Goal: Information Seeking & Learning: Learn about a topic

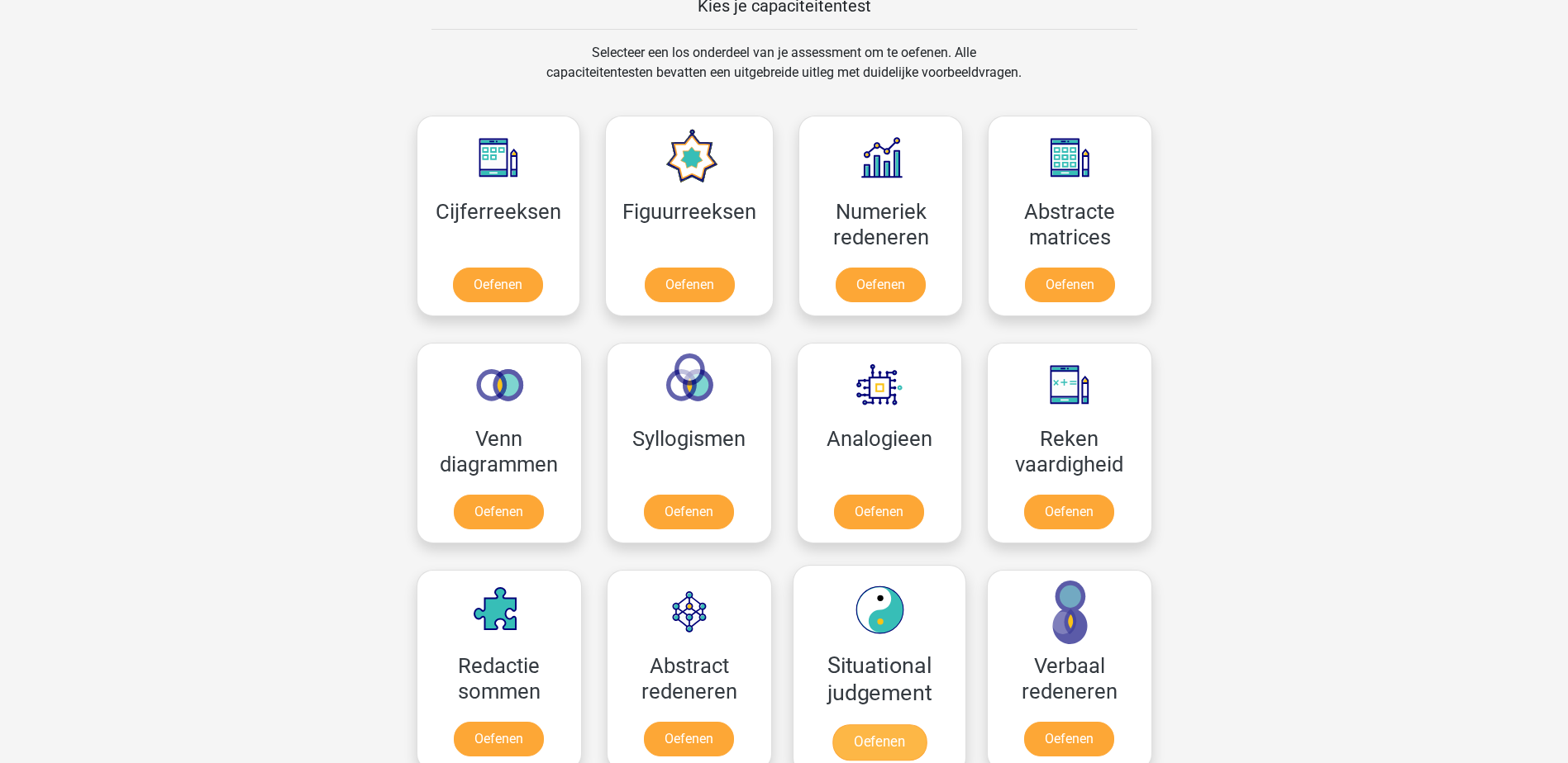
scroll to position [743, 0]
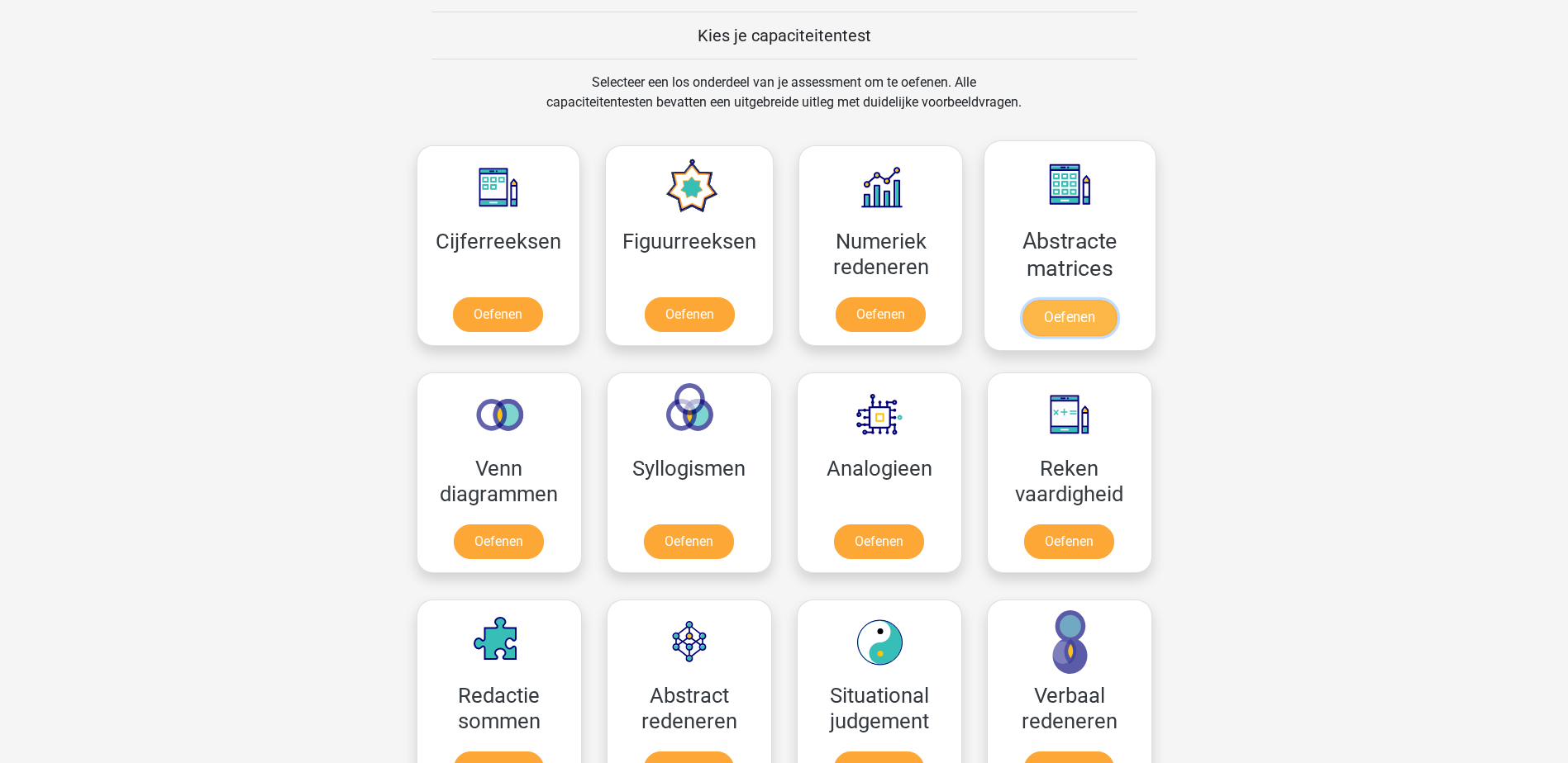
click at [1069, 320] on link "Oefenen" at bounding box center [1069, 318] width 94 height 36
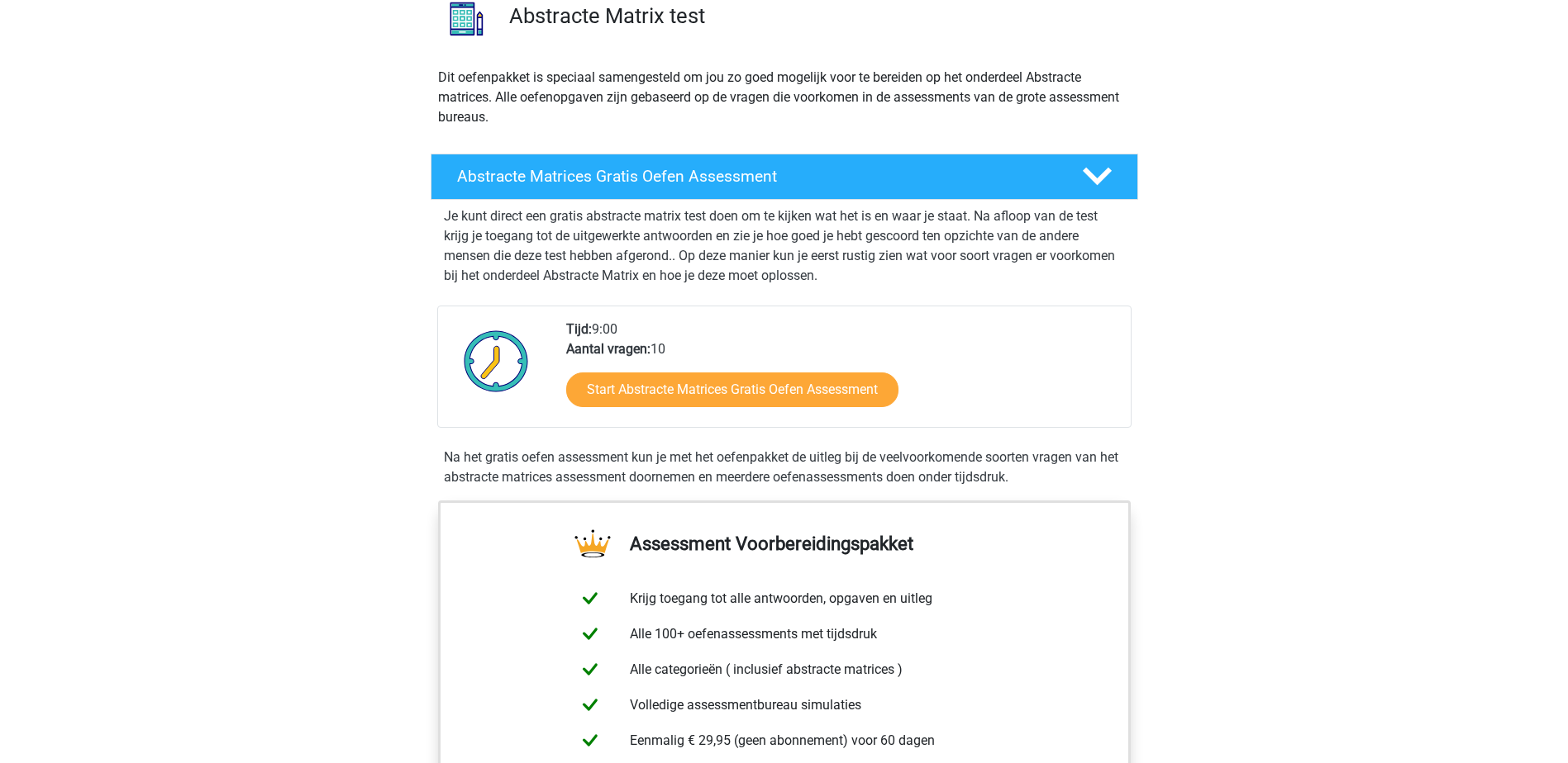
scroll to position [165, 0]
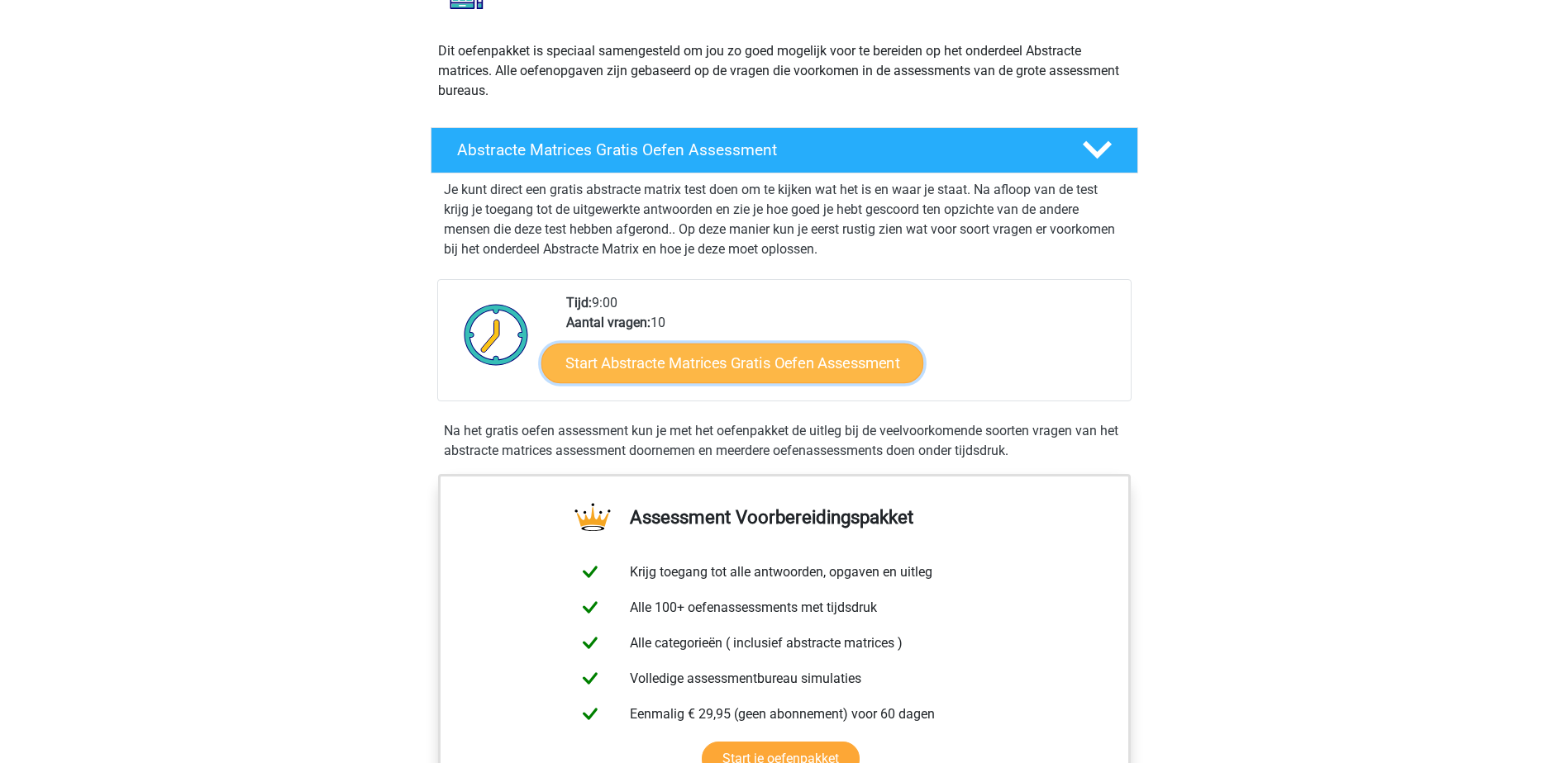
click at [794, 366] on link "Start Abstracte Matrices Gratis Oefen Assessment" at bounding box center [732, 362] width 382 height 39
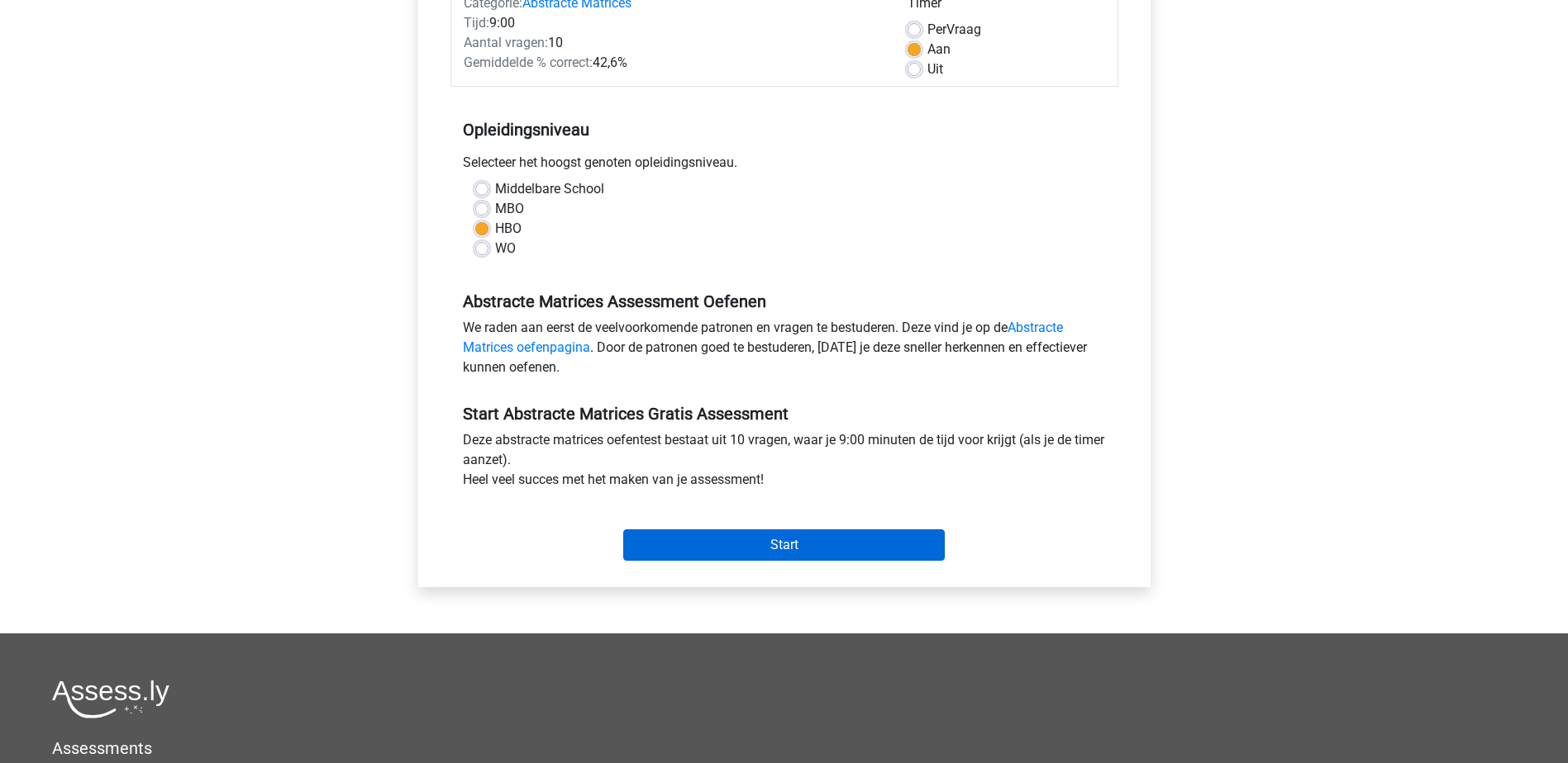
scroll to position [248, 0]
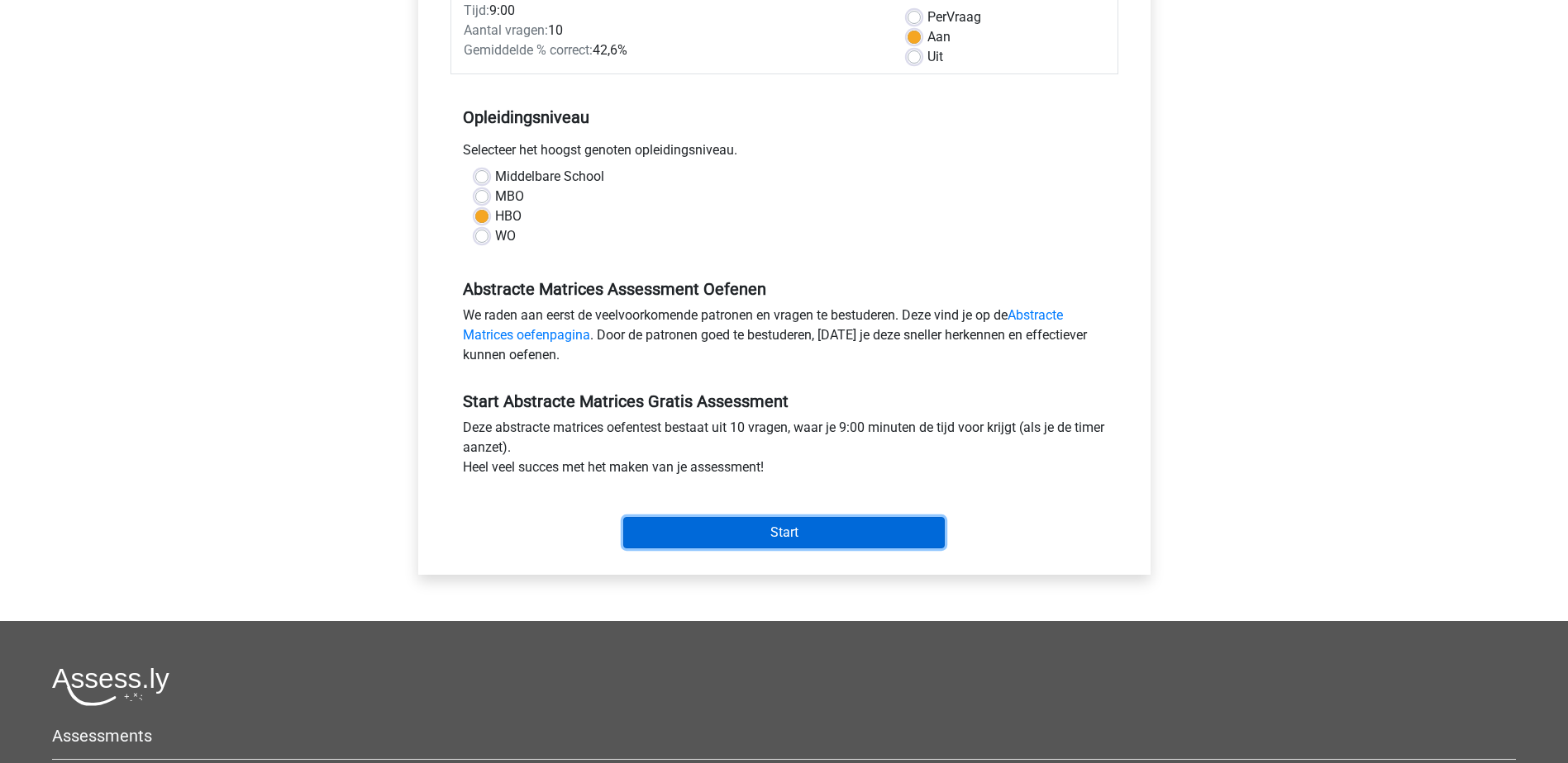
click at [747, 535] on input "Start" at bounding box center [784, 532] width 321 height 31
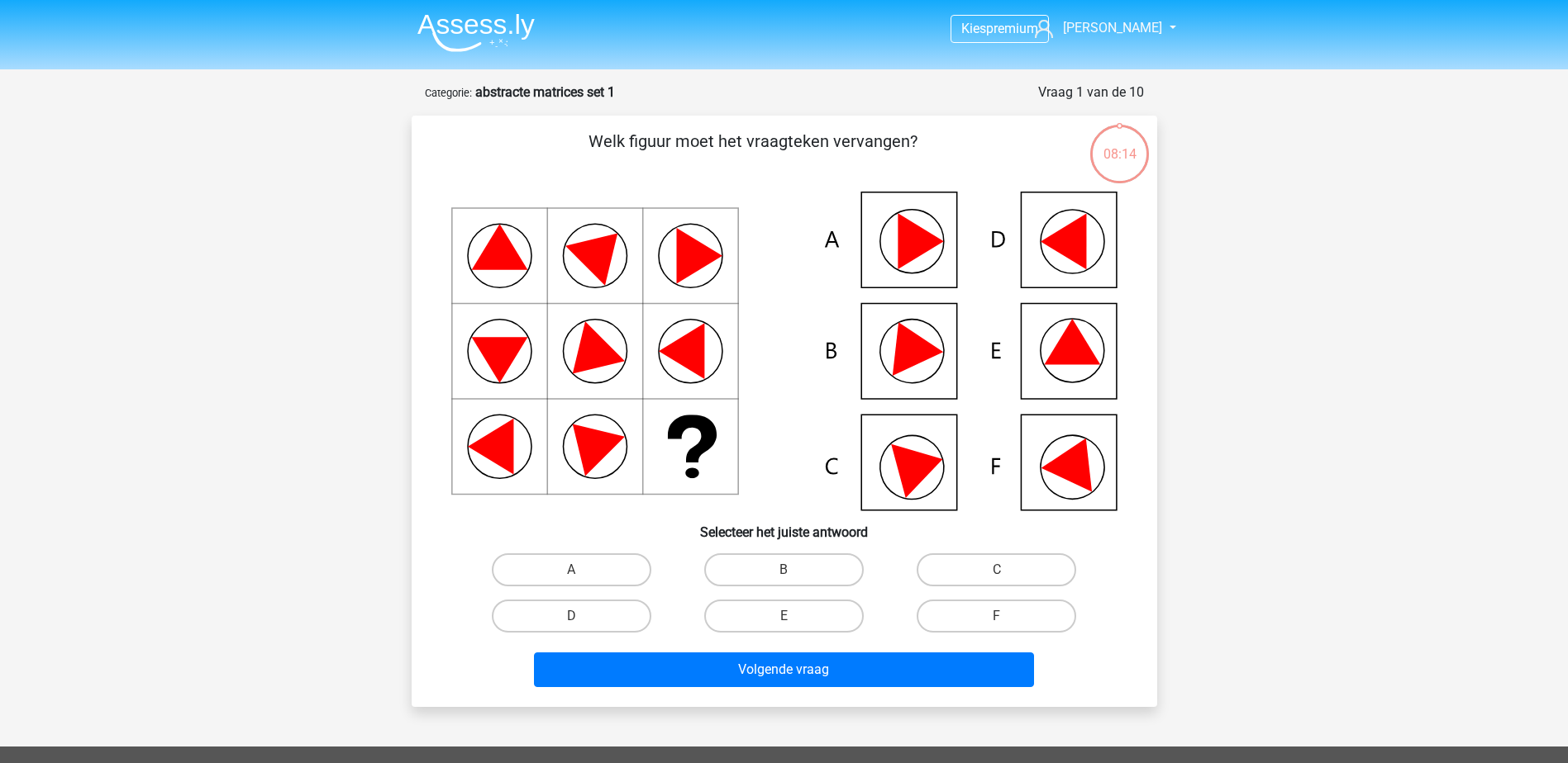
click at [1071, 359] on icon at bounding box center [1072, 342] width 57 height 46
click at [817, 603] on label "E" at bounding box center [784, 616] width 160 height 33
click at [794, 616] on input "E" at bounding box center [789, 622] width 11 height 11
radio input "true"
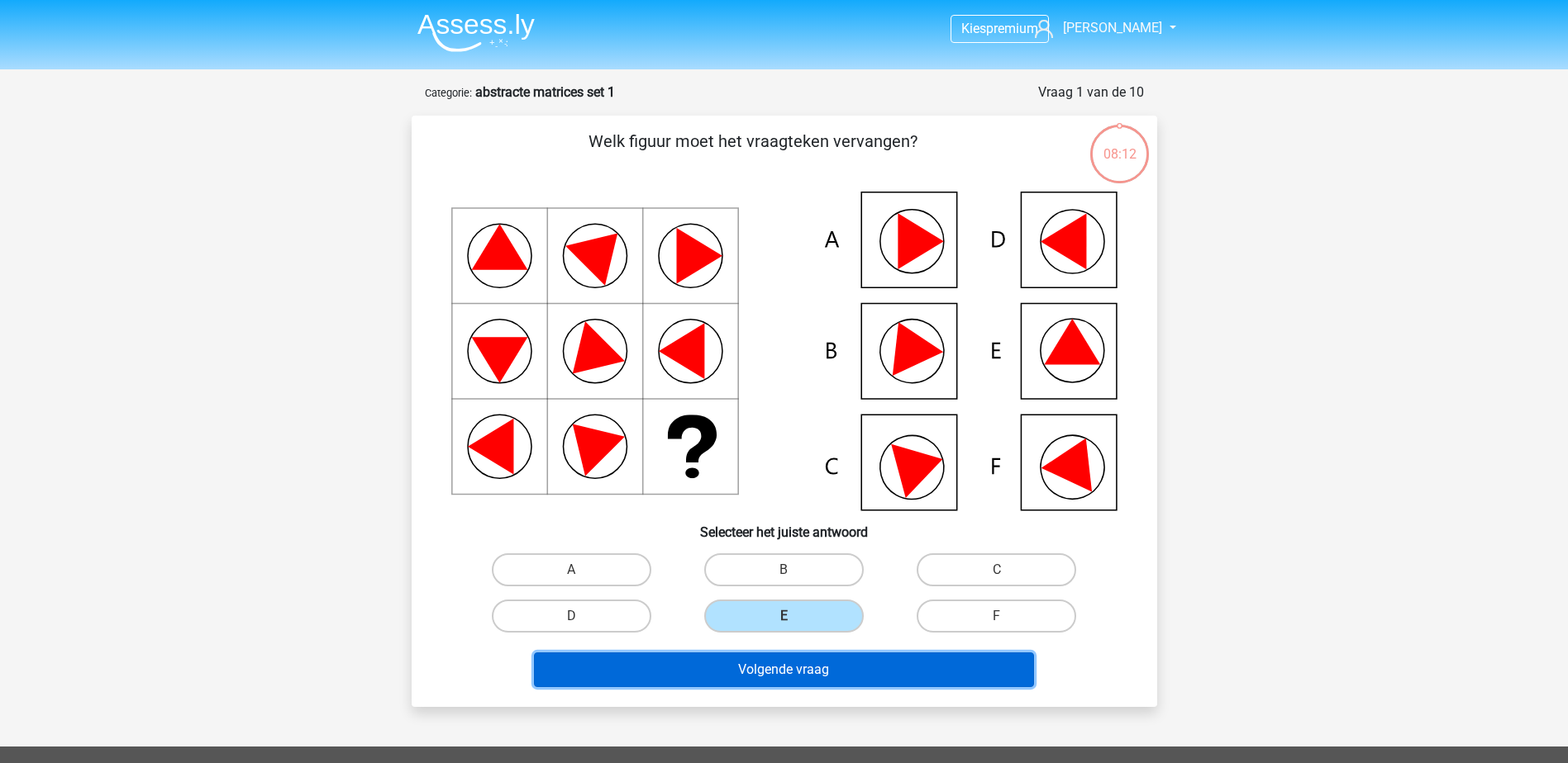
click at [801, 657] on button "Volgende vraag" at bounding box center [784, 670] width 500 height 35
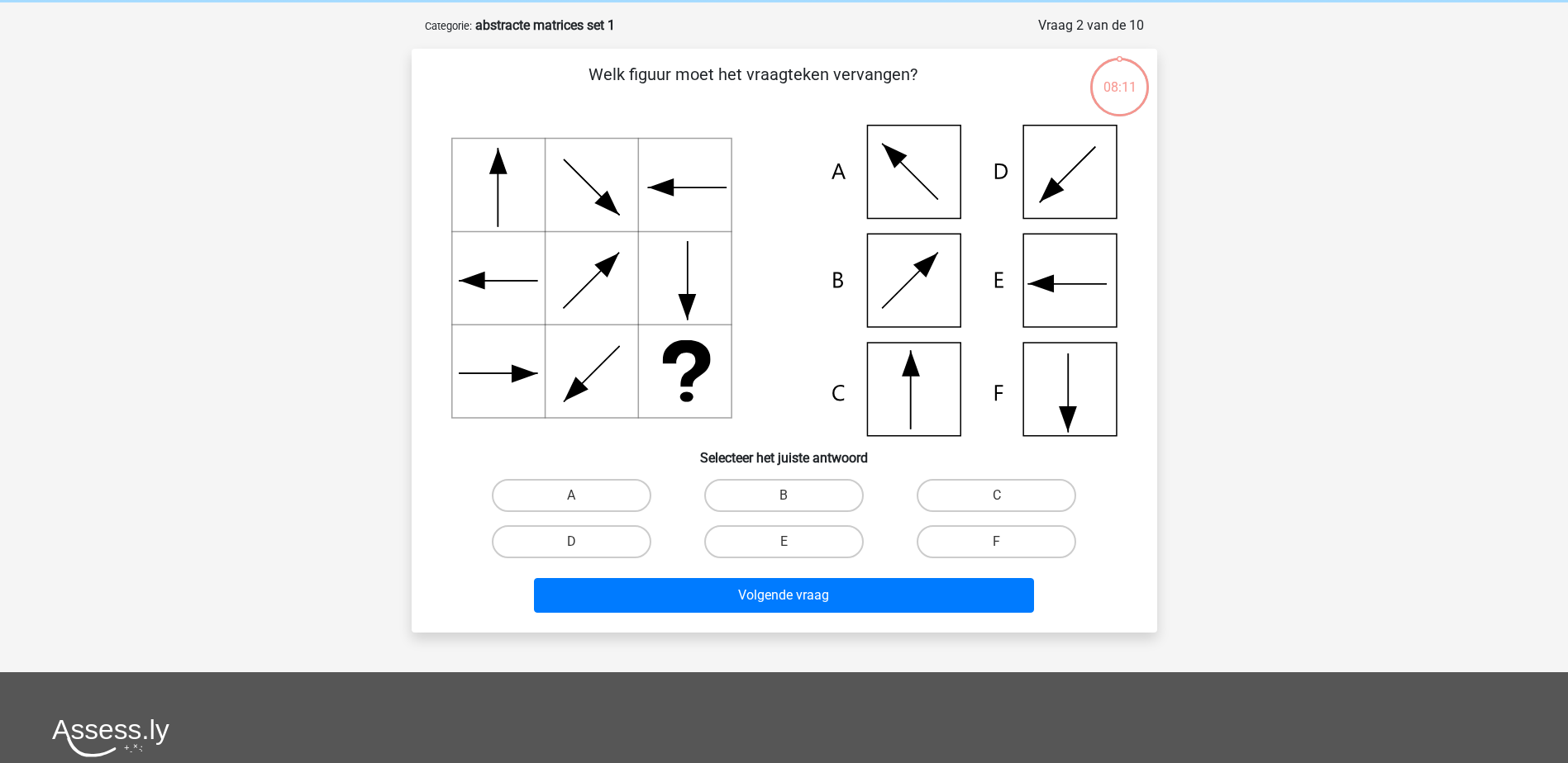
scroll to position [83, 0]
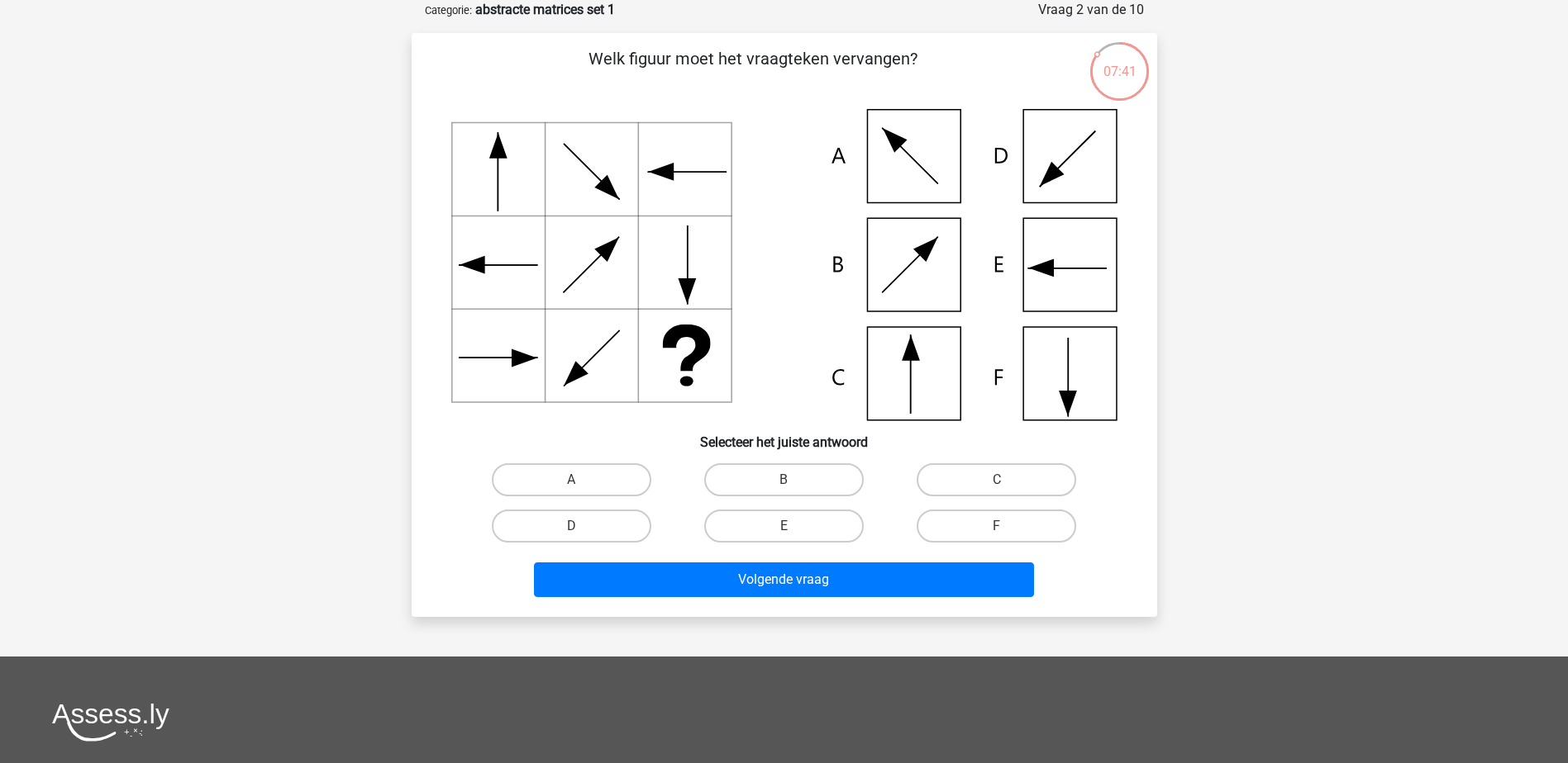
click at [920, 360] on icon at bounding box center [784, 265] width 666 height 312
click at [939, 488] on label "C" at bounding box center [996, 479] width 160 height 33
click at [997, 488] on input "C" at bounding box center [1002, 485] width 11 height 11
radio input "true"
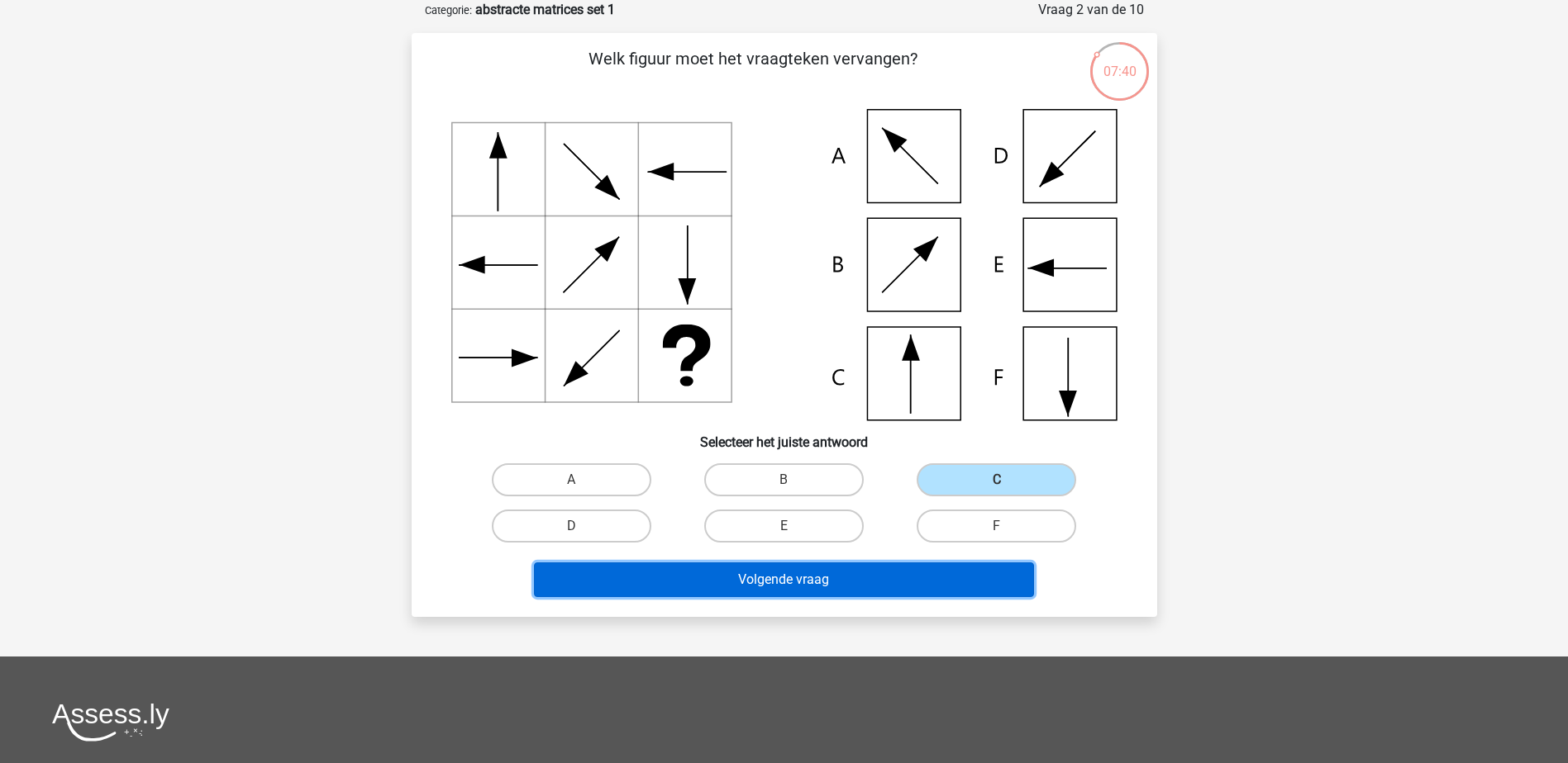
click at [875, 573] on button "Volgende vraag" at bounding box center [784, 580] width 500 height 35
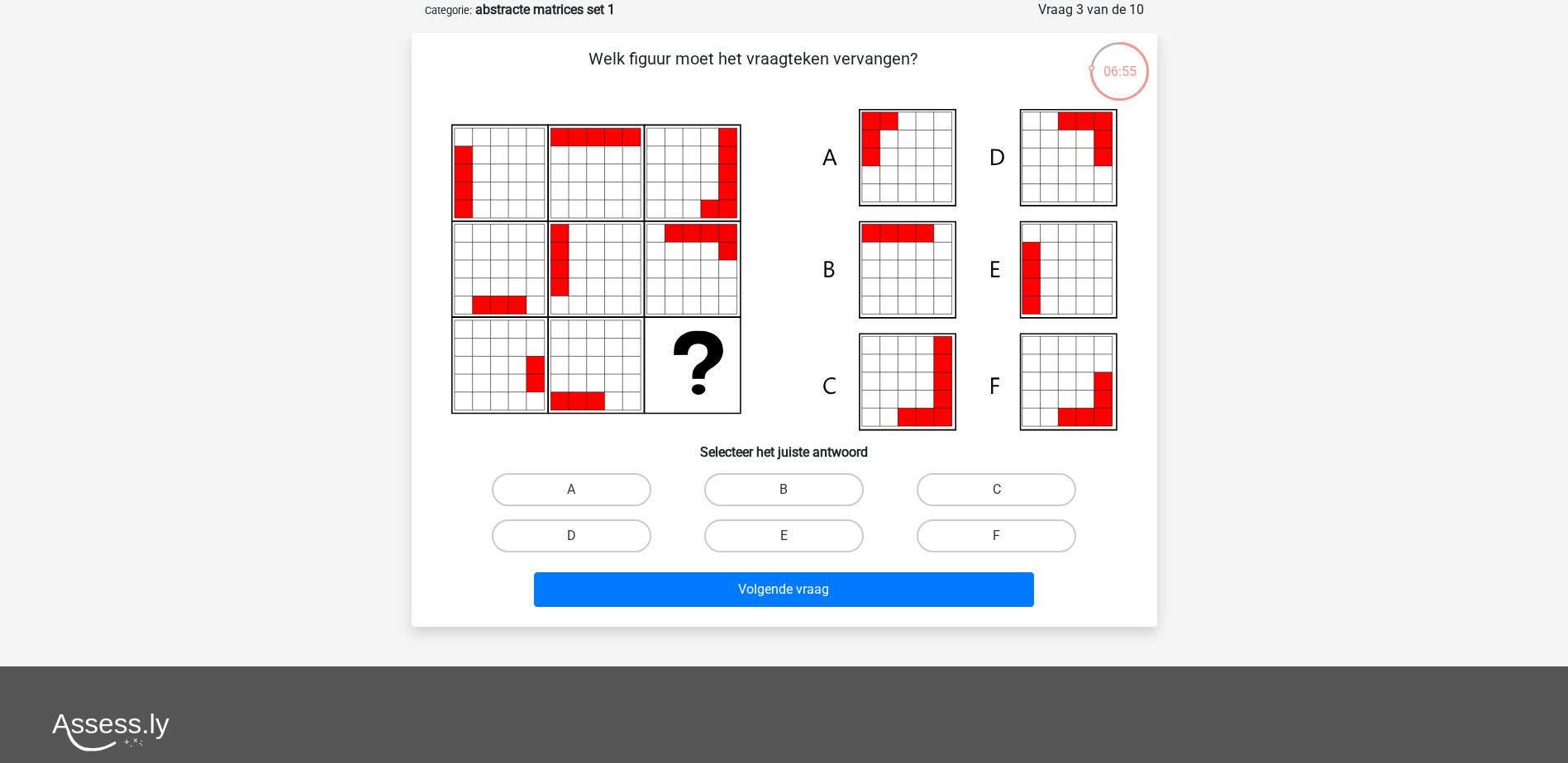
click at [900, 151] on icon at bounding box center [907, 158] width 18 height 18
click at [611, 488] on label "A" at bounding box center [571, 490] width 160 height 33
click at [582, 490] on input "A" at bounding box center [576, 495] width 11 height 11
radio input "true"
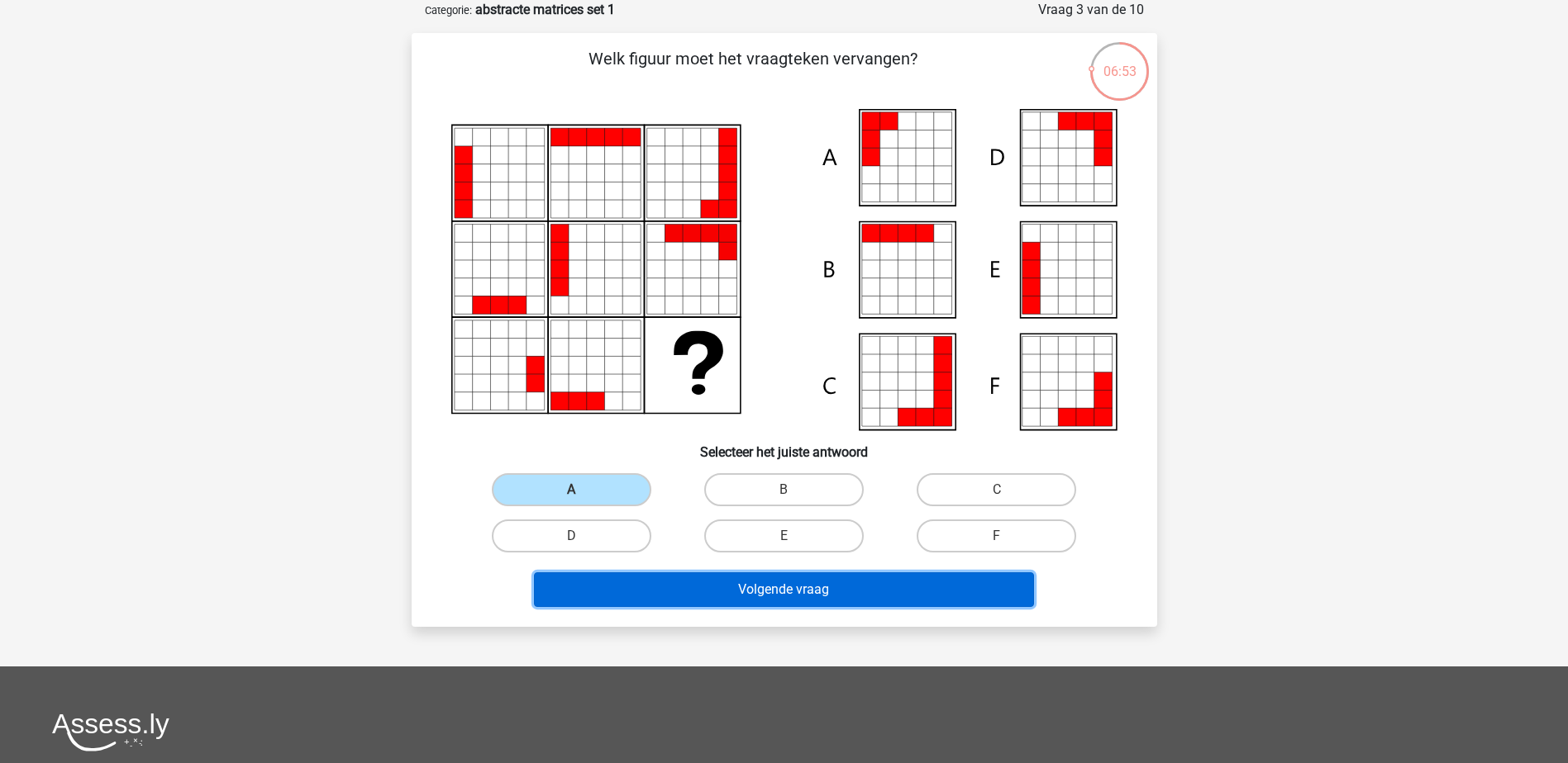
click at [738, 582] on button "Volgende vraag" at bounding box center [784, 590] width 500 height 35
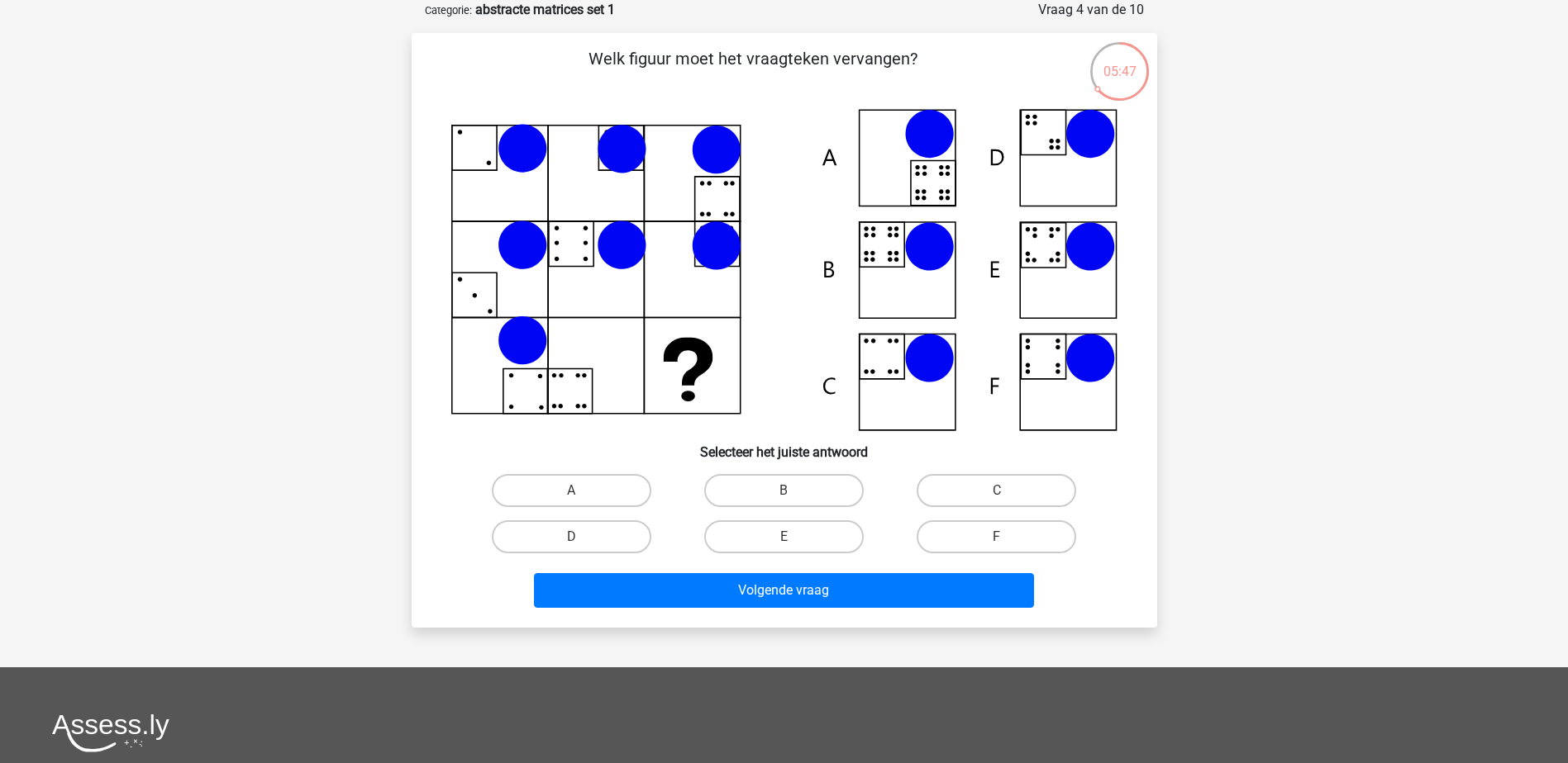
click at [495, 298] on icon at bounding box center [784, 270] width 666 height 322
click at [908, 285] on icon at bounding box center [784, 270] width 666 height 322
click at [789, 493] on input "B" at bounding box center [789, 496] width 11 height 11
radio input "true"
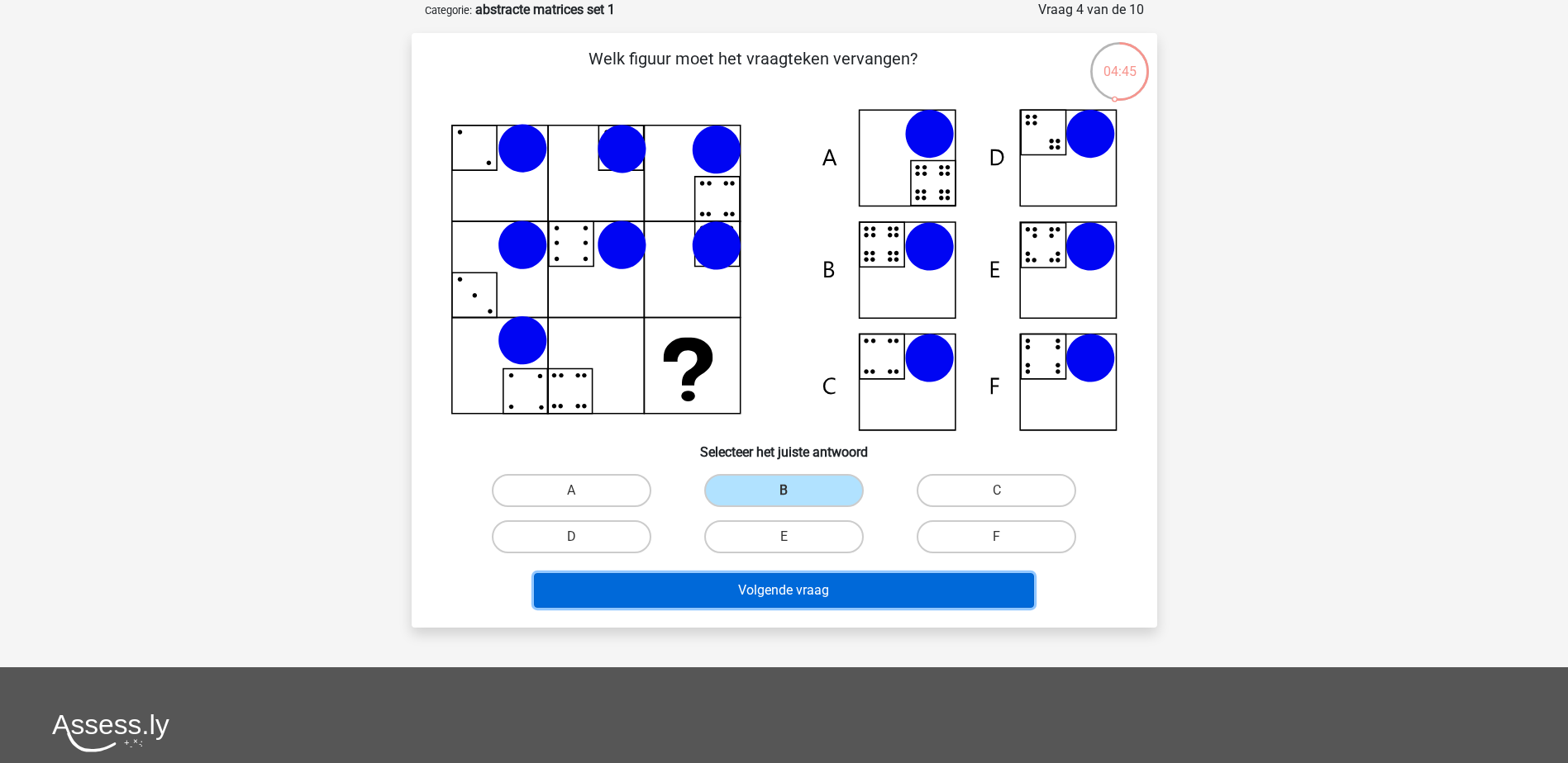
click at [794, 585] on button "Volgende vraag" at bounding box center [784, 591] width 500 height 35
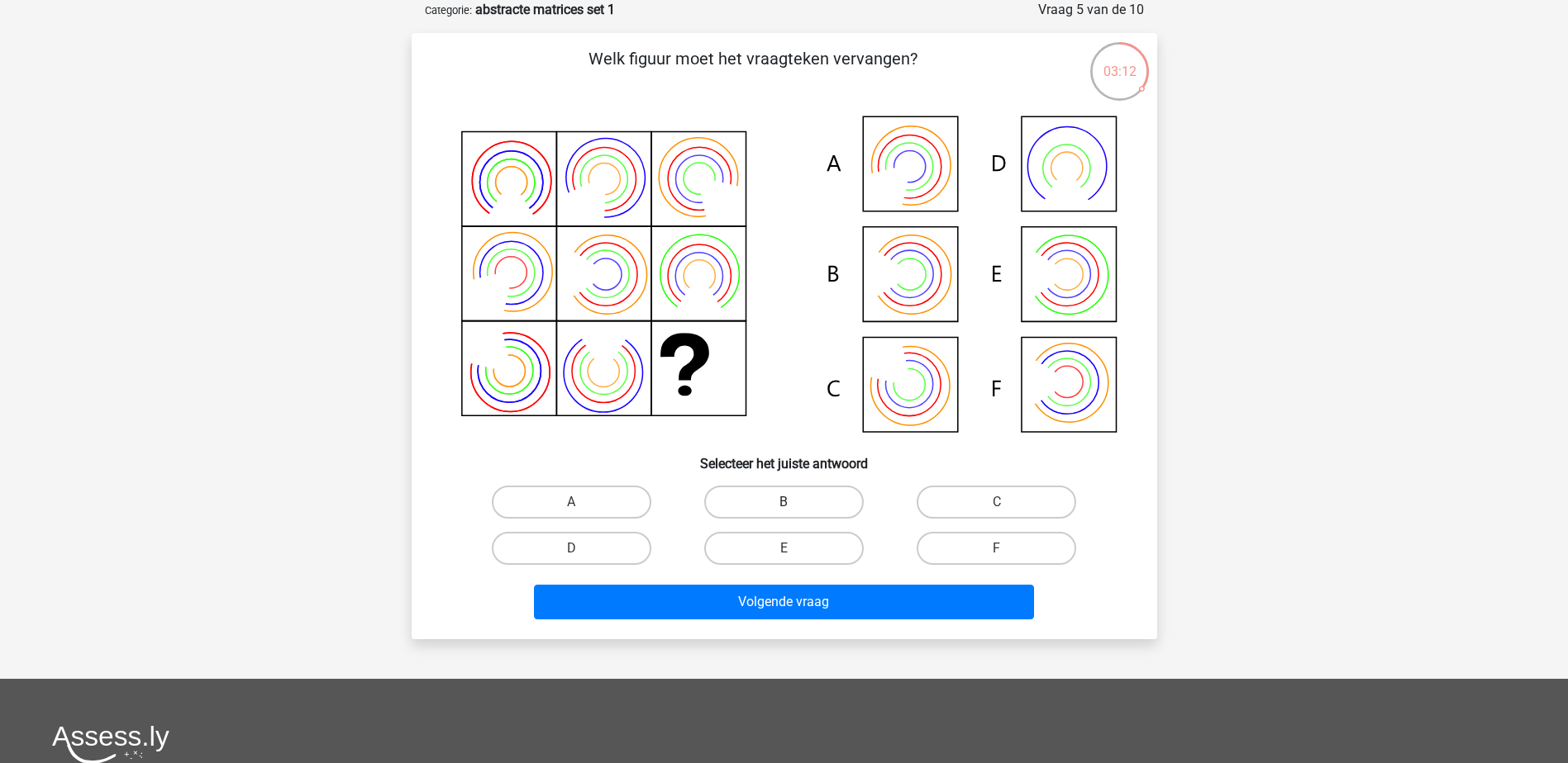
click at [754, 508] on label "B" at bounding box center [784, 502] width 160 height 33
click at [784, 508] on input "B" at bounding box center [789, 508] width 11 height 11
radio input "true"
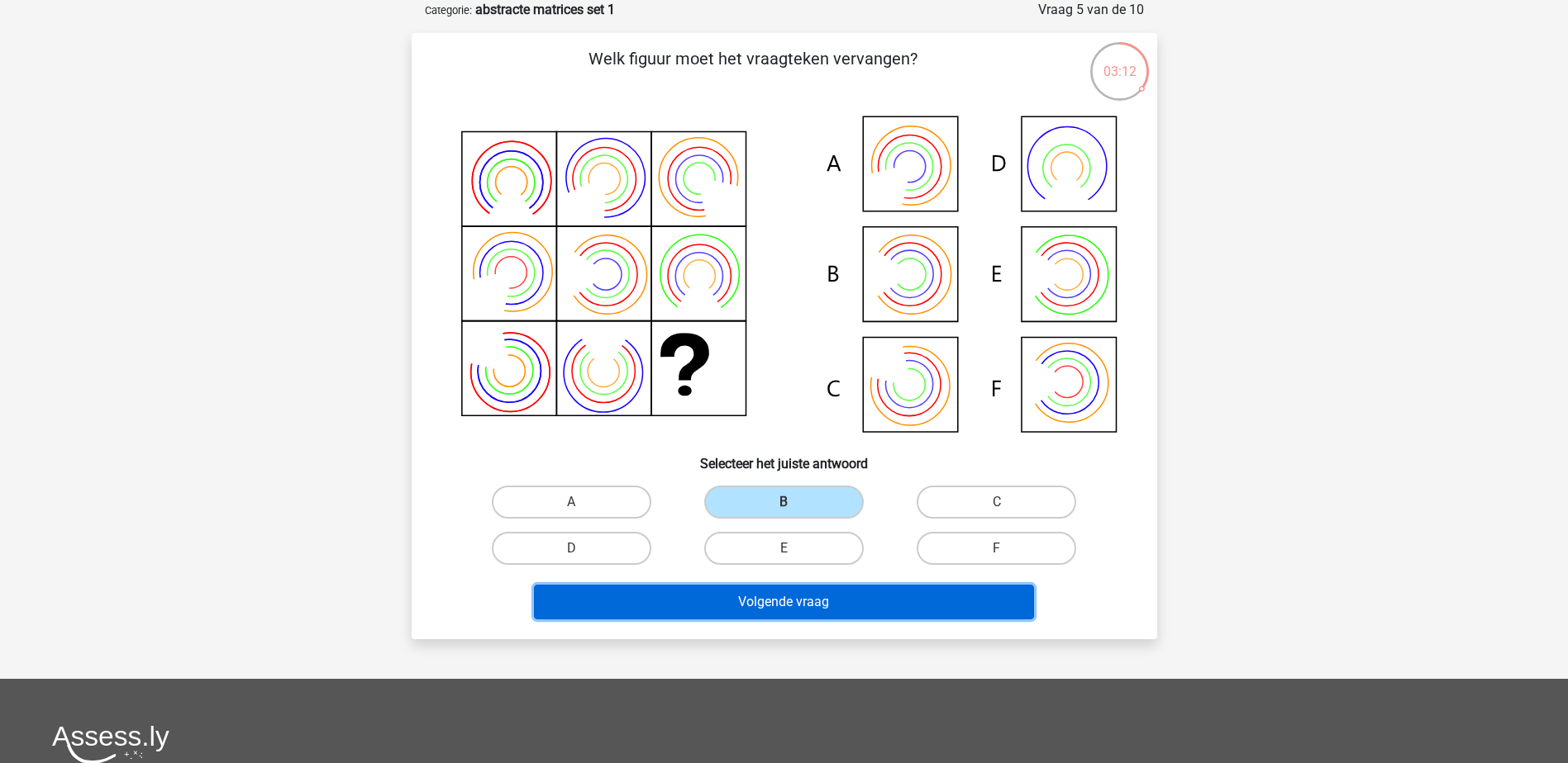
click at [752, 602] on button "Volgende vraag" at bounding box center [784, 602] width 500 height 35
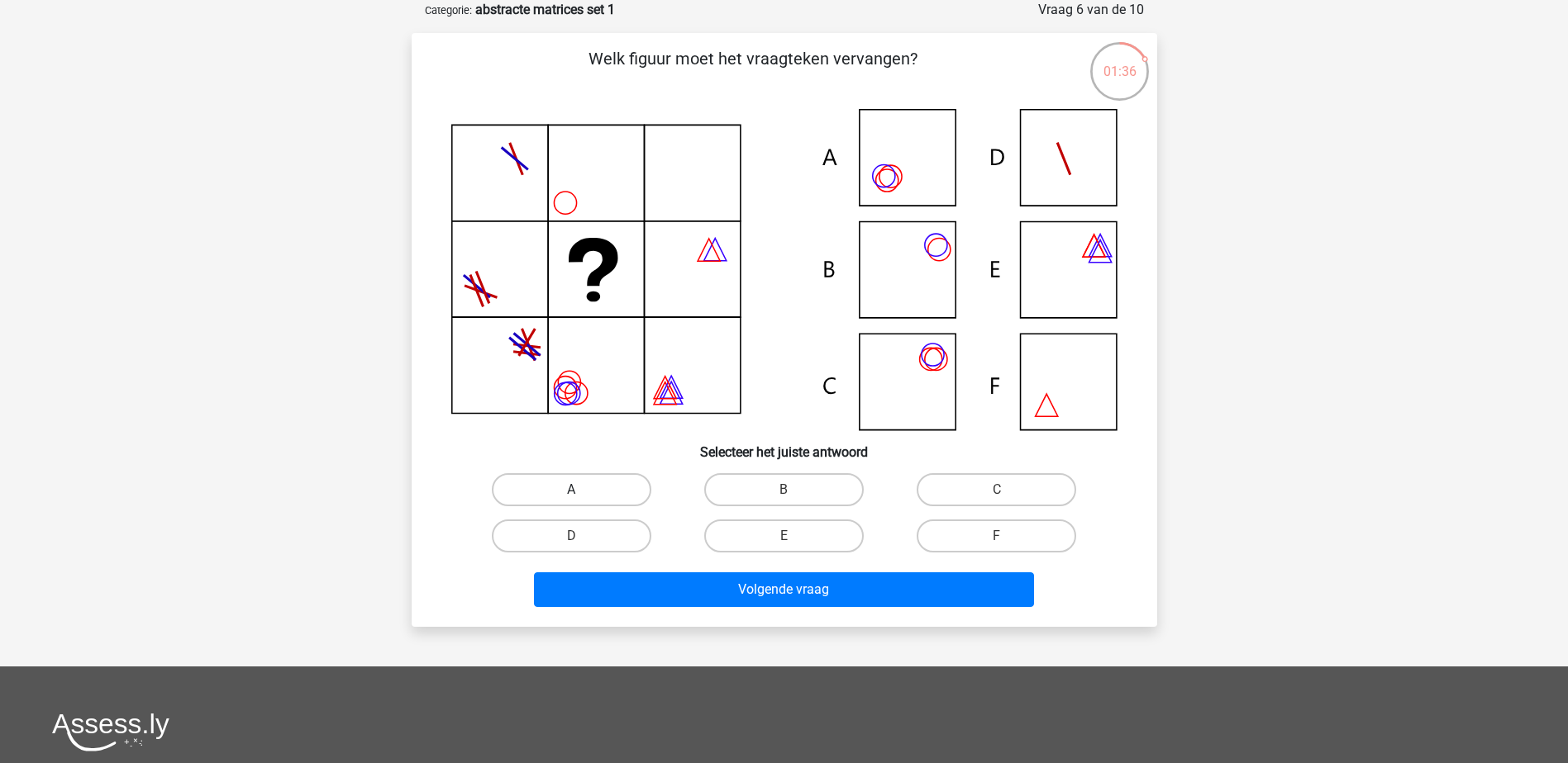
click at [585, 481] on label "A" at bounding box center [571, 490] width 160 height 33
click at [582, 490] on input "A" at bounding box center [576, 495] width 11 height 11
radio input "true"
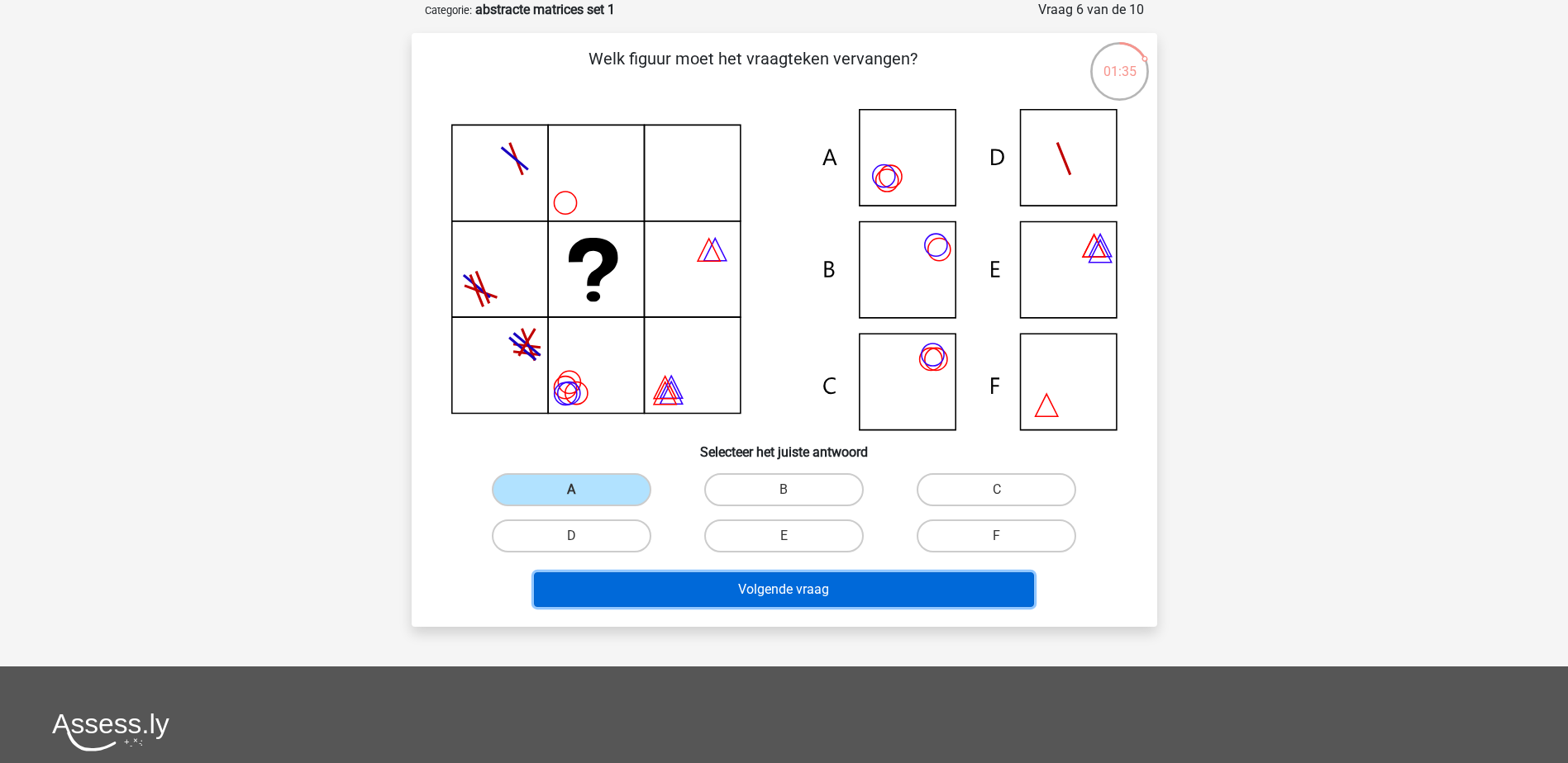
click at [676, 586] on button "Volgende vraag" at bounding box center [784, 590] width 500 height 35
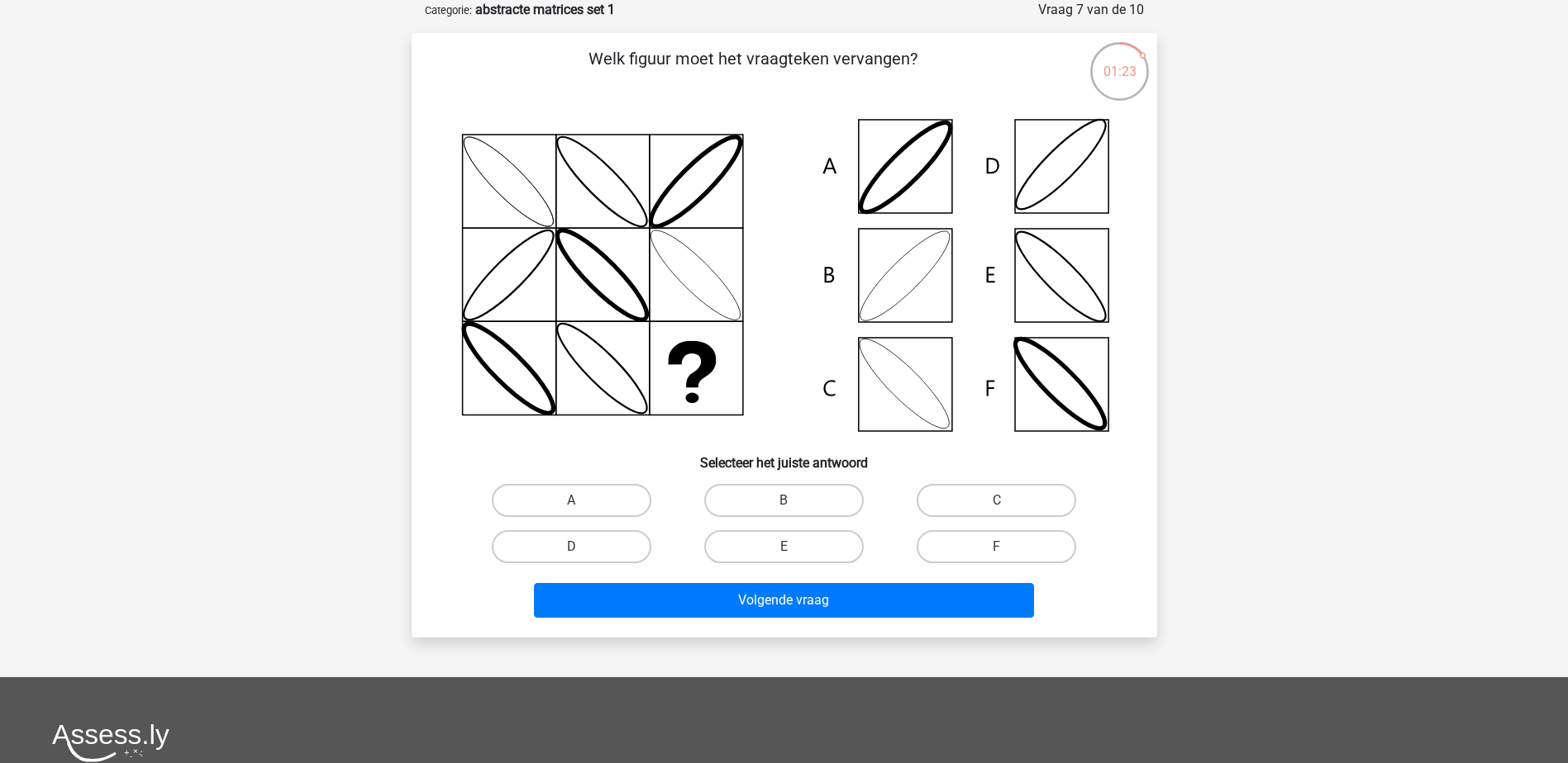
click at [1064, 162] on icon at bounding box center [784, 275] width 666 height 333
click at [601, 533] on label "D" at bounding box center [571, 547] width 160 height 33
click at [582, 547] on input "D" at bounding box center [576, 552] width 11 height 11
radio input "true"
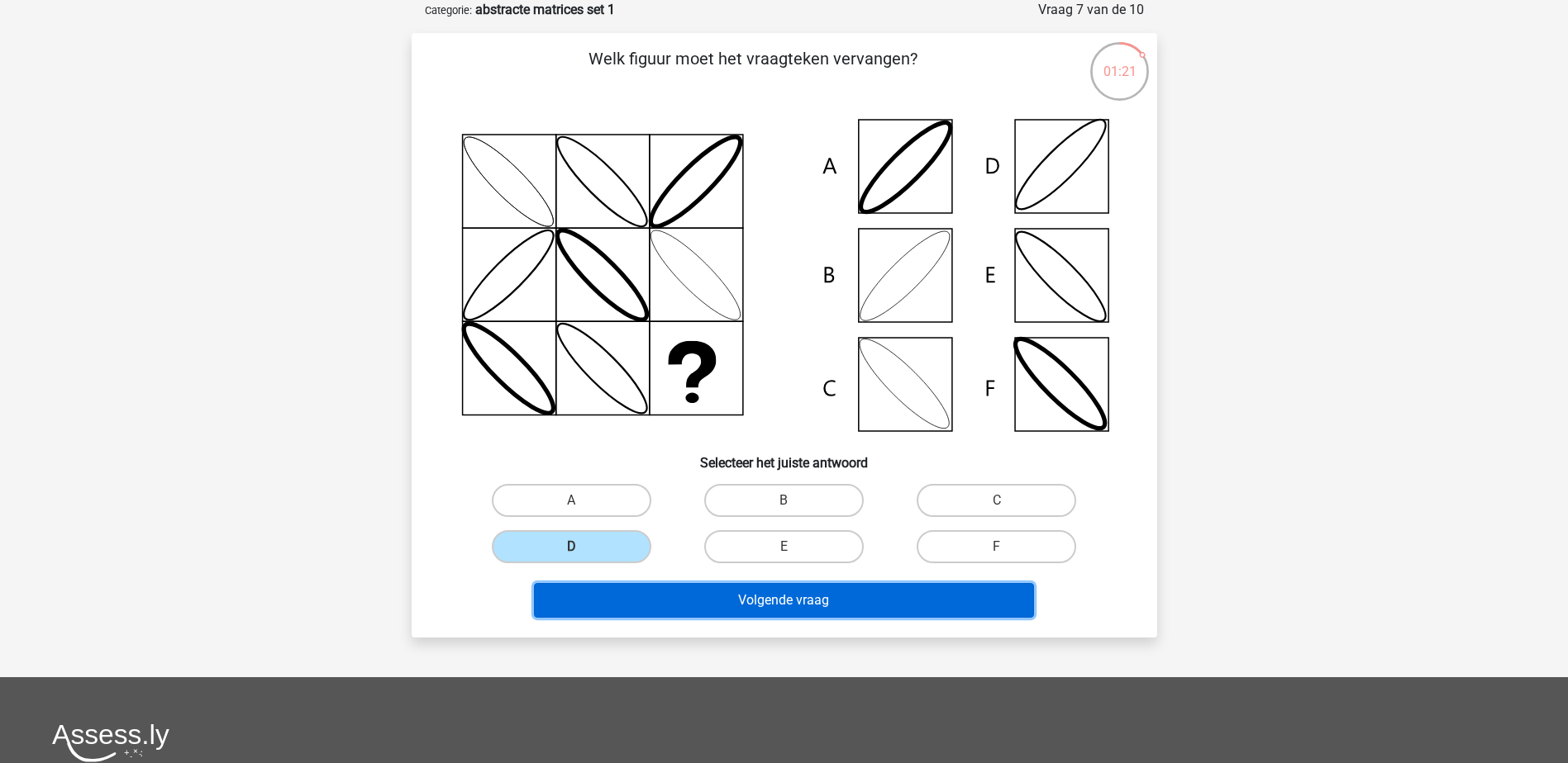
click at [646, 605] on button "Volgende vraag" at bounding box center [784, 601] width 500 height 35
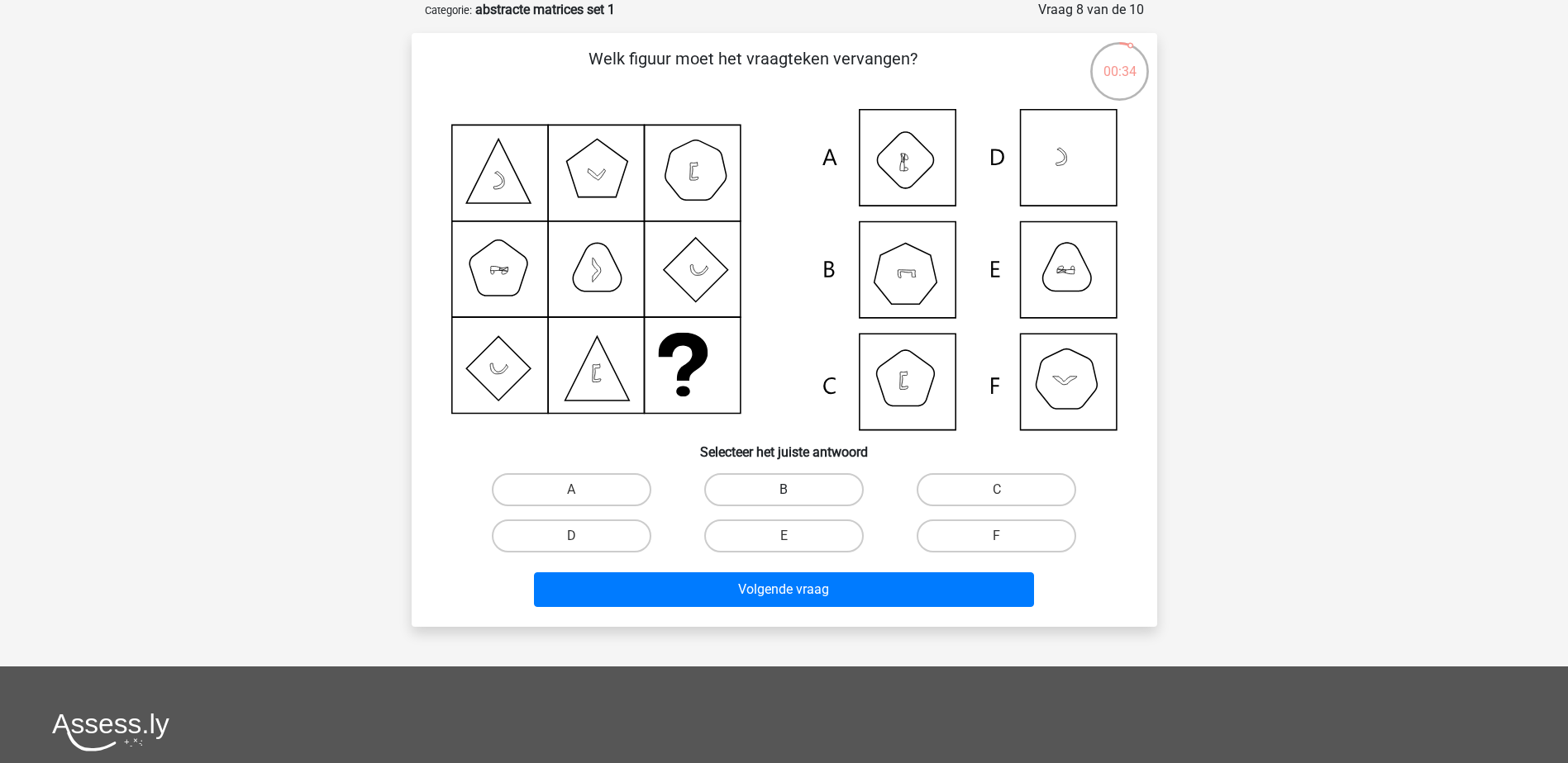
click at [775, 488] on label "B" at bounding box center [784, 490] width 160 height 33
click at [784, 490] on input "B" at bounding box center [789, 495] width 11 height 11
radio input "true"
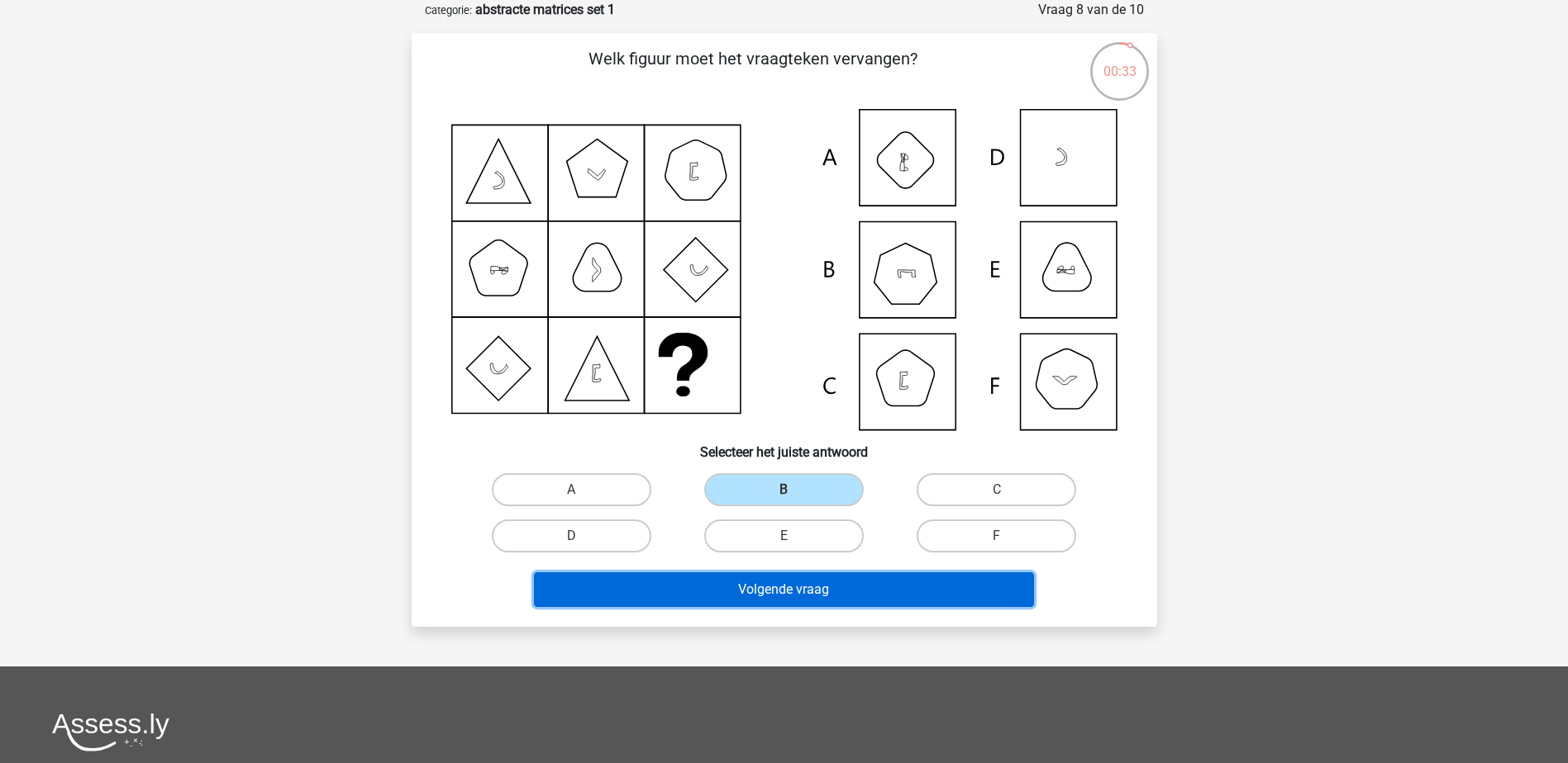
click at [763, 593] on button "Volgende vraag" at bounding box center [784, 590] width 500 height 35
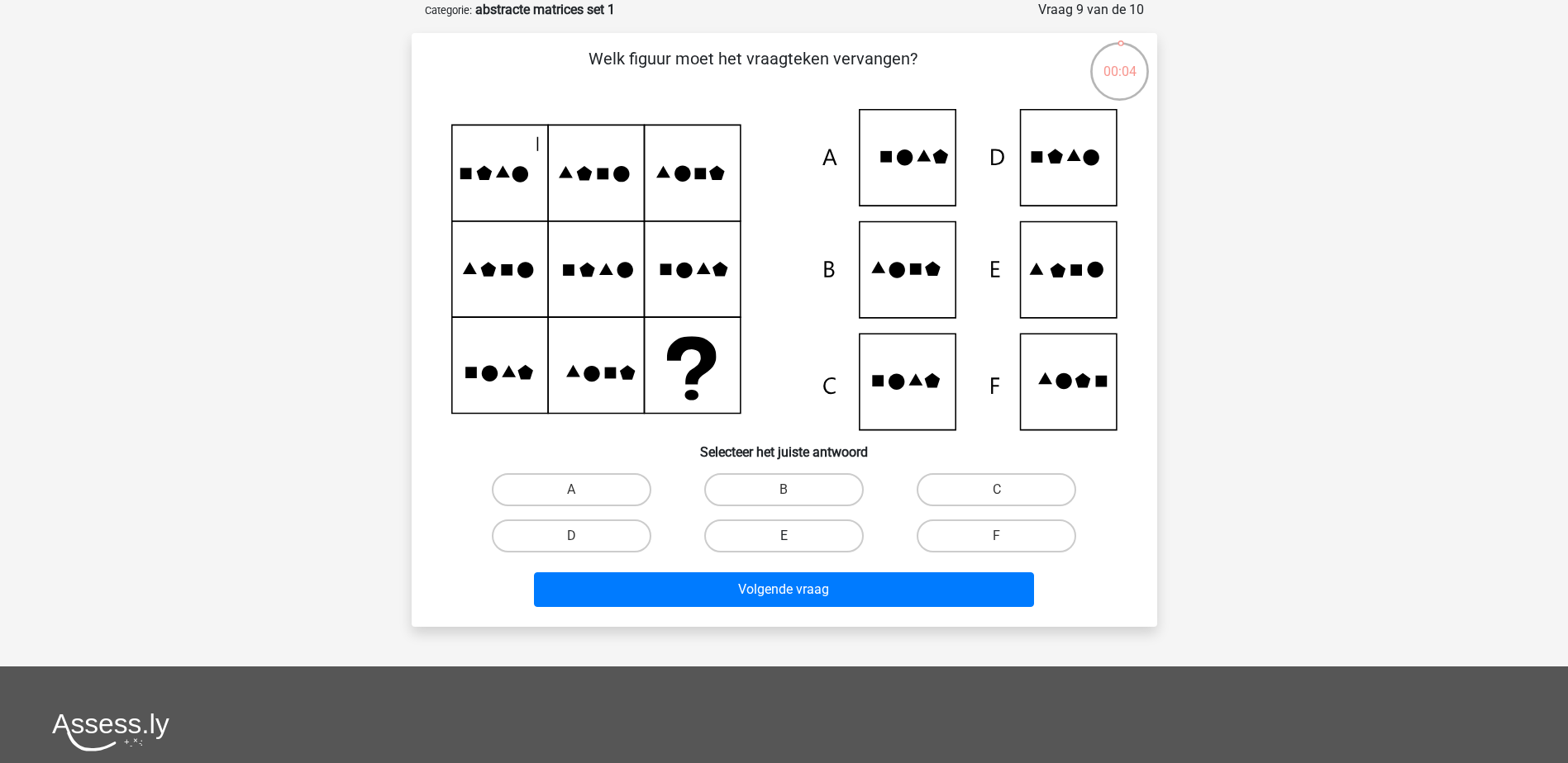
click at [827, 533] on label "E" at bounding box center [784, 536] width 160 height 33
click at [794, 536] on input "E" at bounding box center [789, 541] width 11 height 11
radio input "true"
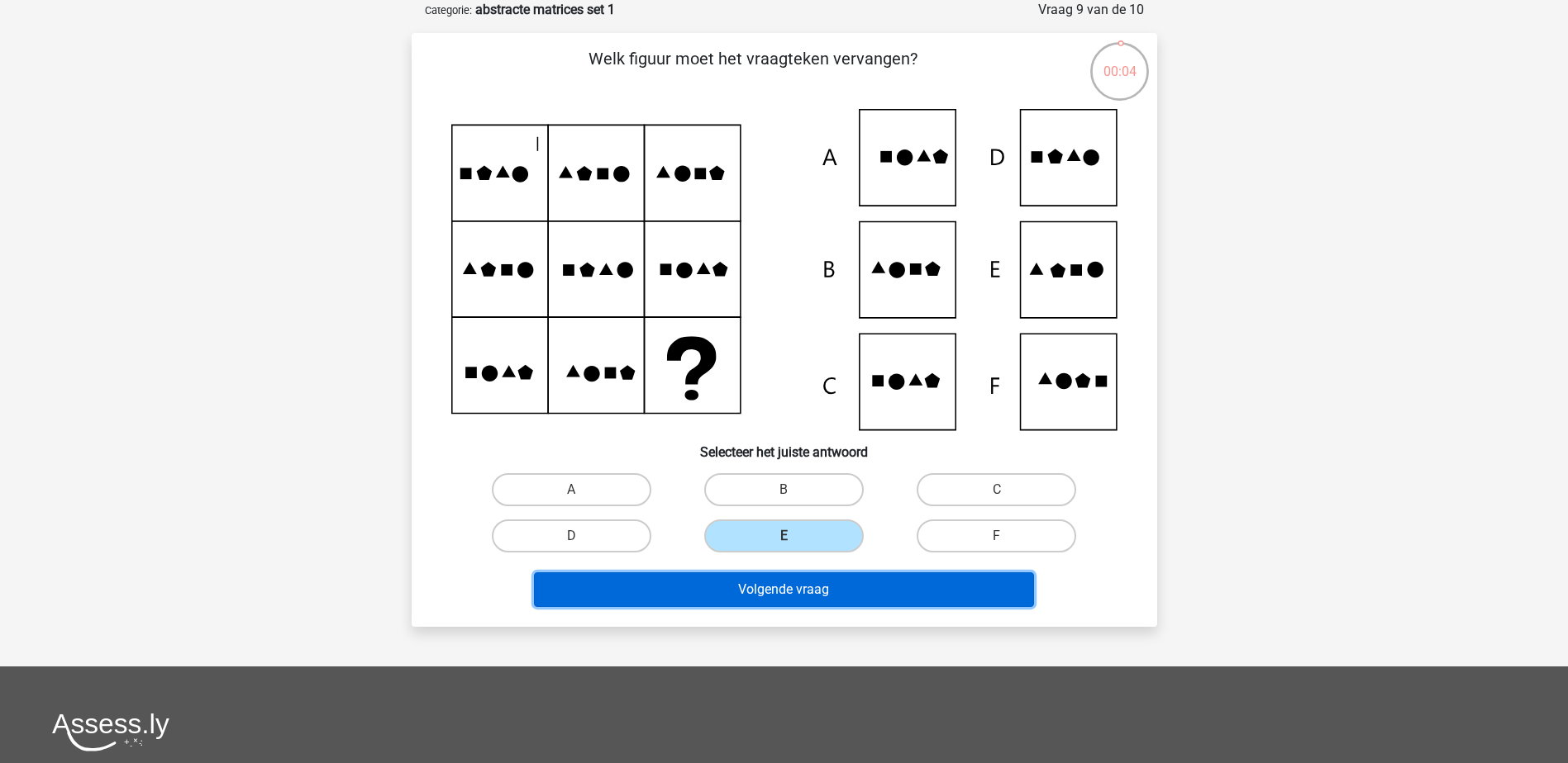
click at [826, 591] on button "Volgende vraag" at bounding box center [784, 590] width 500 height 35
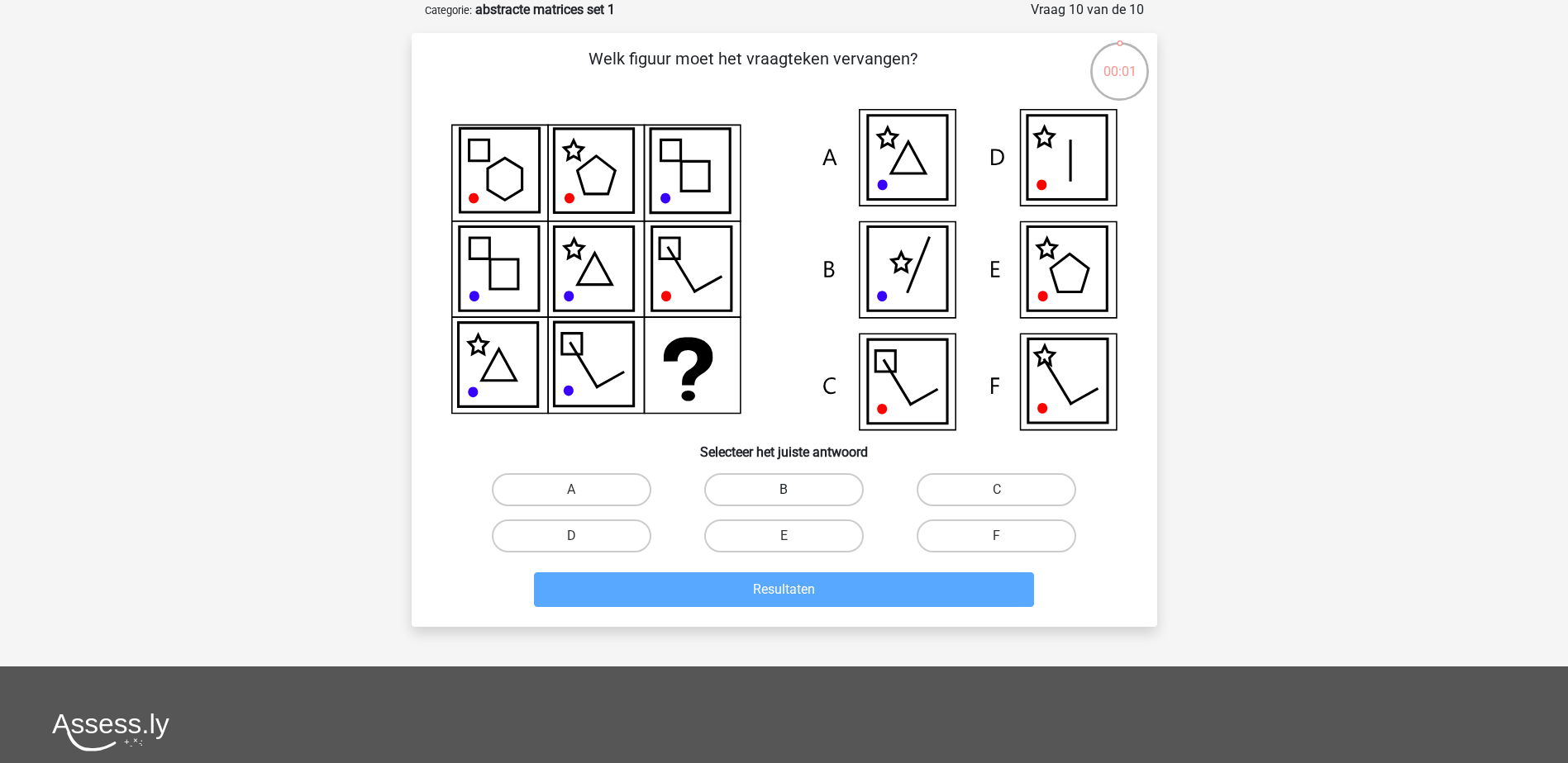
click at [783, 490] on label "B" at bounding box center [784, 490] width 160 height 33
click at [784, 490] on input "B" at bounding box center [789, 495] width 11 height 11
radio input "true"
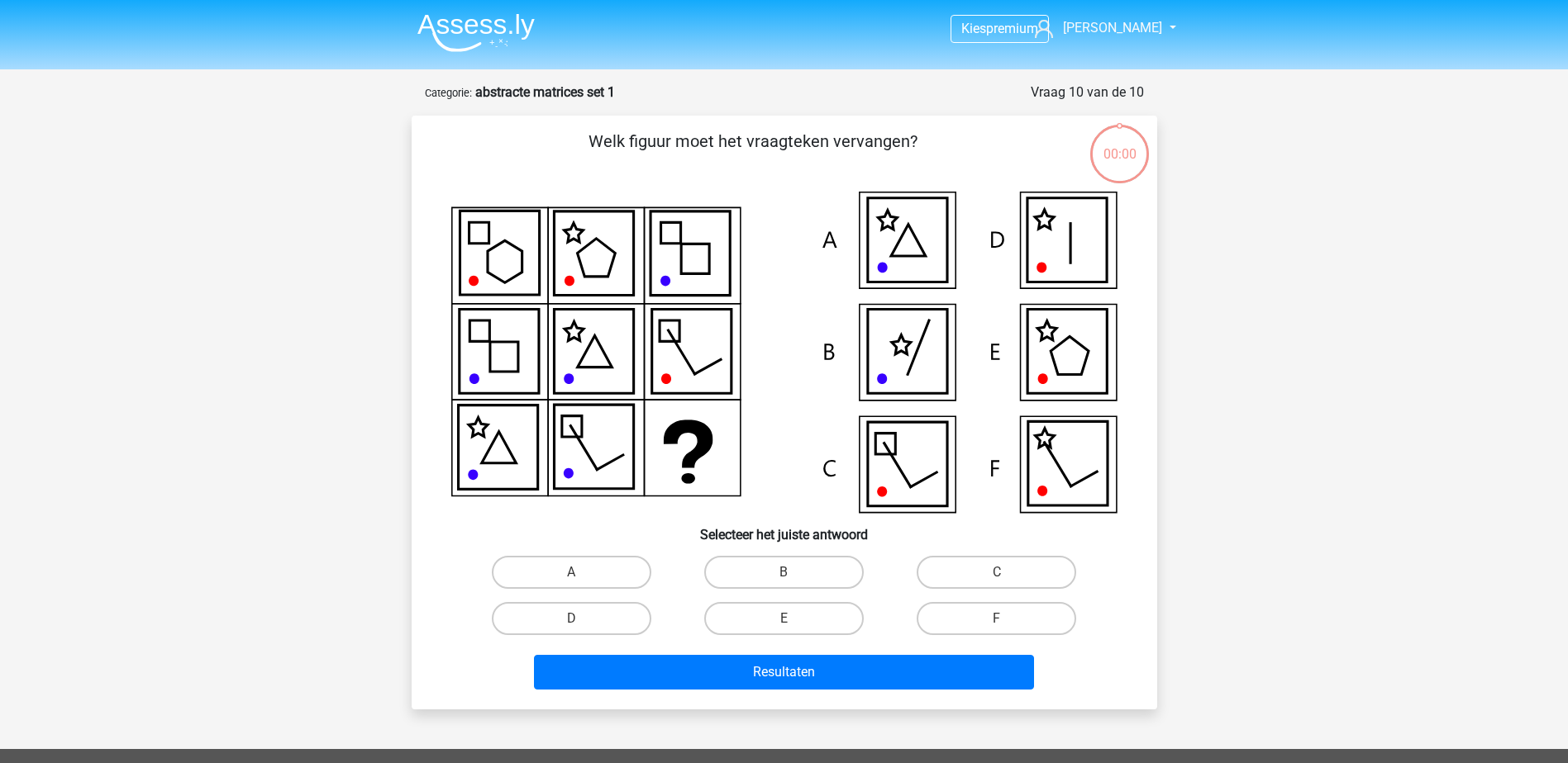
scroll to position [83, 0]
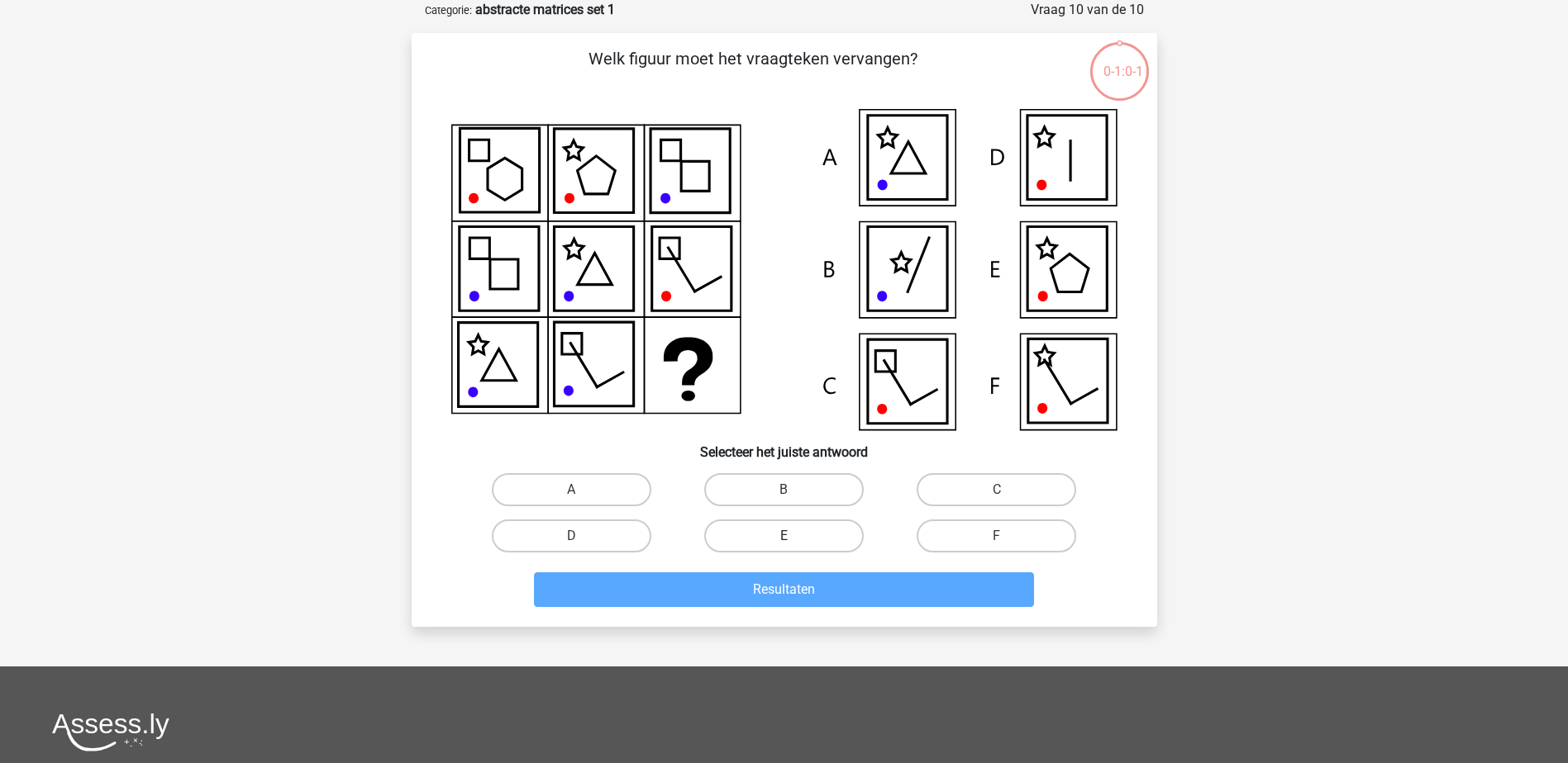
click at [794, 527] on label "E" at bounding box center [784, 536] width 160 height 33
click at [794, 536] on input "E" at bounding box center [789, 541] width 11 height 11
radio input "true"
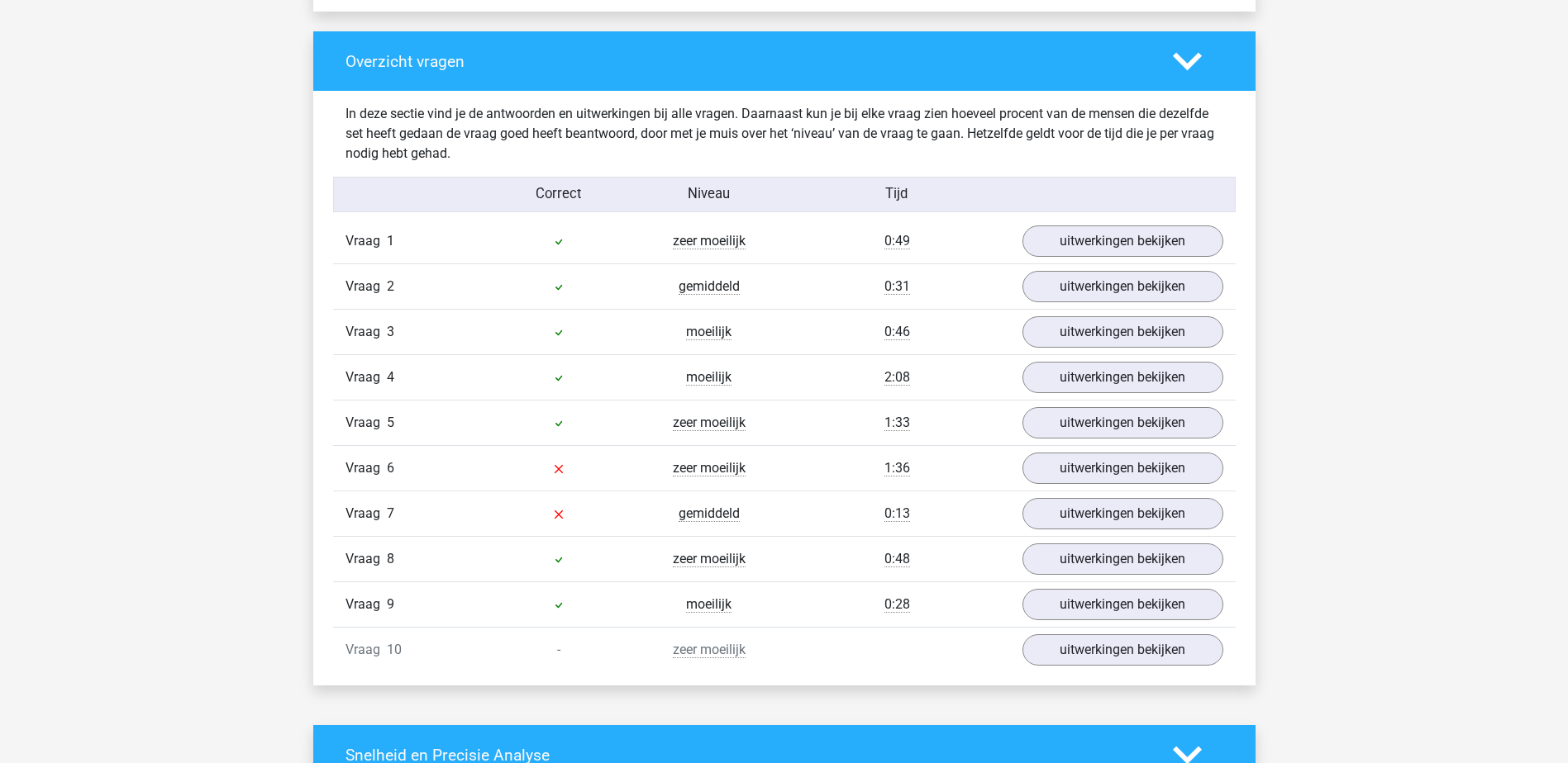
scroll to position [1239, 0]
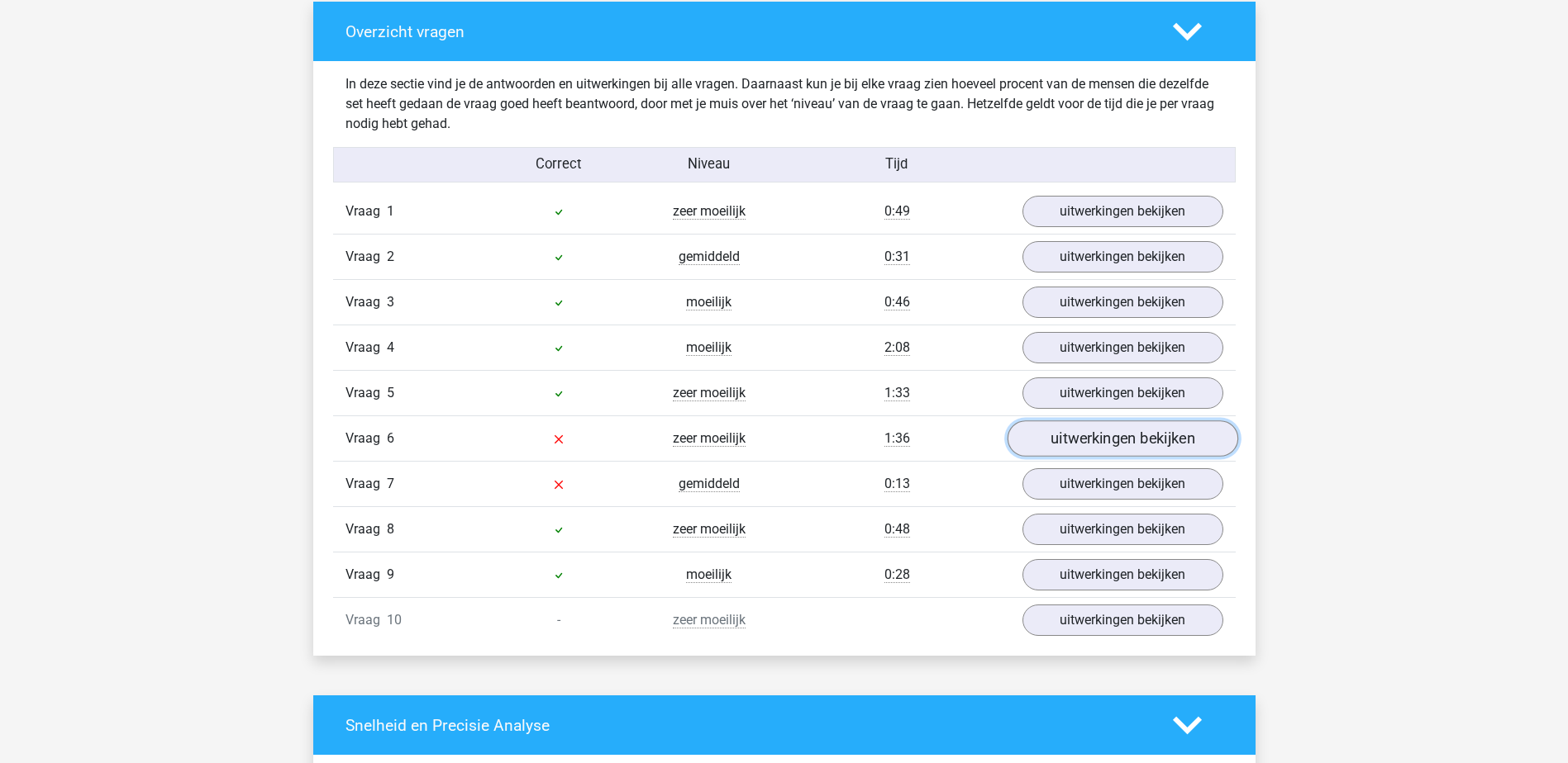
click at [1112, 447] on link "uitwerkingen bekijken" at bounding box center [1121, 439] width 231 height 36
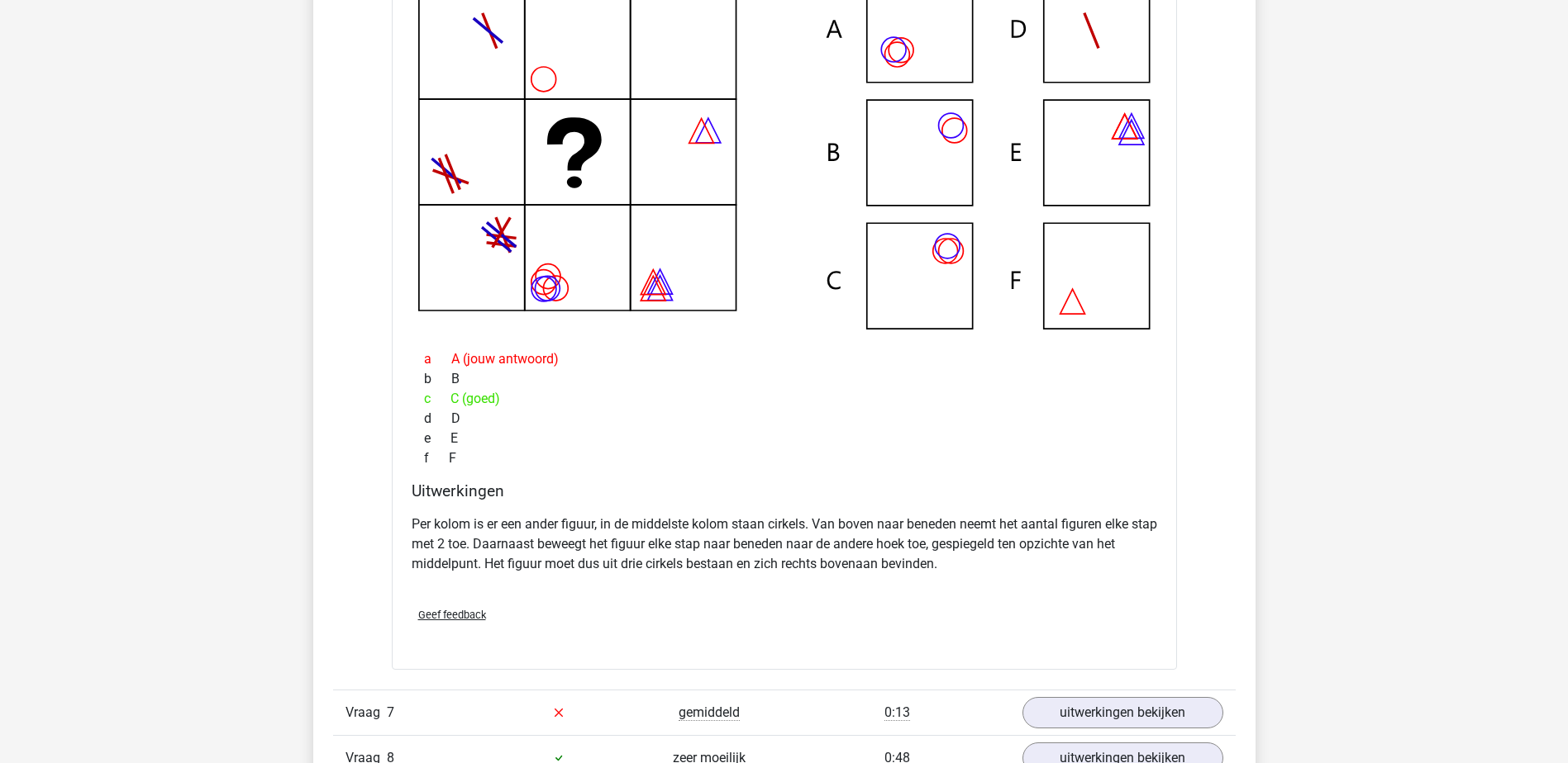
scroll to position [1817, 0]
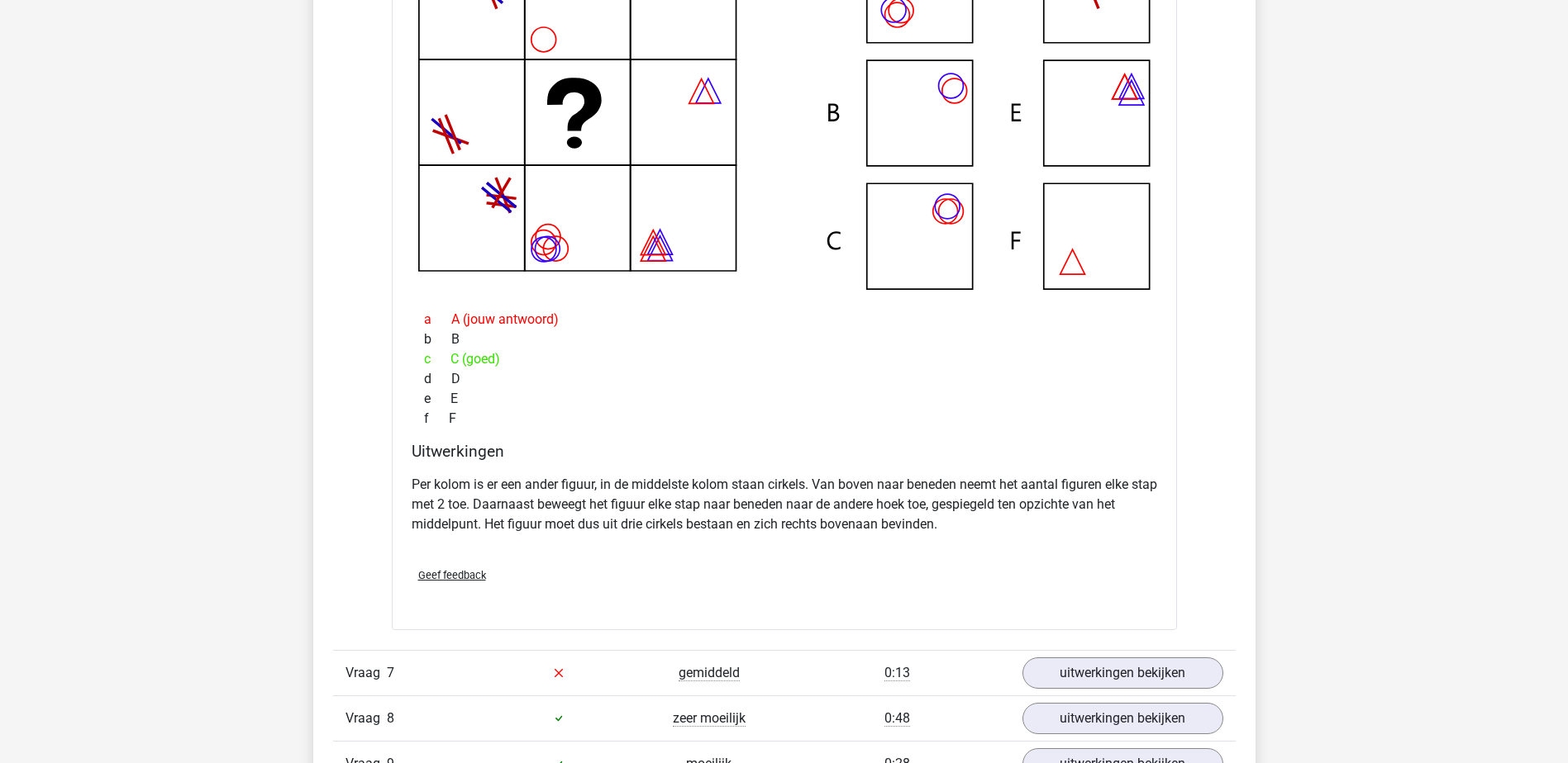
drag, startPoint x: 925, startPoint y: 523, endPoint x: 813, endPoint y: 524, distance: 112.0
click at [813, 524] on p "Per kolom is er een ander figuur, in de middelste kolom staan cirkels. Van bove…" at bounding box center [784, 504] width 745 height 59
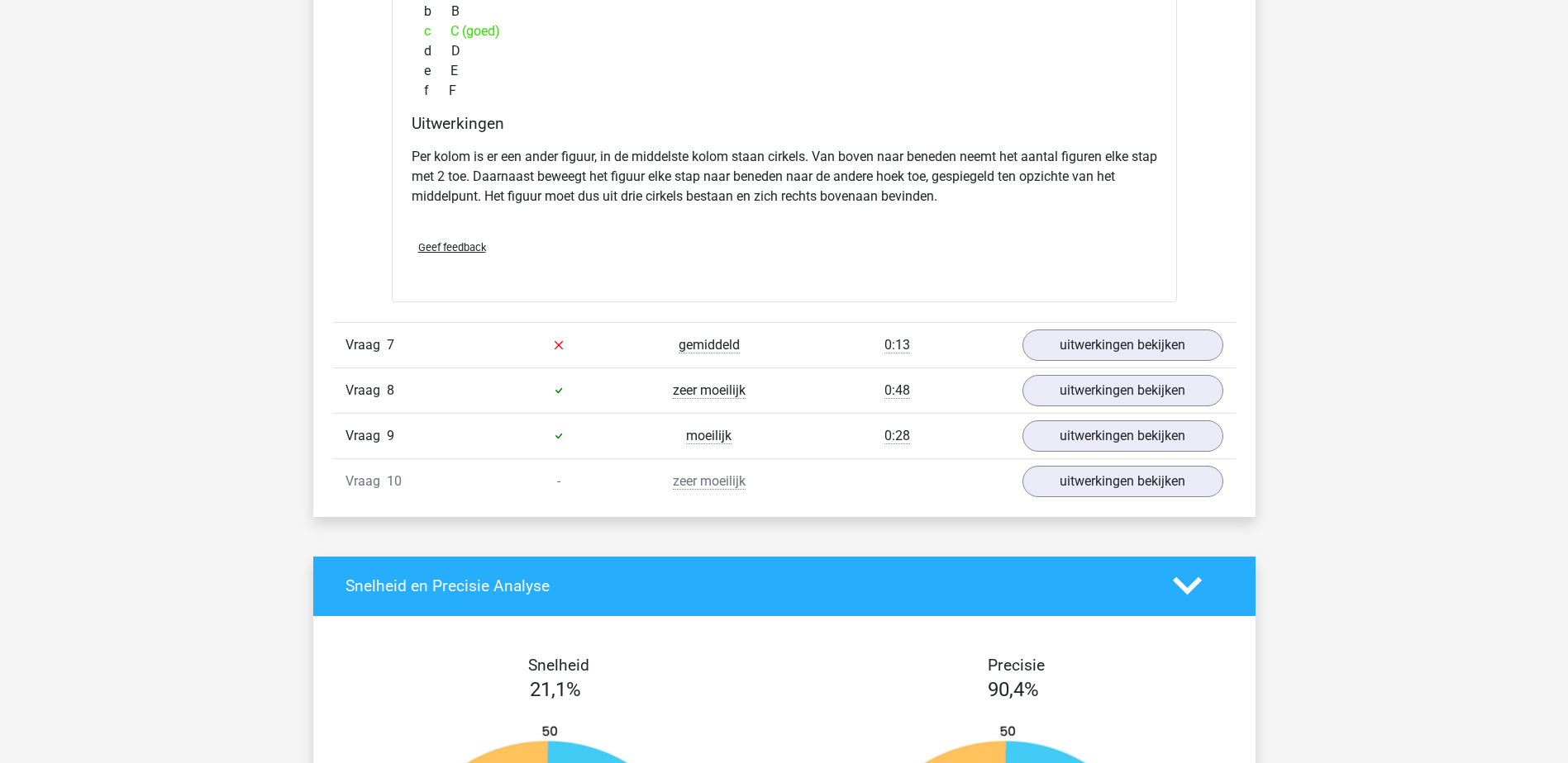
scroll to position [2148, 0]
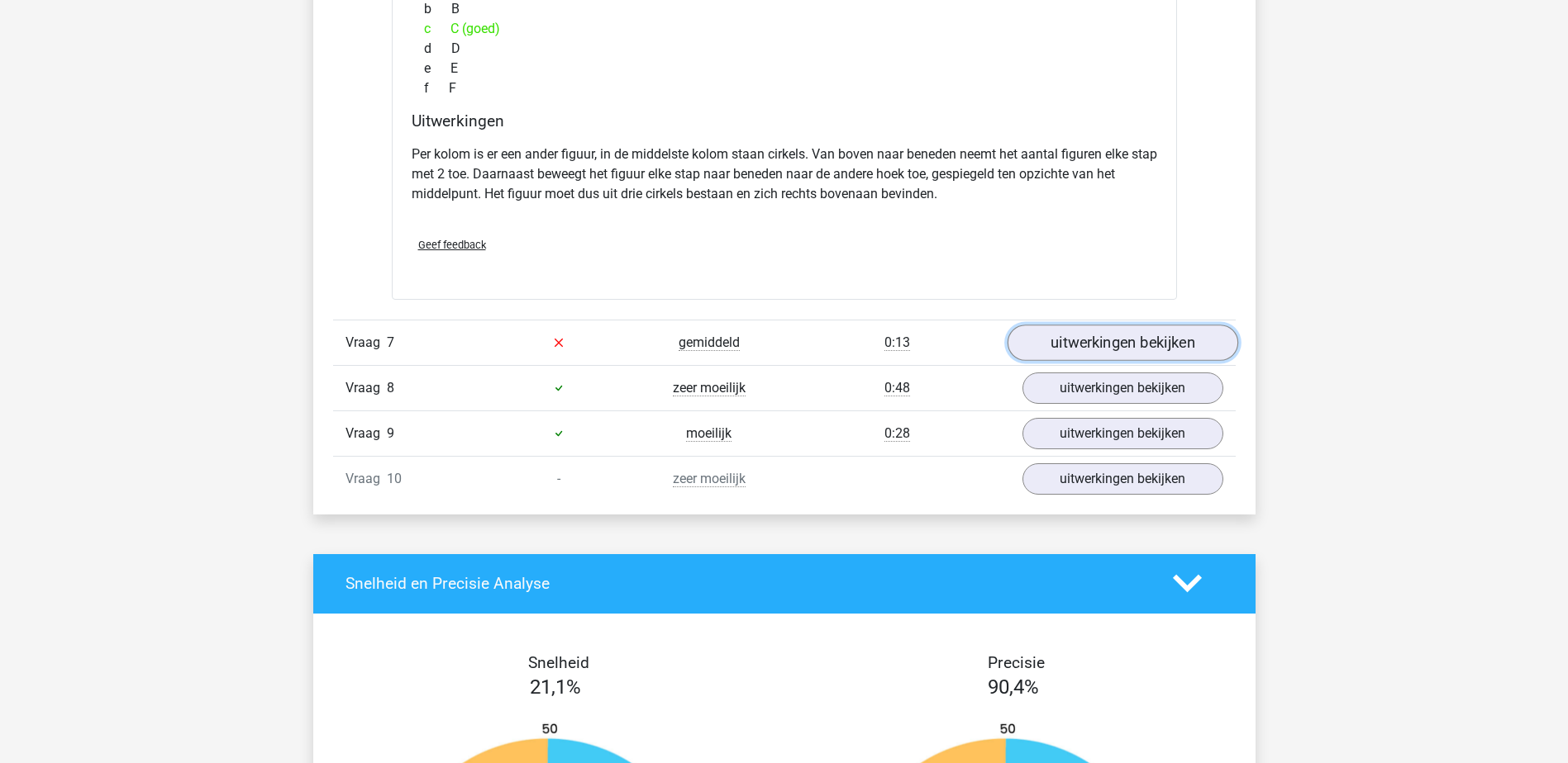
click at [1089, 334] on link "uitwerkingen bekijken" at bounding box center [1121, 343] width 231 height 36
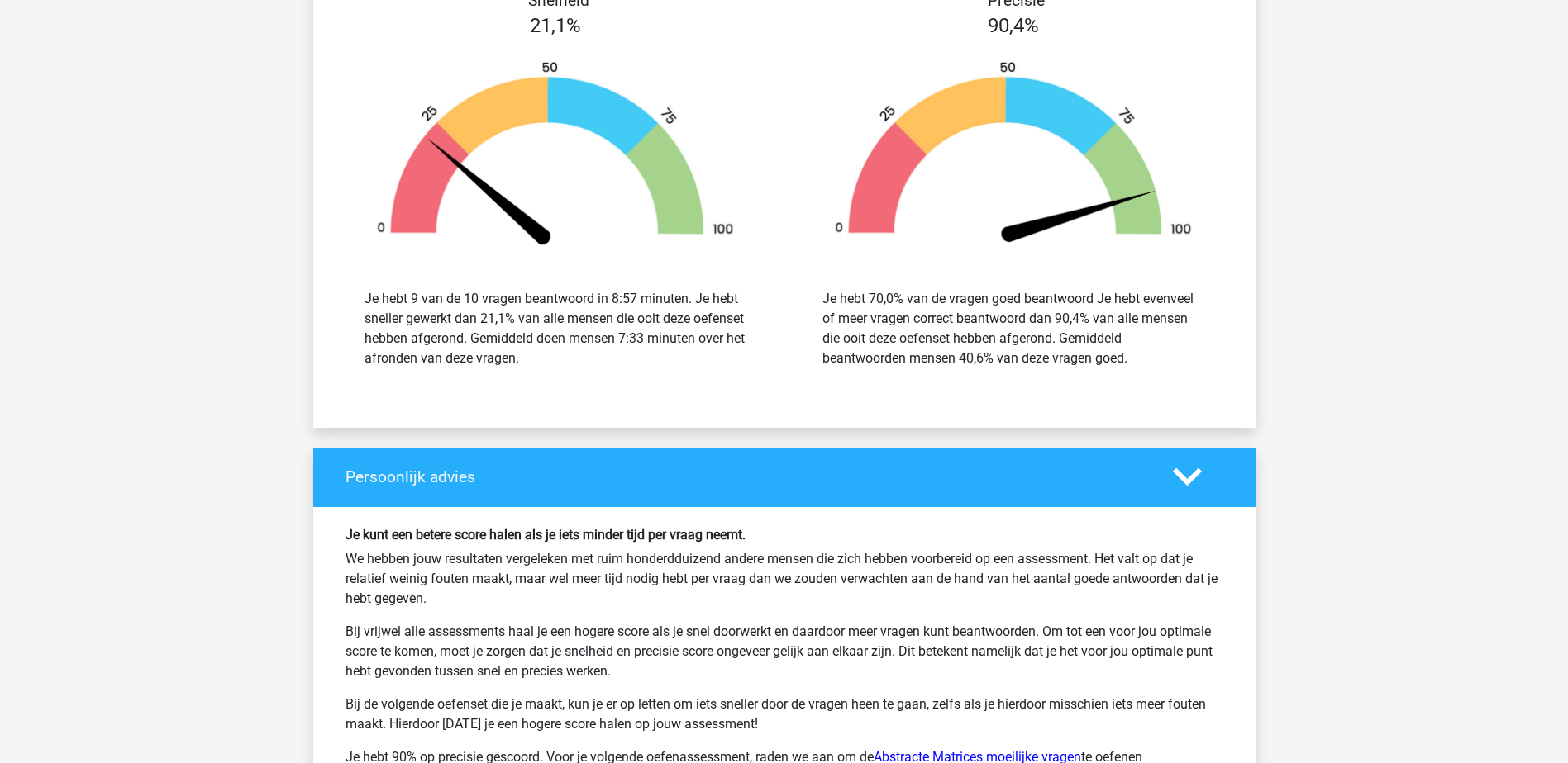
scroll to position [4212, 0]
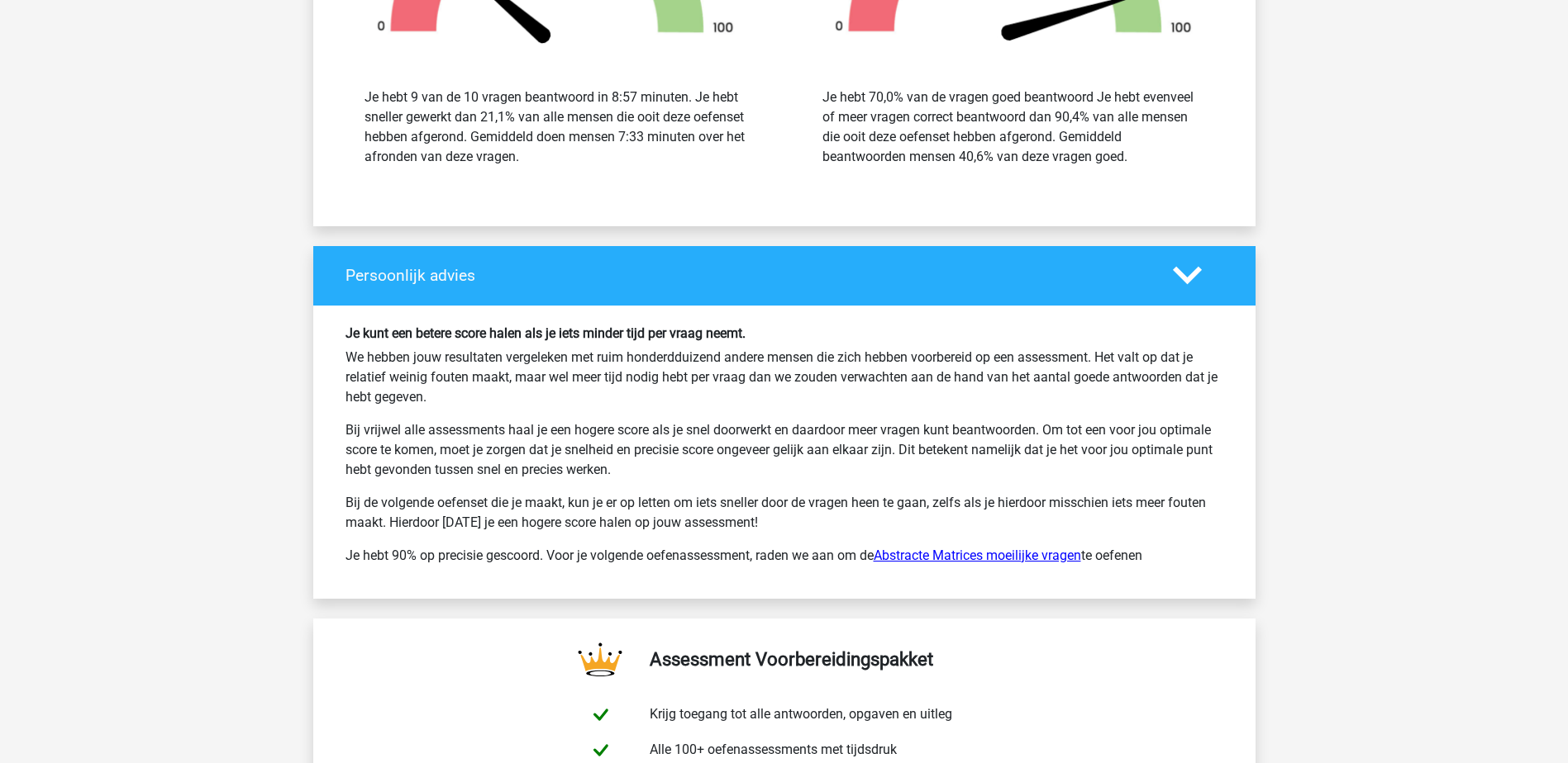
click at [952, 559] on link "Abstracte Matrices moeilijke vragen" at bounding box center [977, 555] width 207 height 15
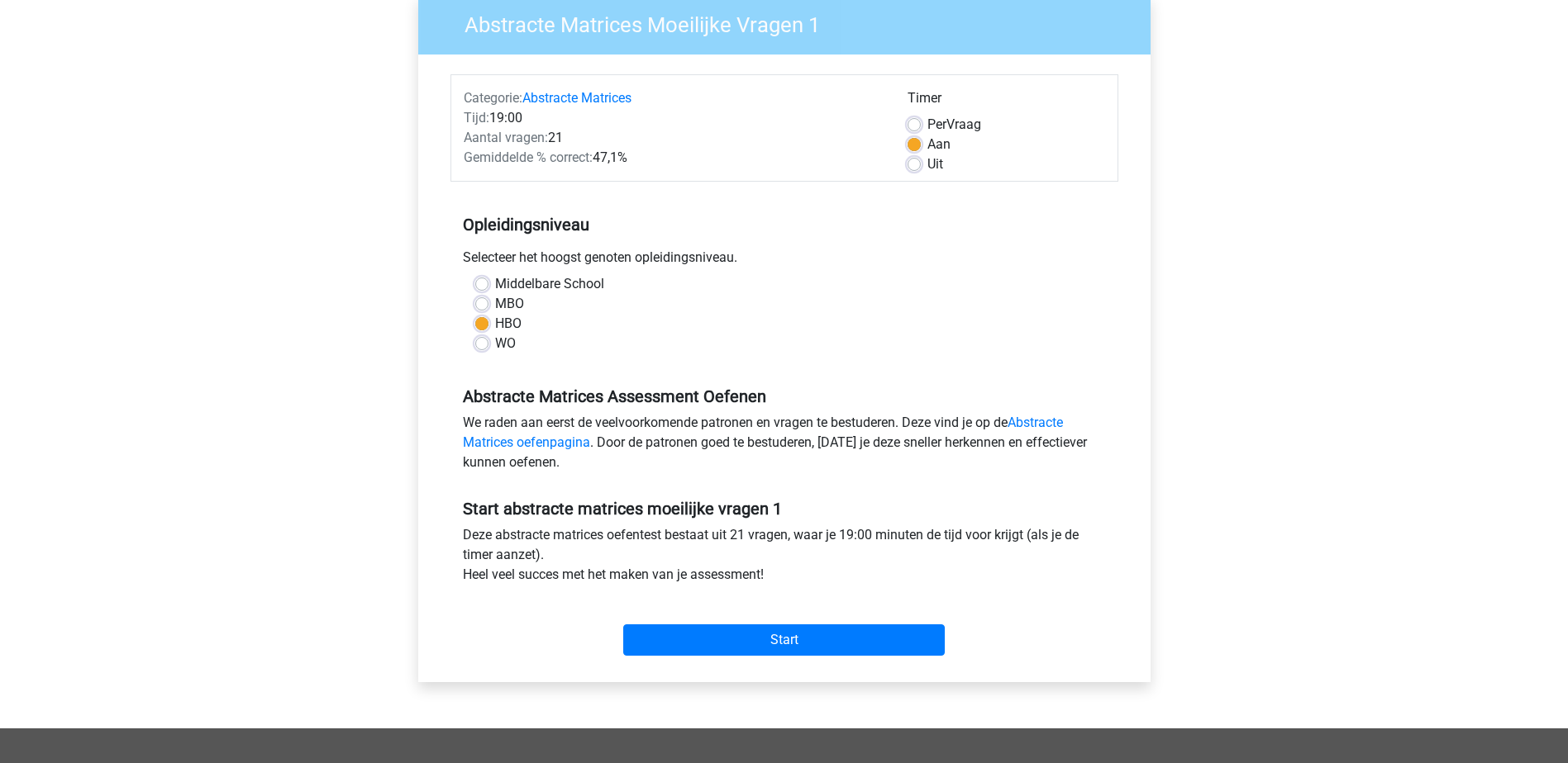
scroll to position [165, 0]
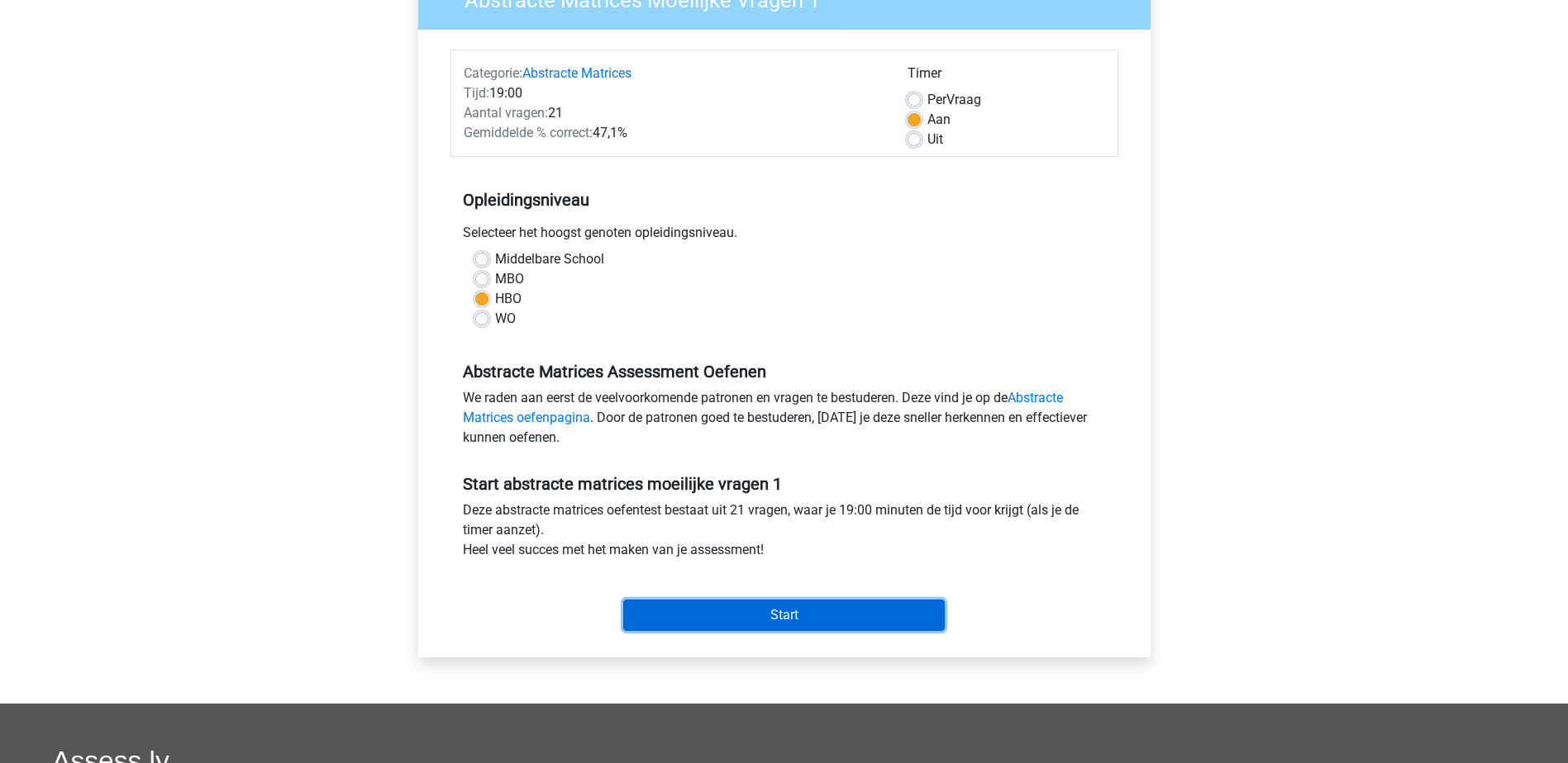
click at [778, 604] on input "Start" at bounding box center [784, 615] width 321 height 31
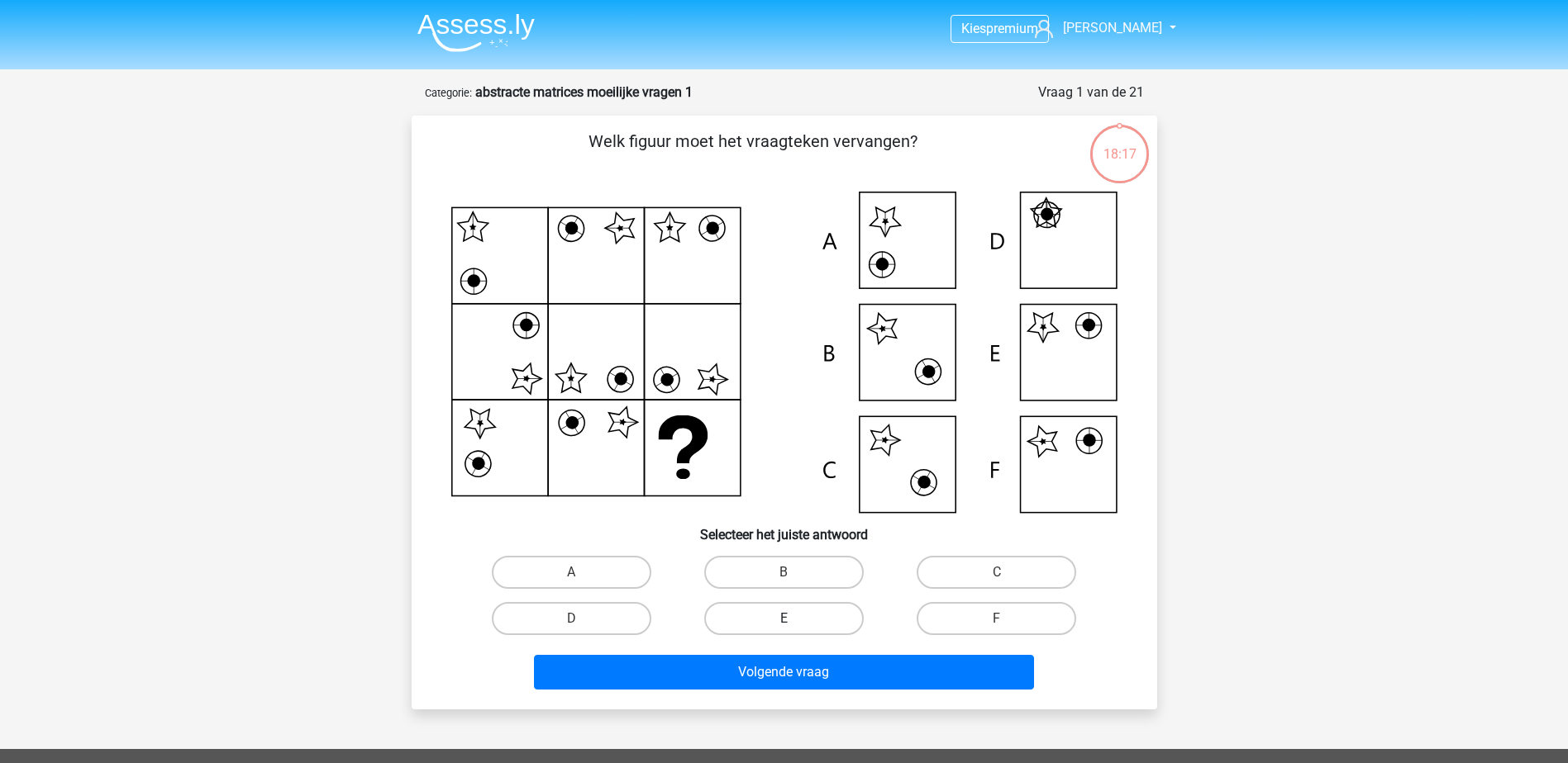
click at [757, 617] on label "E" at bounding box center [784, 618] width 160 height 33
click at [784, 619] on input "E" at bounding box center [789, 624] width 11 height 11
radio input "true"
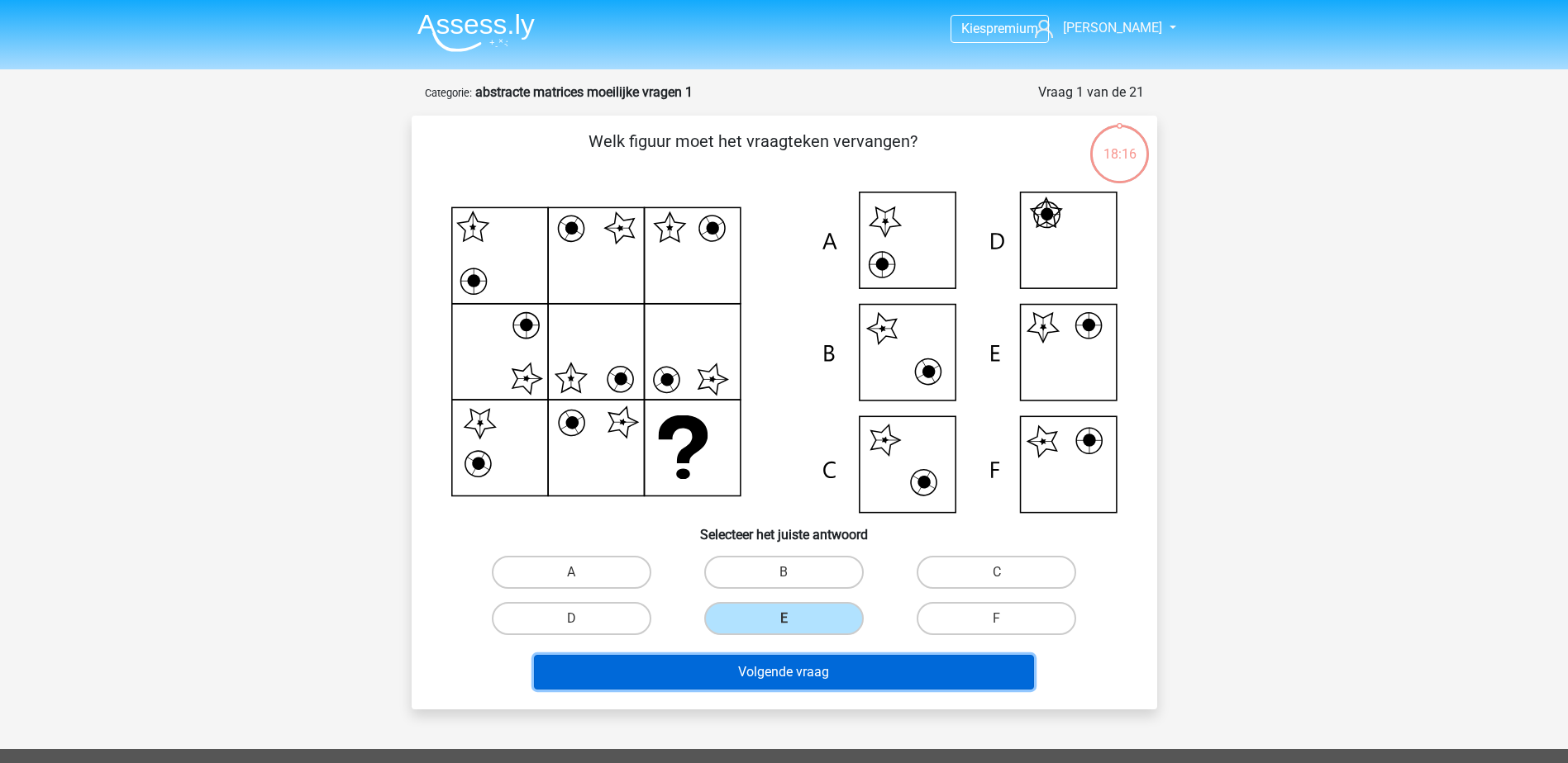
click at [775, 678] on button "Volgende vraag" at bounding box center [784, 672] width 500 height 35
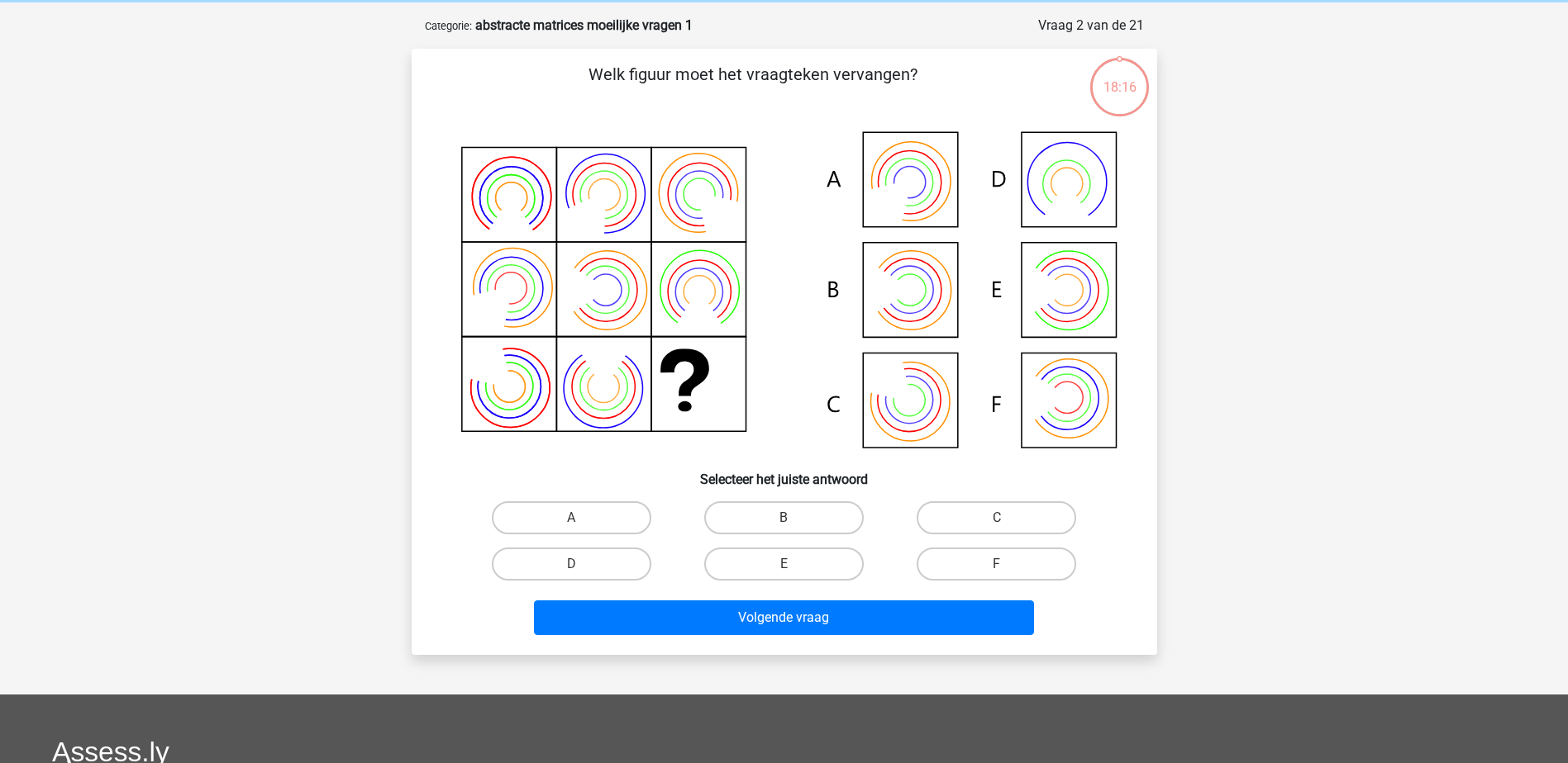
scroll to position [83, 0]
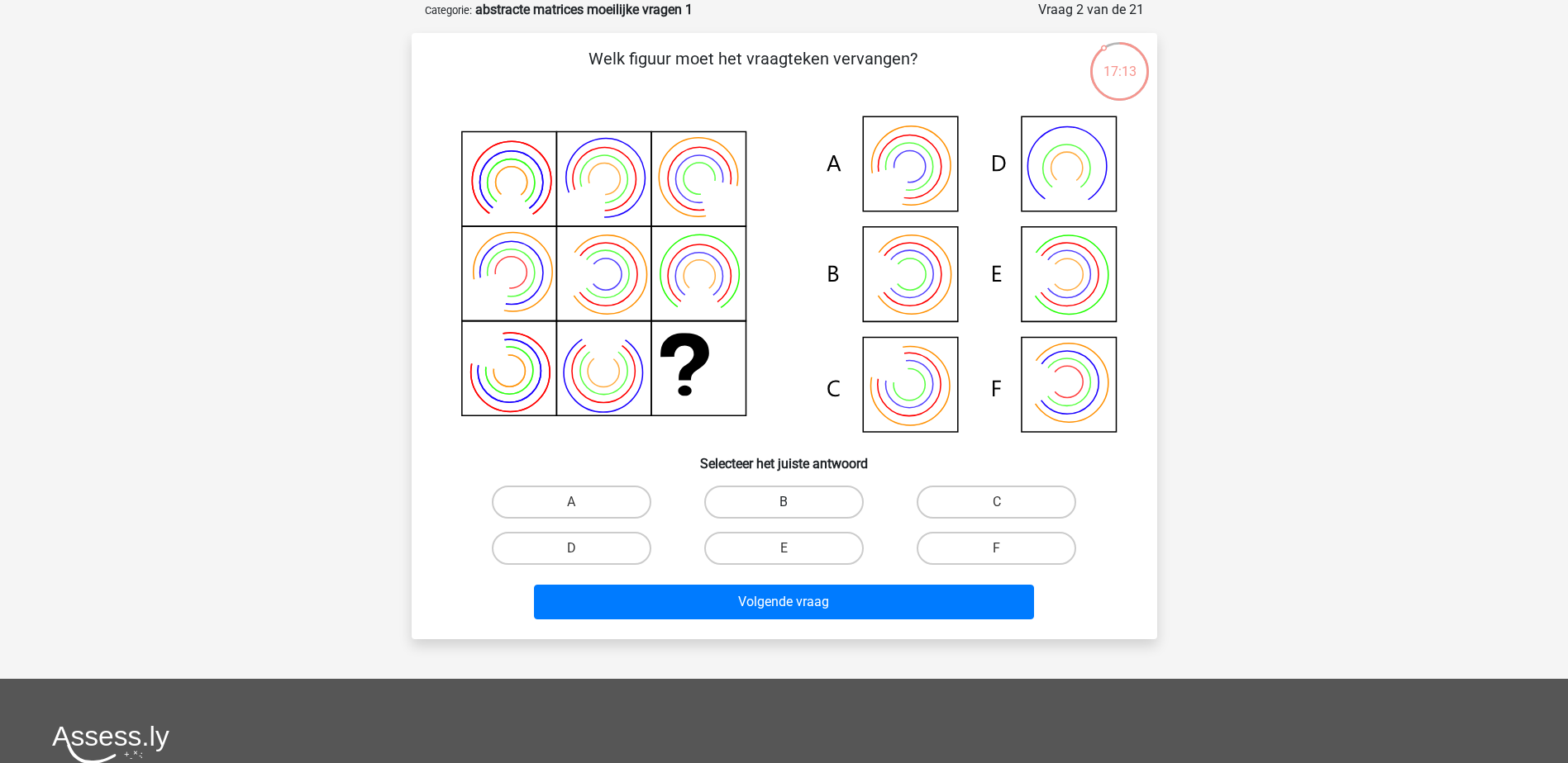
click at [750, 503] on label "B" at bounding box center [784, 502] width 160 height 33
click at [784, 503] on input "B" at bounding box center [789, 508] width 11 height 11
radio input "true"
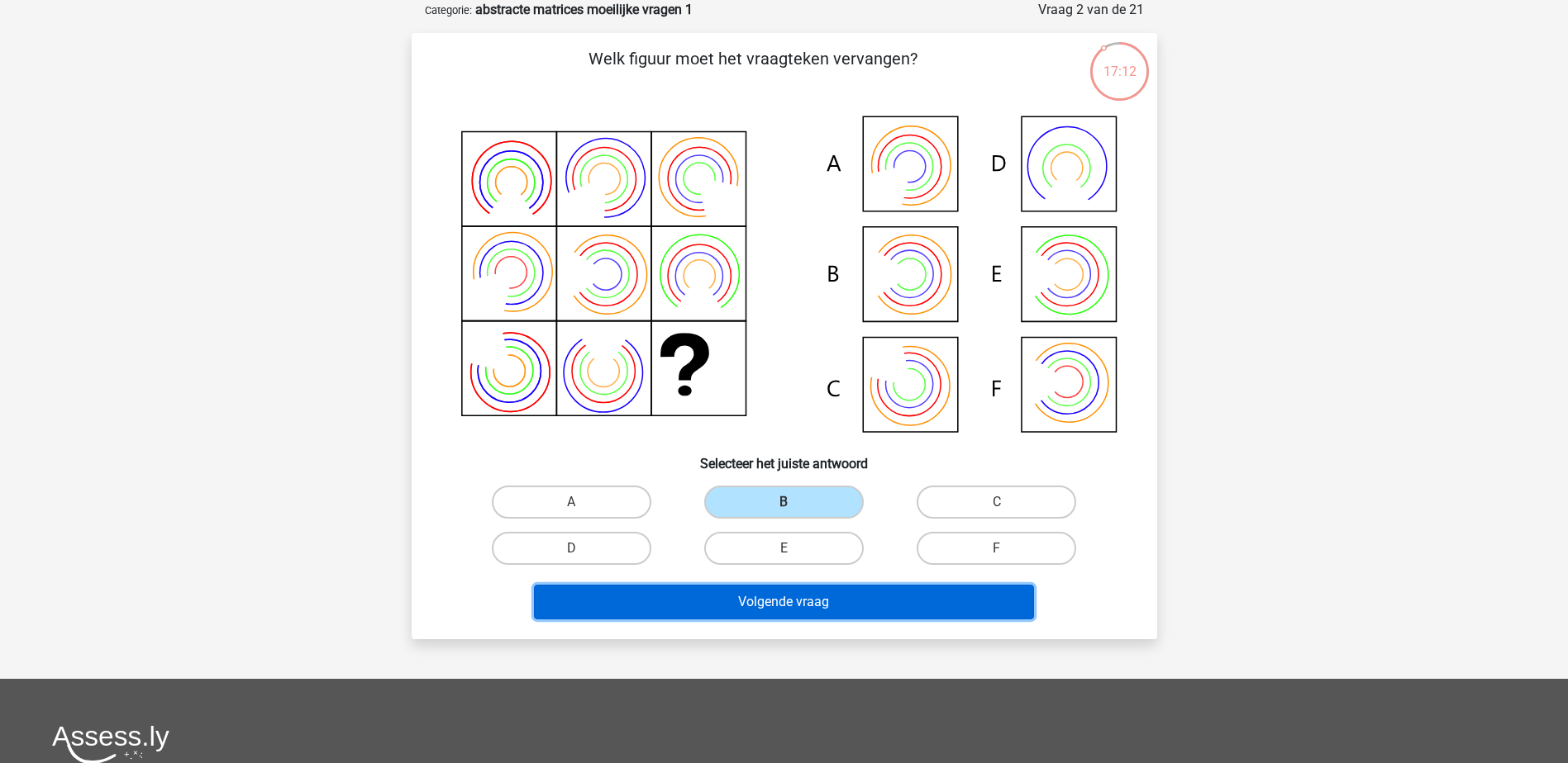
click at [778, 618] on button "Volgende vraag" at bounding box center [784, 602] width 500 height 35
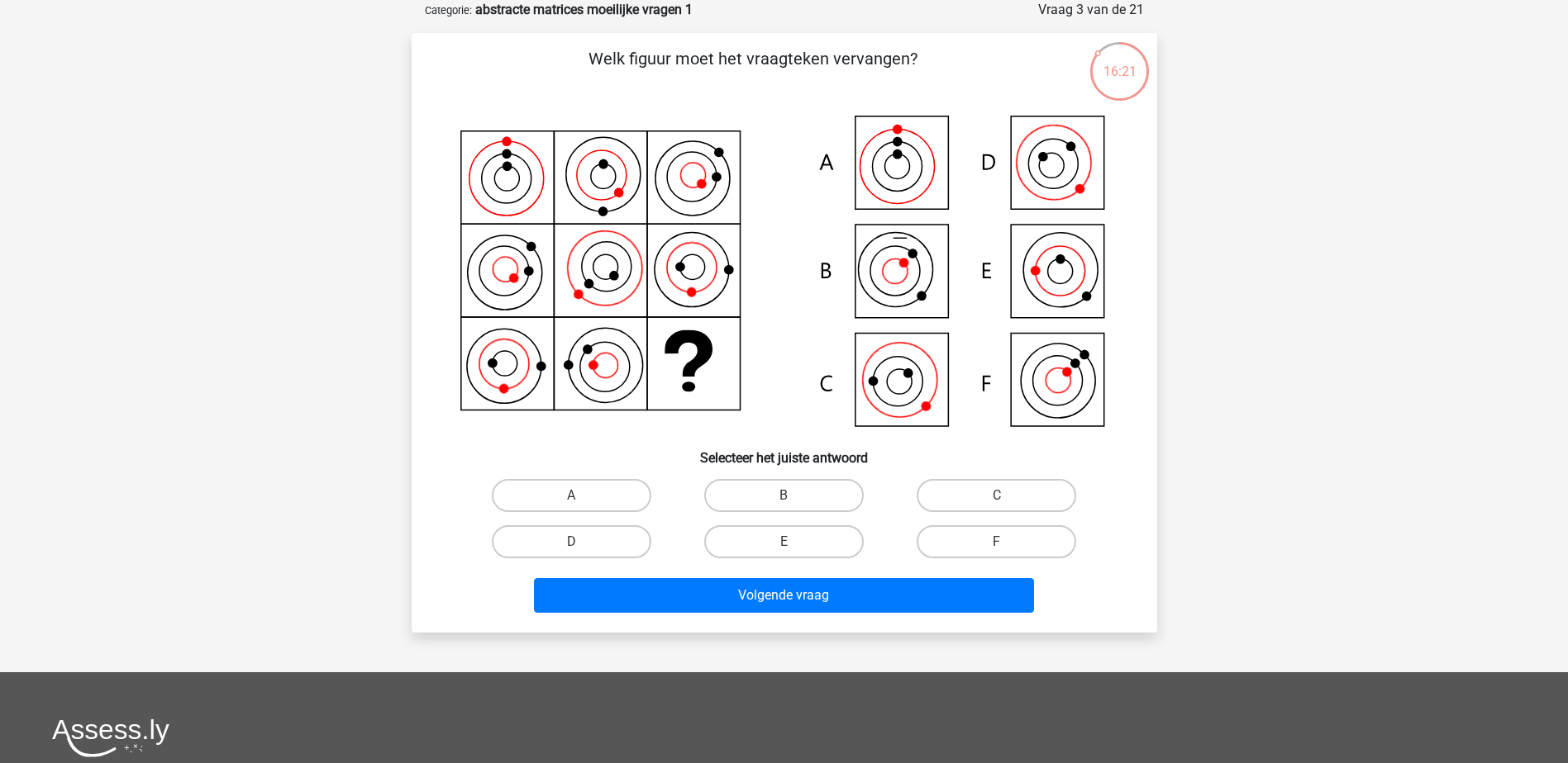
drag, startPoint x: 636, startPoint y: 531, endPoint x: 657, endPoint y: 541, distance: 23.3
click at [635, 531] on label "D" at bounding box center [571, 541] width 160 height 33
click at [582, 541] on input "D" at bounding box center [576, 547] width 11 height 11
radio input "true"
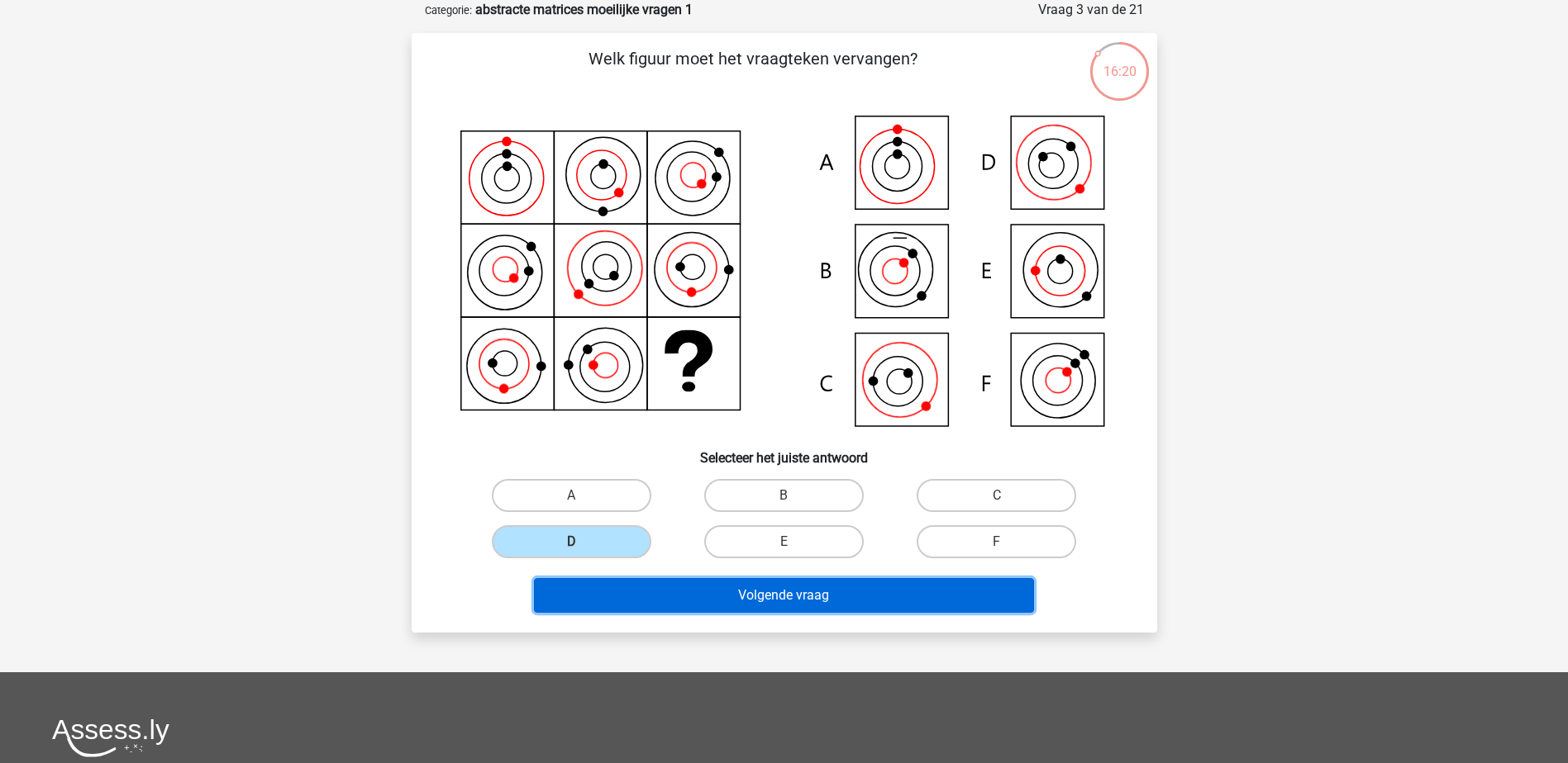
click at [705, 597] on button "Volgende vraag" at bounding box center [784, 595] width 500 height 35
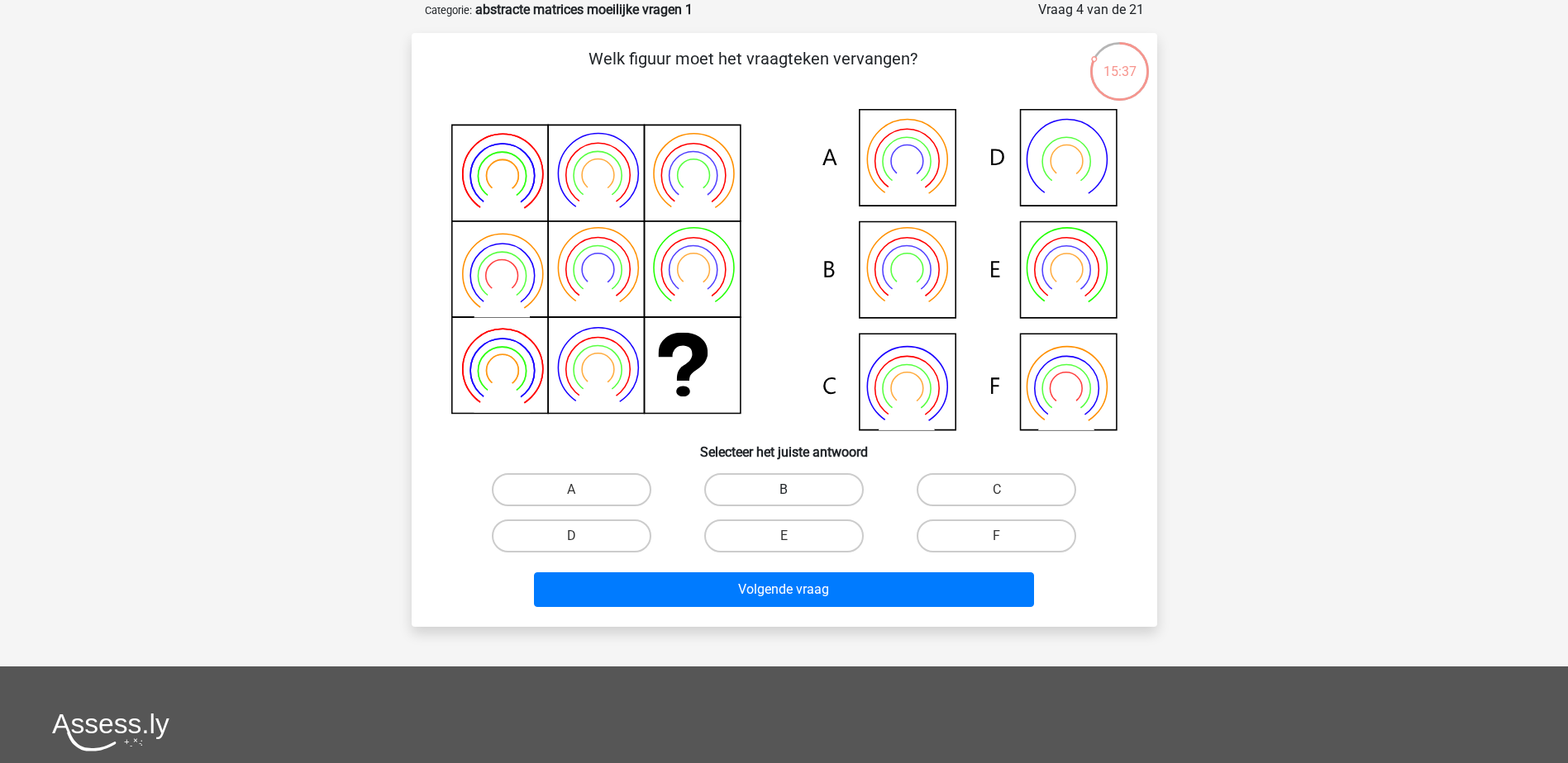
click at [768, 488] on label "B" at bounding box center [784, 490] width 160 height 33
click at [784, 490] on input "B" at bounding box center [789, 495] width 11 height 11
radio input "true"
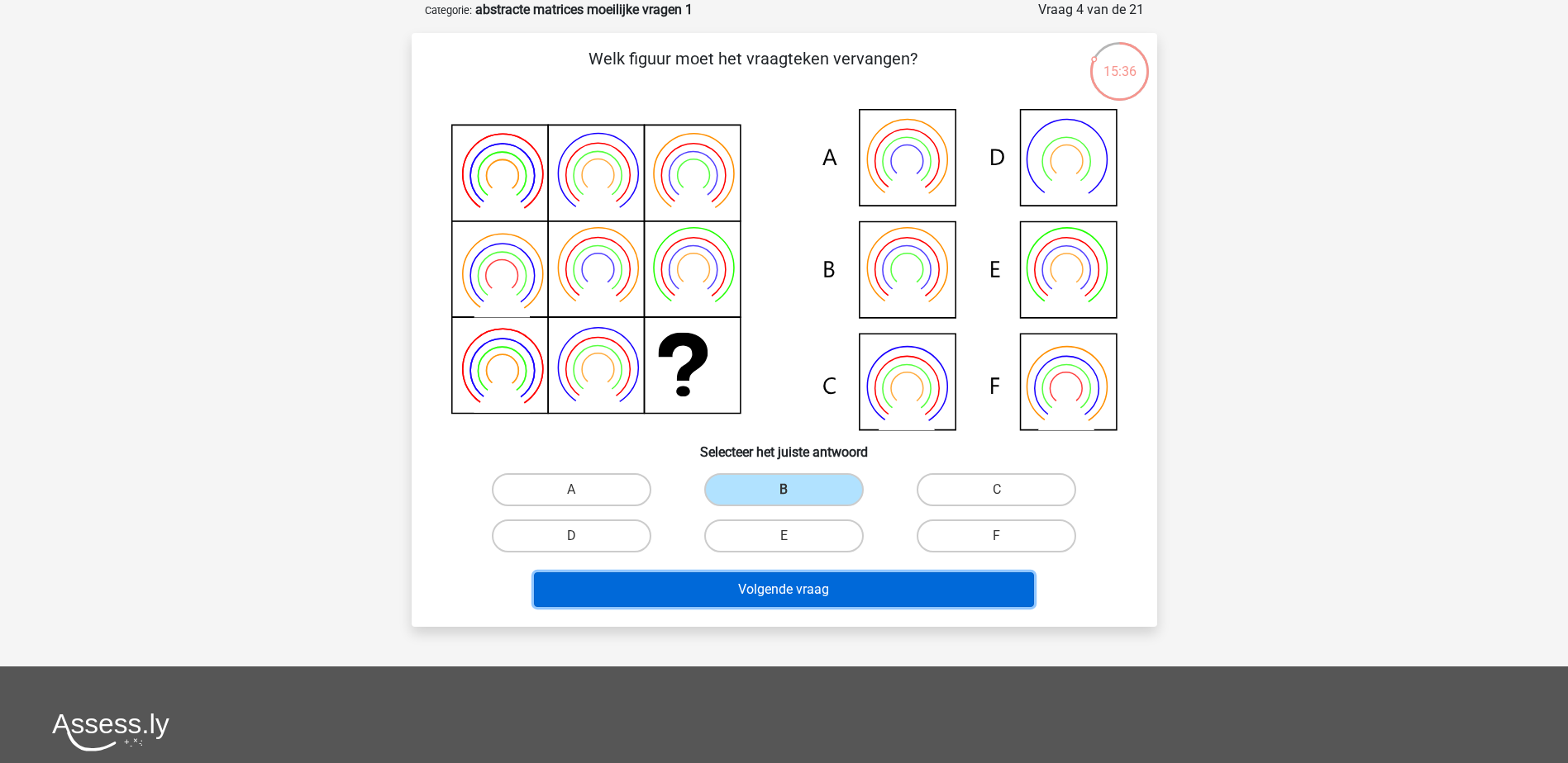
click at [794, 590] on button "Volgende vraag" at bounding box center [784, 590] width 500 height 35
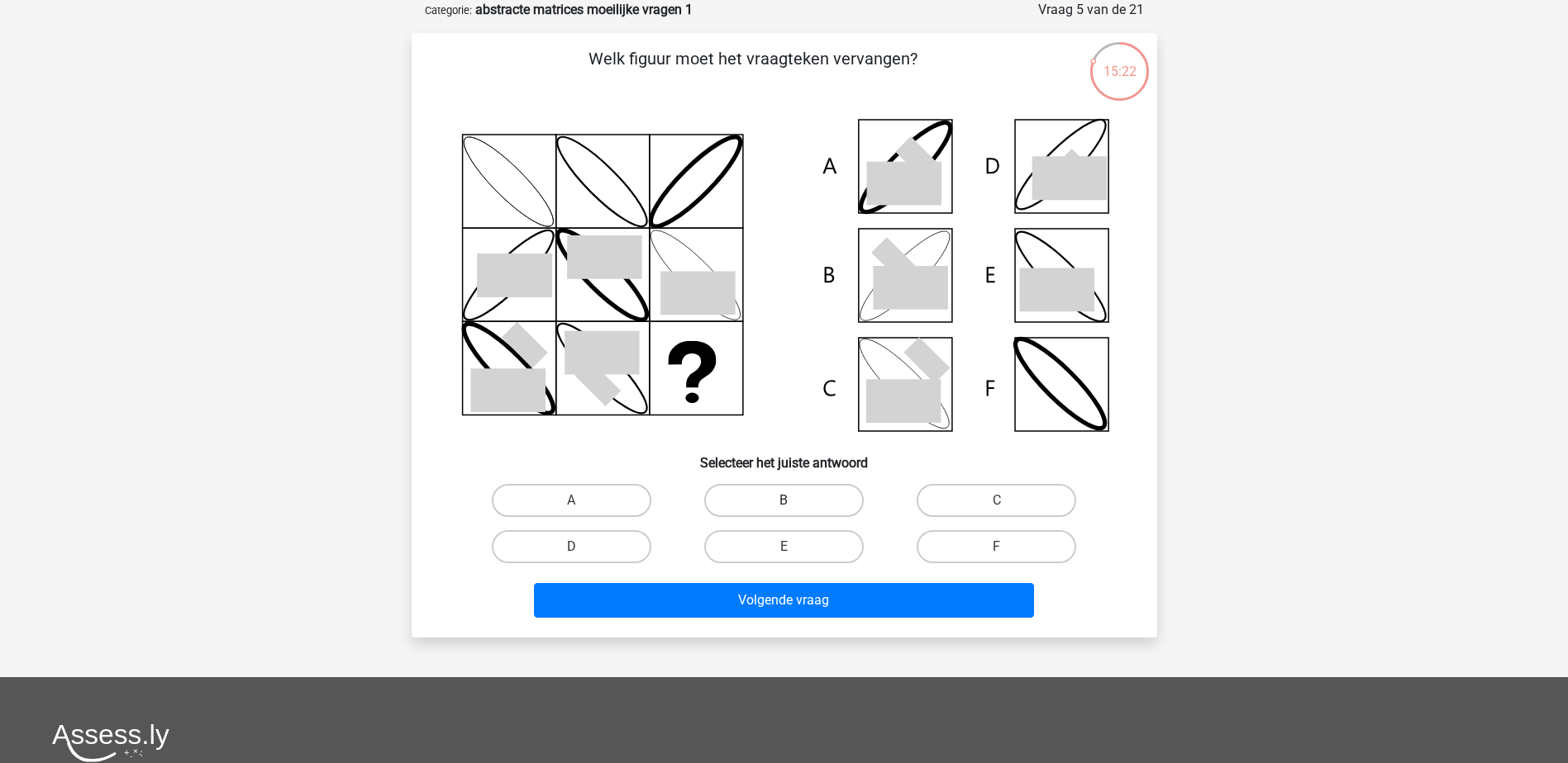
click at [750, 513] on label "B" at bounding box center [784, 500] width 160 height 33
click at [784, 511] on input "B" at bounding box center [789, 506] width 11 height 11
radio input "true"
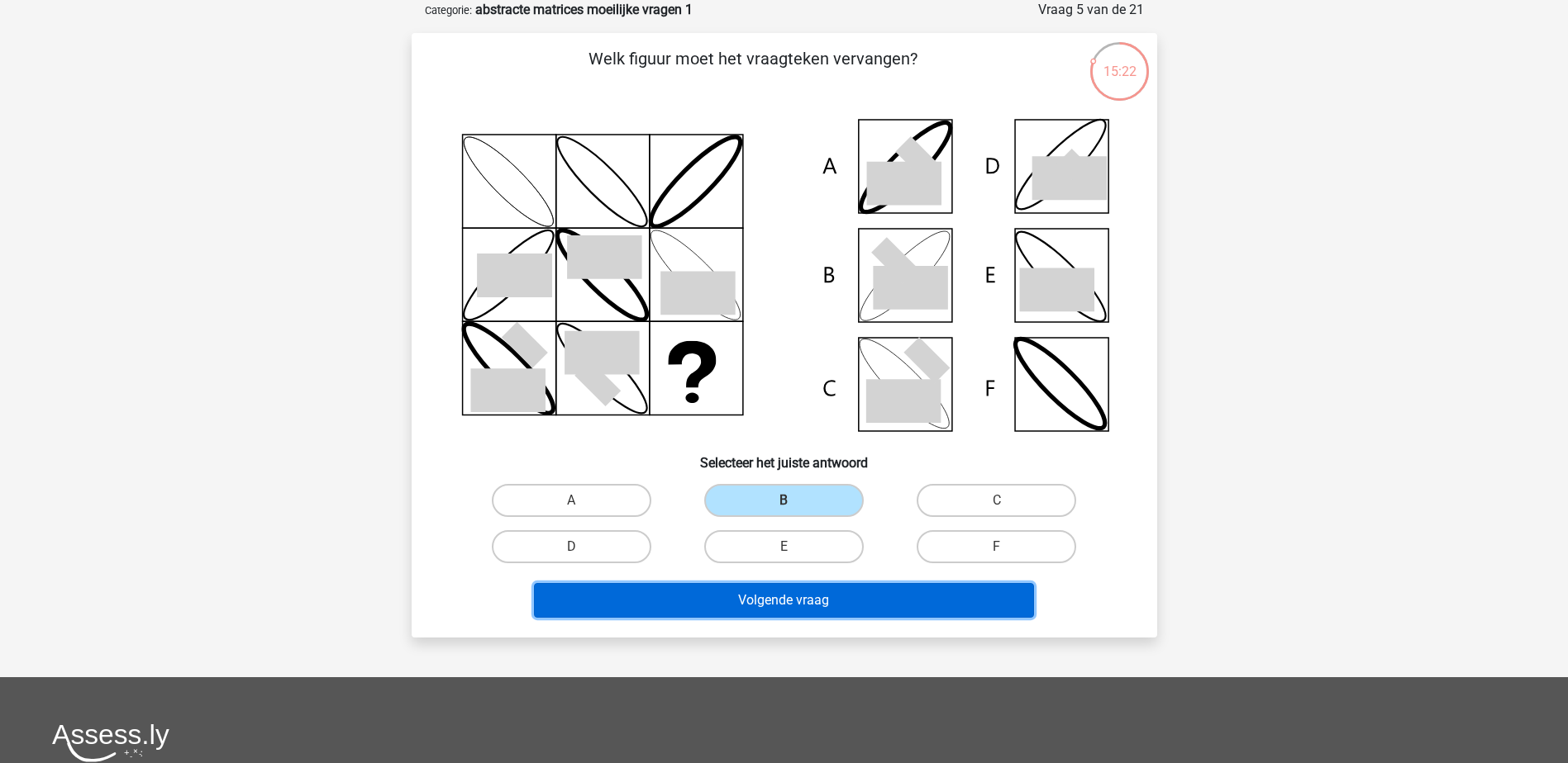
click at [767, 604] on button "Volgende vraag" at bounding box center [784, 601] width 500 height 35
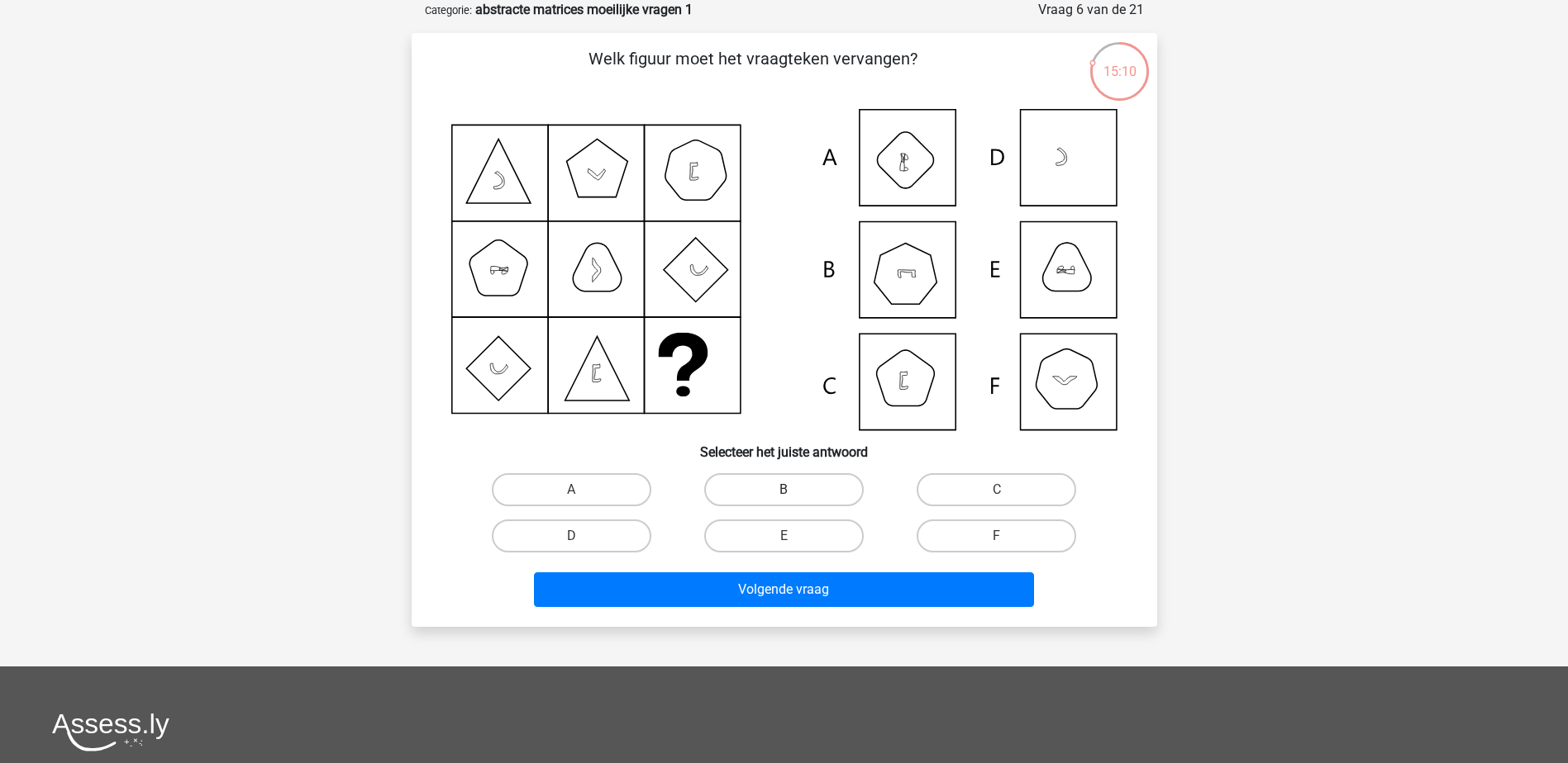
click at [797, 483] on label "B" at bounding box center [784, 490] width 160 height 33
click at [794, 490] on input "B" at bounding box center [789, 495] width 11 height 11
radio input "true"
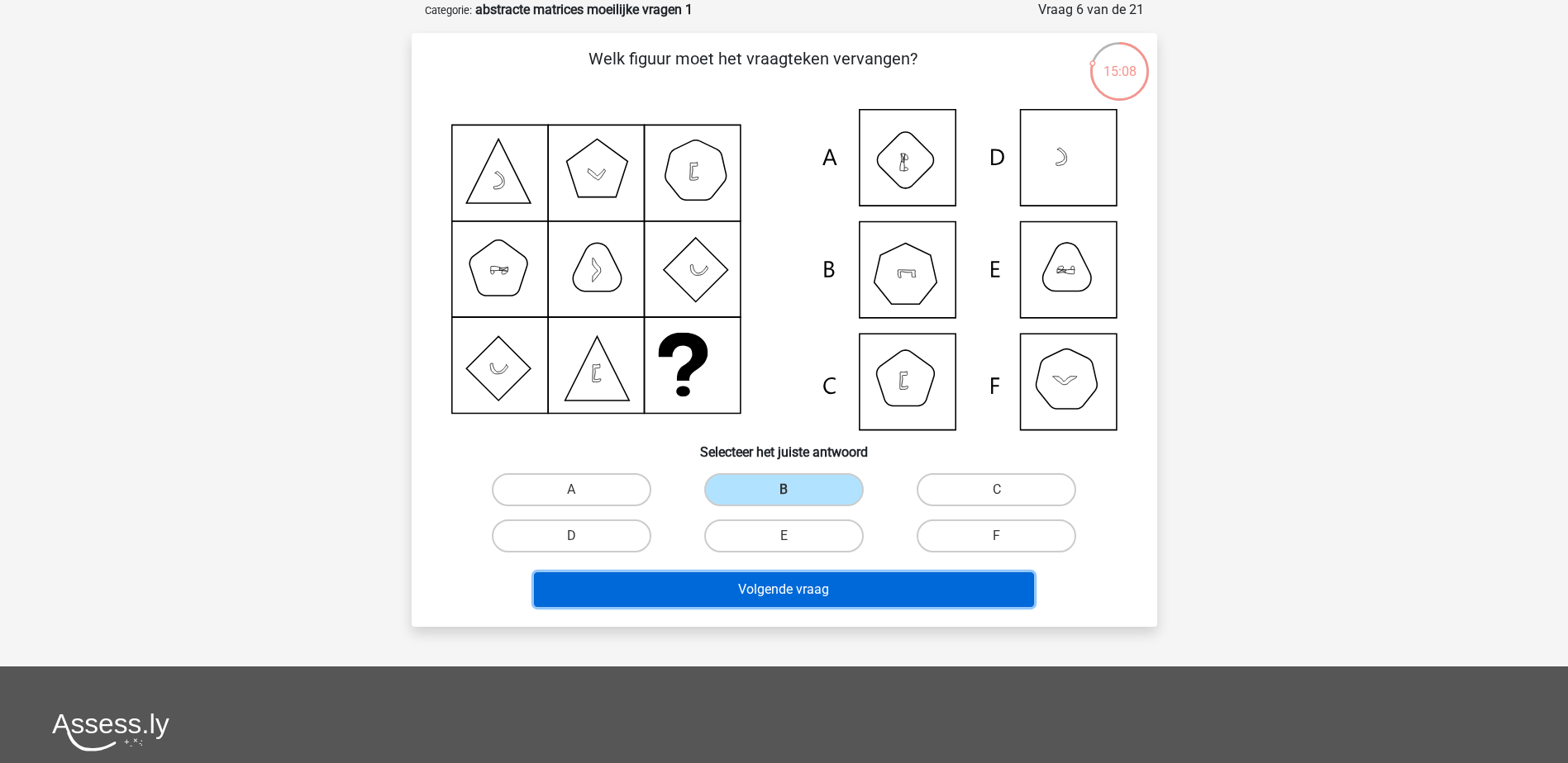
click at [774, 590] on button "Volgende vraag" at bounding box center [784, 590] width 500 height 35
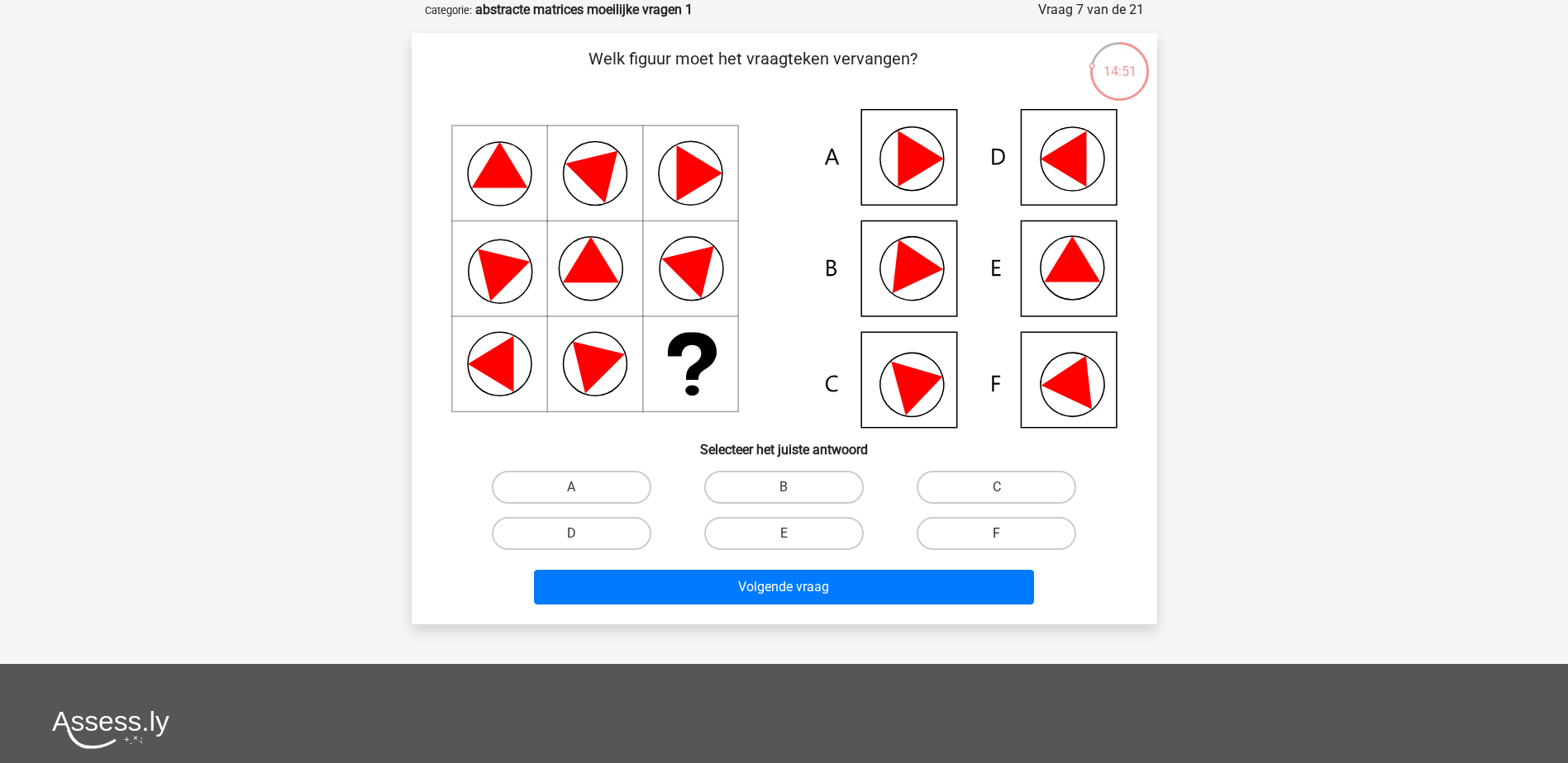
click at [1004, 525] on label "F" at bounding box center [996, 533] width 160 height 33
click at [1004, 533] on input "F" at bounding box center [1002, 539] width 11 height 11
radio input "true"
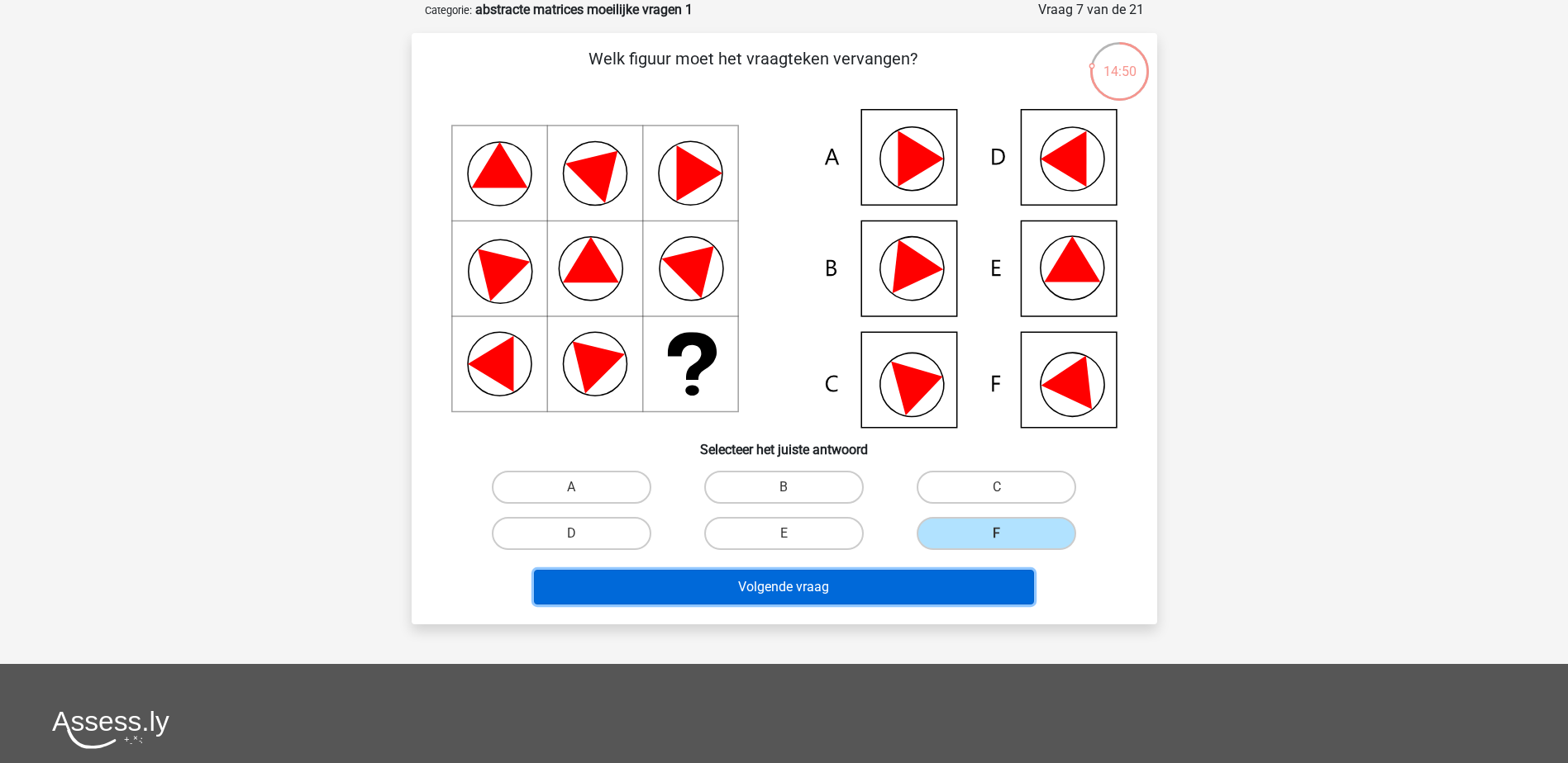
click at [918, 593] on button "Volgende vraag" at bounding box center [784, 587] width 500 height 35
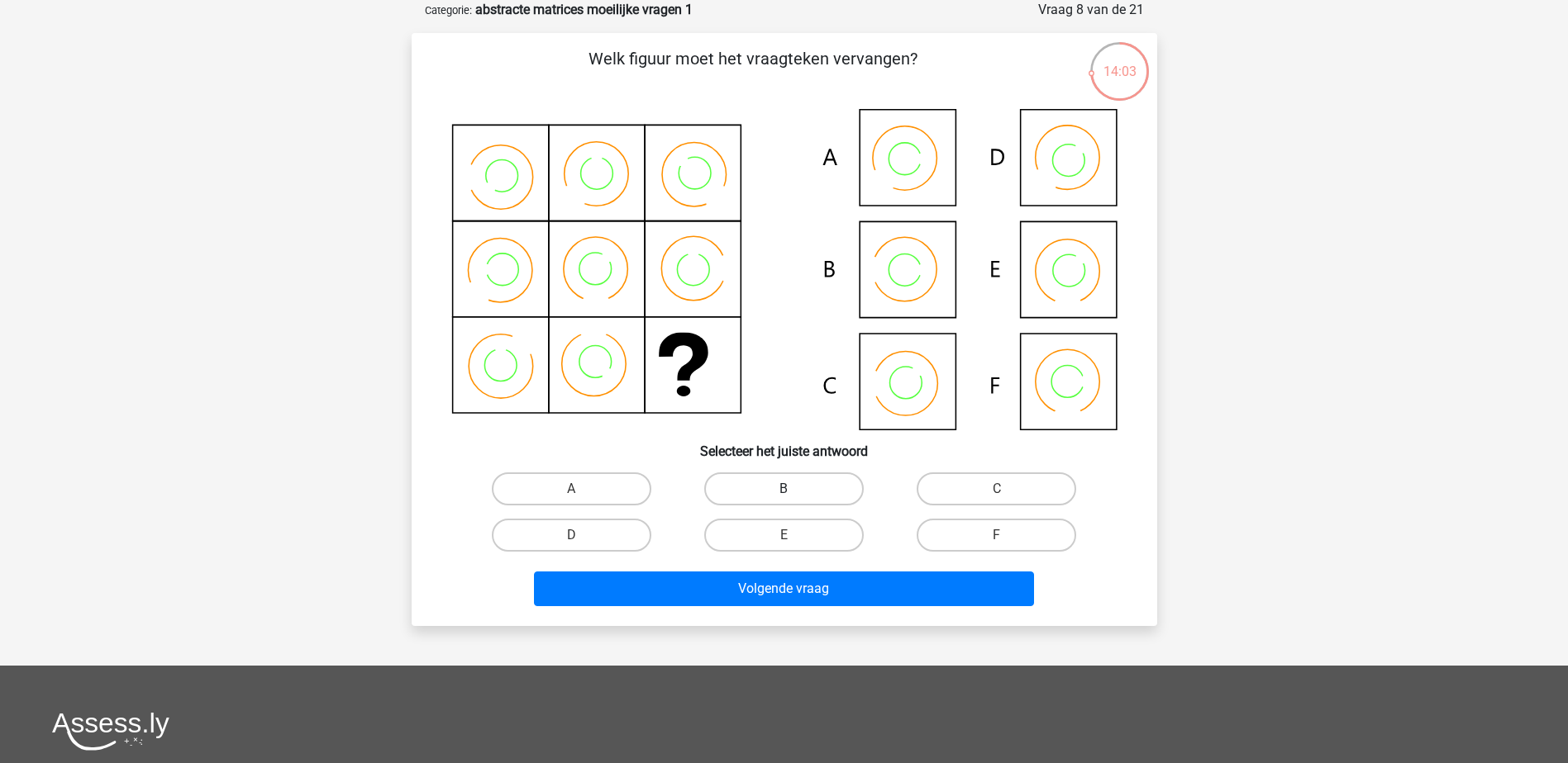
click at [742, 493] on label "B" at bounding box center [784, 489] width 160 height 33
click at [784, 493] on input "B" at bounding box center [789, 494] width 11 height 11
radio input "true"
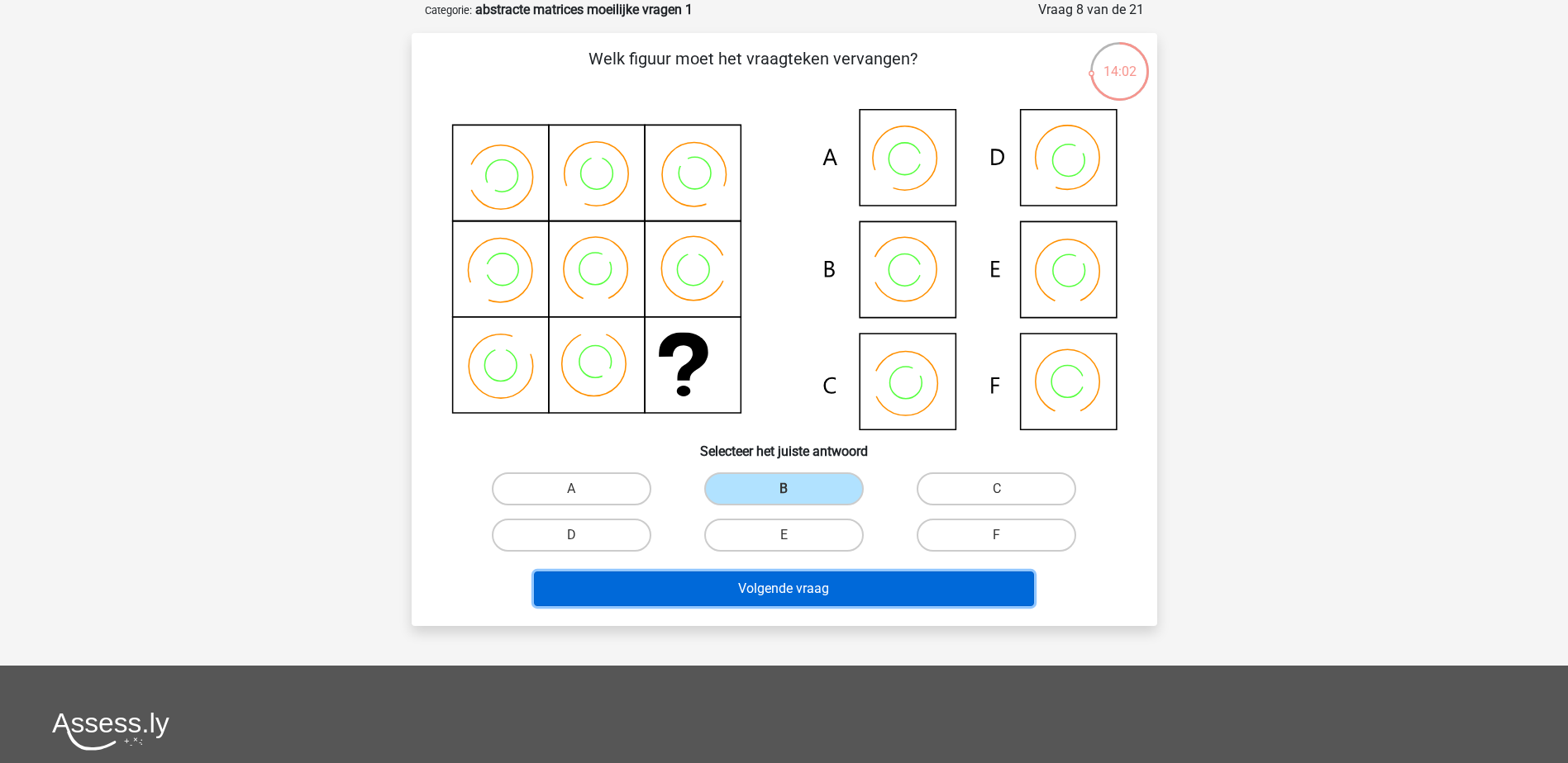
click at [752, 602] on button "Volgende vraag" at bounding box center [784, 589] width 500 height 35
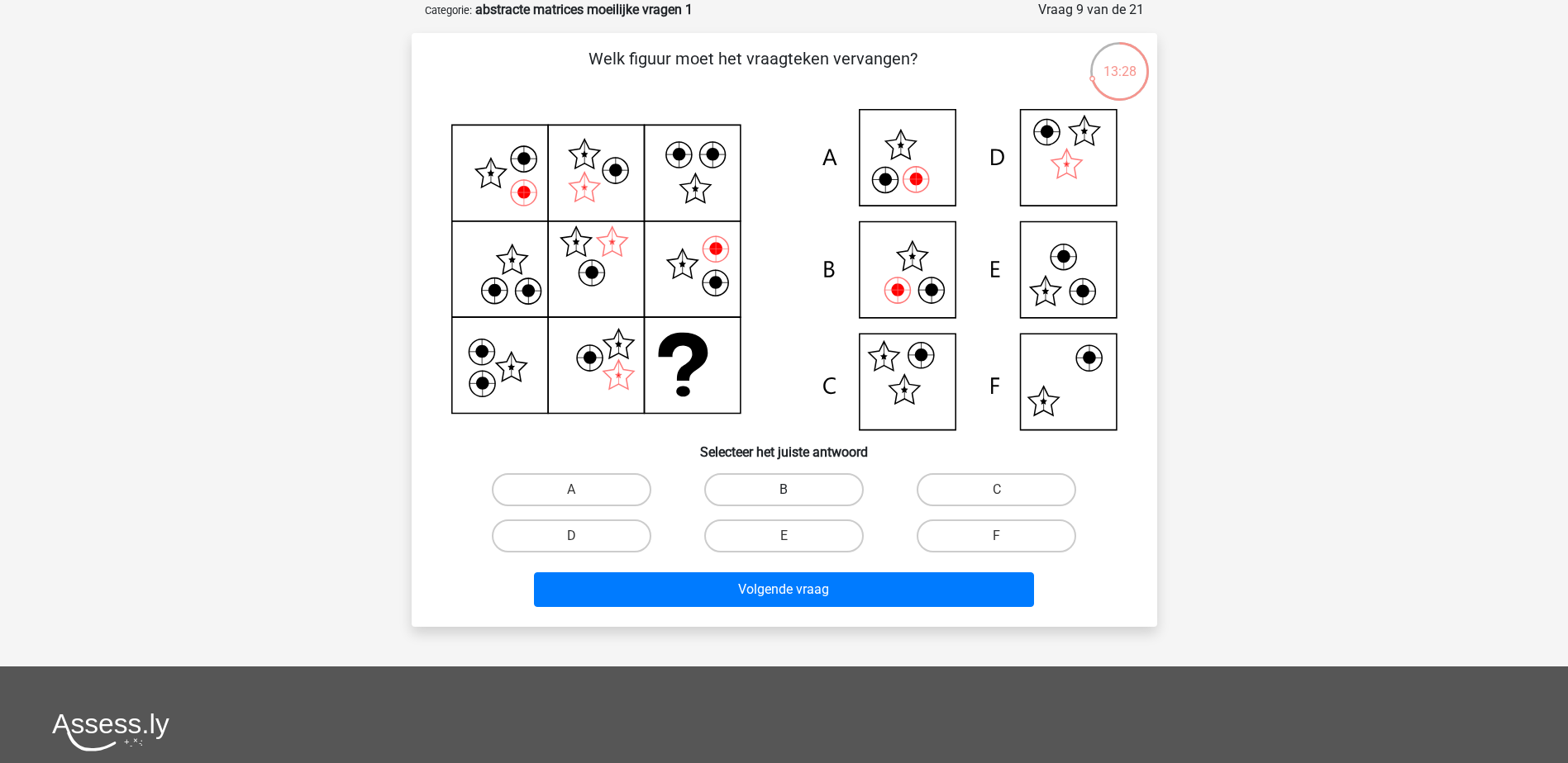
click at [813, 490] on label "B" at bounding box center [784, 490] width 160 height 33
click at [794, 490] on input "B" at bounding box center [789, 495] width 11 height 11
radio input "true"
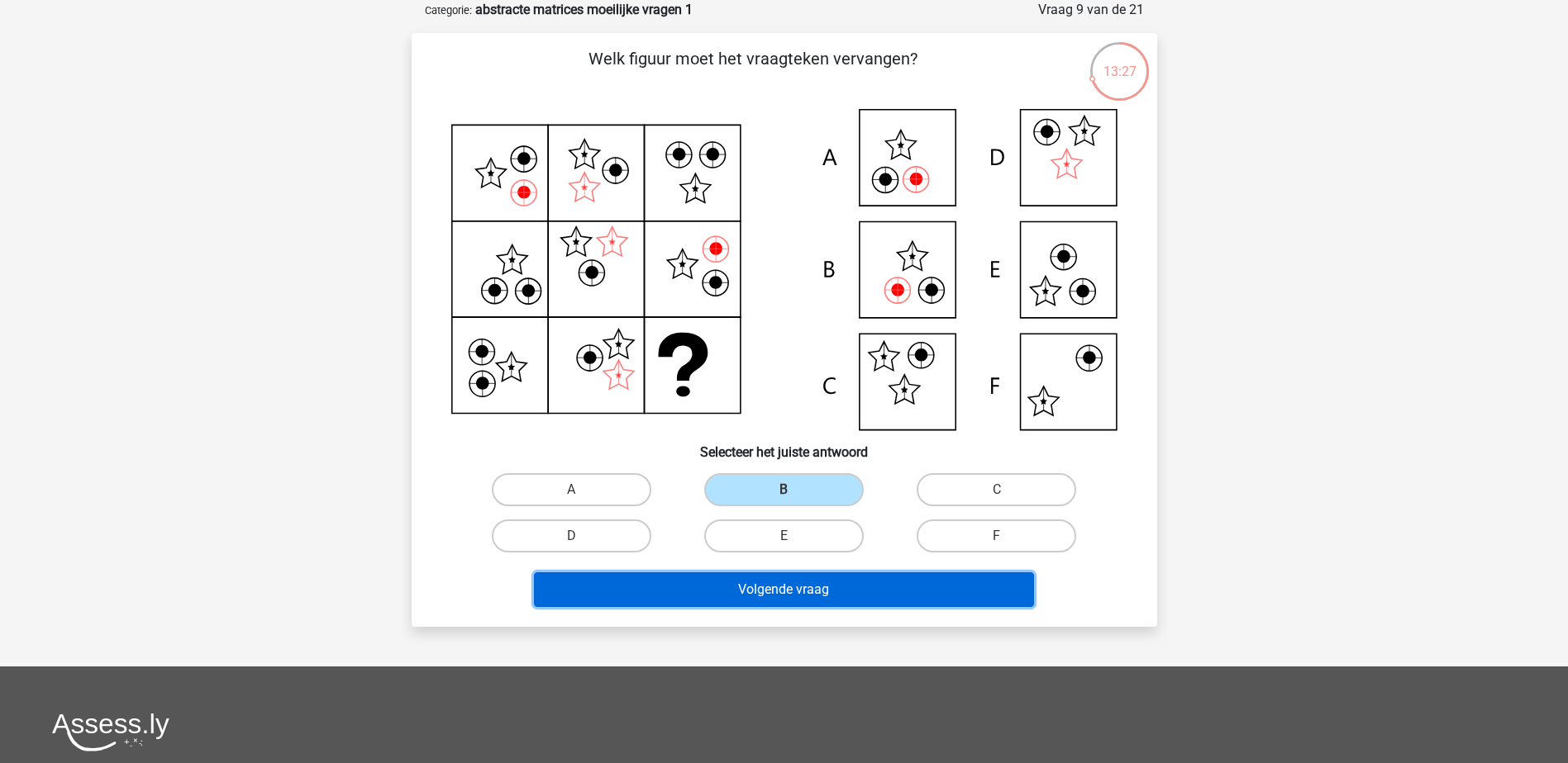
click at [784, 593] on button "Volgende vraag" at bounding box center [784, 590] width 500 height 35
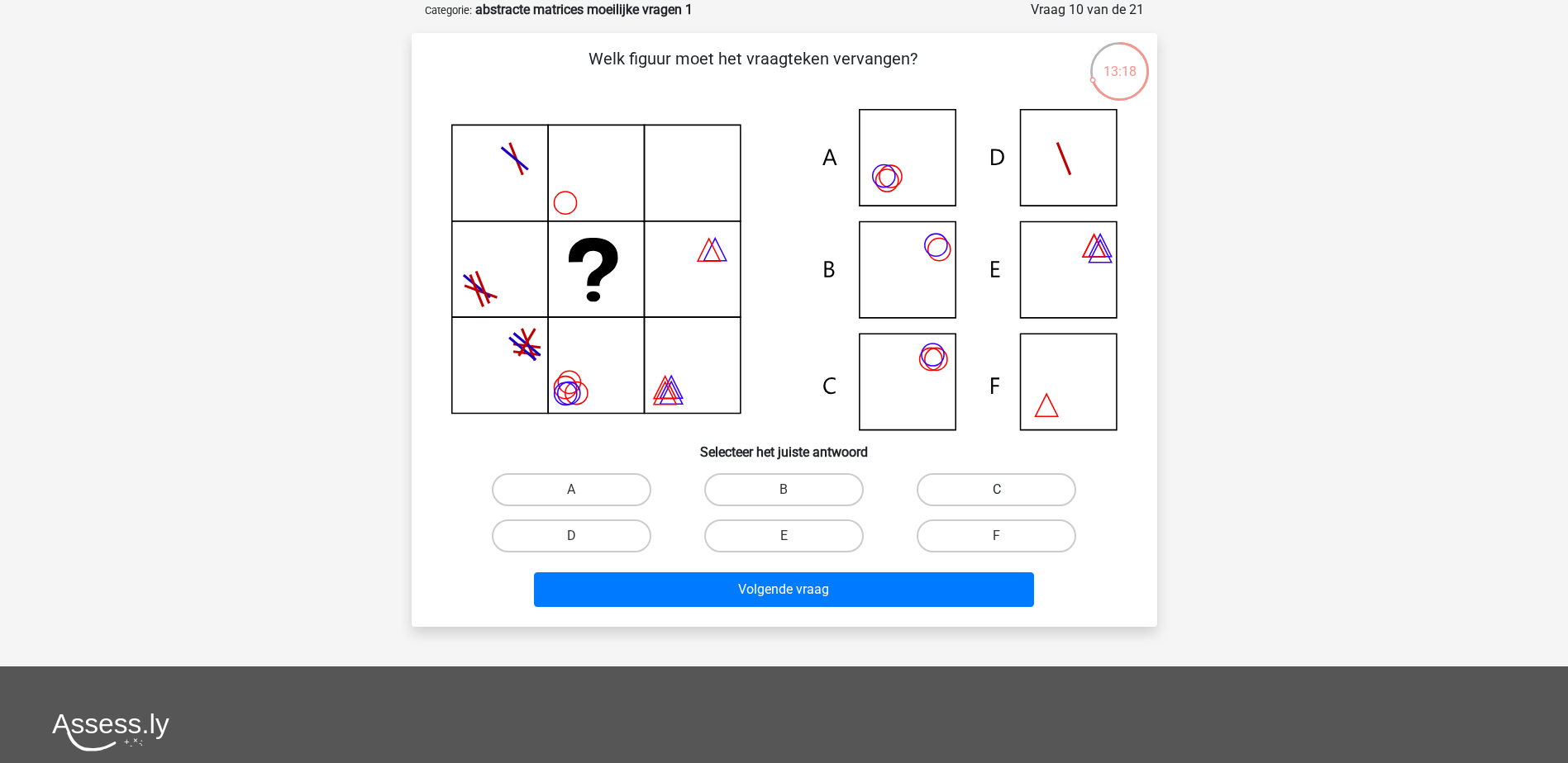
click at [975, 488] on label "C" at bounding box center [996, 490] width 160 height 33
click at [997, 490] on input "C" at bounding box center [1002, 495] width 11 height 11
radio input "true"
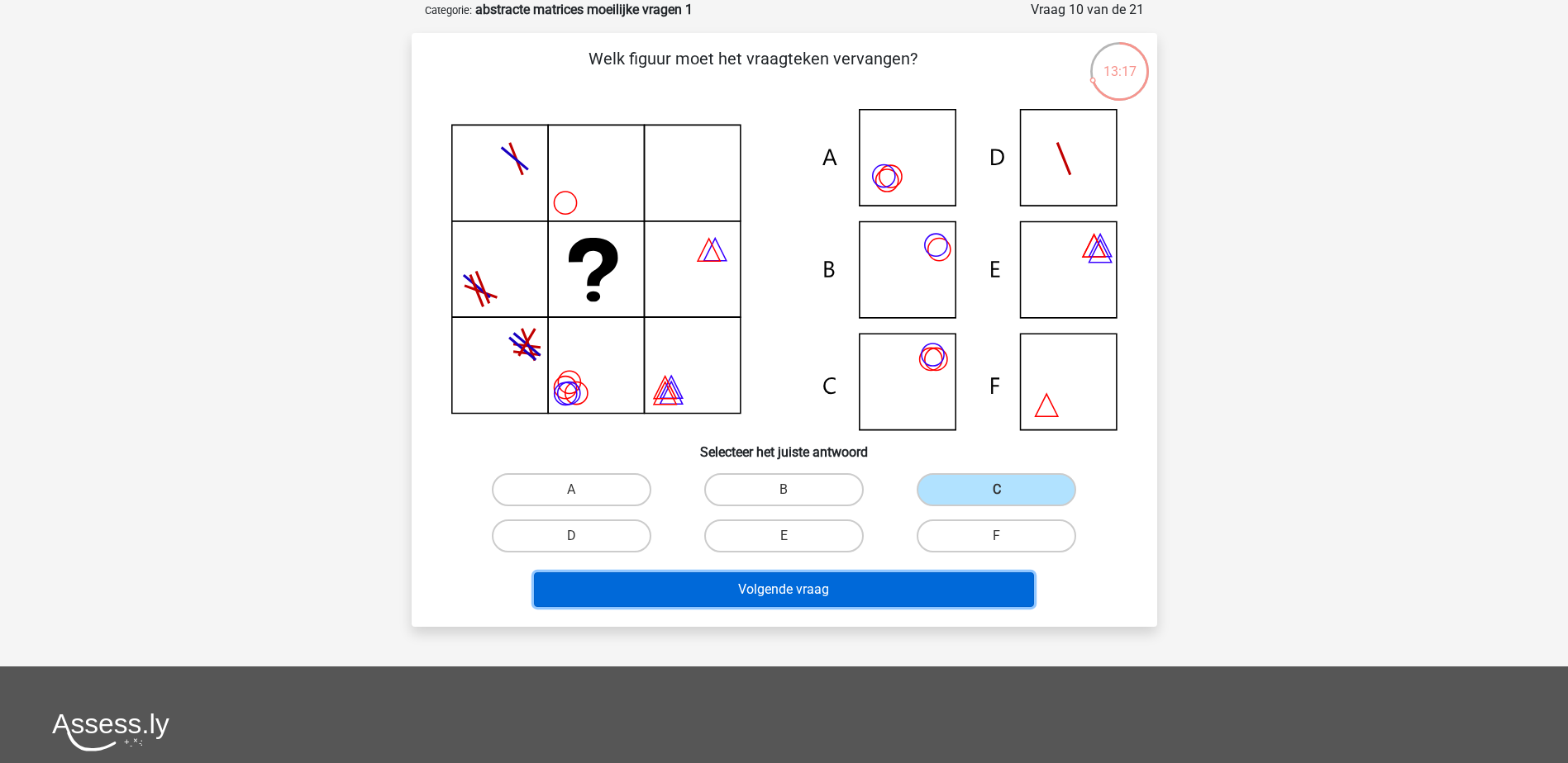
click at [848, 580] on button "Volgende vraag" at bounding box center [784, 590] width 500 height 35
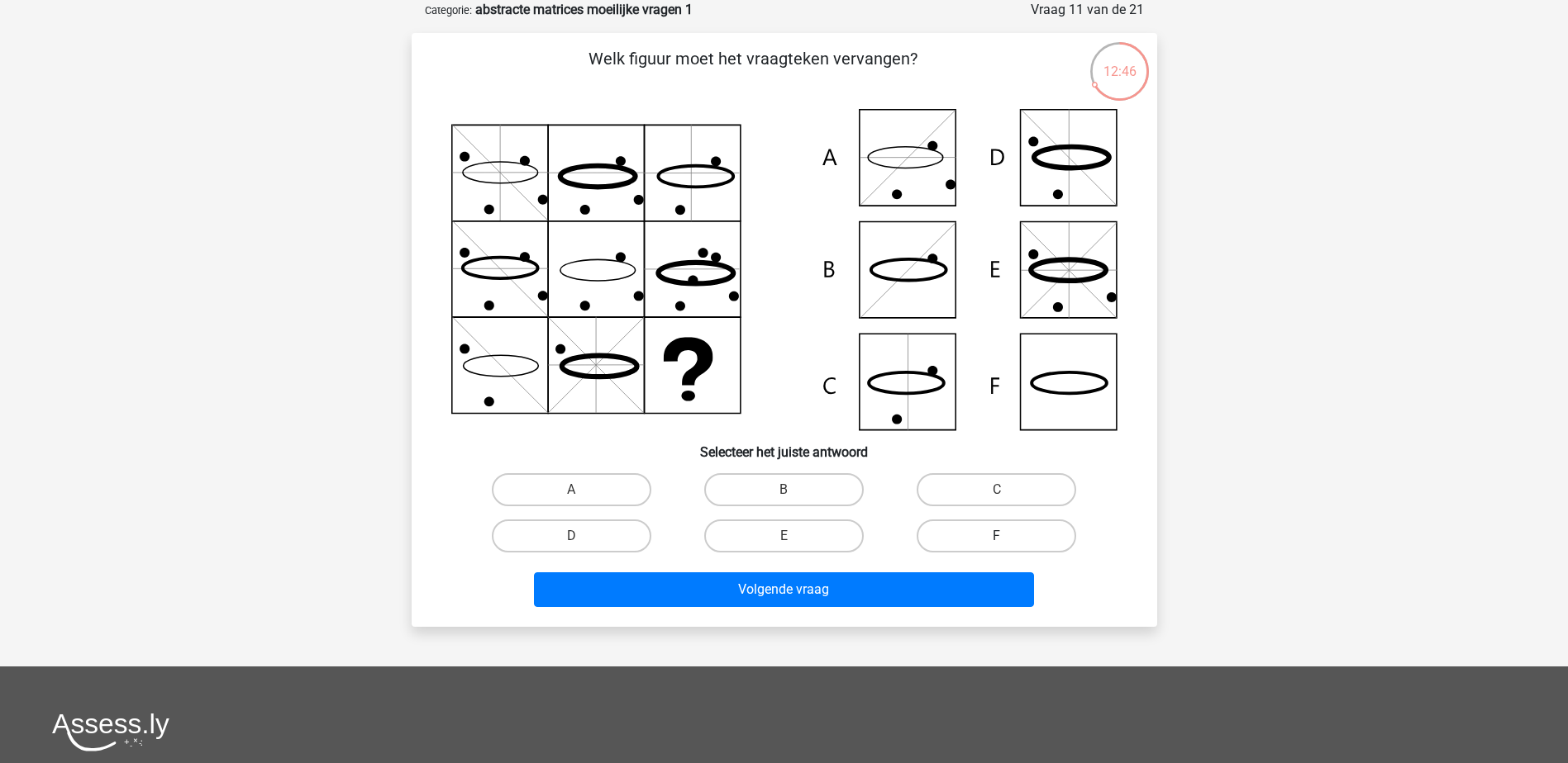
click at [949, 528] on label "F" at bounding box center [996, 536] width 160 height 33
click at [997, 536] on input "F" at bounding box center [1002, 541] width 11 height 11
radio input "true"
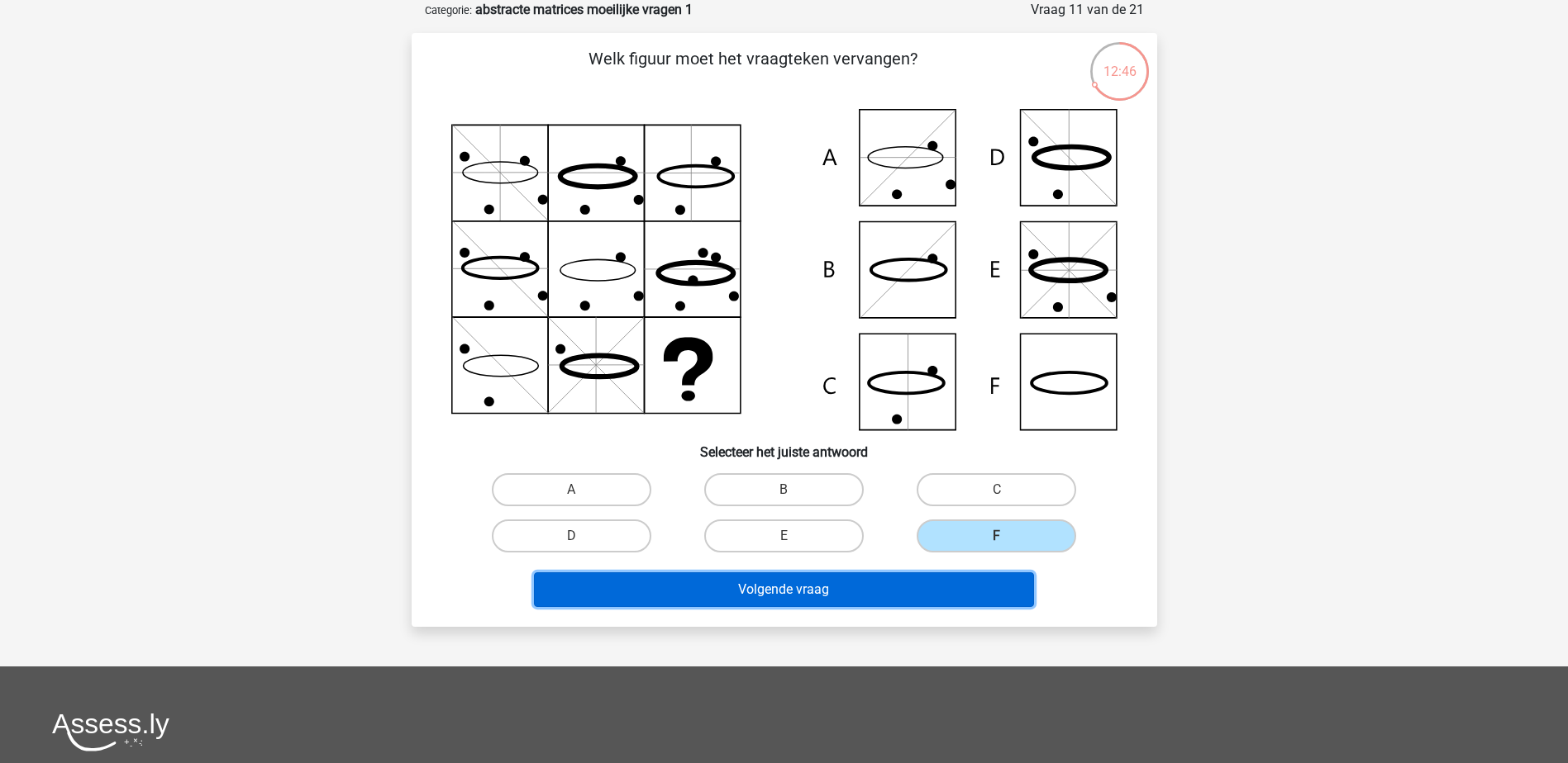
click at [915, 593] on button "Volgende vraag" at bounding box center [784, 590] width 500 height 35
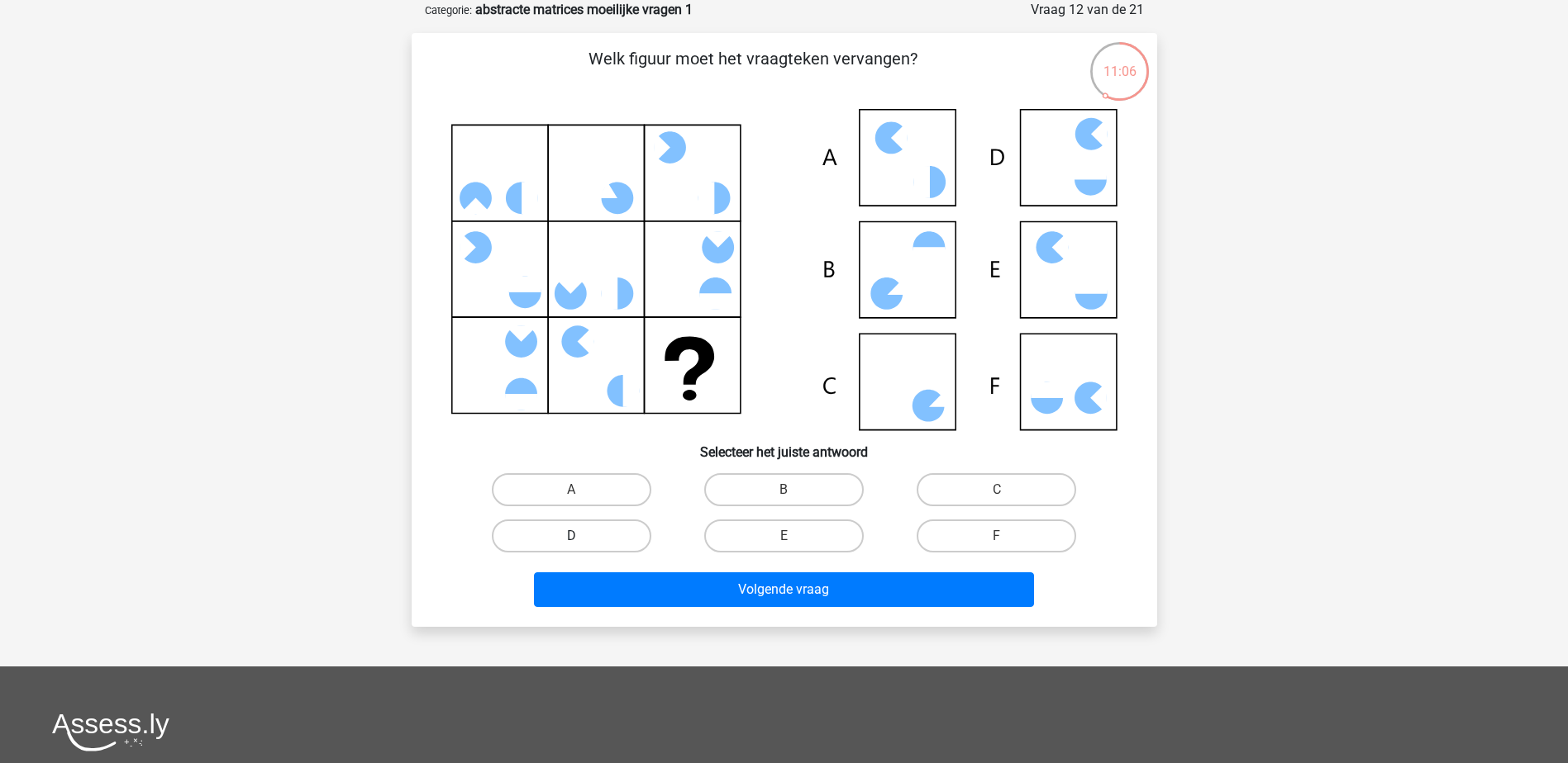
click at [598, 549] on label "D" at bounding box center [571, 536] width 160 height 33
click at [582, 547] on input "D" at bounding box center [576, 541] width 11 height 11
radio input "true"
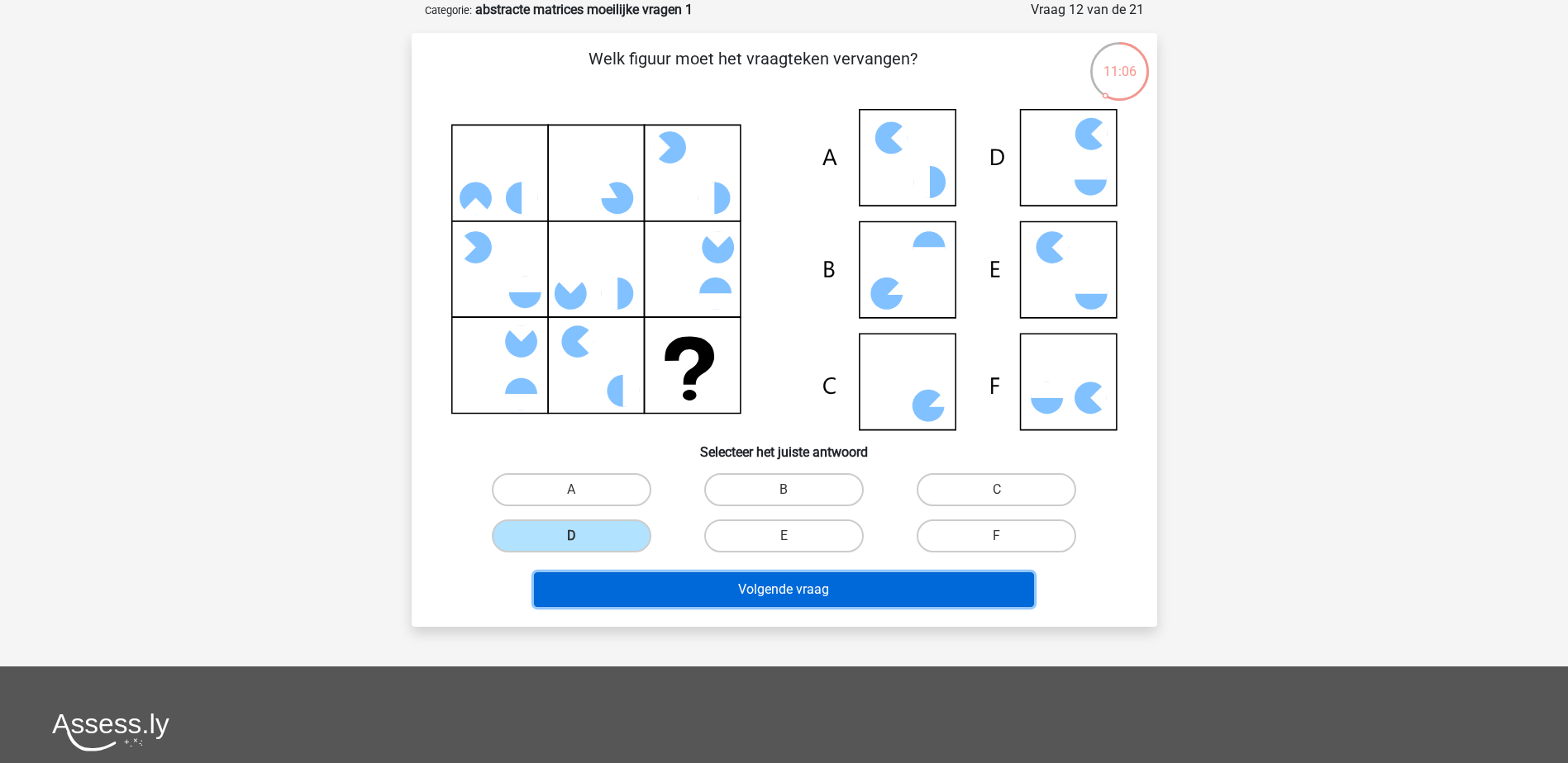
click at [632, 581] on button "Volgende vraag" at bounding box center [784, 590] width 500 height 35
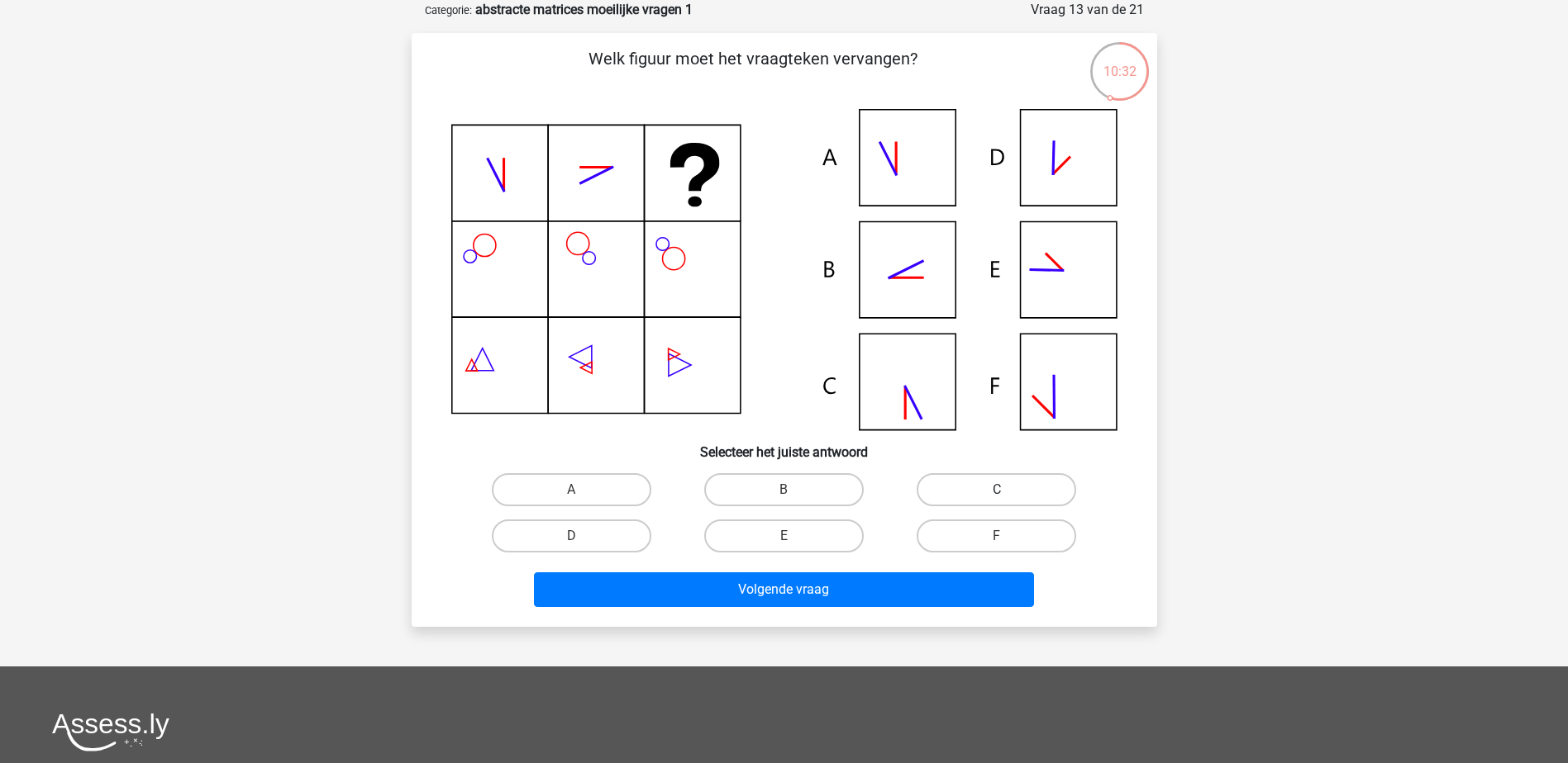
click at [957, 492] on label "C" at bounding box center [996, 490] width 160 height 33
click at [997, 492] on input "C" at bounding box center [1002, 495] width 11 height 11
radio input "true"
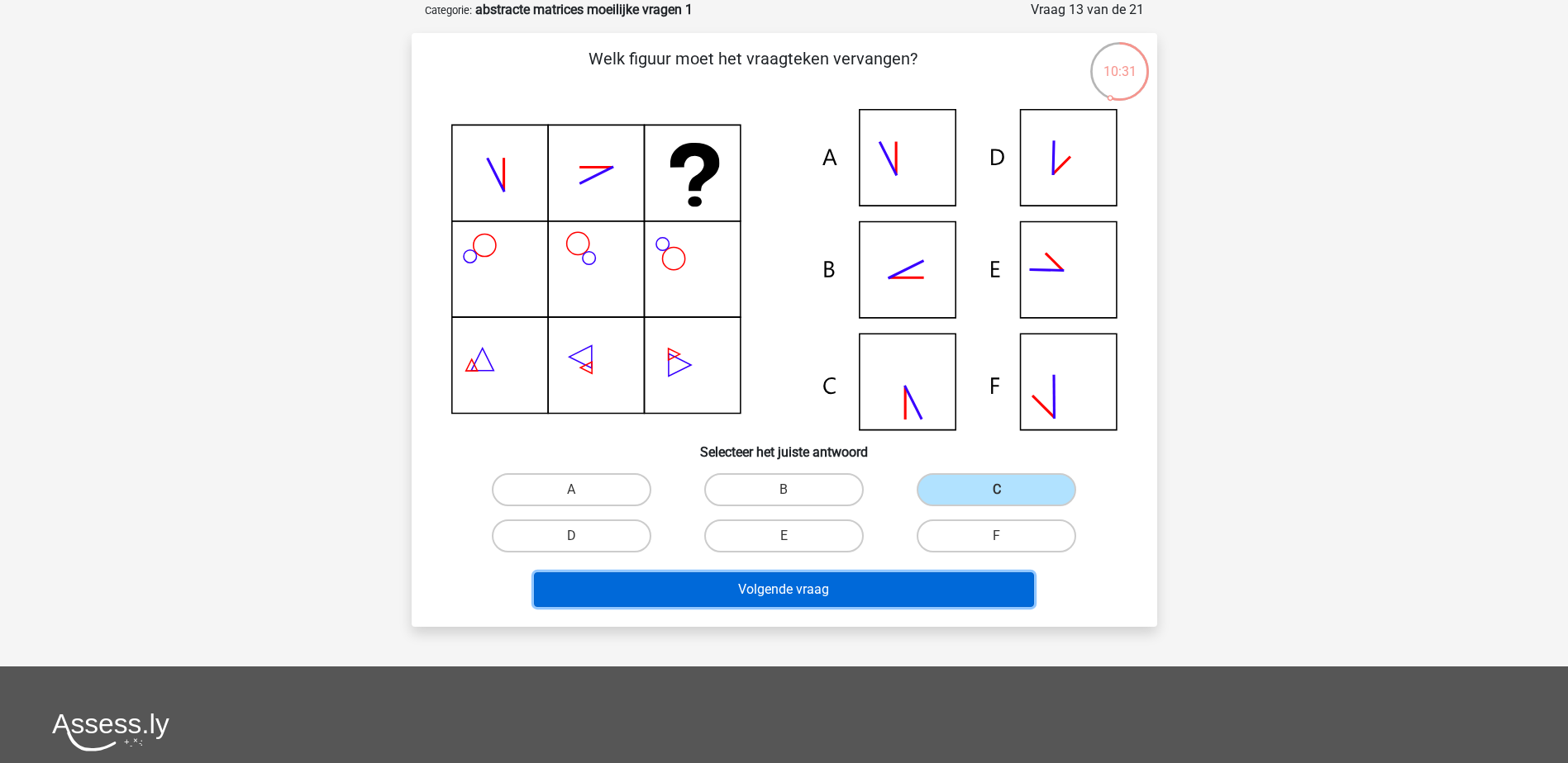
click at [857, 585] on button "Volgende vraag" at bounding box center [784, 590] width 500 height 35
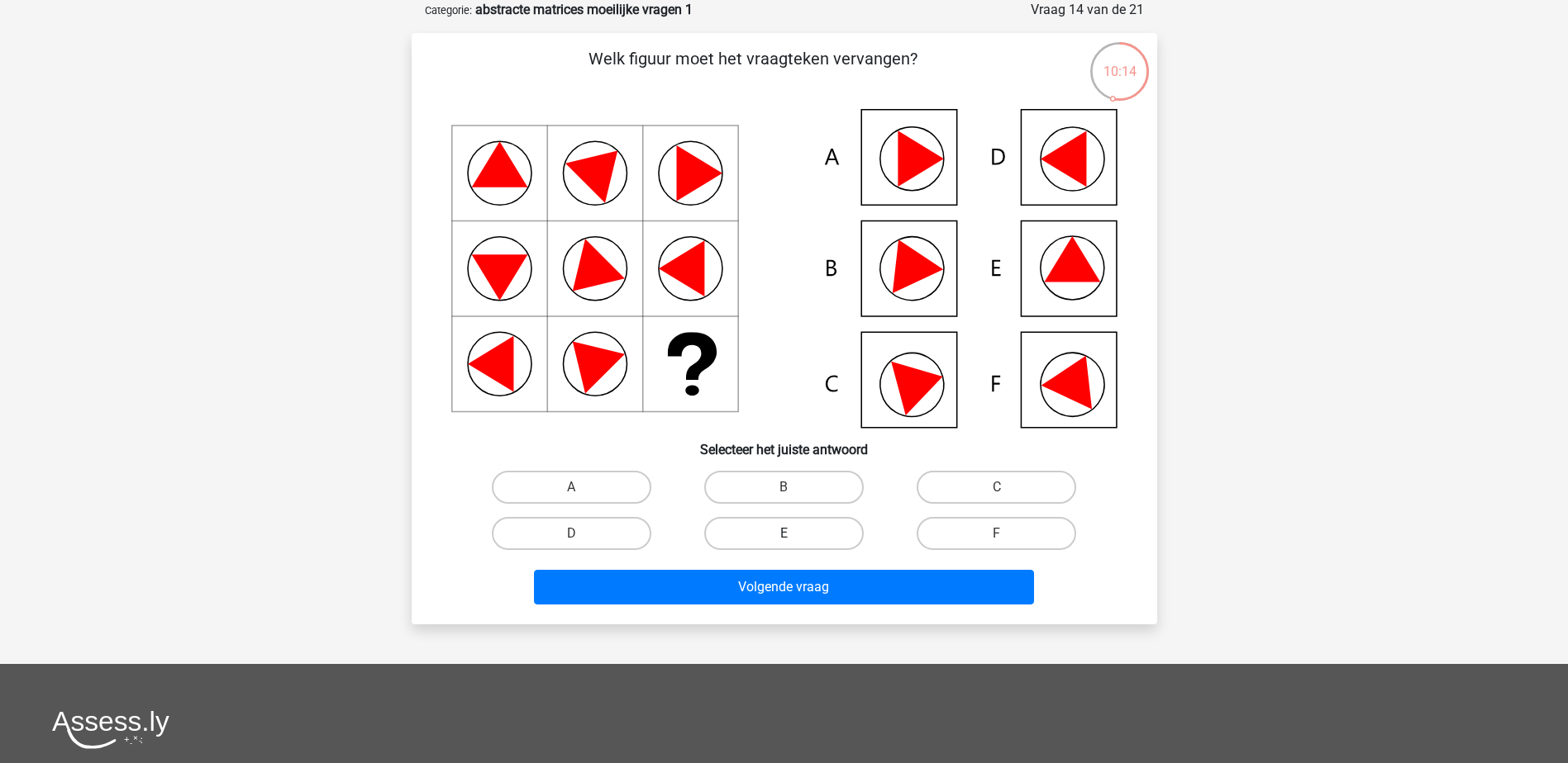
click at [813, 533] on label "E" at bounding box center [784, 533] width 160 height 33
click at [794, 533] on input "E" at bounding box center [789, 539] width 11 height 11
radio input "true"
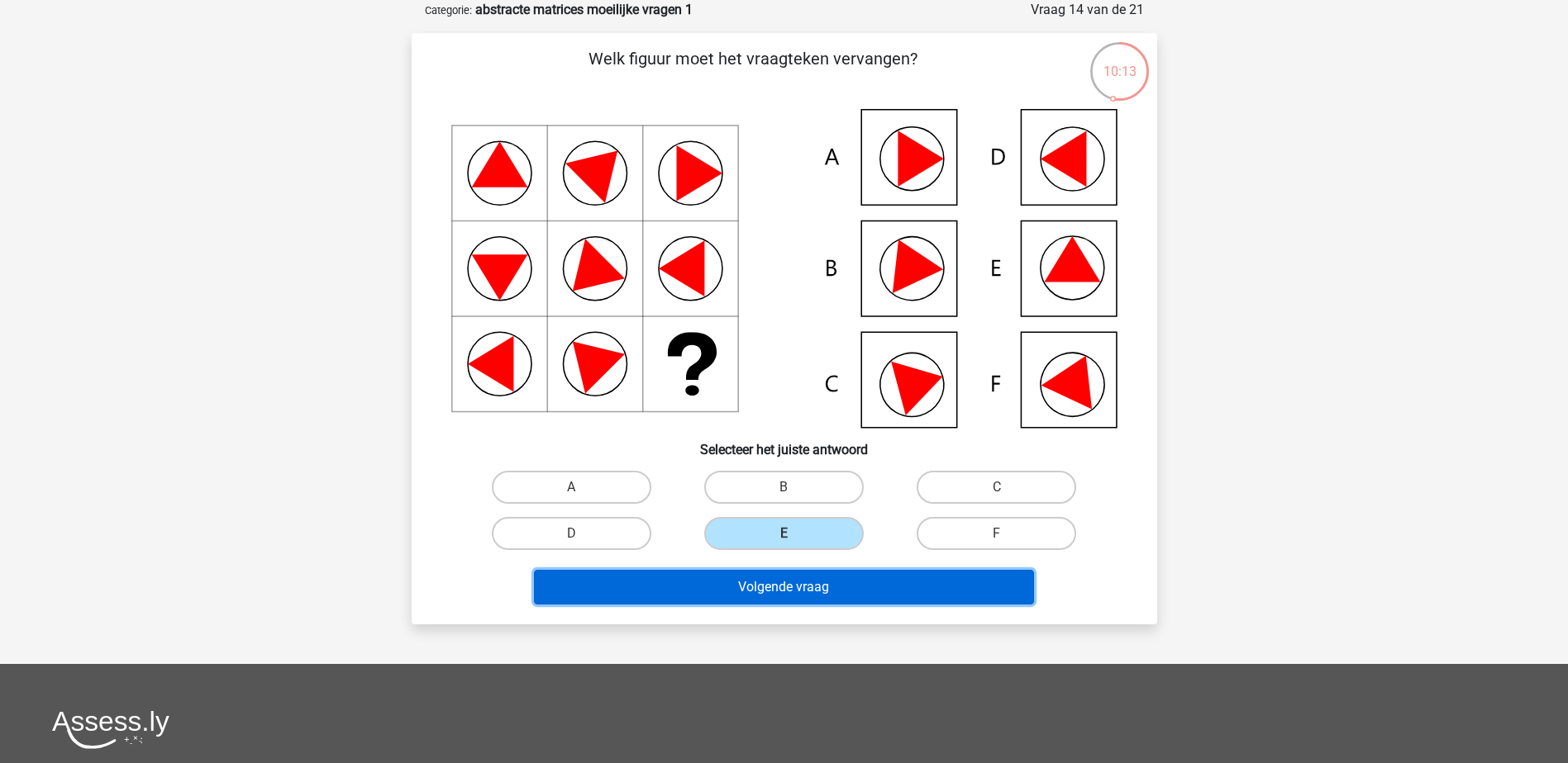
click at [822, 579] on button "Volgende vraag" at bounding box center [784, 587] width 500 height 35
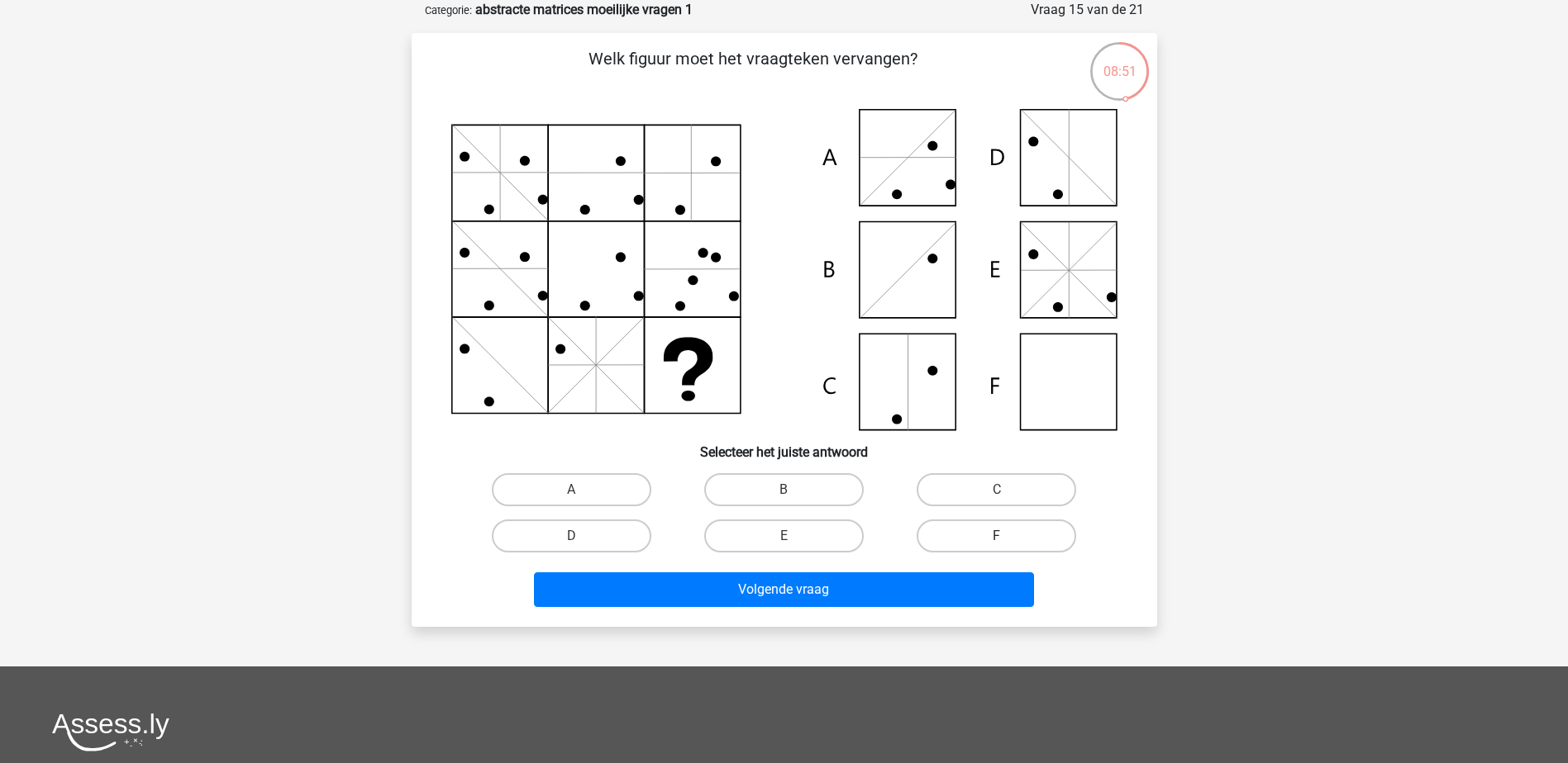
click at [957, 541] on label "F" at bounding box center [996, 536] width 160 height 33
click at [997, 541] on input "F" at bounding box center [1002, 541] width 11 height 11
radio input "true"
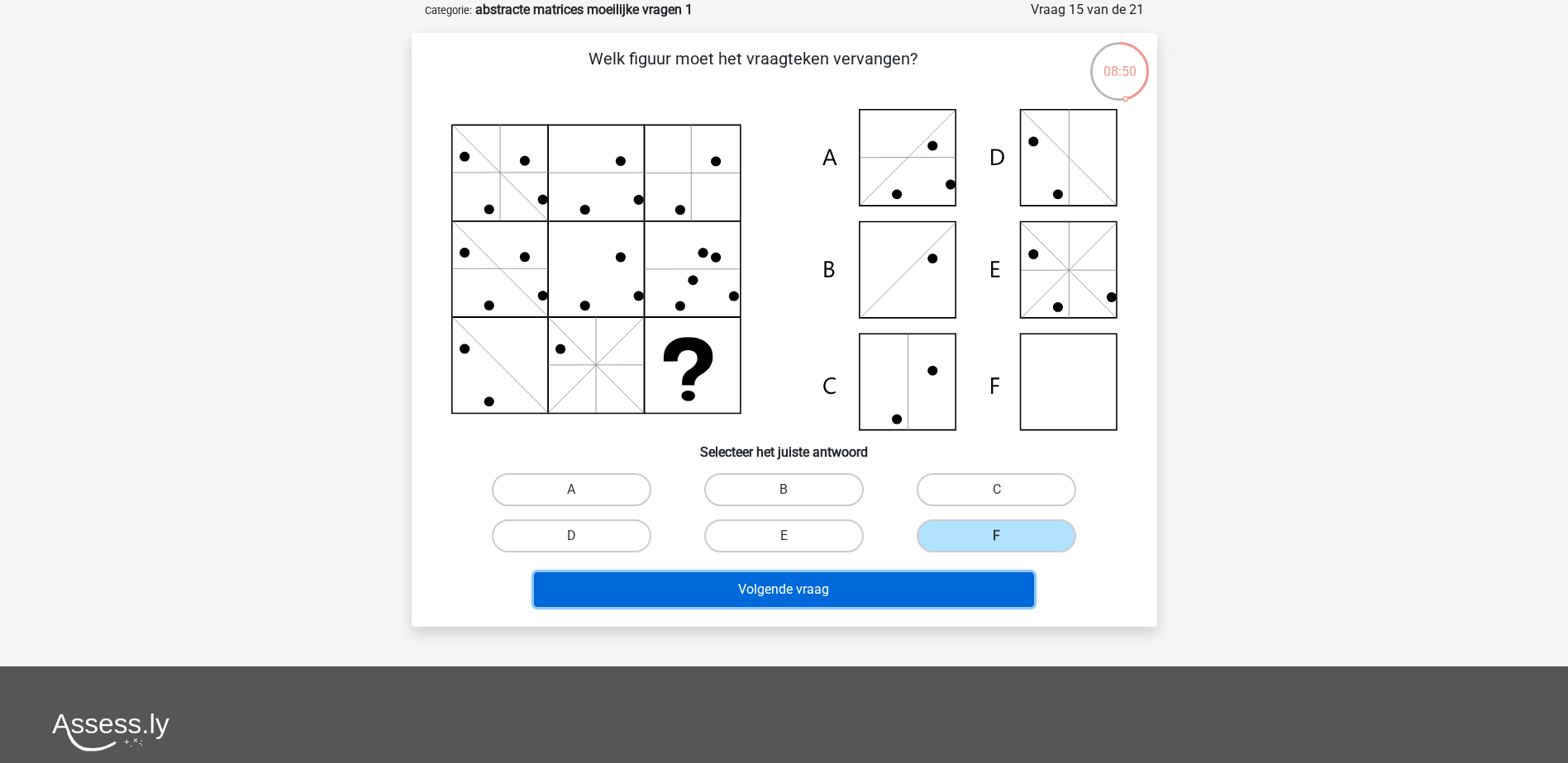
click at [936, 583] on button "Volgende vraag" at bounding box center [784, 590] width 500 height 35
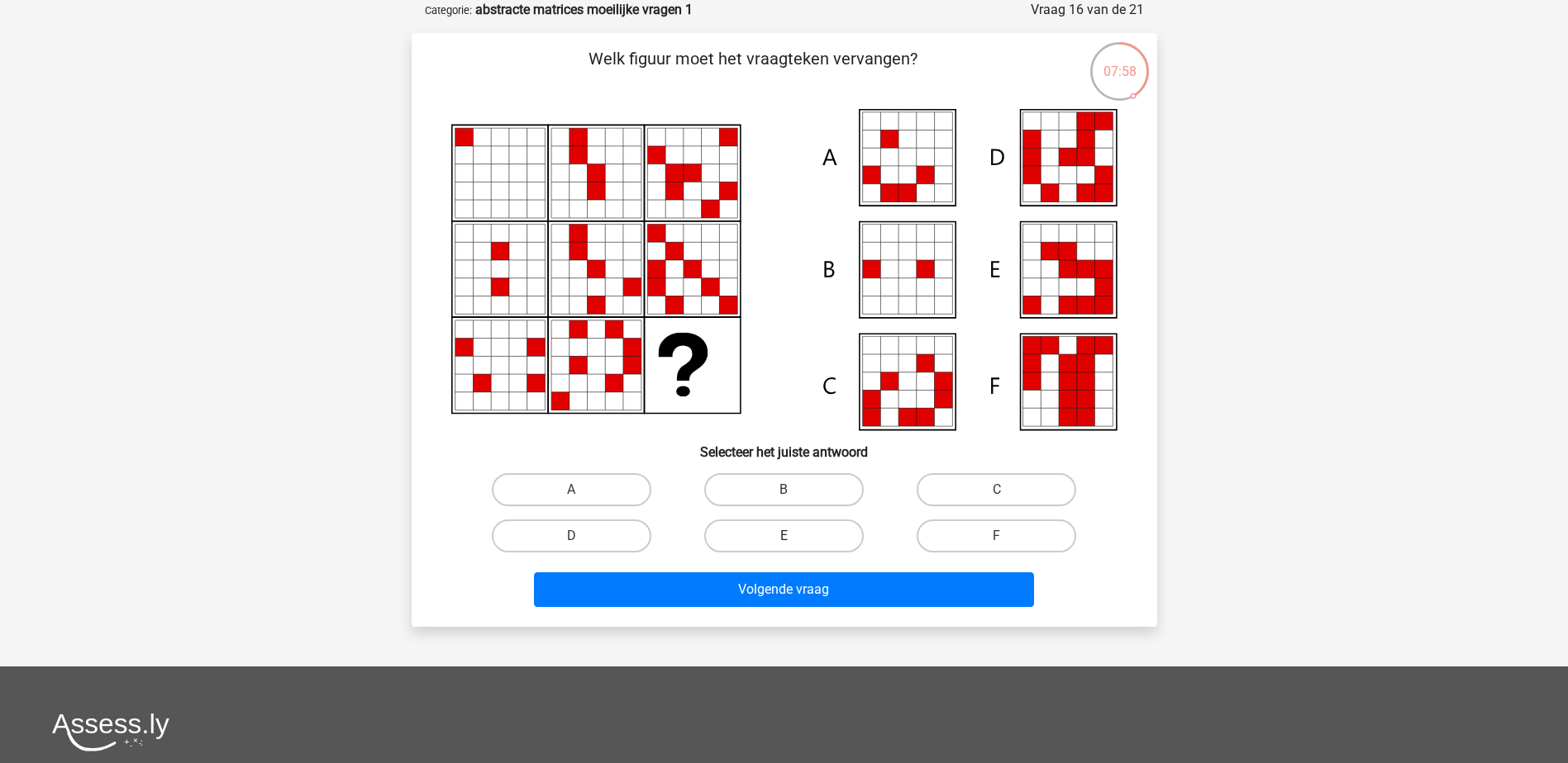
click at [794, 528] on label "E" at bounding box center [784, 536] width 160 height 33
click at [794, 536] on input "E" at bounding box center [789, 541] width 11 height 11
radio input "true"
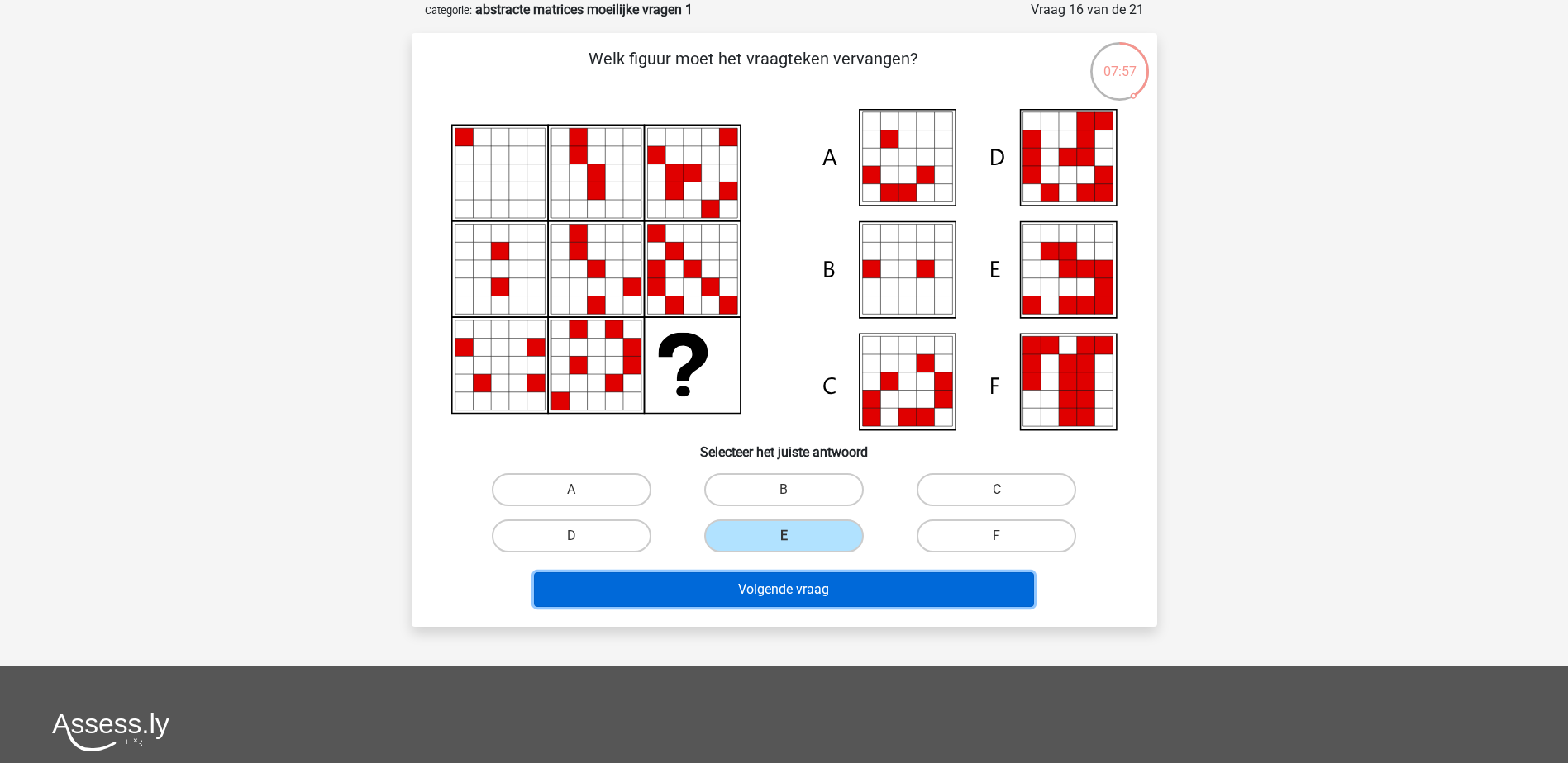
click at [793, 598] on button "Volgende vraag" at bounding box center [784, 590] width 500 height 35
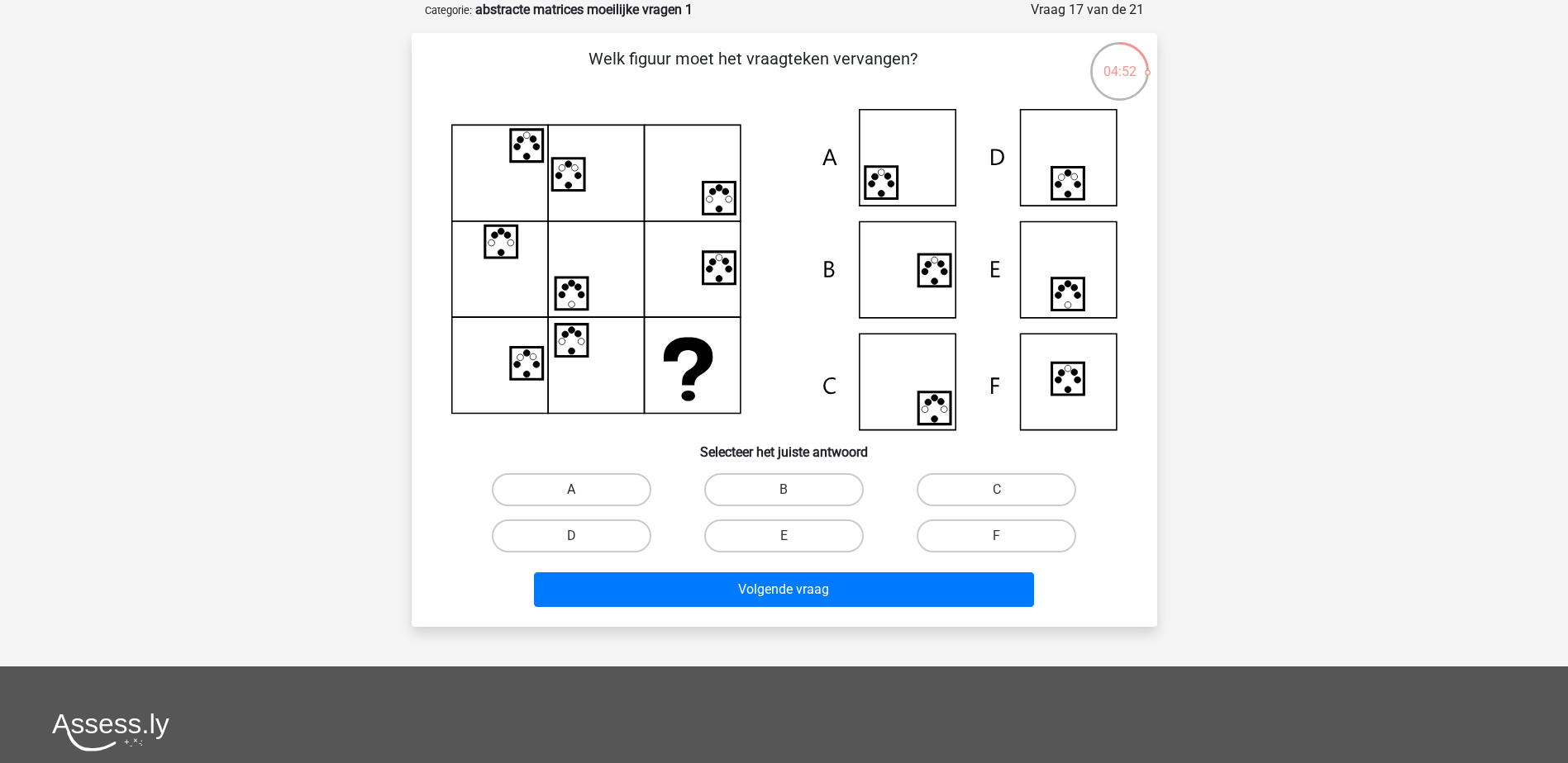
click at [558, 495] on label "A" at bounding box center [571, 490] width 160 height 33
click at [571, 495] on input "A" at bounding box center [576, 495] width 11 height 11
radio input "true"
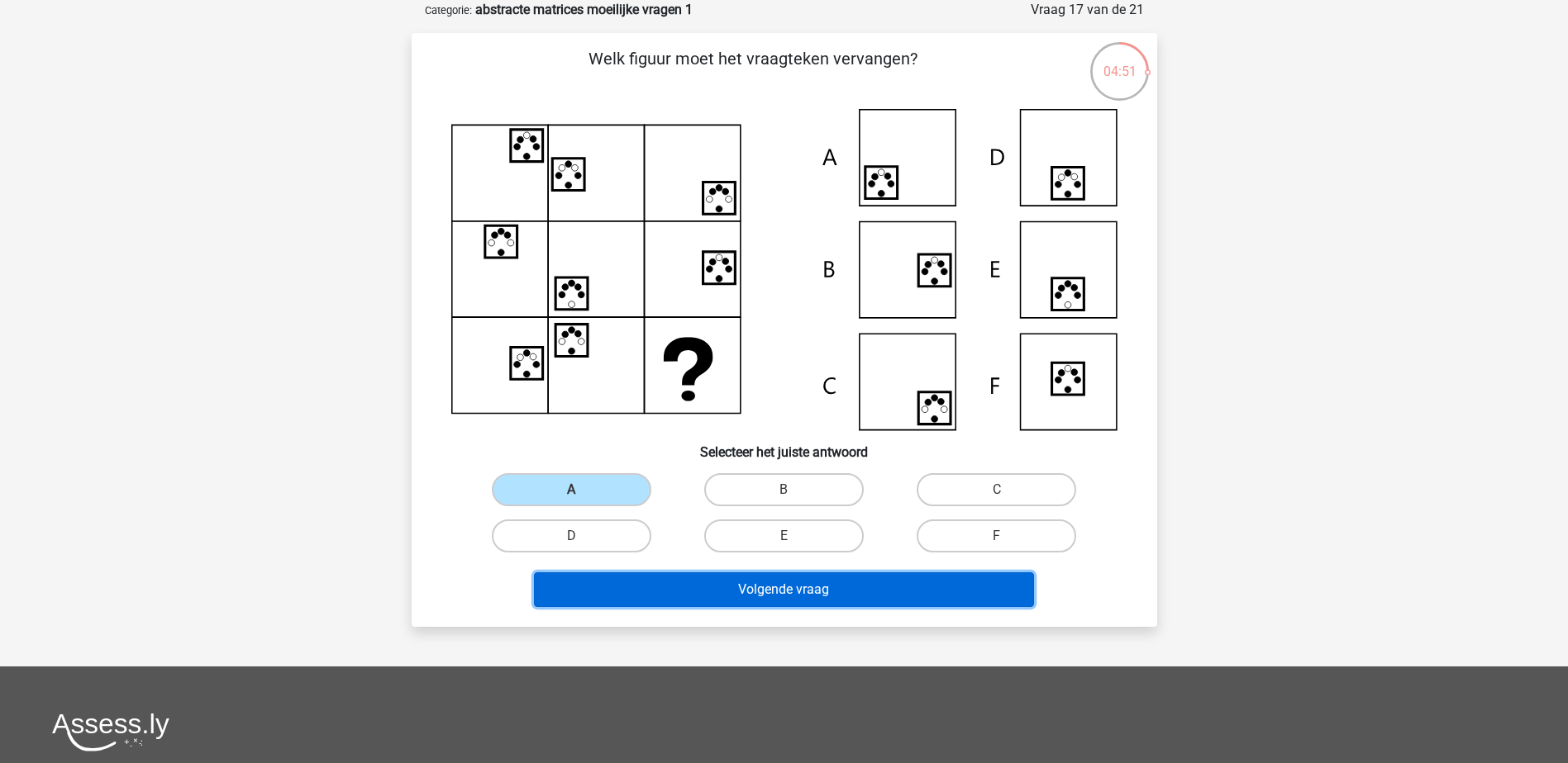
click at [699, 588] on button "Volgende vraag" at bounding box center [784, 590] width 500 height 35
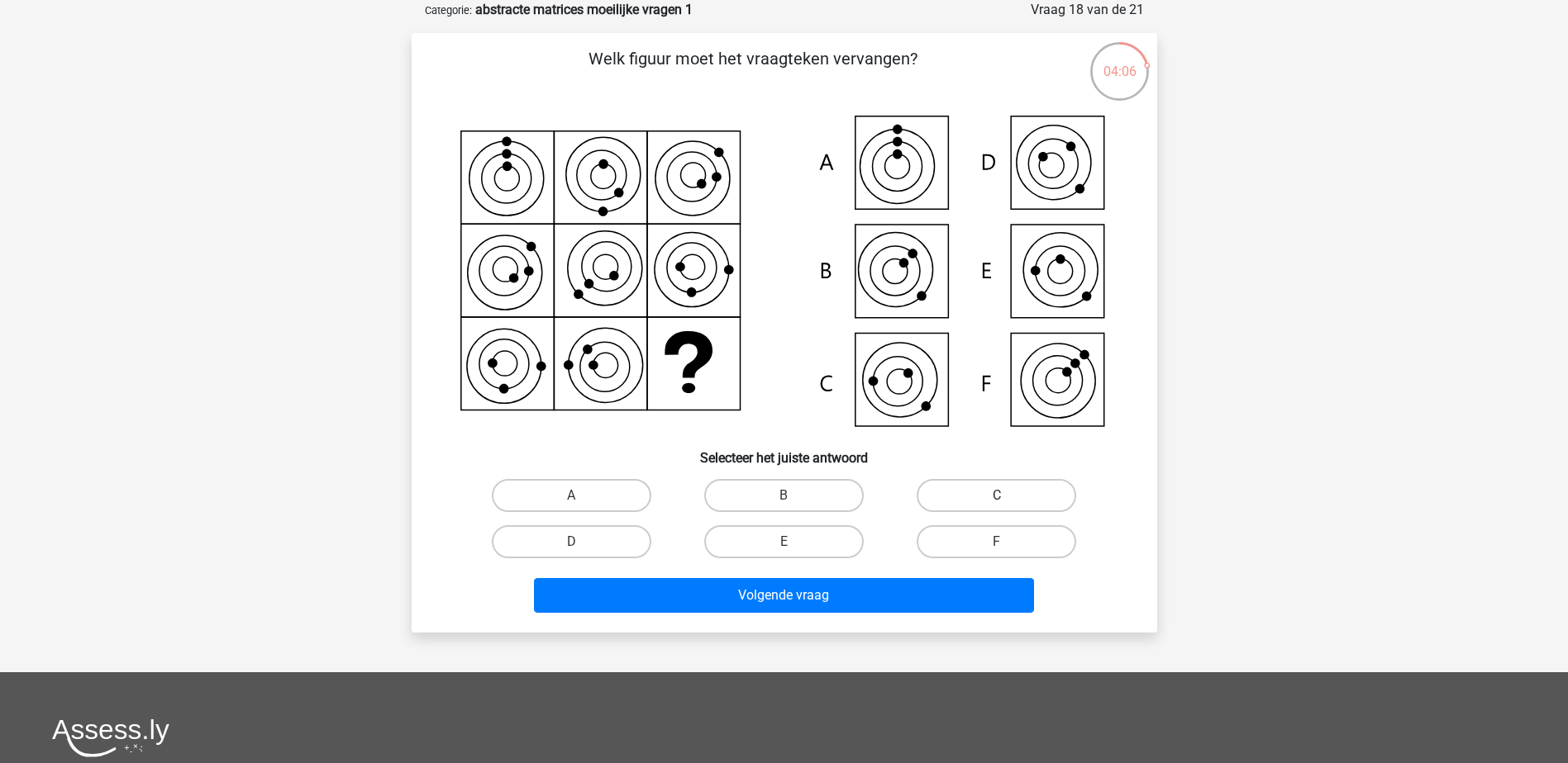
click at [1016, 505] on label "C" at bounding box center [996, 495] width 160 height 33
click at [1007, 505] on input "C" at bounding box center [1002, 501] width 11 height 11
radio input "true"
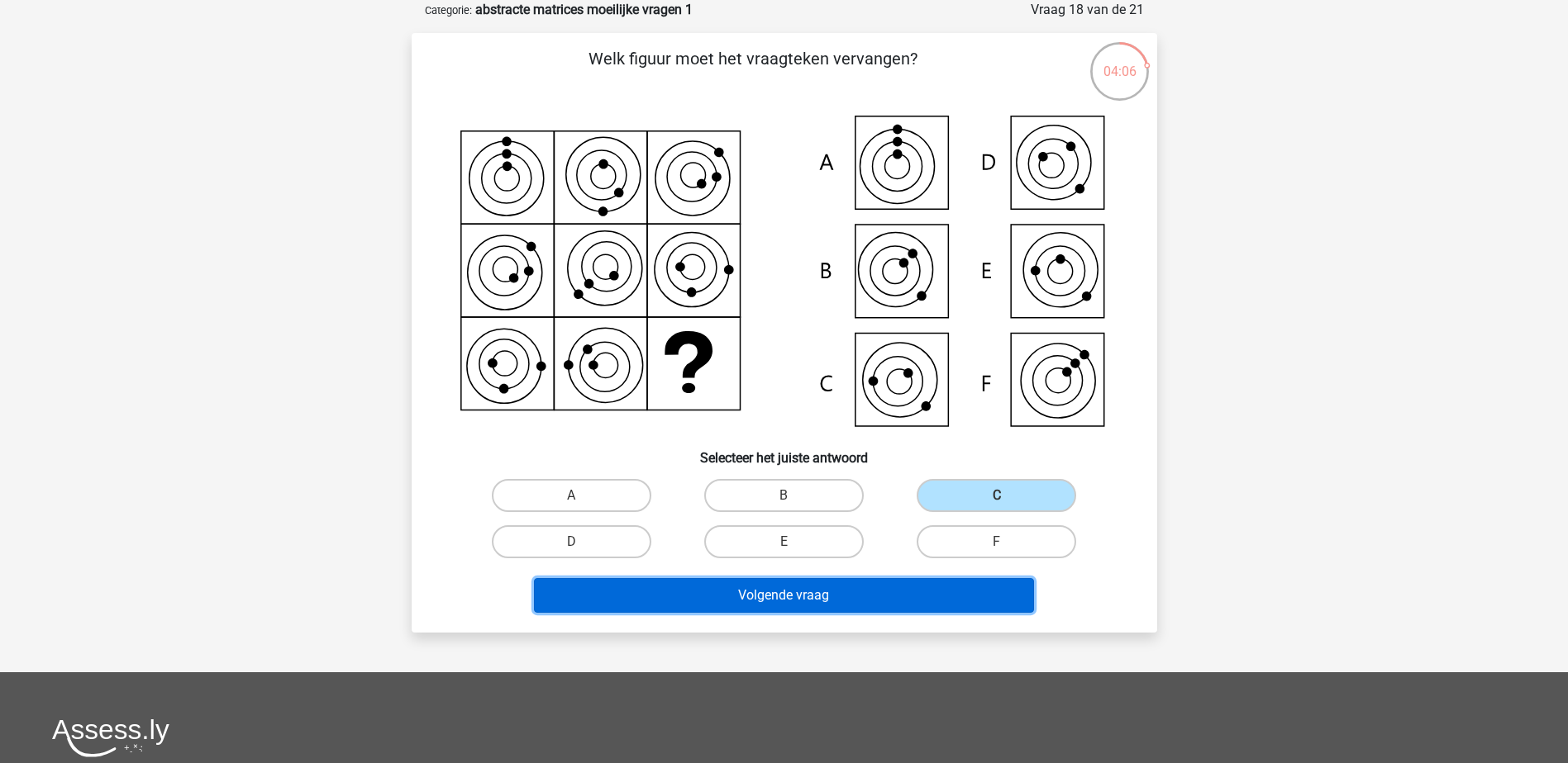
click at [910, 590] on button "Volgende vraag" at bounding box center [784, 595] width 500 height 35
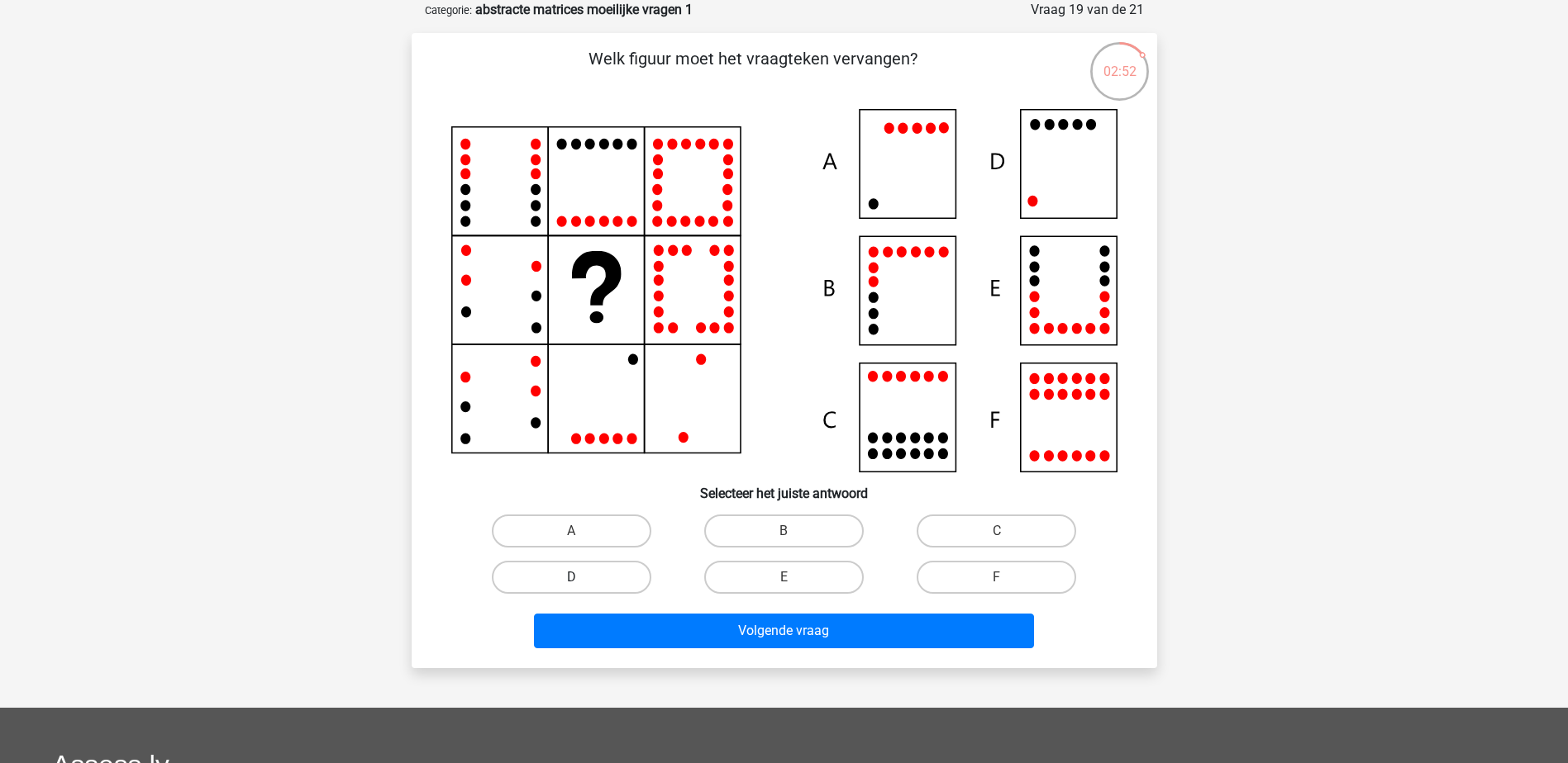
click at [624, 583] on label "D" at bounding box center [571, 577] width 160 height 33
click at [582, 583] on input "D" at bounding box center [576, 583] width 11 height 11
radio input "true"
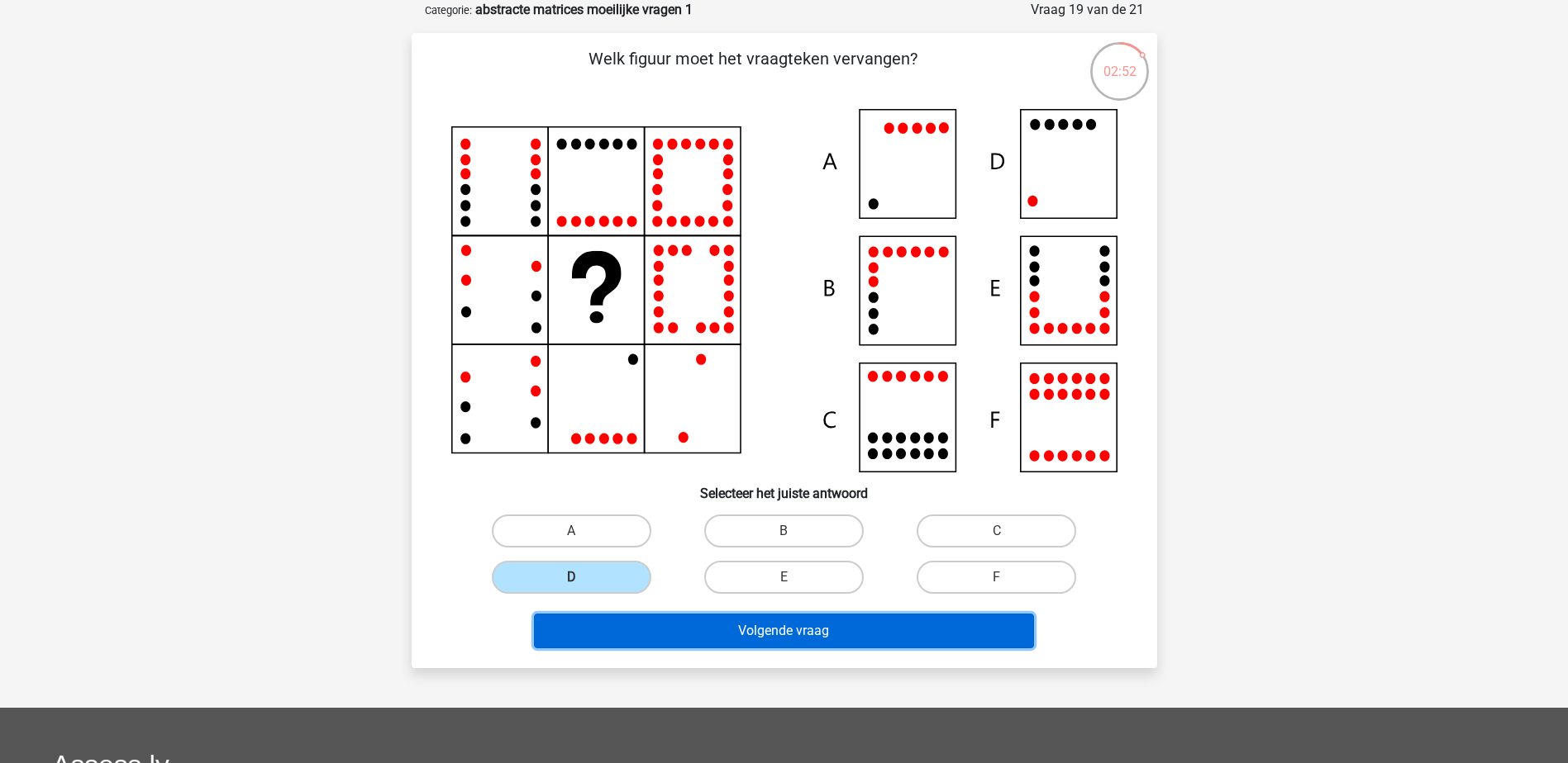
click at [668, 637] on button "Volgende vraag" at bounding box center [784, 631] width 500 height 35
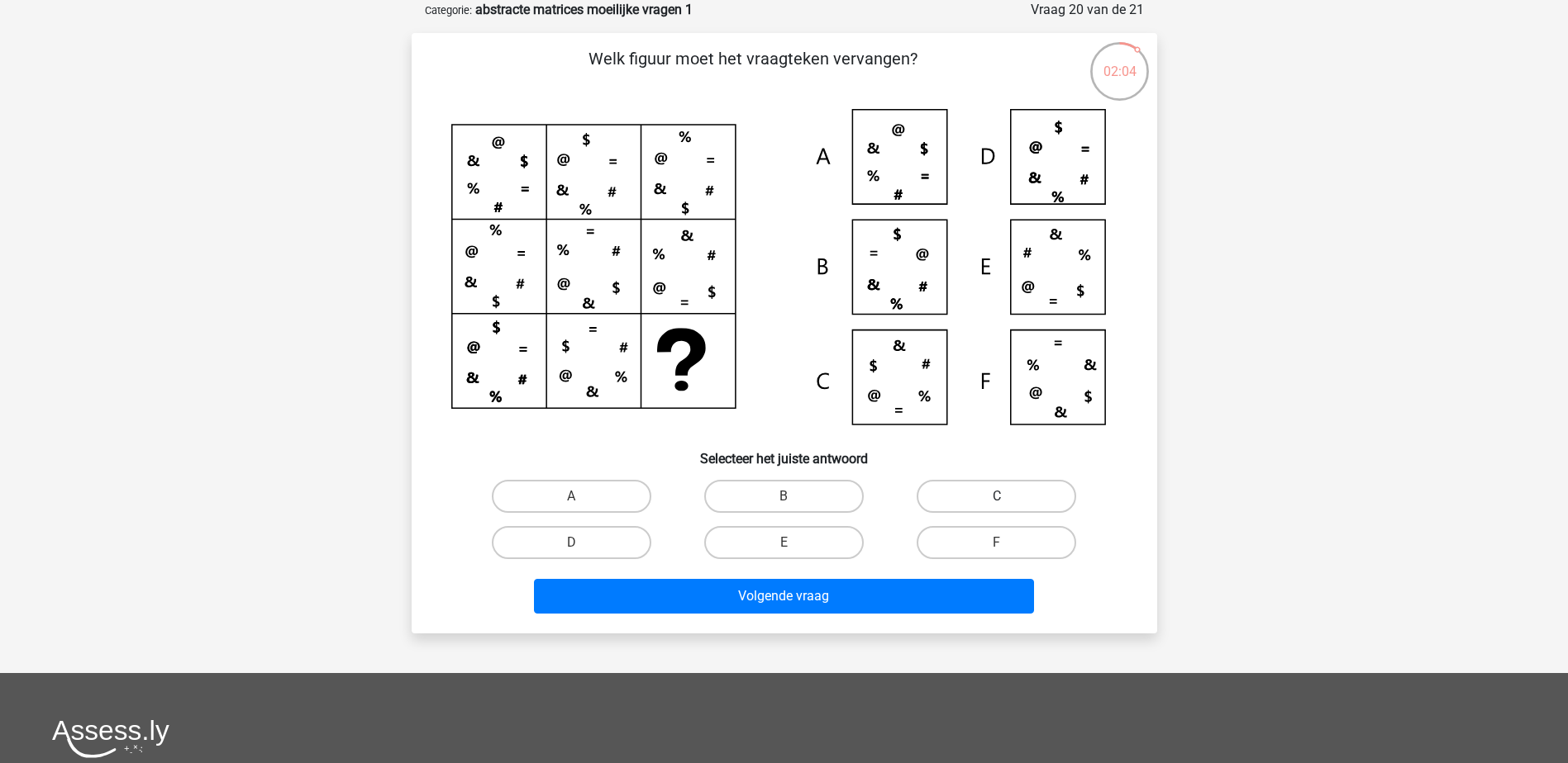
click at [962, 487] on label "C" at bounding box center [996, 496] width 160 height 33
click at [997, 497] on input "C" at bounding box center [1002, 502] width 11 height 11
radio input "true"
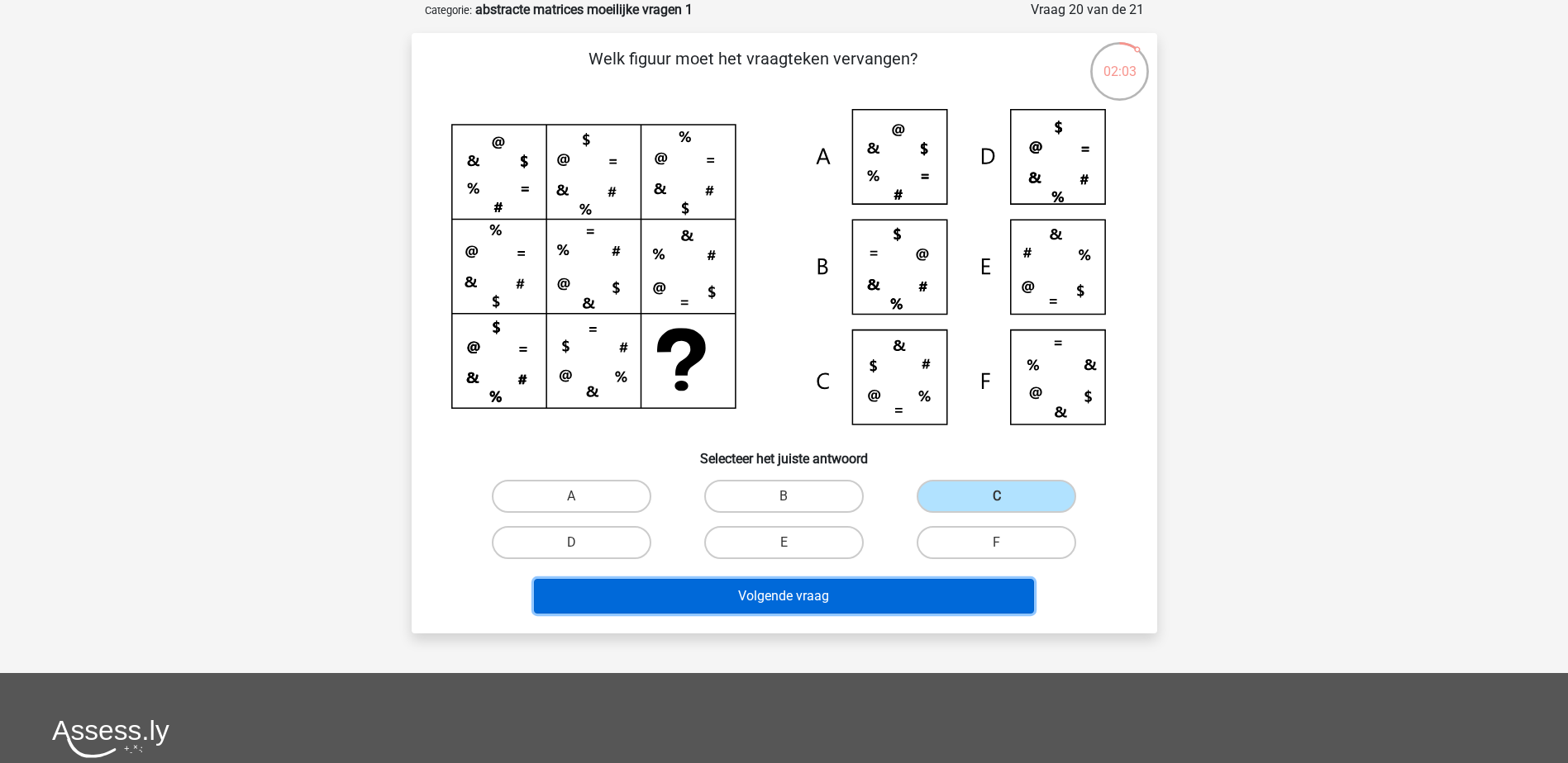
click at [851, 601] on button "Volgende vraag" at bounding box center [784, 596] width 500 height 35
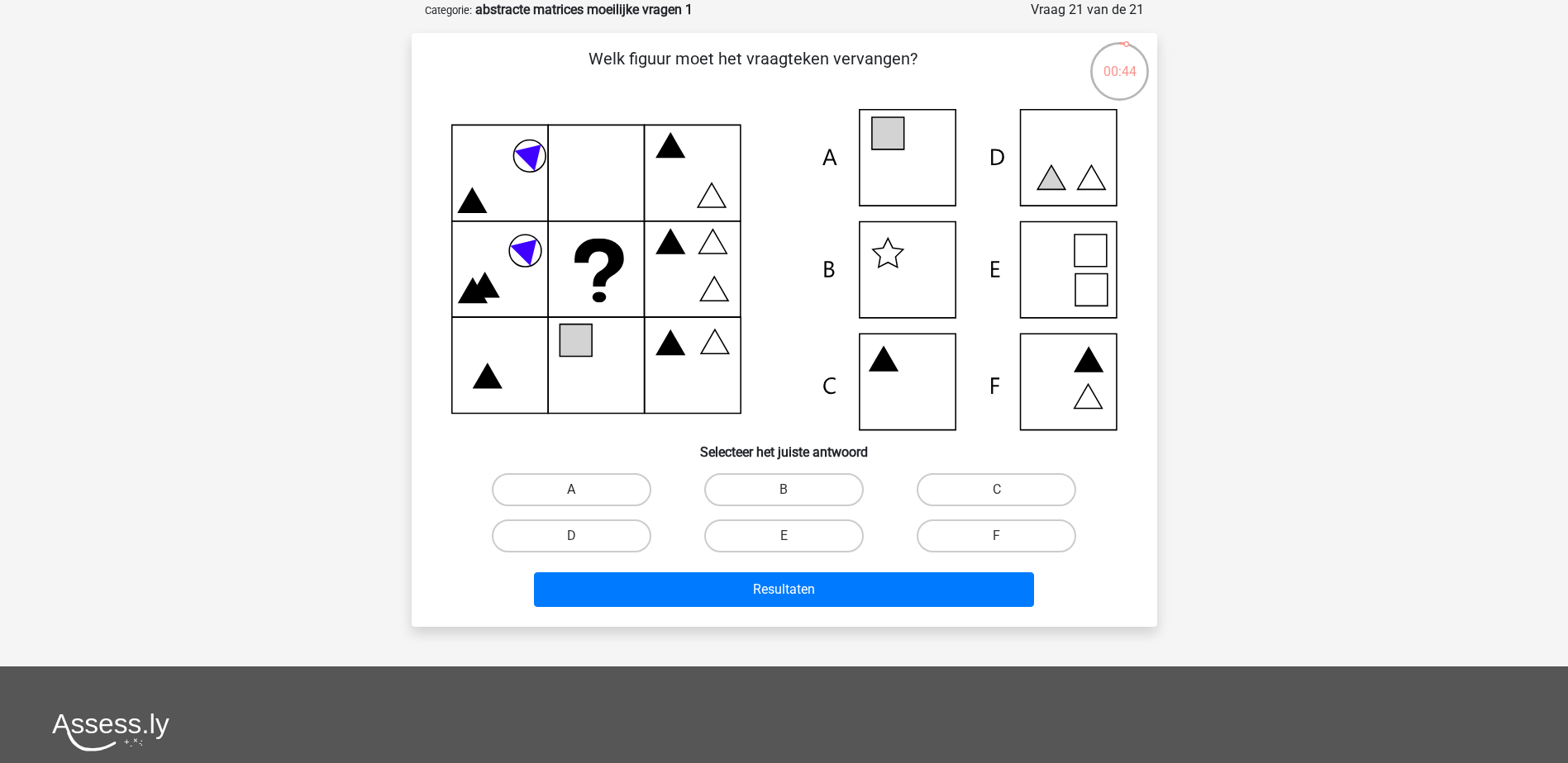
click at [615, 490] on label "A" at bounding box center [571, 490] width 160 height 33
click at [582, 490] on input "A" at bounding box center [576, 495] width 11 height 11
radio input "true"
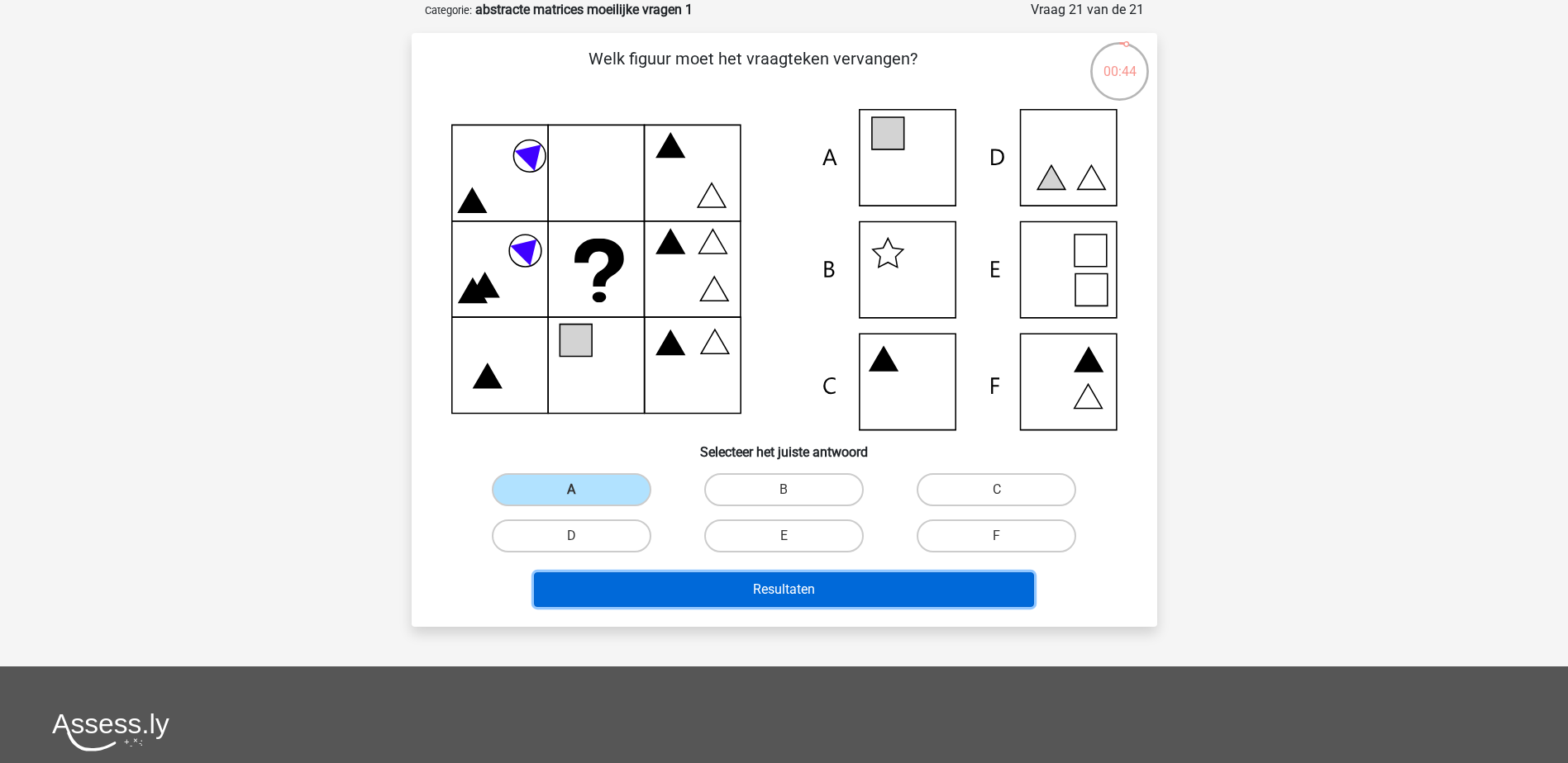
click at [693, 601] on button "Resultaten" at bounding box center [784, 590] width 500 height 35
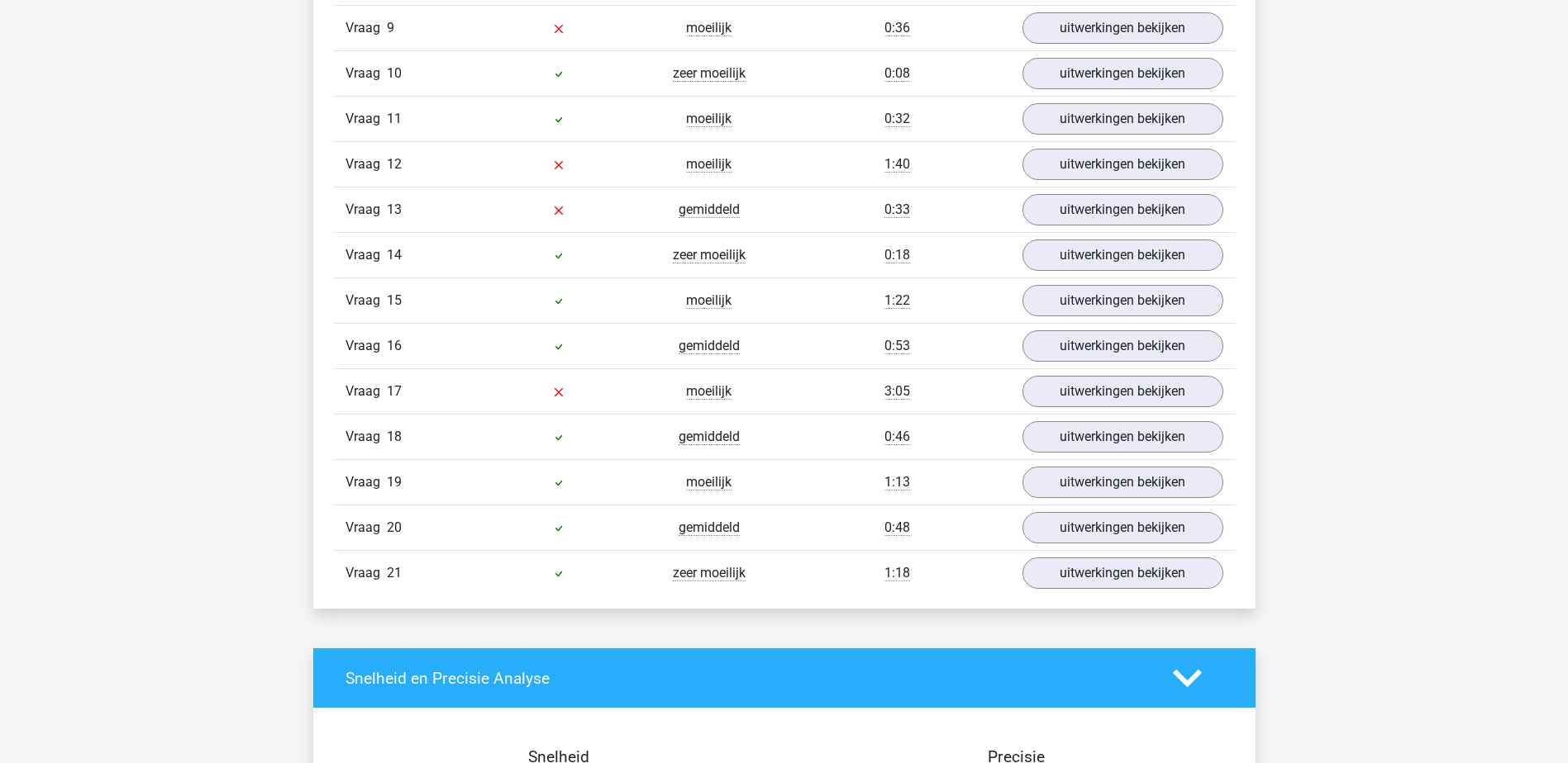
scroll to position [1817, 0]
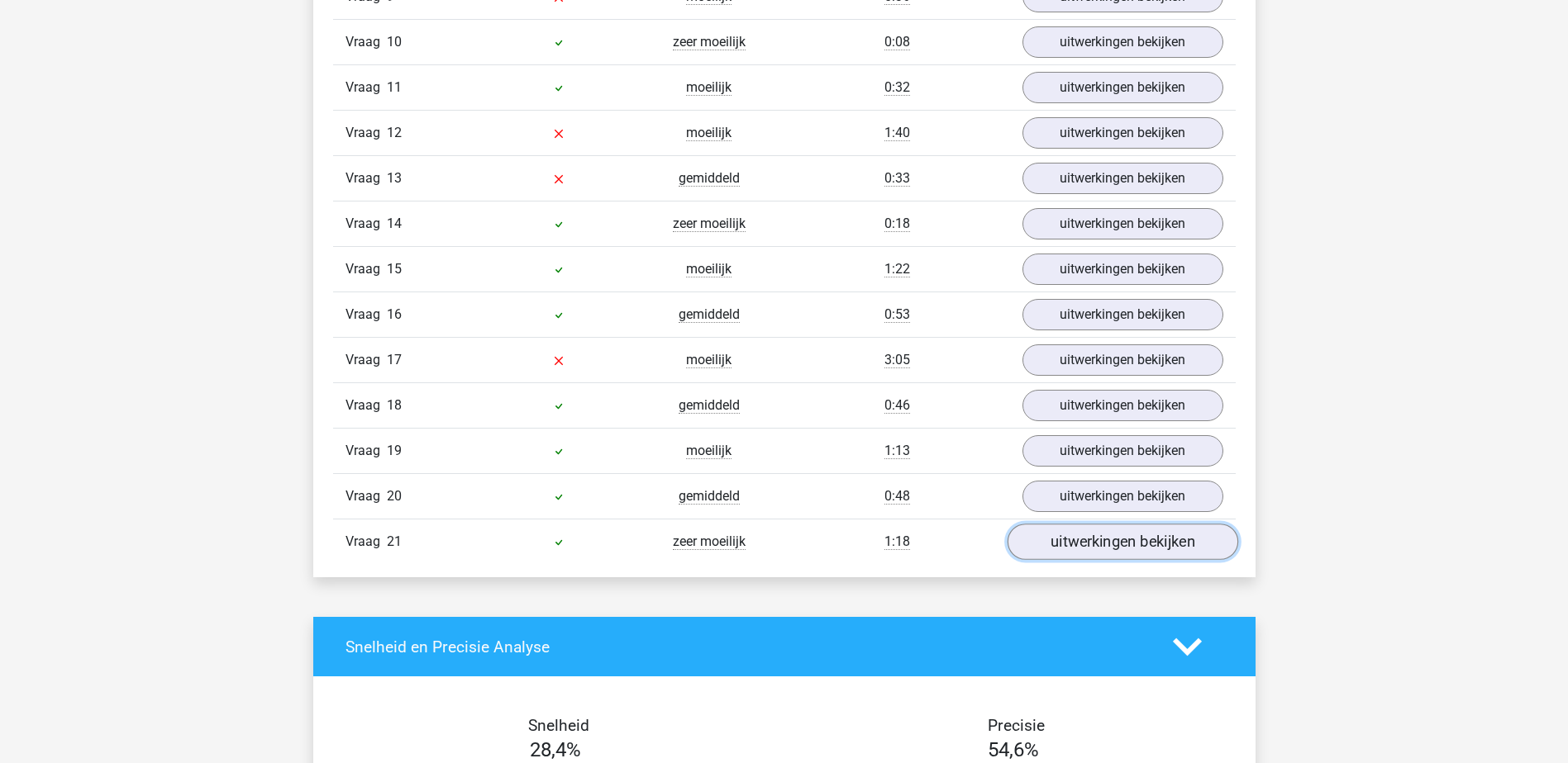
click at [1154, 534] on link "uitwerkingen bekijken" at bounding box center [1121, 542] width 231 height 36
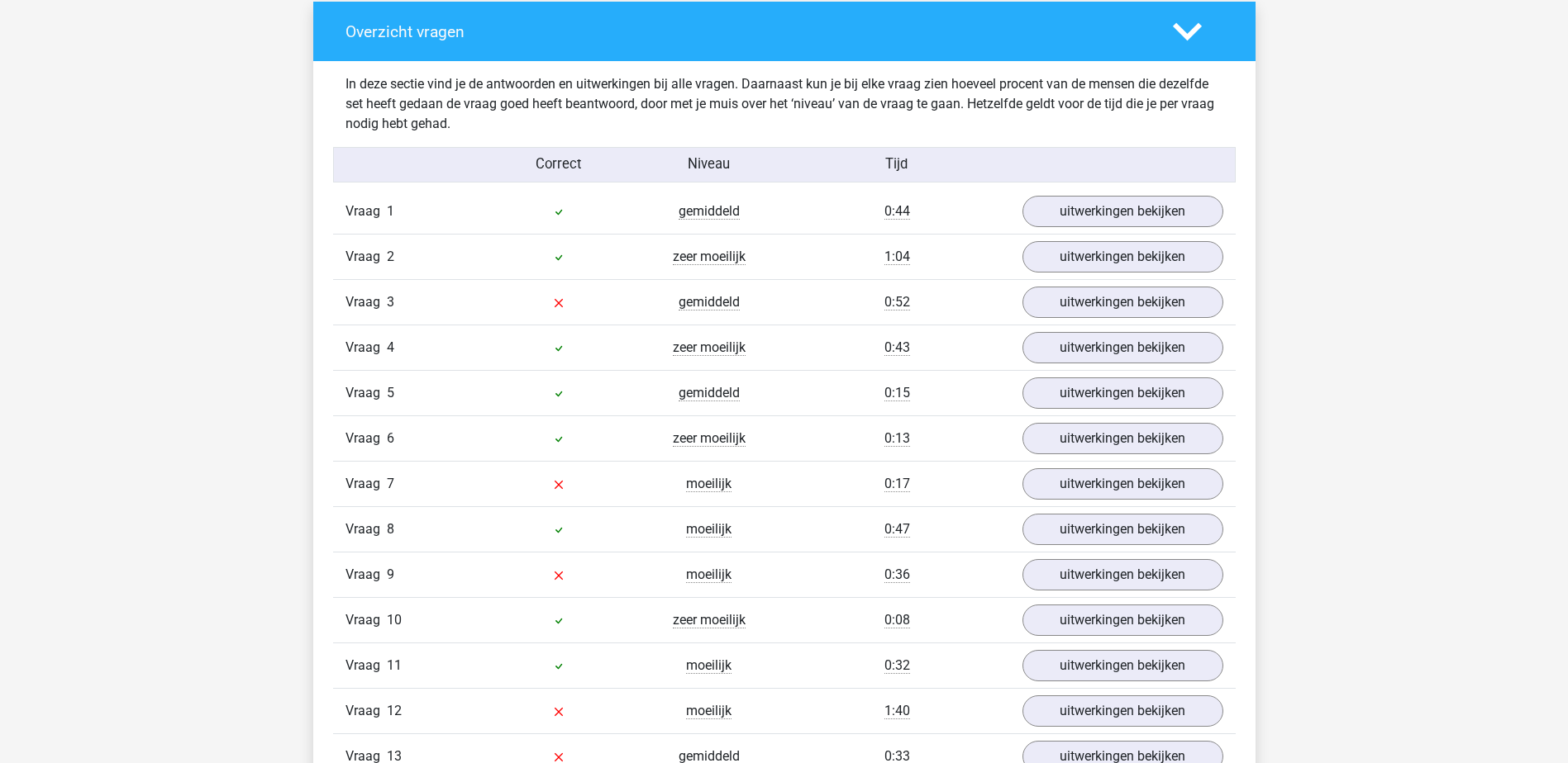
scroll to position [743, 0]
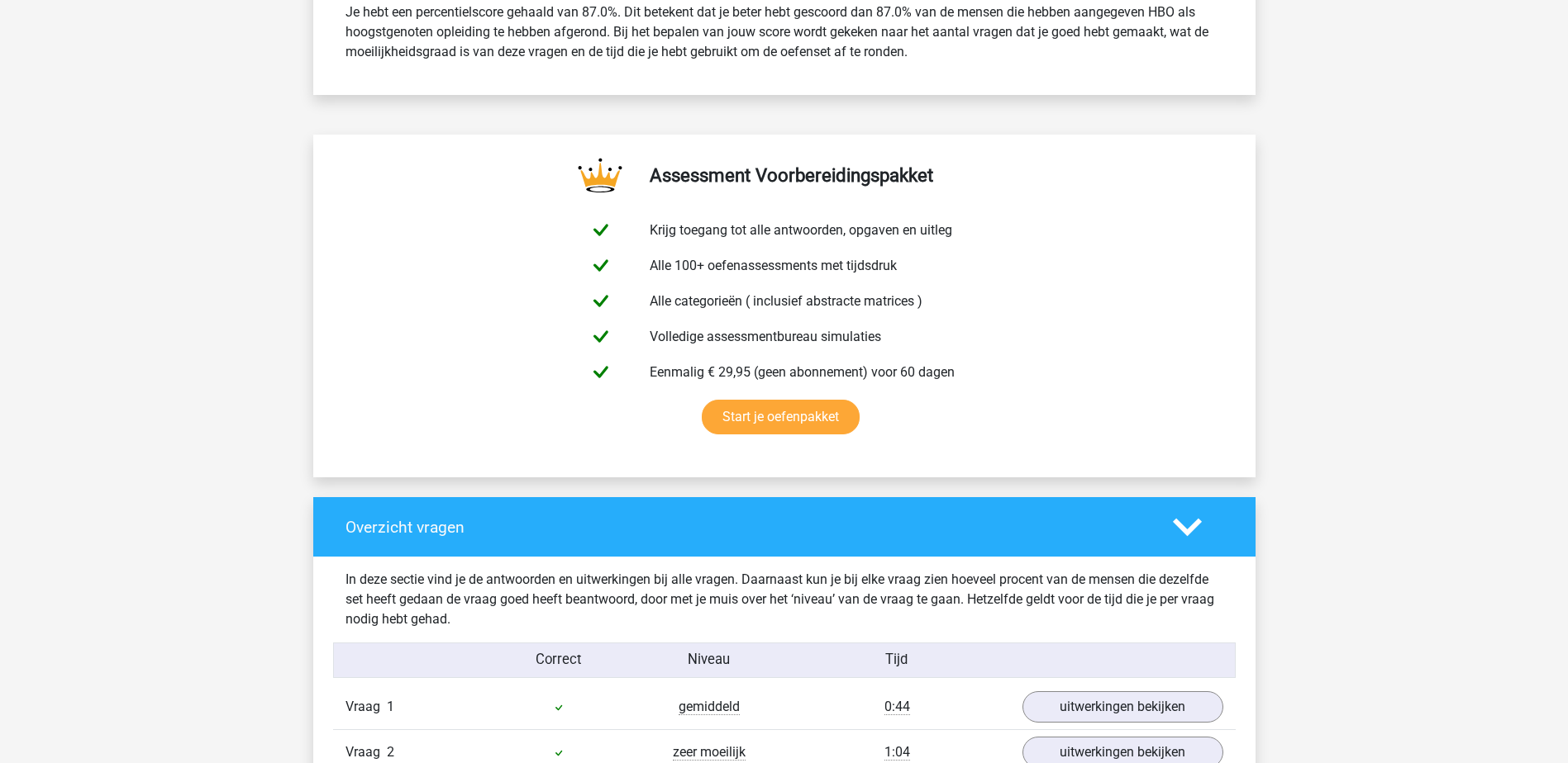
click at [1191, 529] on polygon at bounding box center [1188, 528] width 29 height 18
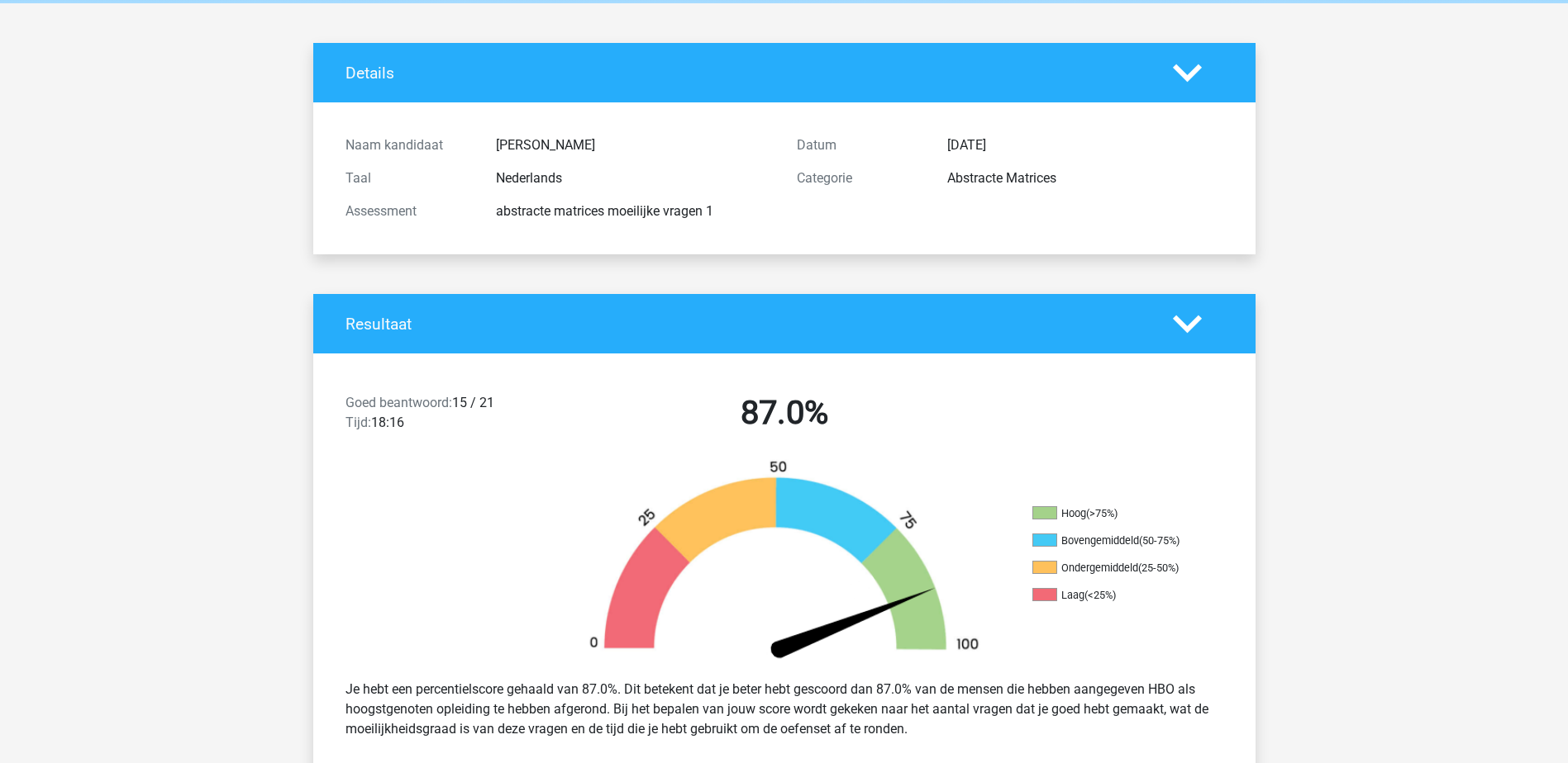
scroll to position [0, 0]
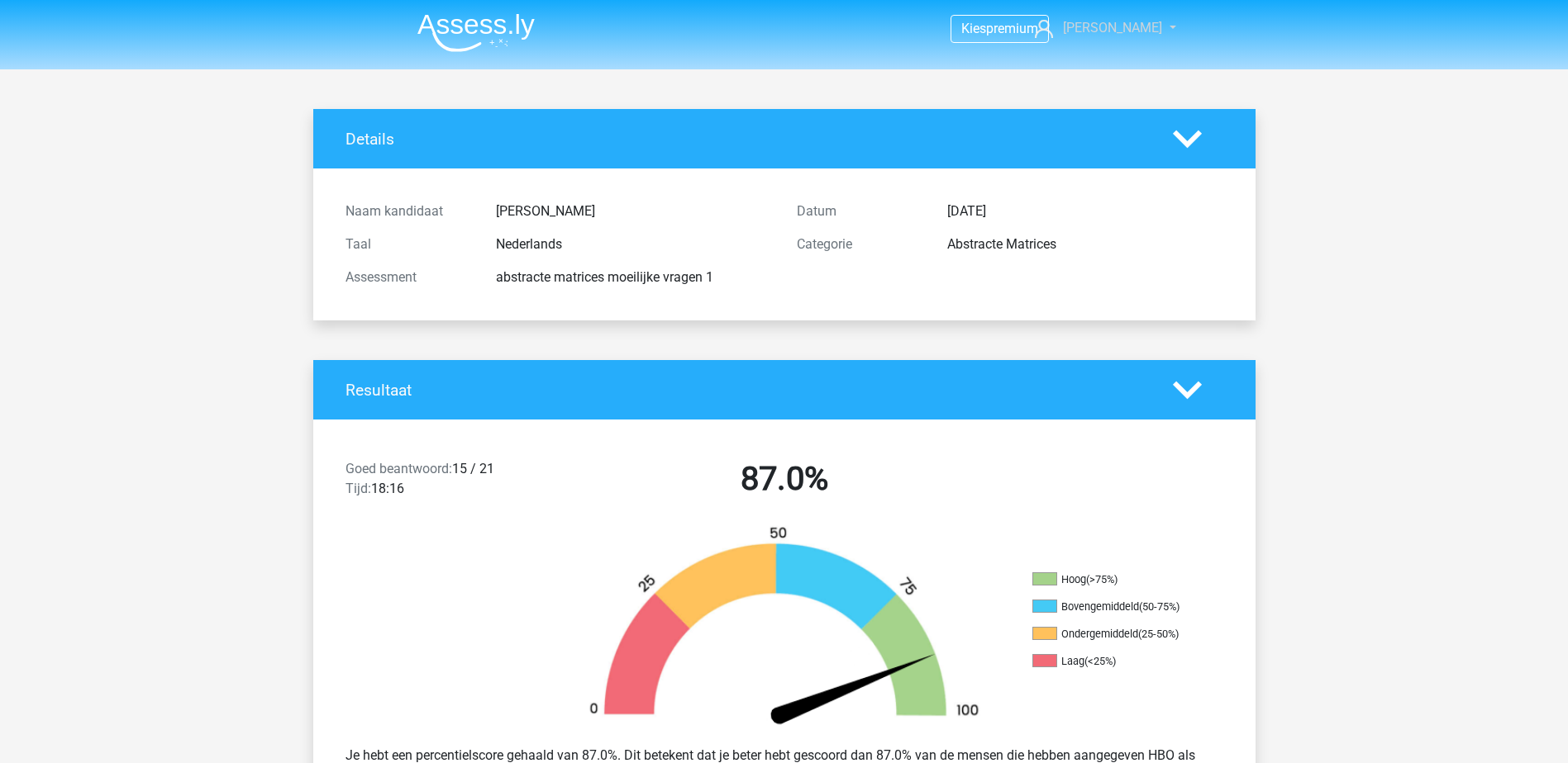
click at [1121, 28] on span "[PERSON_NAME]" at bounding box center [1112, 27] width 99 height 15
click at [428, 23] on img at bounding box center [476, 32] width 118 height 39
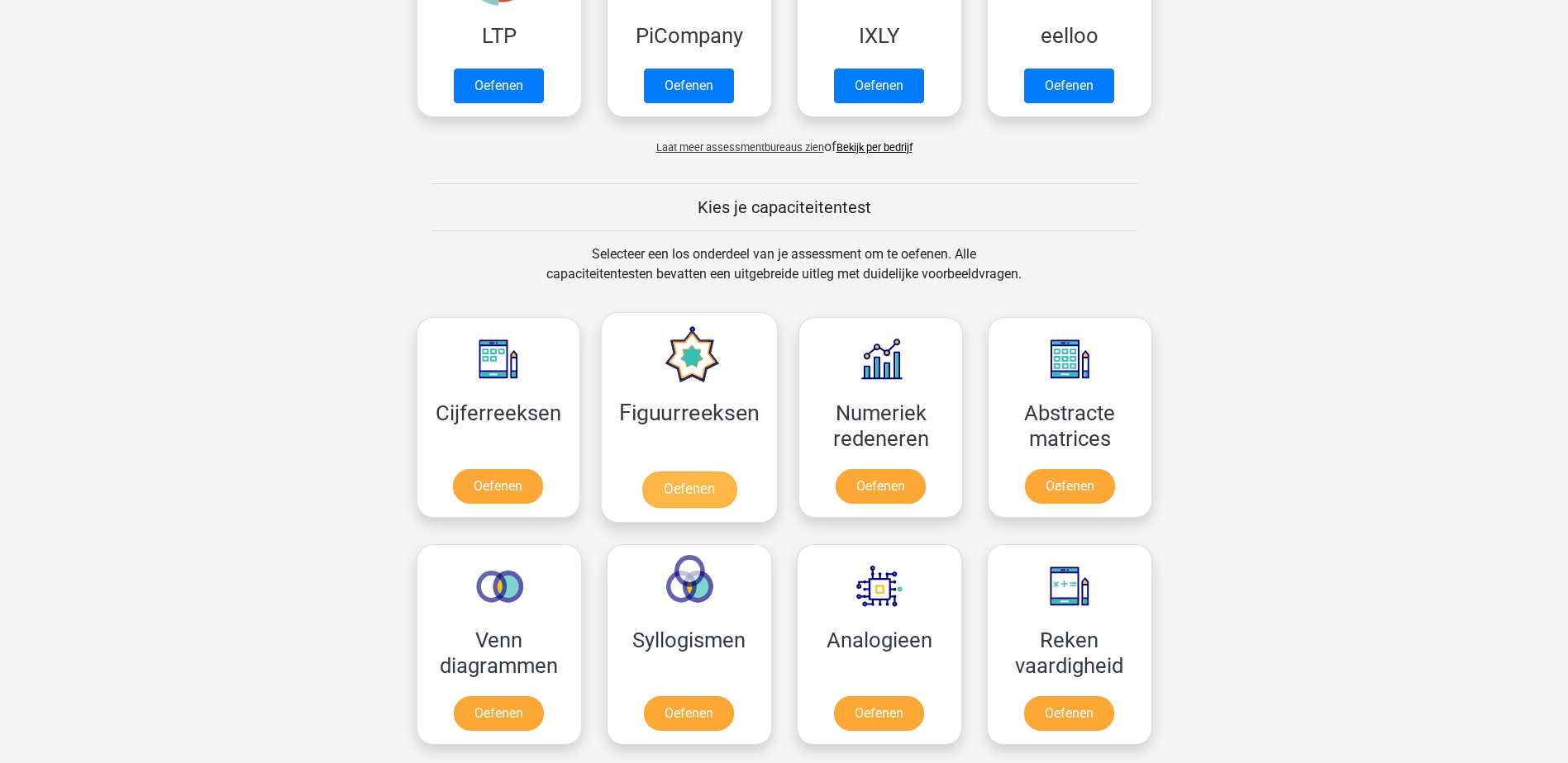
scroll to position [496, 0]
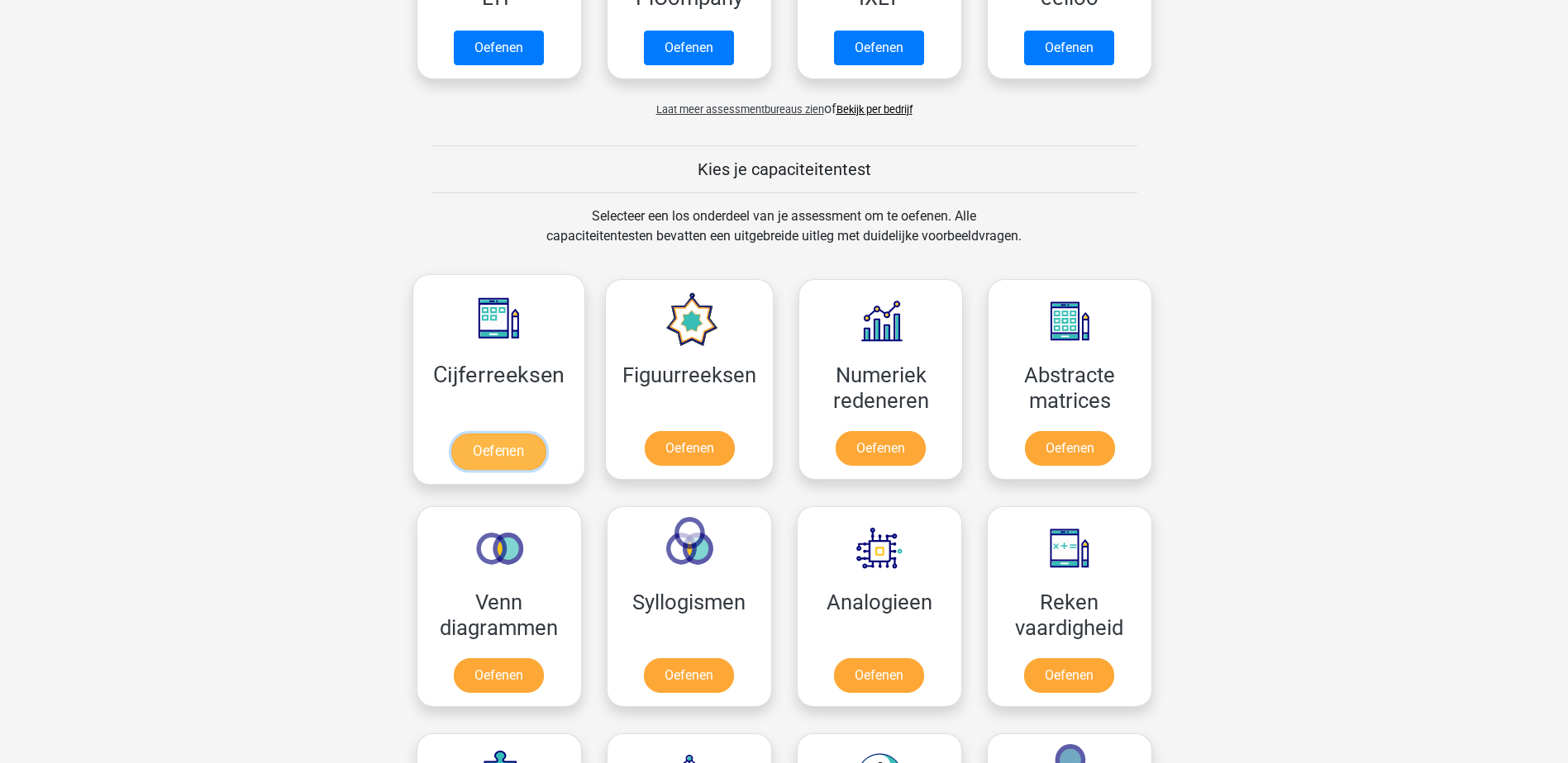
click at [503, 454] on link "Oefenen" at bounding box center [498, 452] width 94 height 36
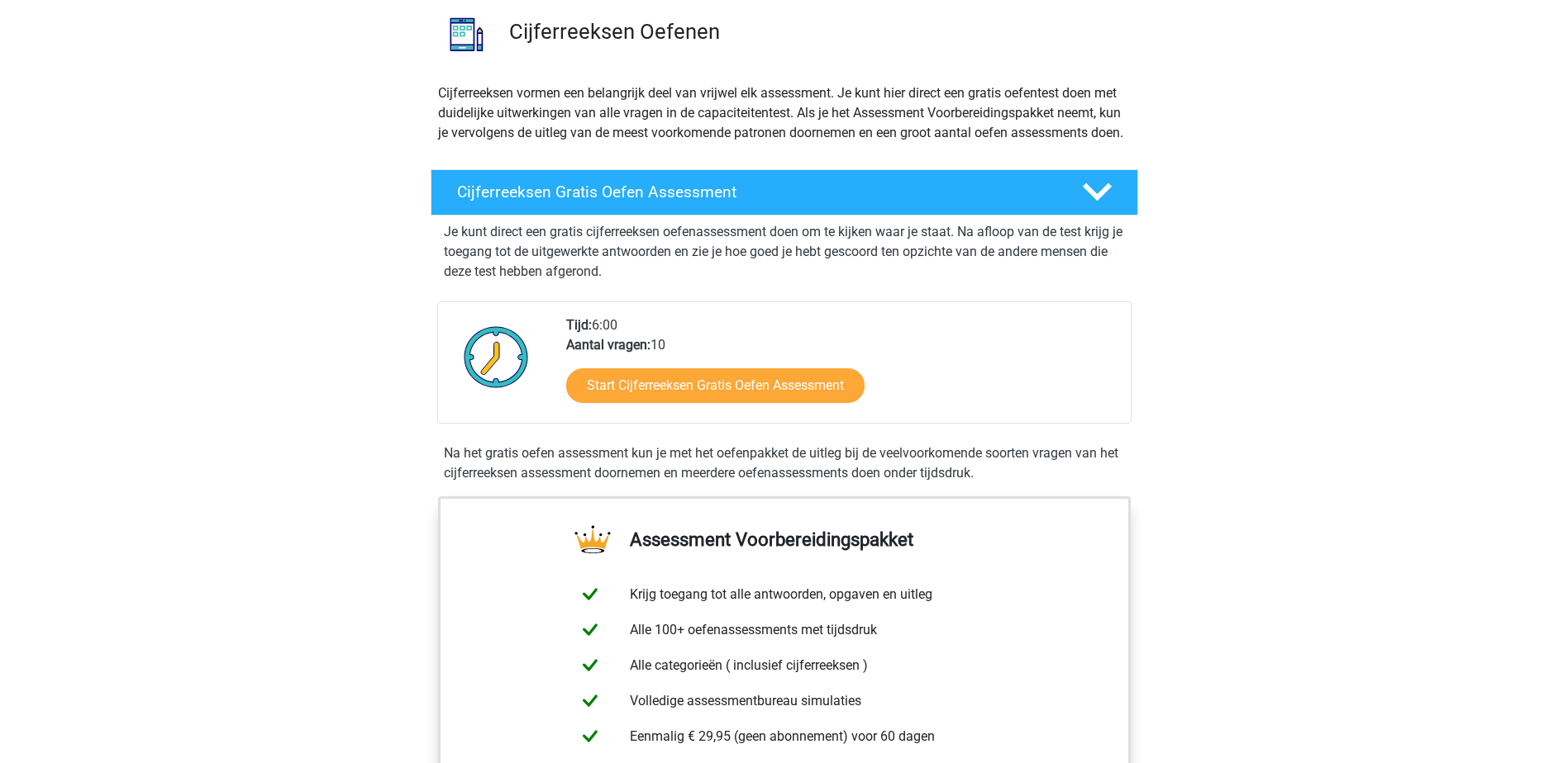
scroll to position [165, 0]
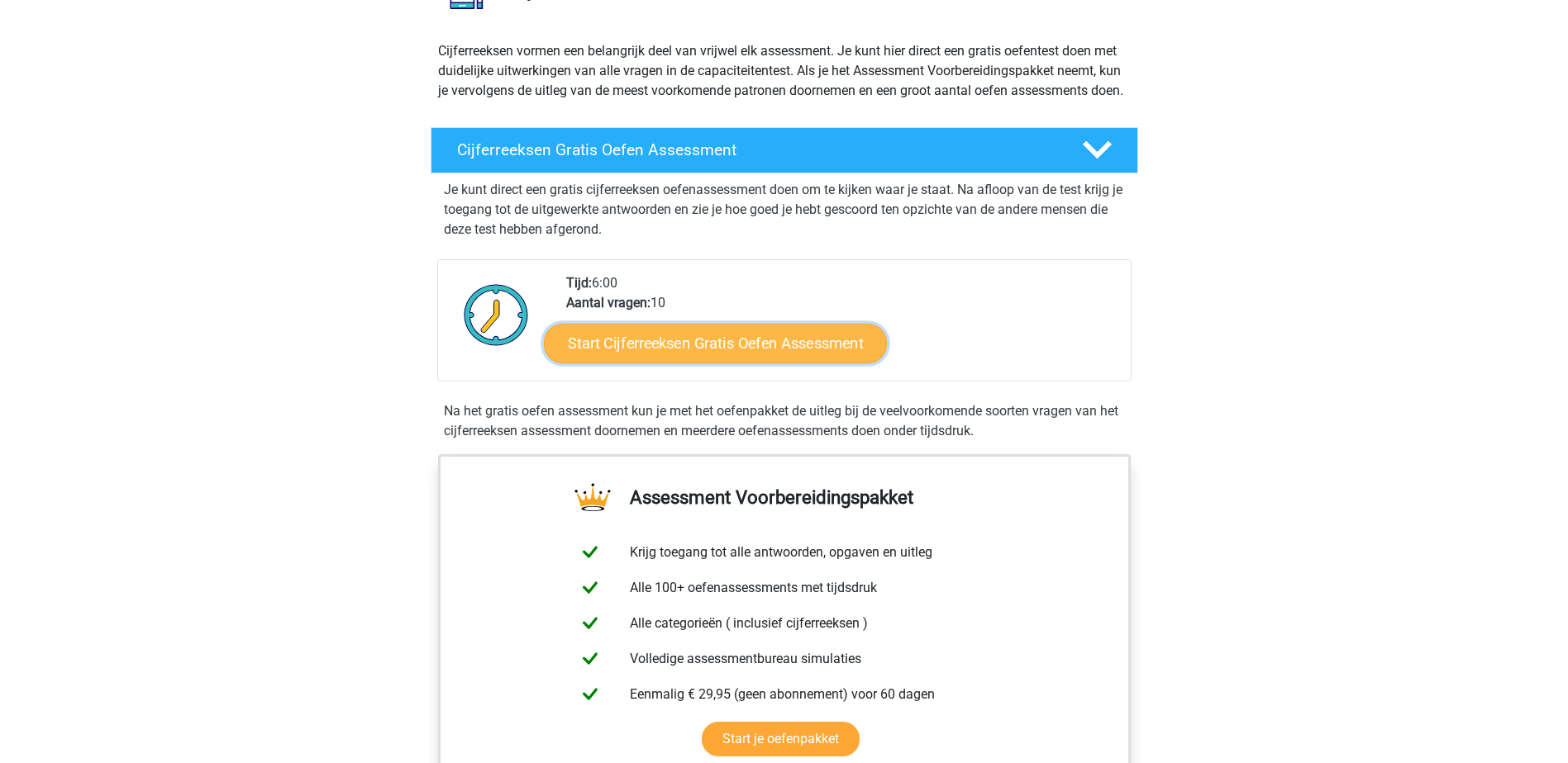
click at [798, 363] on link "Start Cijferreeksen Gratis Oefen Assessment" at bounding box center [715, 342] width 343 height 39
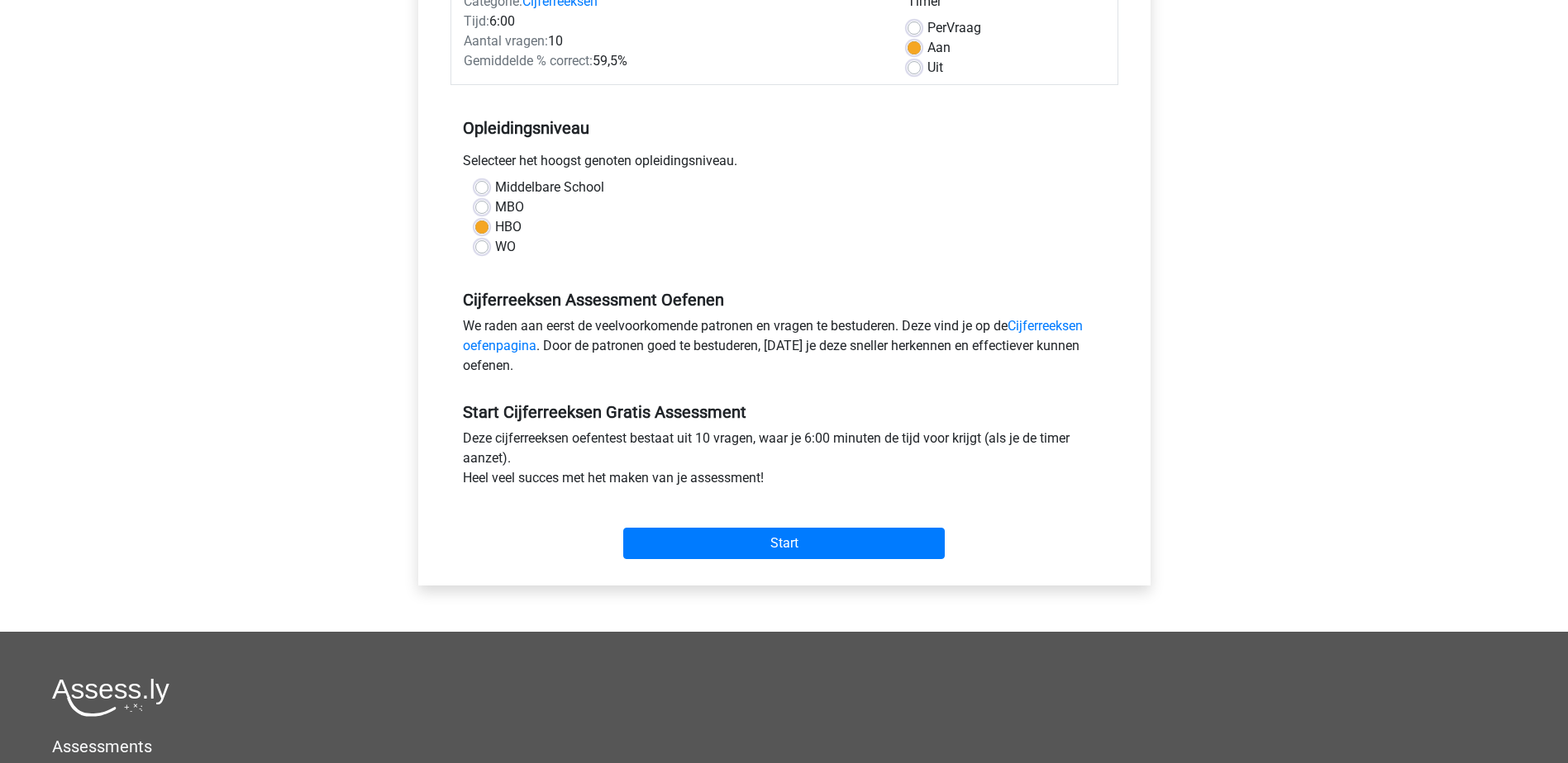
scroll to position [413, 0]
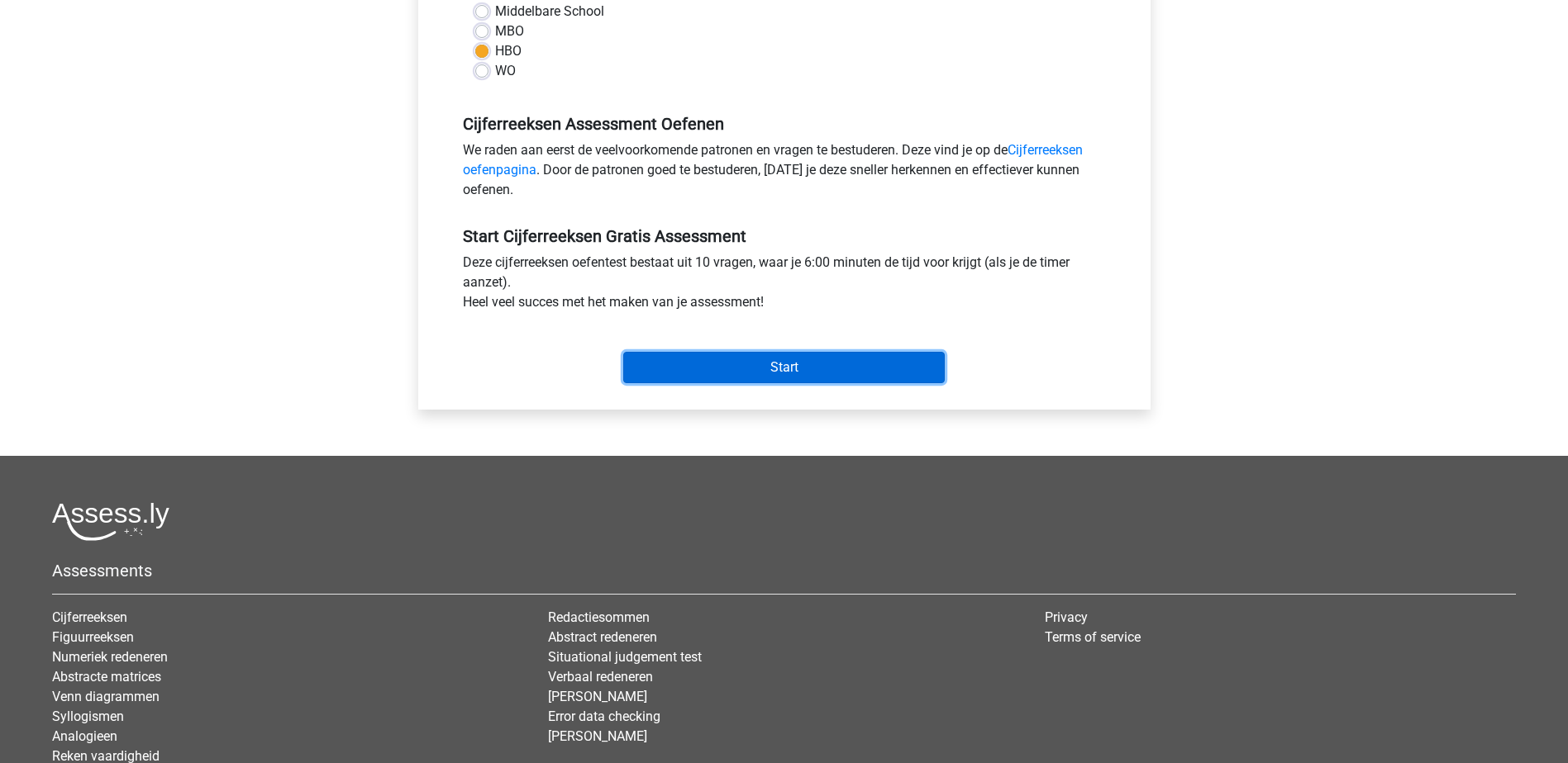
click at [795, 362] on input "Start" at bounding box center [784, 367] width 321 height 31
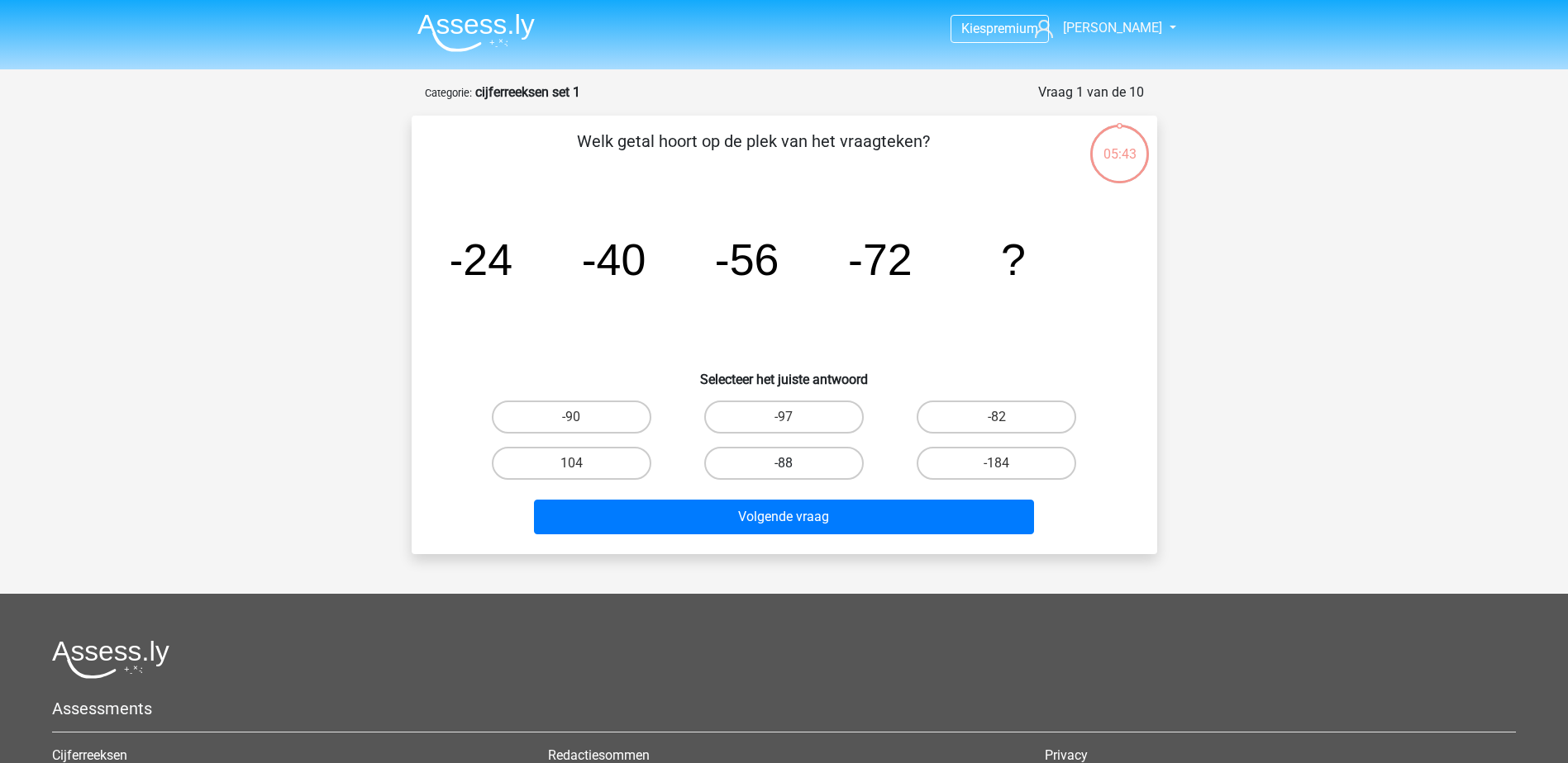
click at [808, 470] on label "-88" at bounding box center [784, 463] width 160 height 33
click at [794, 470] on input "-88" at bounding box center [789, 469] width 11 height 11
radio input "true"
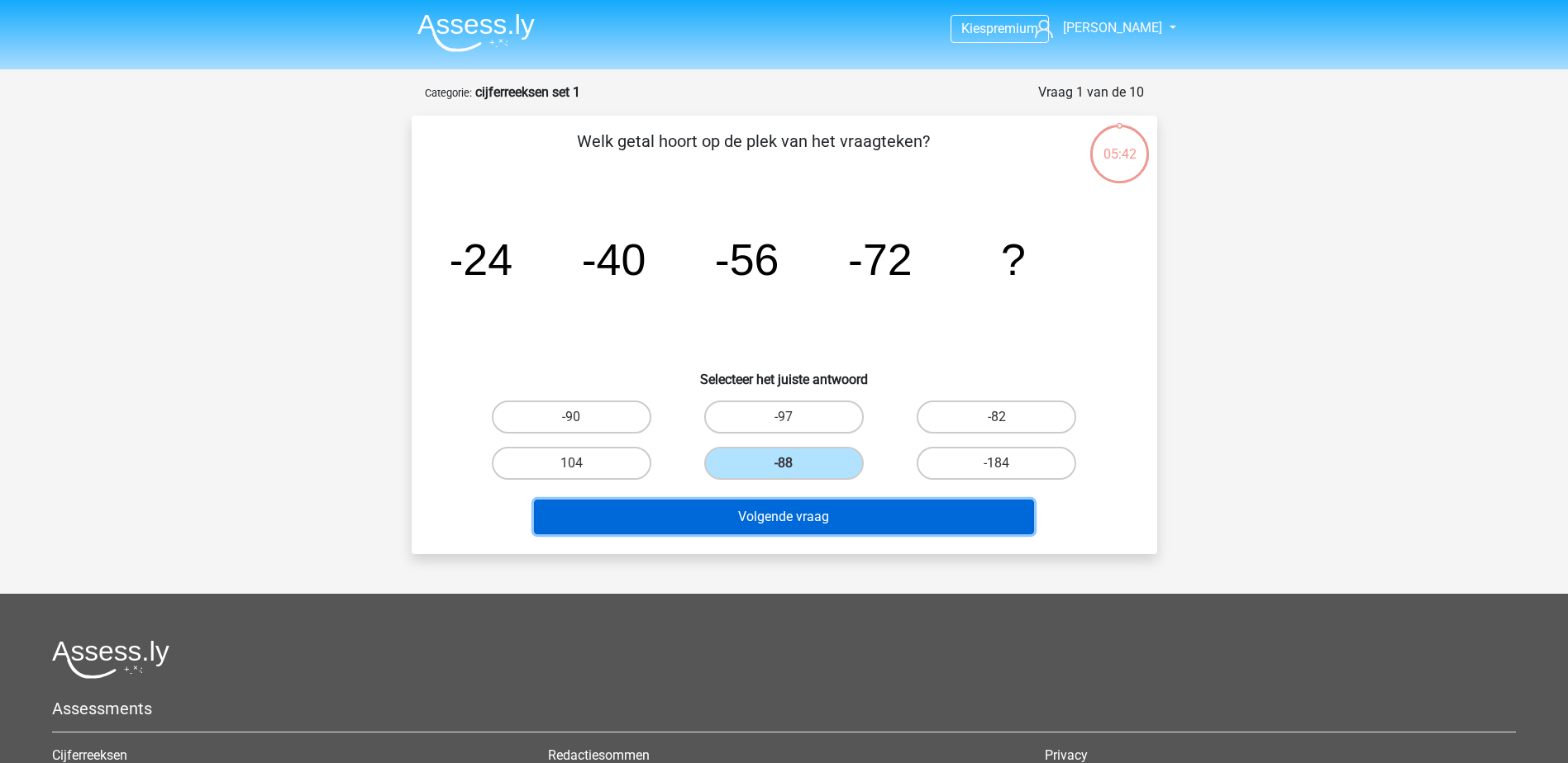
click at [805, 514] on button "Volgende vraag" at bounding box center [784, 517] width 500 height 35
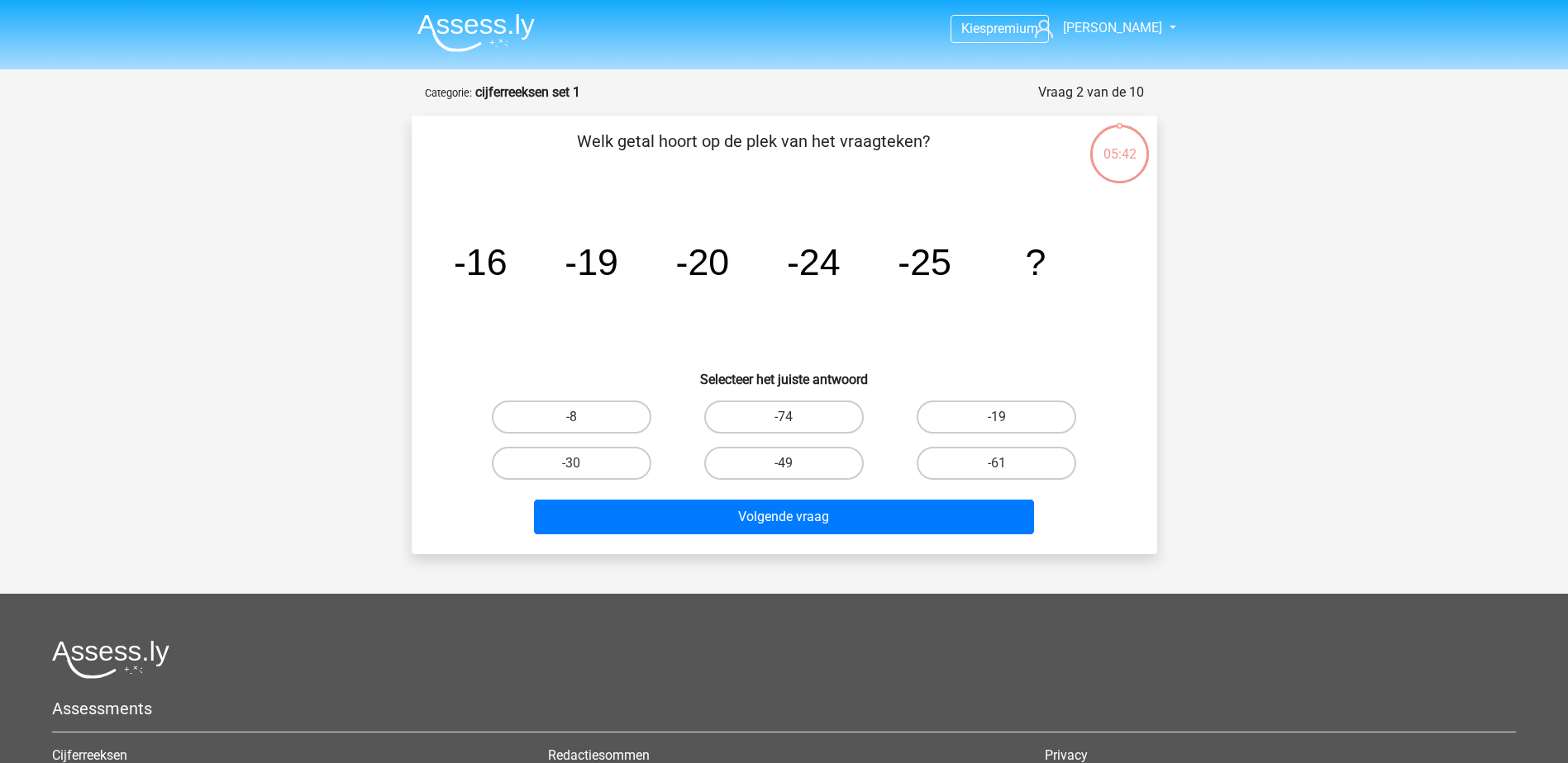
scroll to position [83, 0]
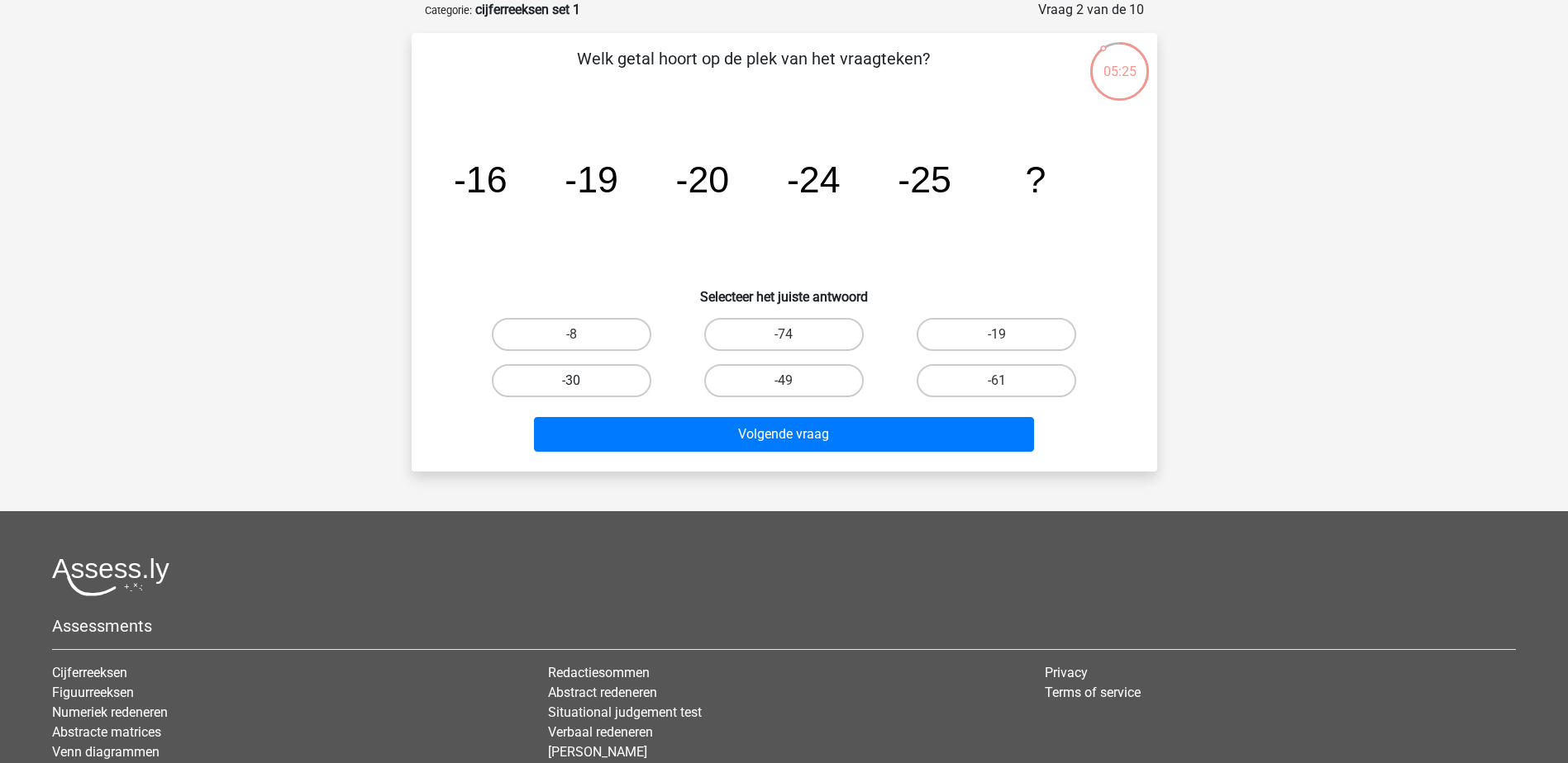
click at [575, 377] on label "-30" at bounding box center [571, 381] width 160 height 33
click at [575, 381] on input "-30" at bounding box center [576, 387] width 11 height 11
radio input "true"
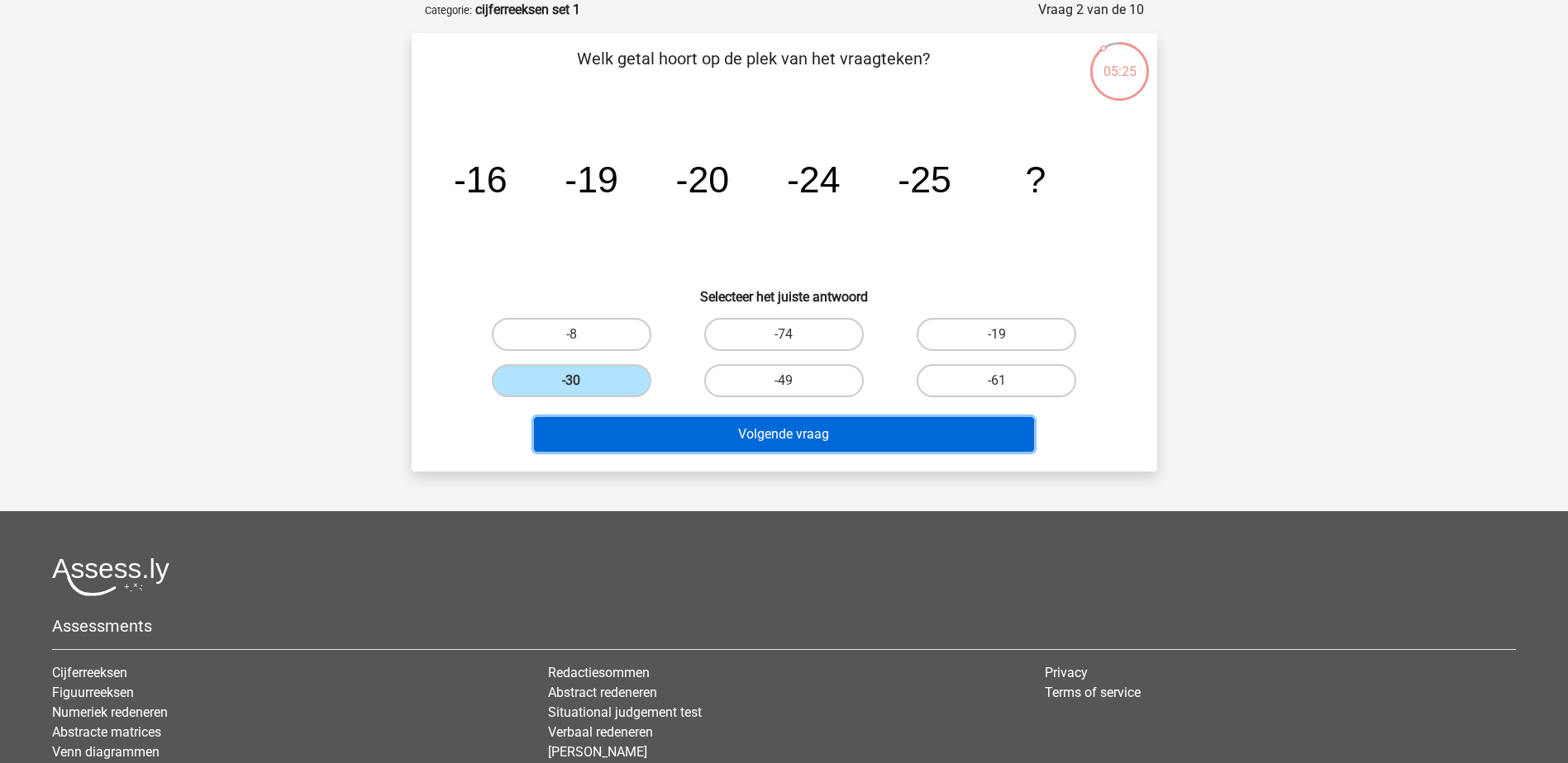
click at [636, 420] on button "Volgende vraag" at bounding box center [784, 435] width 500 height 35
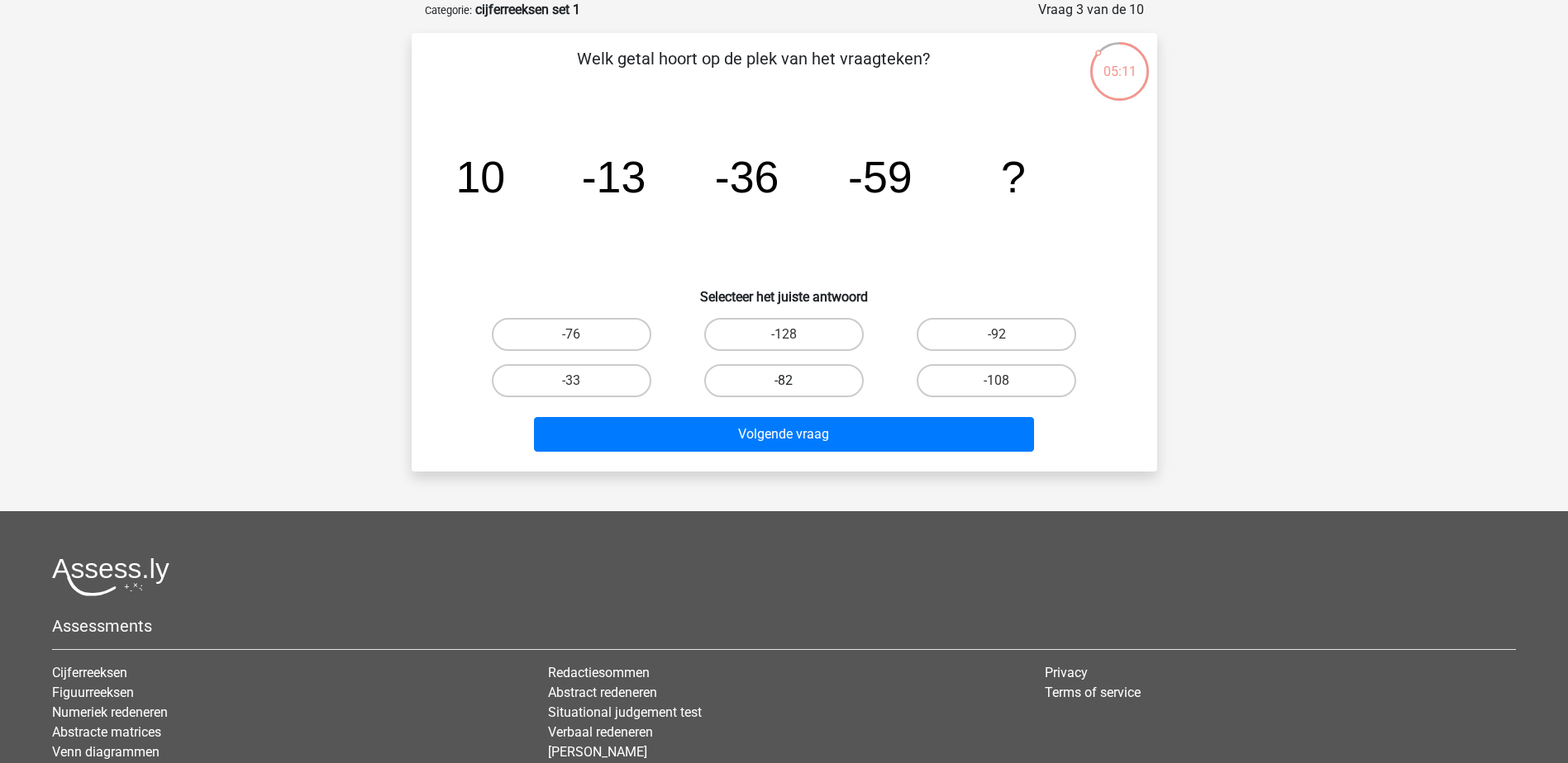
click at [794, 374] on label "-82" at bounding box center [784, 381] width 160 height 33
click at [794, 381] on input "-82" at bounding box center [789, 387] width 11 height 11
radio input "true"
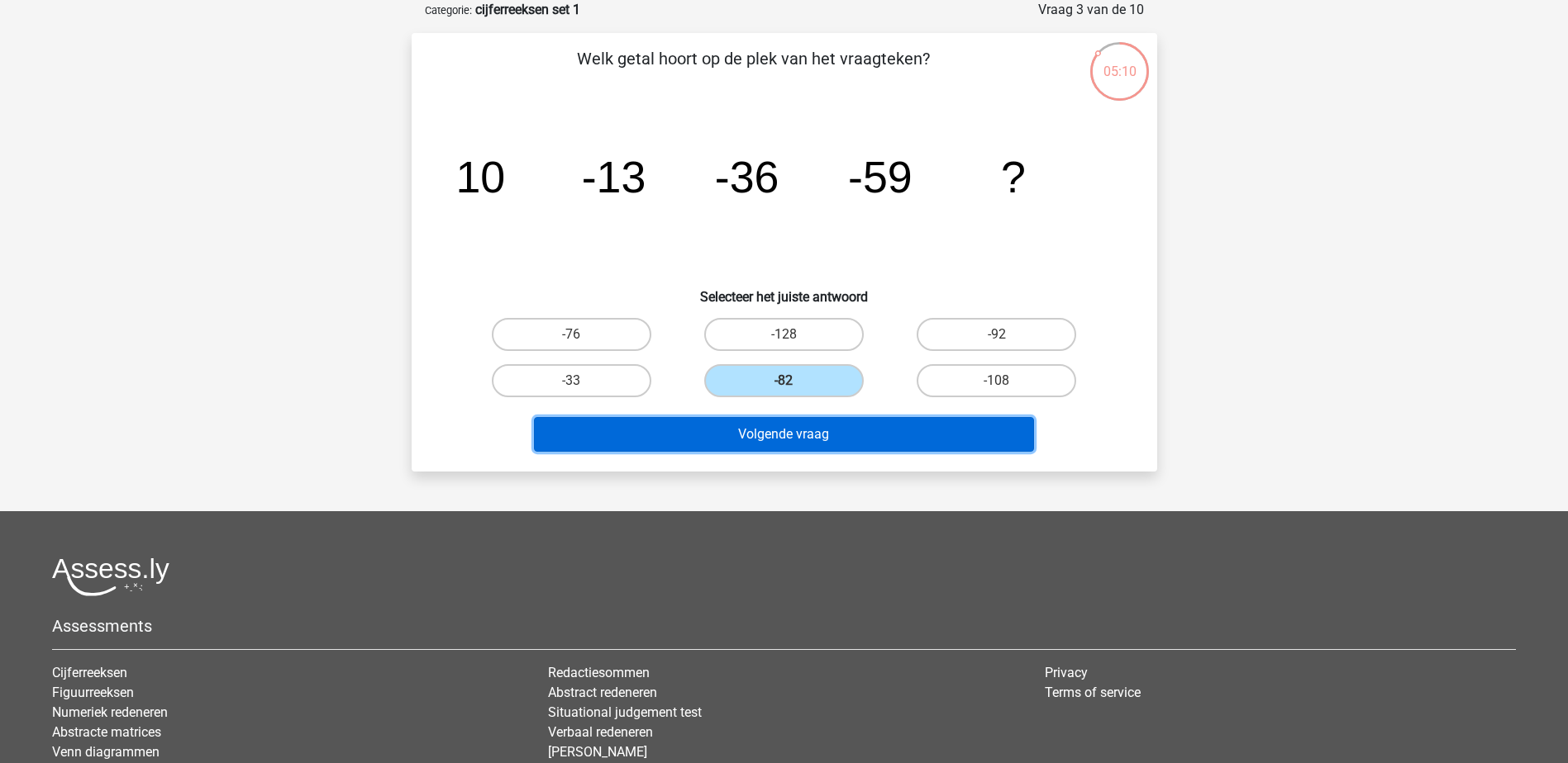
click at [795, 441] on button "Volgende vraag" at bounding box center [784, 435] width 500 height 35
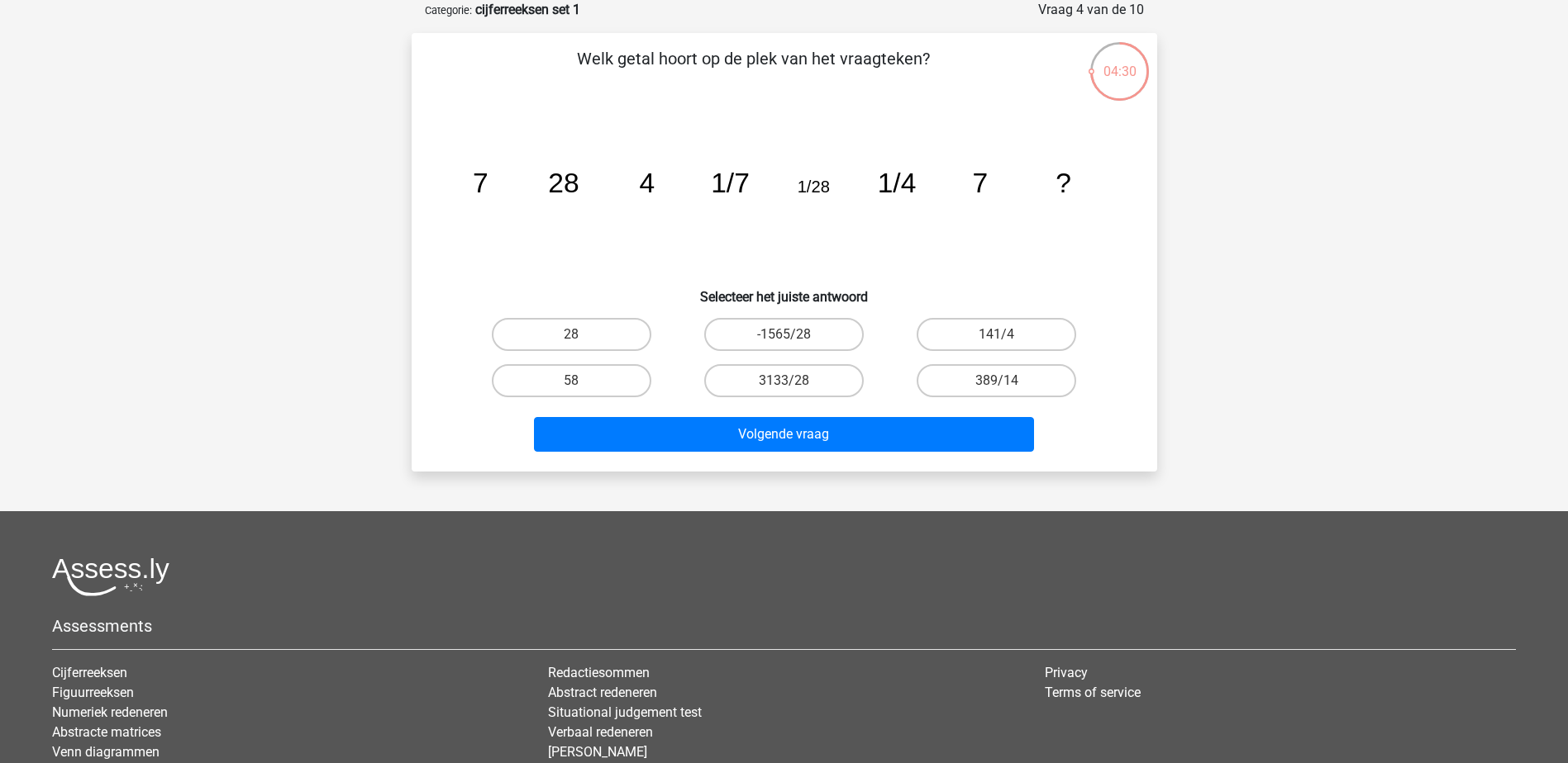
click at [610, 353] on div "28" at bounding box center [571, 335] width 213 height 46
click at [607, 335] on label "28" at bounding box center [571, 335] width 160 height 33
click at [582, 335] on input "28" at bounding box center [576, 340] width 11 height 11
radio input "true"
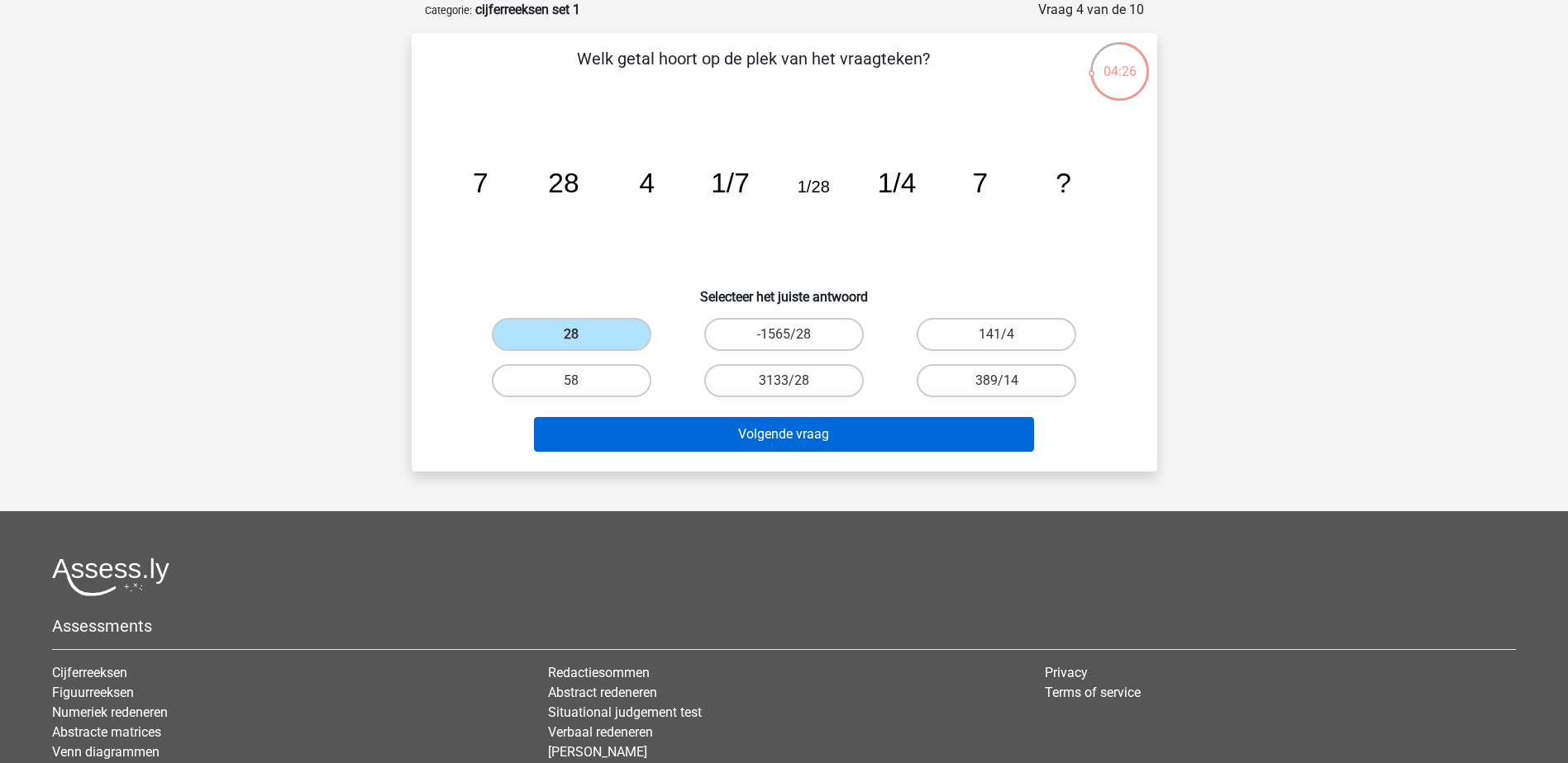
click at [721, 442] on button "Volgende vraag" at bounding box center [784, 435] width 500 height 35
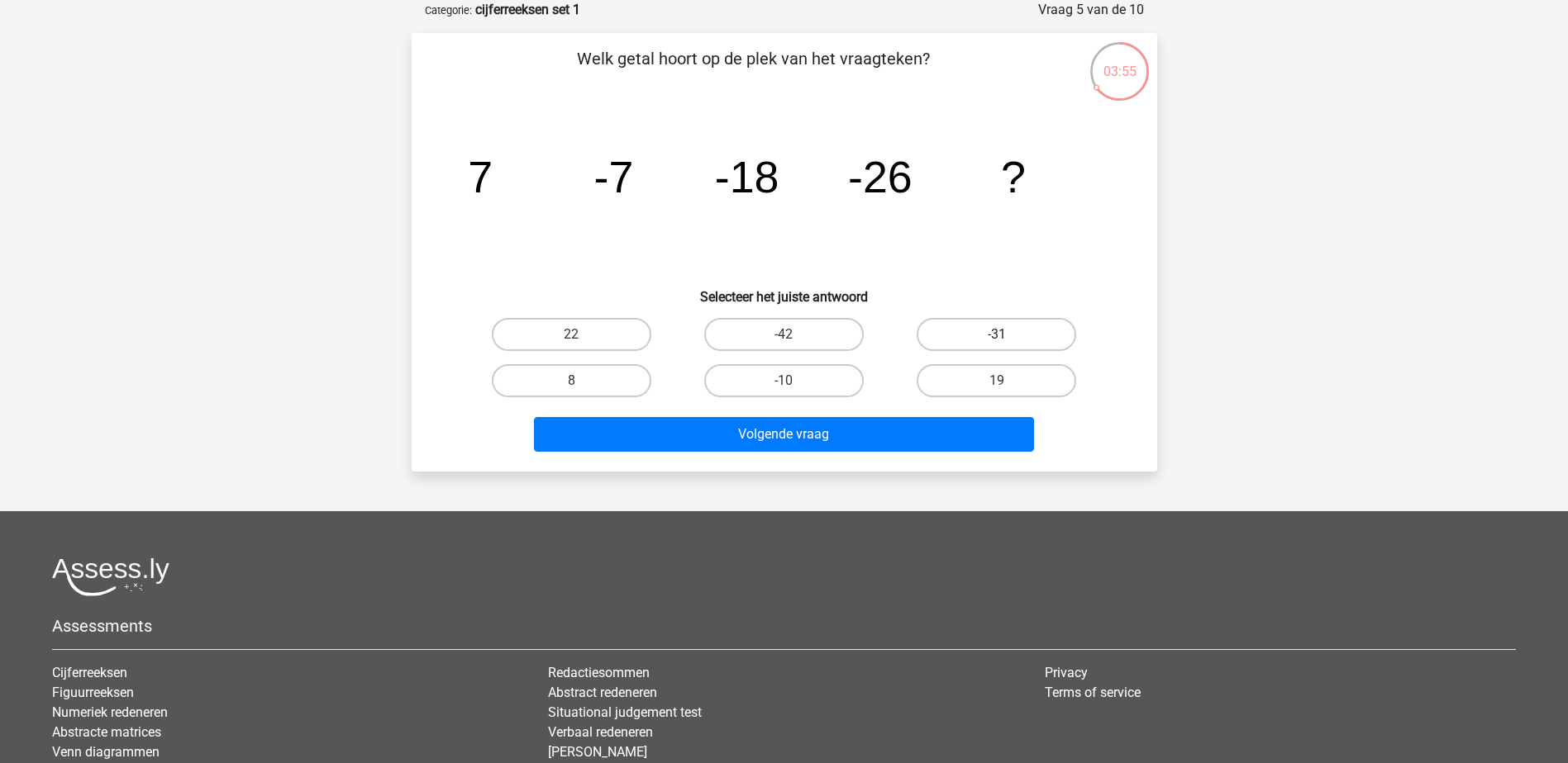
click at [963, 340] on label "-31" at bounding box center [996, 335] width 160 height 33
click at [997, 340] on input "-31" at bounding box center [1002, 340] width 11 height 11
radio input "true"
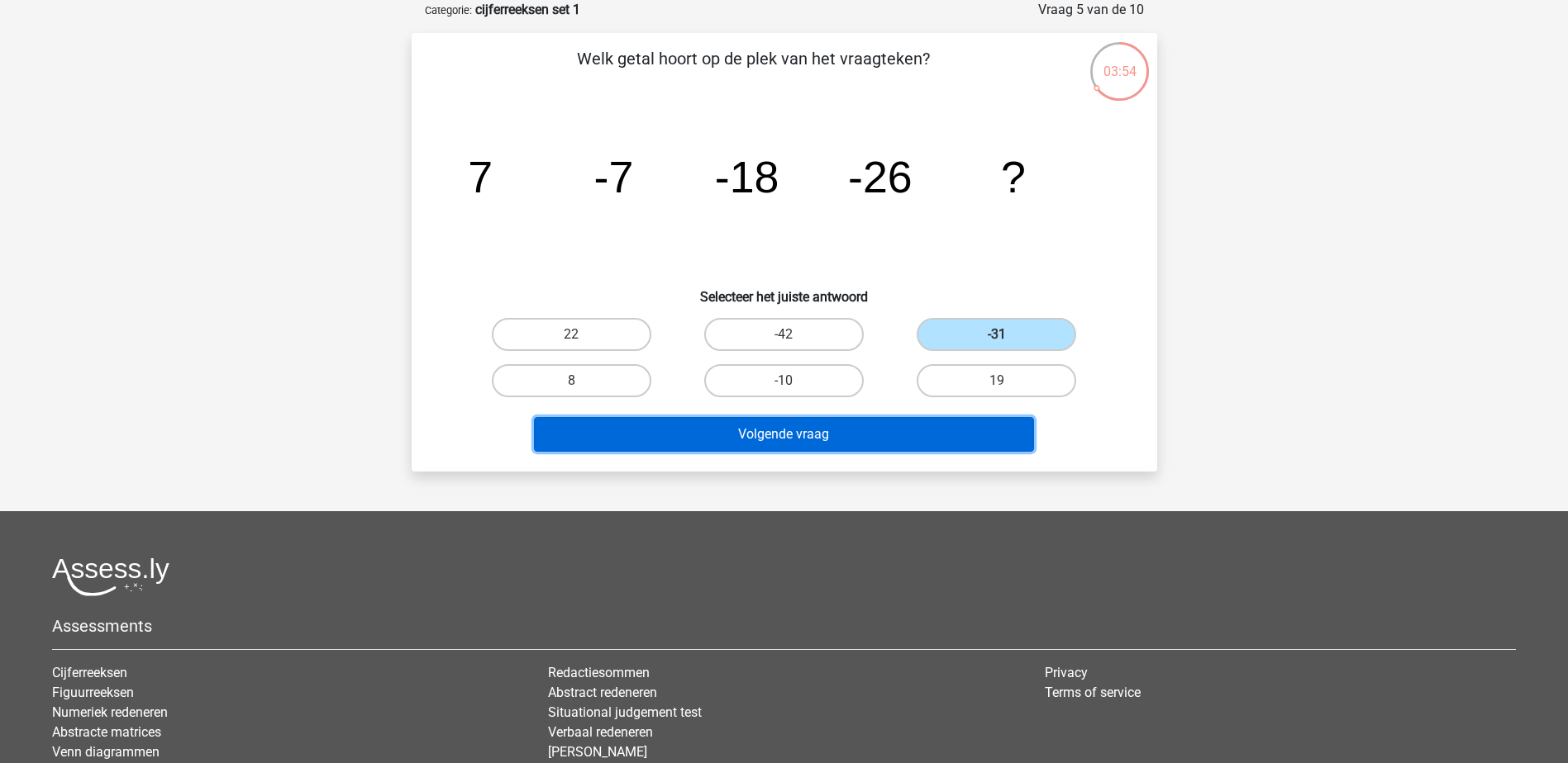
click at [826, 429] on button "Volgende vraag" at bounding box center [784, 435] width 500 height 35
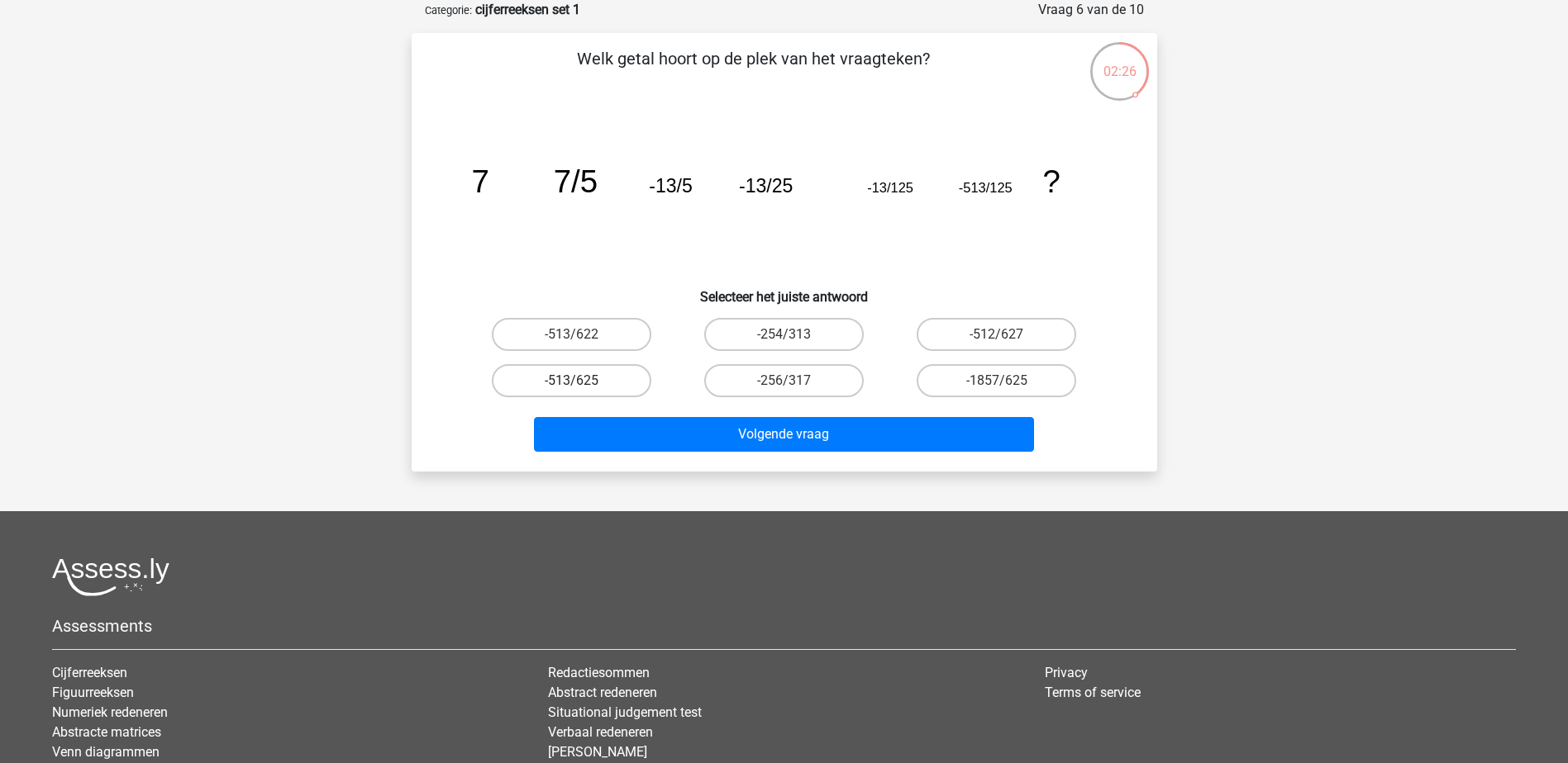
click at [617, 385] on label "-513/625" at bounding box center [571, 381] width 160 height 33
click at [582, 385] on input "-513/625" at bounding box center [576, 387] width 11 height 11
radio input "true"
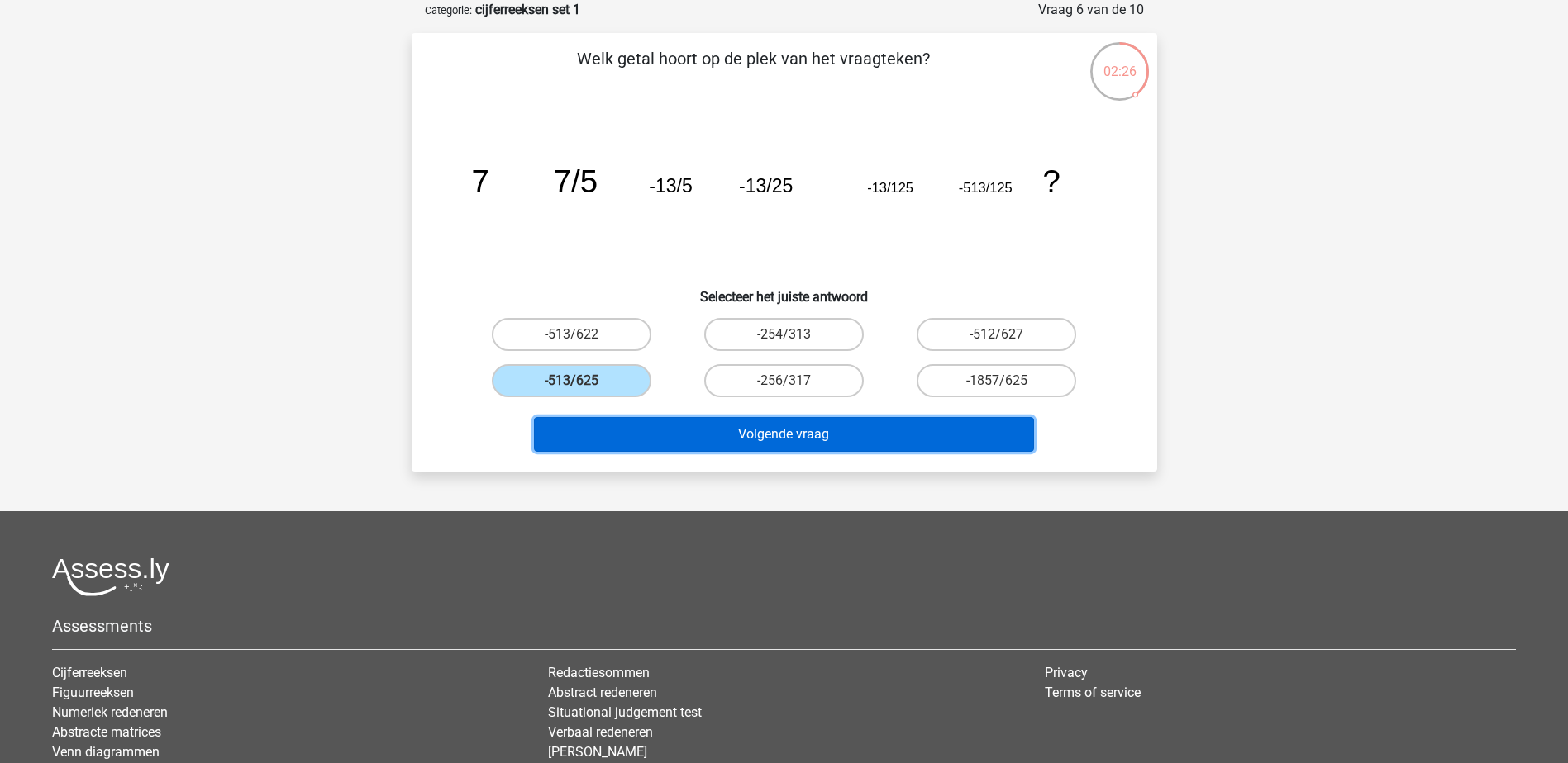
click at [650, 426] on button "Volgende vraag" at bounding box center [784, 435] width 500 height 35
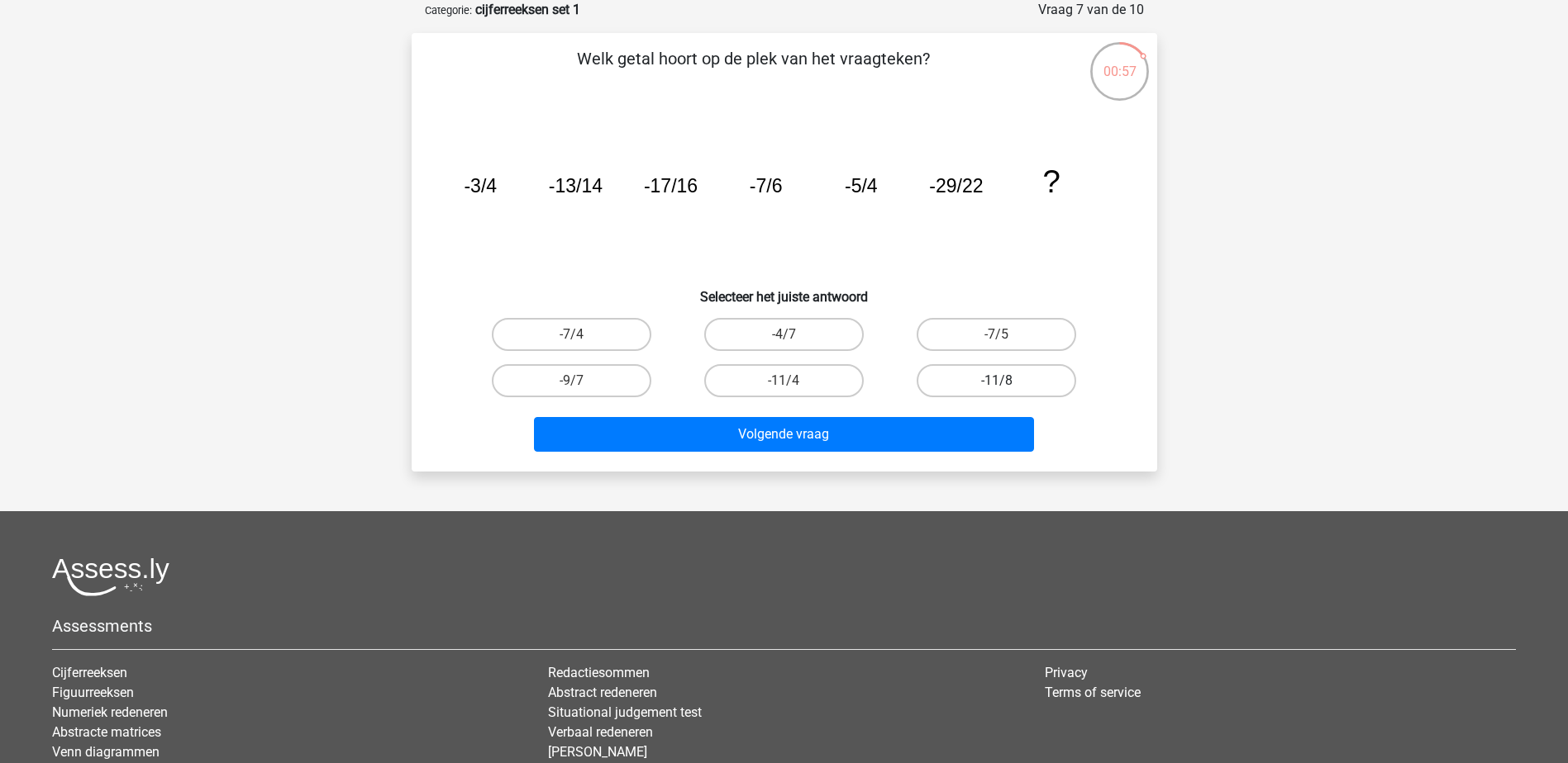
click at [974, 366] on label "-11/8" at bounding box center [996, 381] width 160 height 33
click at [997, 381] on input "-11/8" at bounding box center [1002, 387] width 11 height 11
radio input "true"
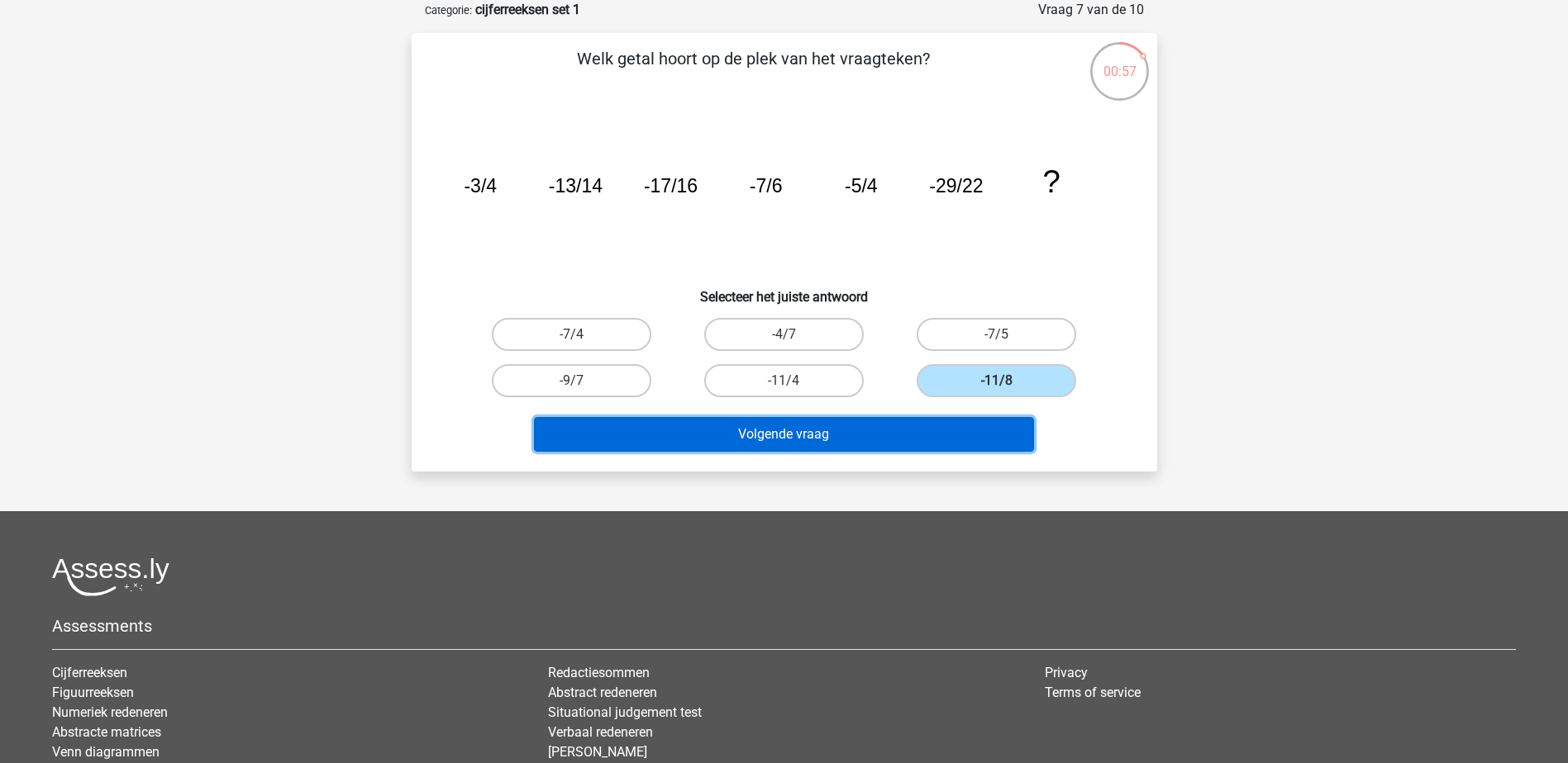
click at [892, 449] on button "Volgende vraag" at bounding box center [784, 435] width 500 height 35
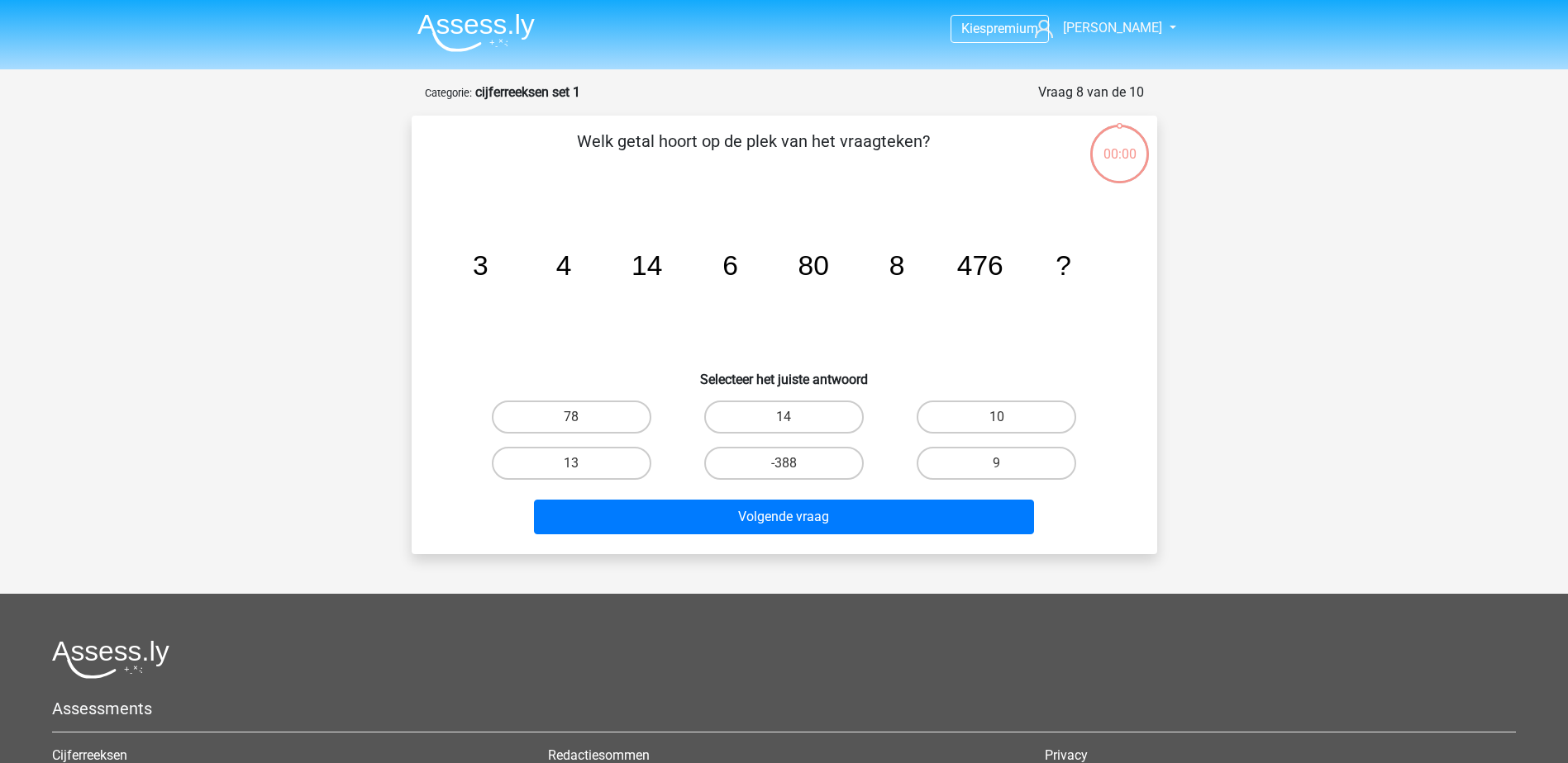
scroll to position [83, 0]
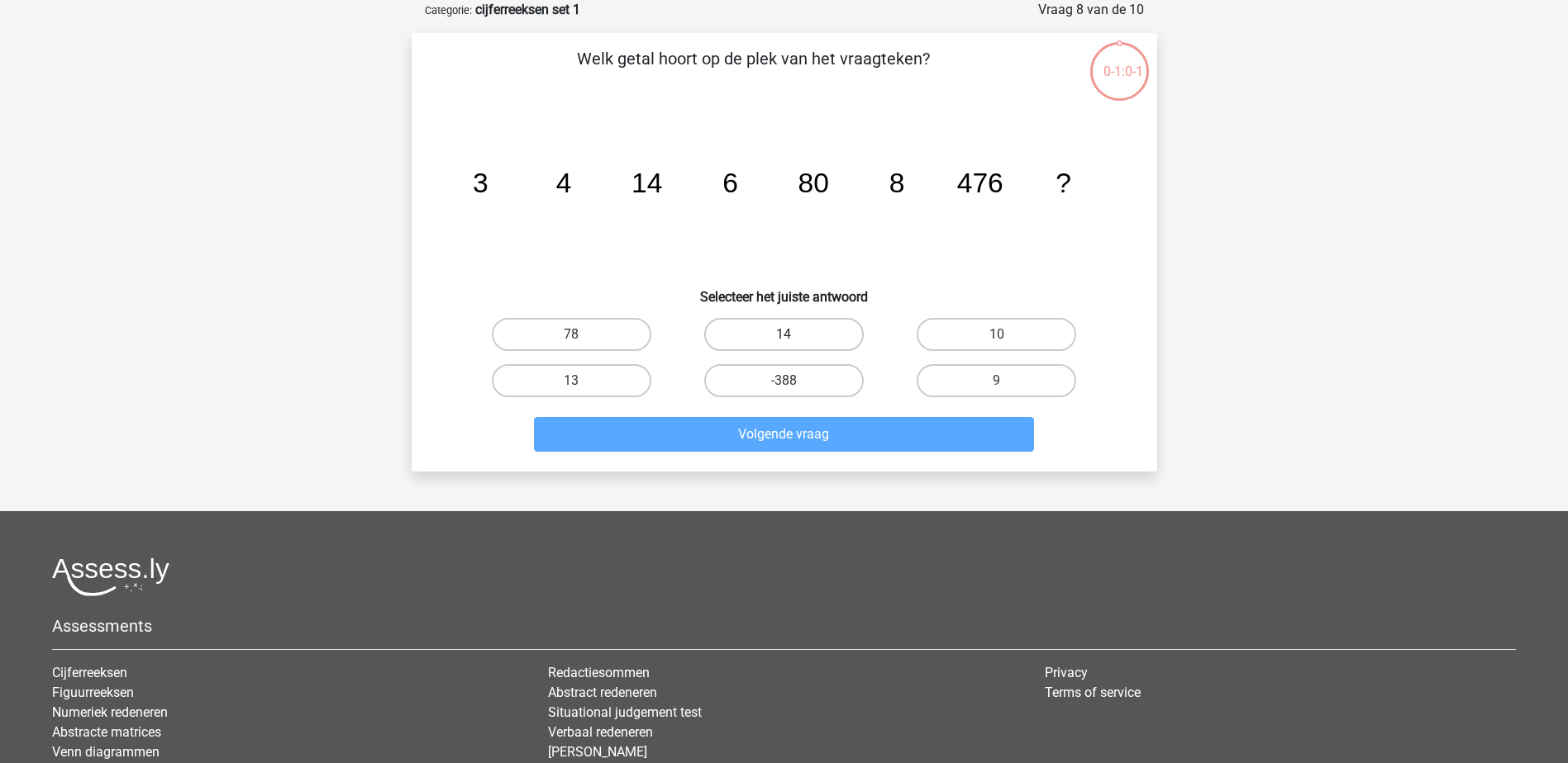
click at [757, 334] on label "14" at bounding box center [784, 335] width 160 height 33
click at [784, 335] on input "14" at bounding box center [789, 340] width 11 height 11
radio input "true"
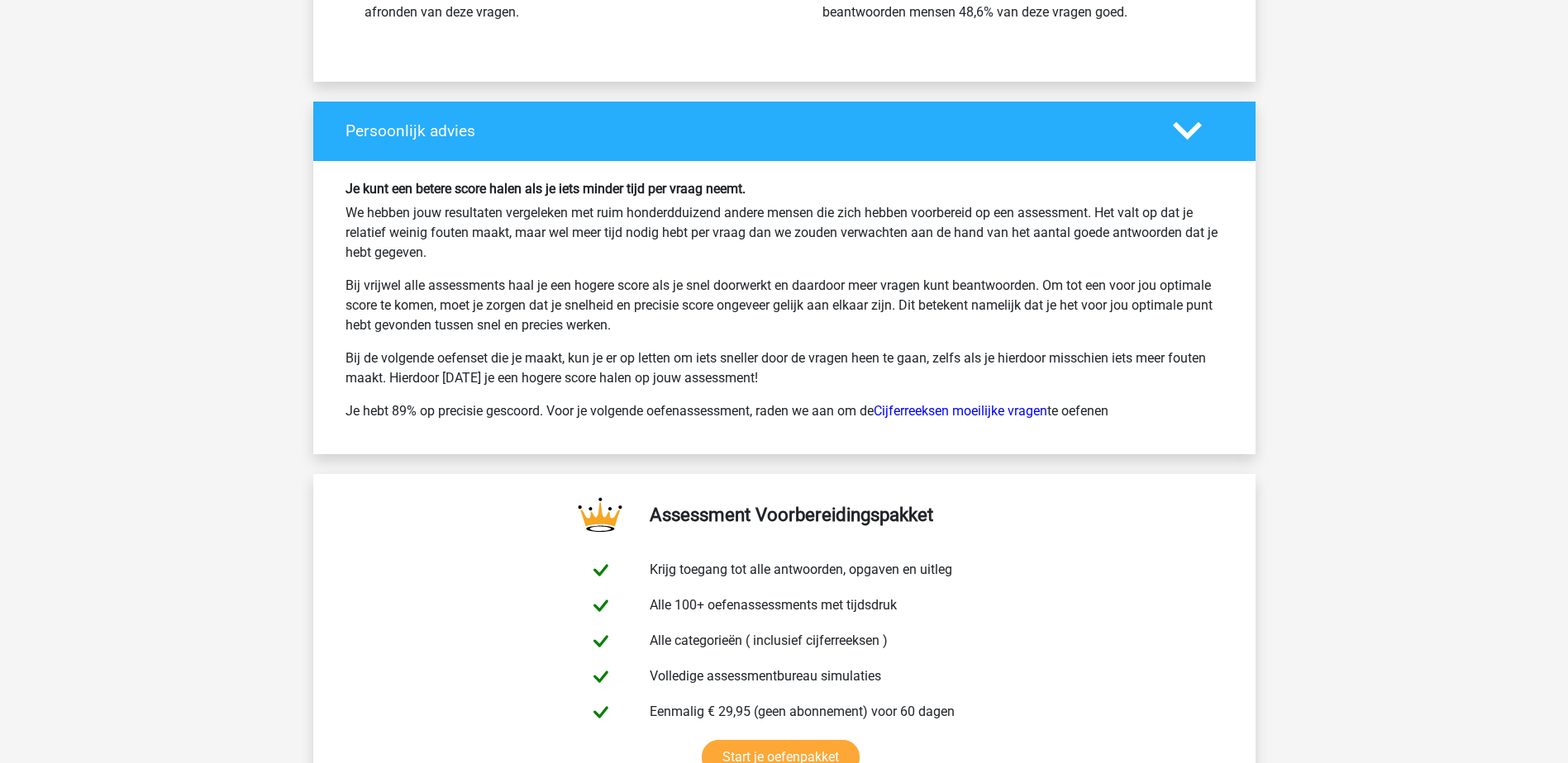
scroll to position [2395, 0]
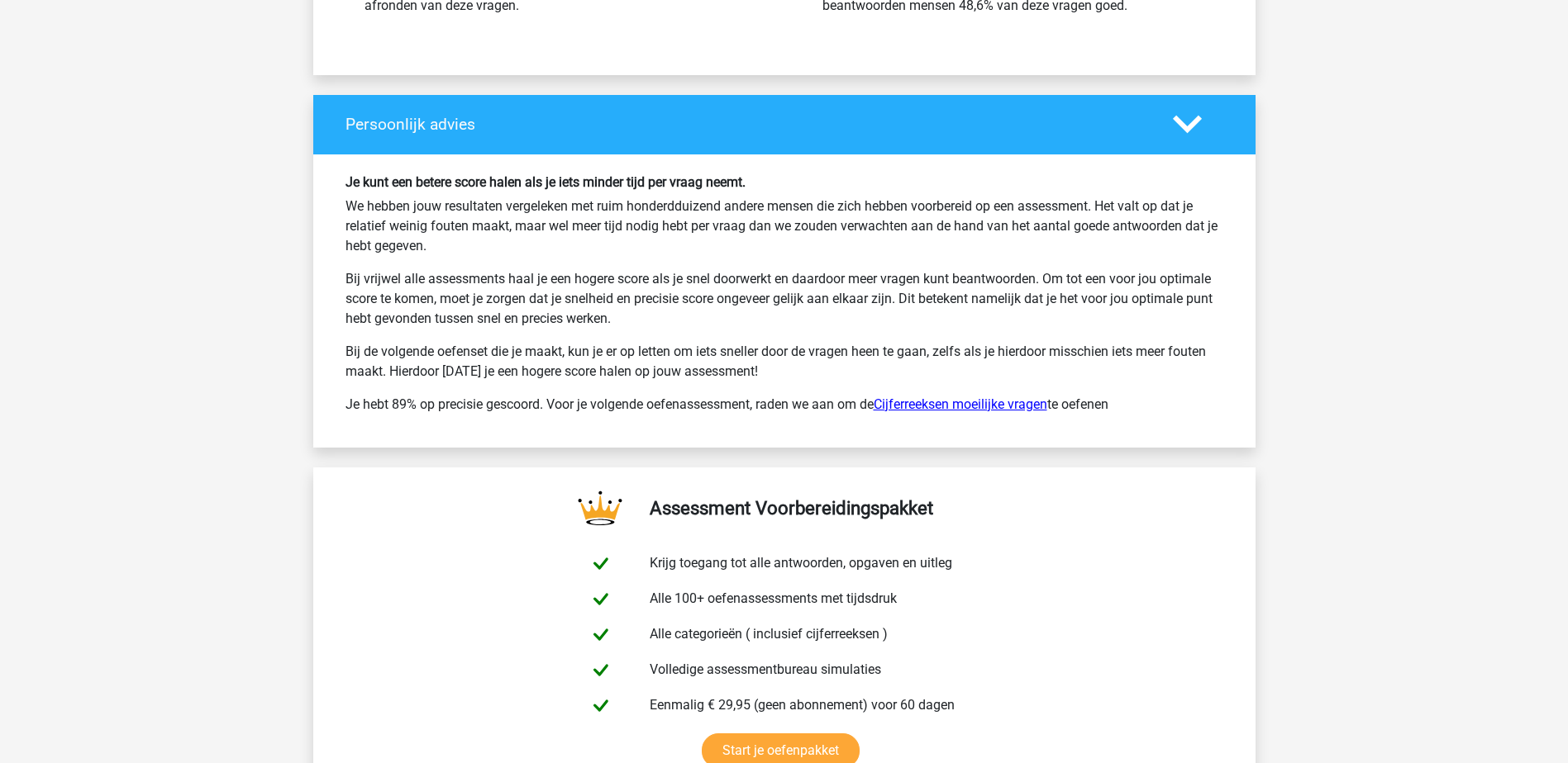
click at [924, 400] on link "Cijferreeksen moeilijke vragen" at bounding box center [961, 404] width 173 height 15
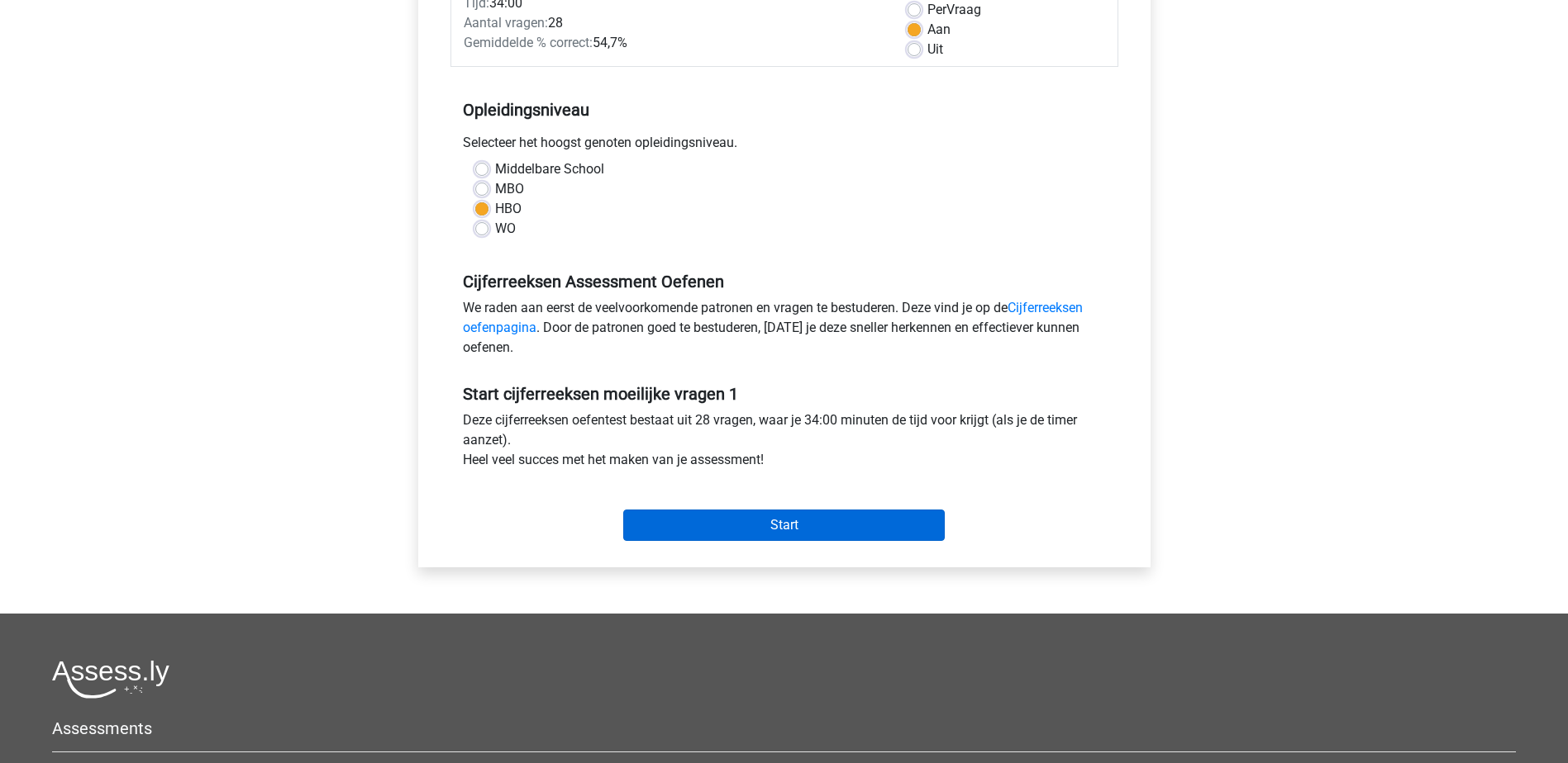
scroll to position [330, 0]
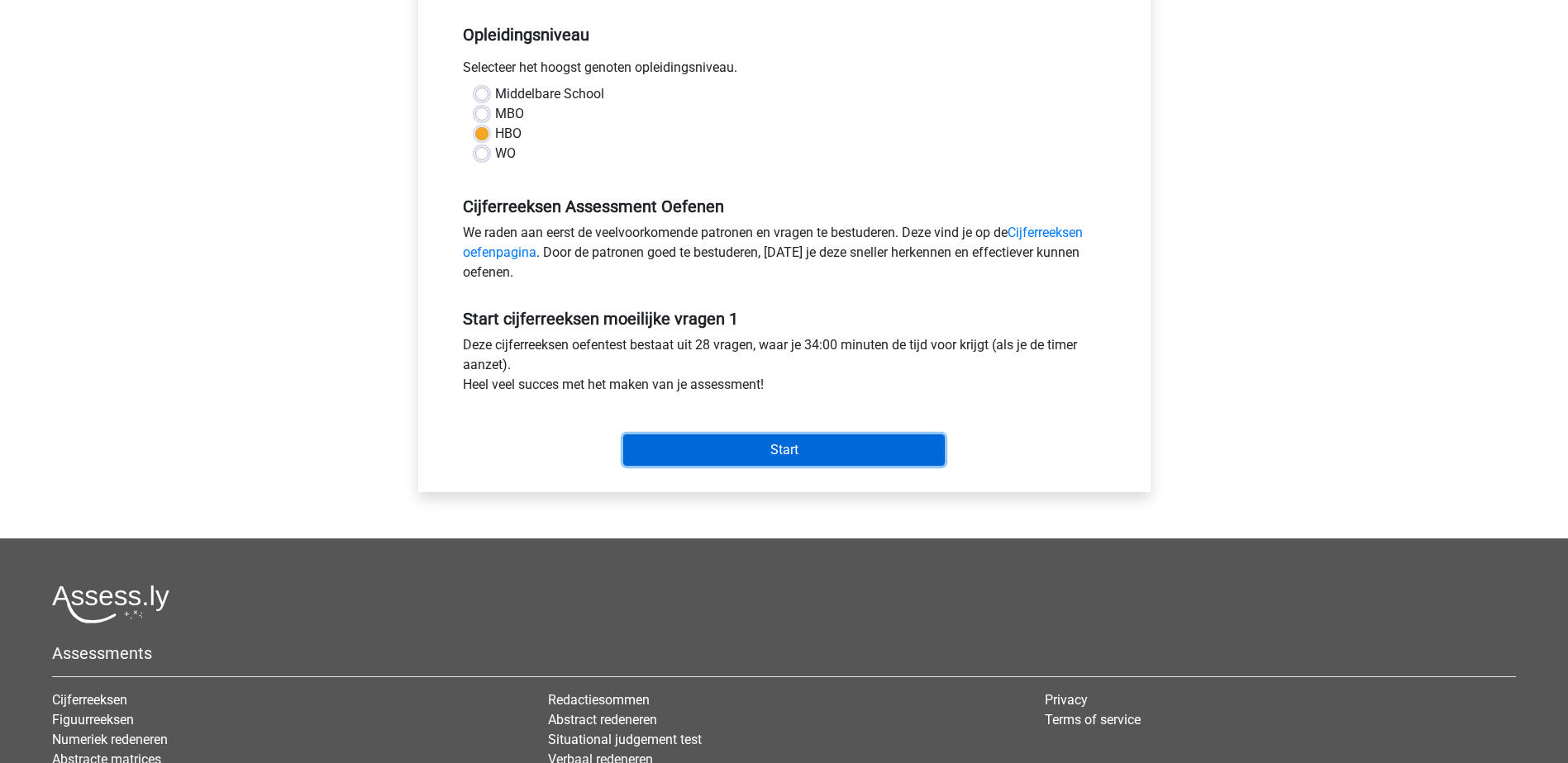
click at [789, 452] on input "Start" at bounding box center [784, 450] width 321 height 31
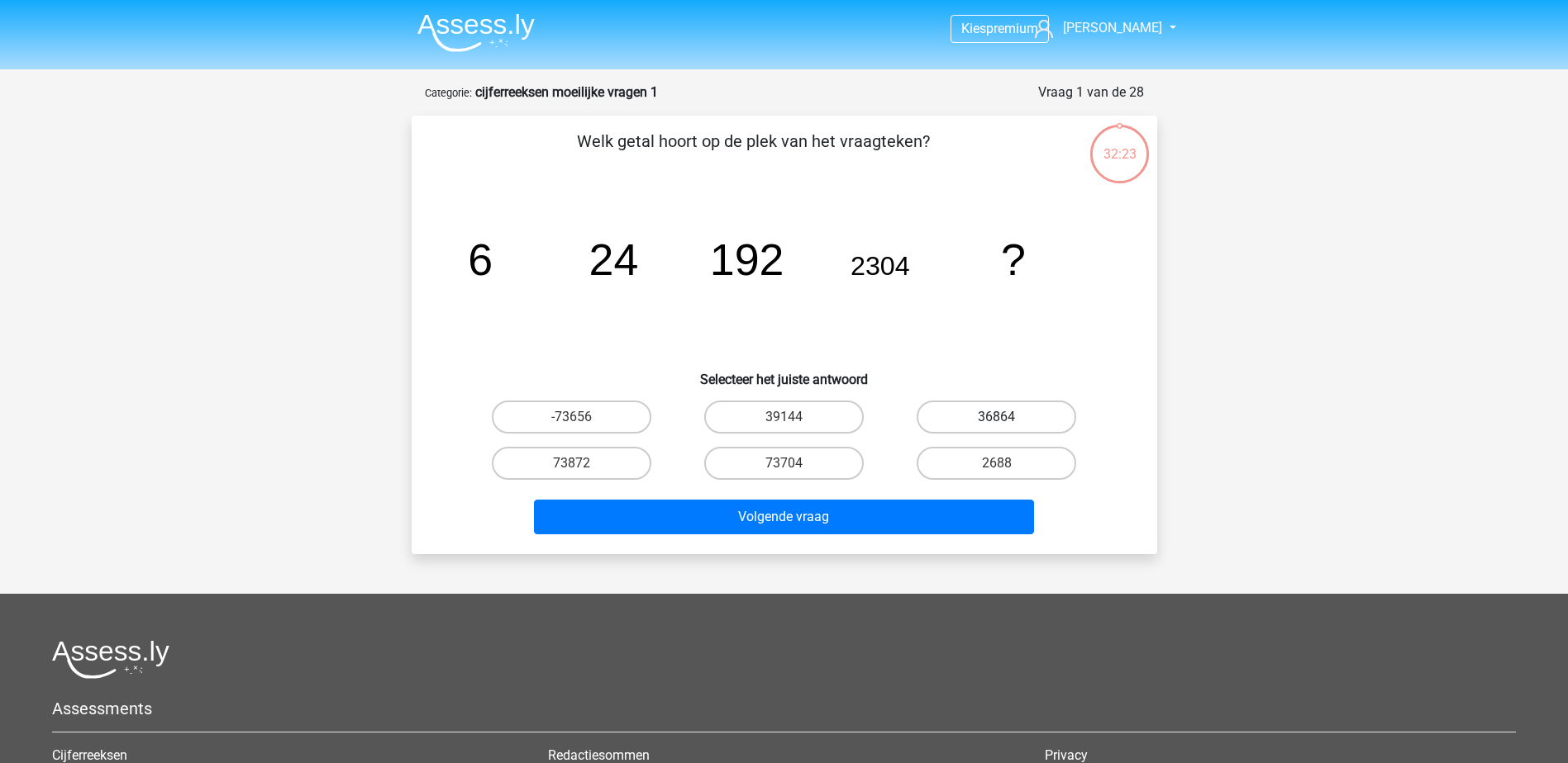
drag, startPoint x: 988, startPoint y: 402, endPoint x: 979, endPoint y: 409, distance: 11.4
click at [988, 402] on label "36864" at bounding box center [996, 417] width 160 height 33
click at [997, 418] on input "36864" at bounding box center [1002, 423] width 11 height 11
radio input "true"
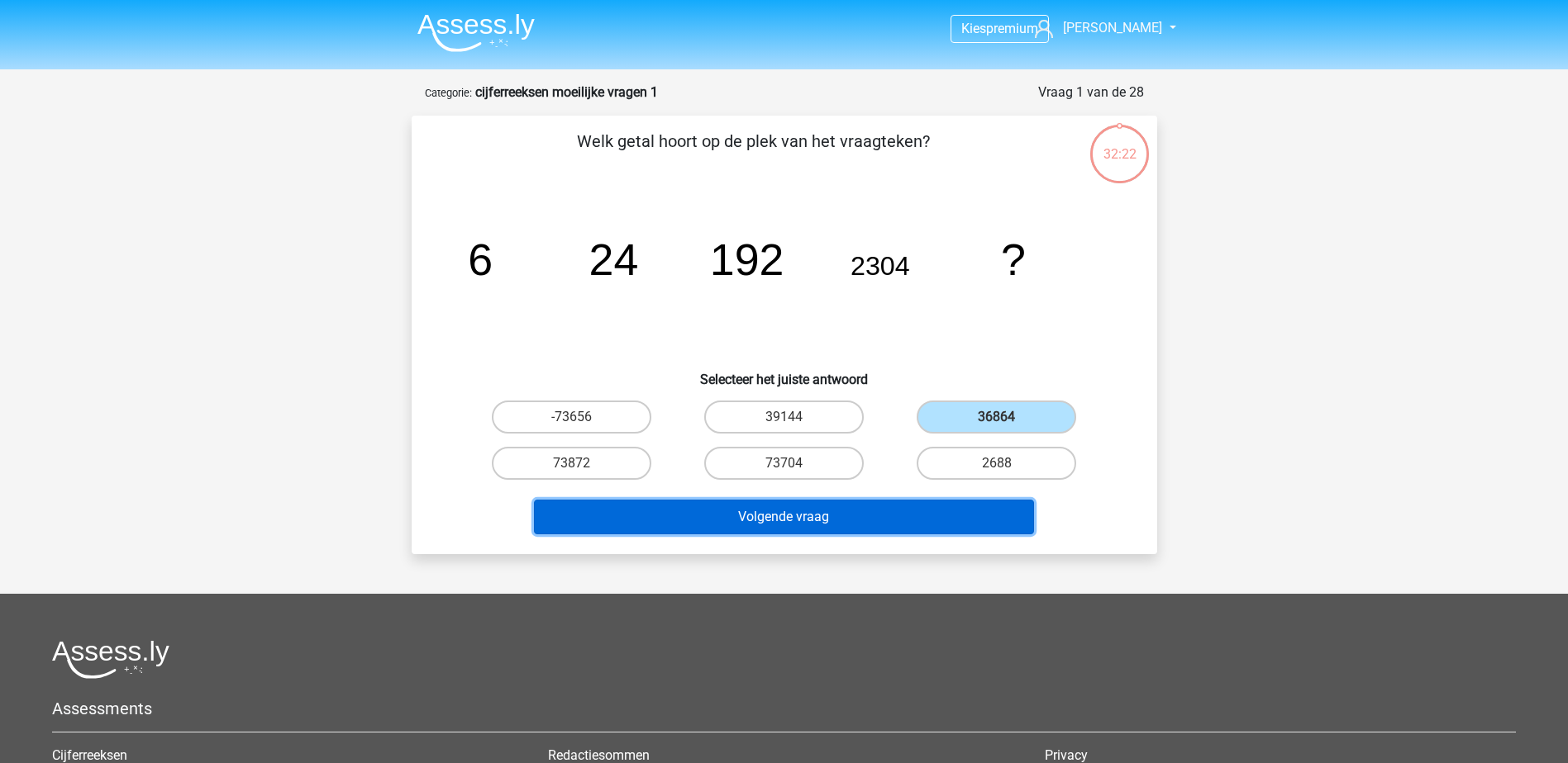
click at [804, 523] on button "Volgende vraag" at bounding box center [784, 517] width 500 height 35
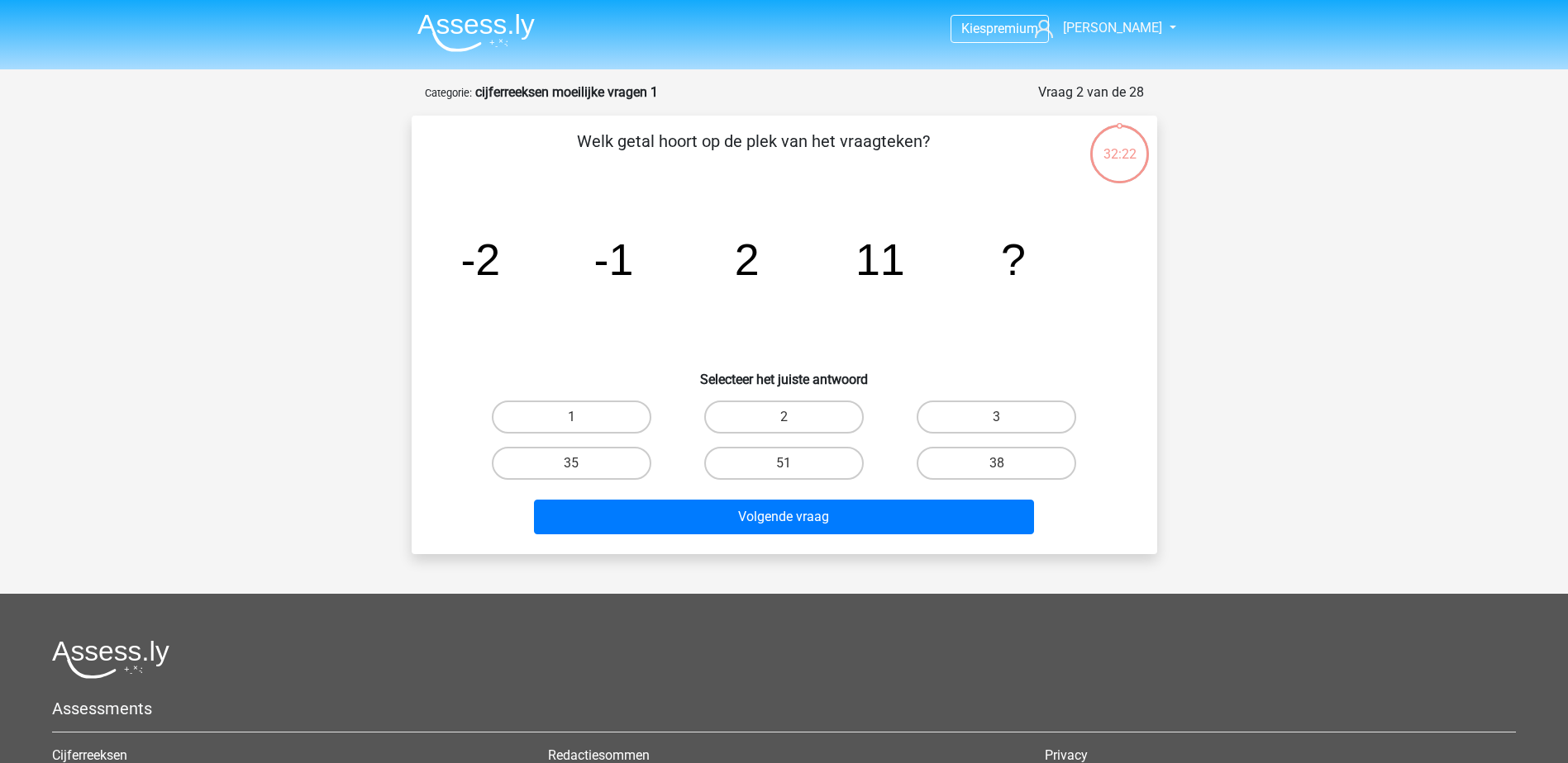
scroll to position [83, 0]
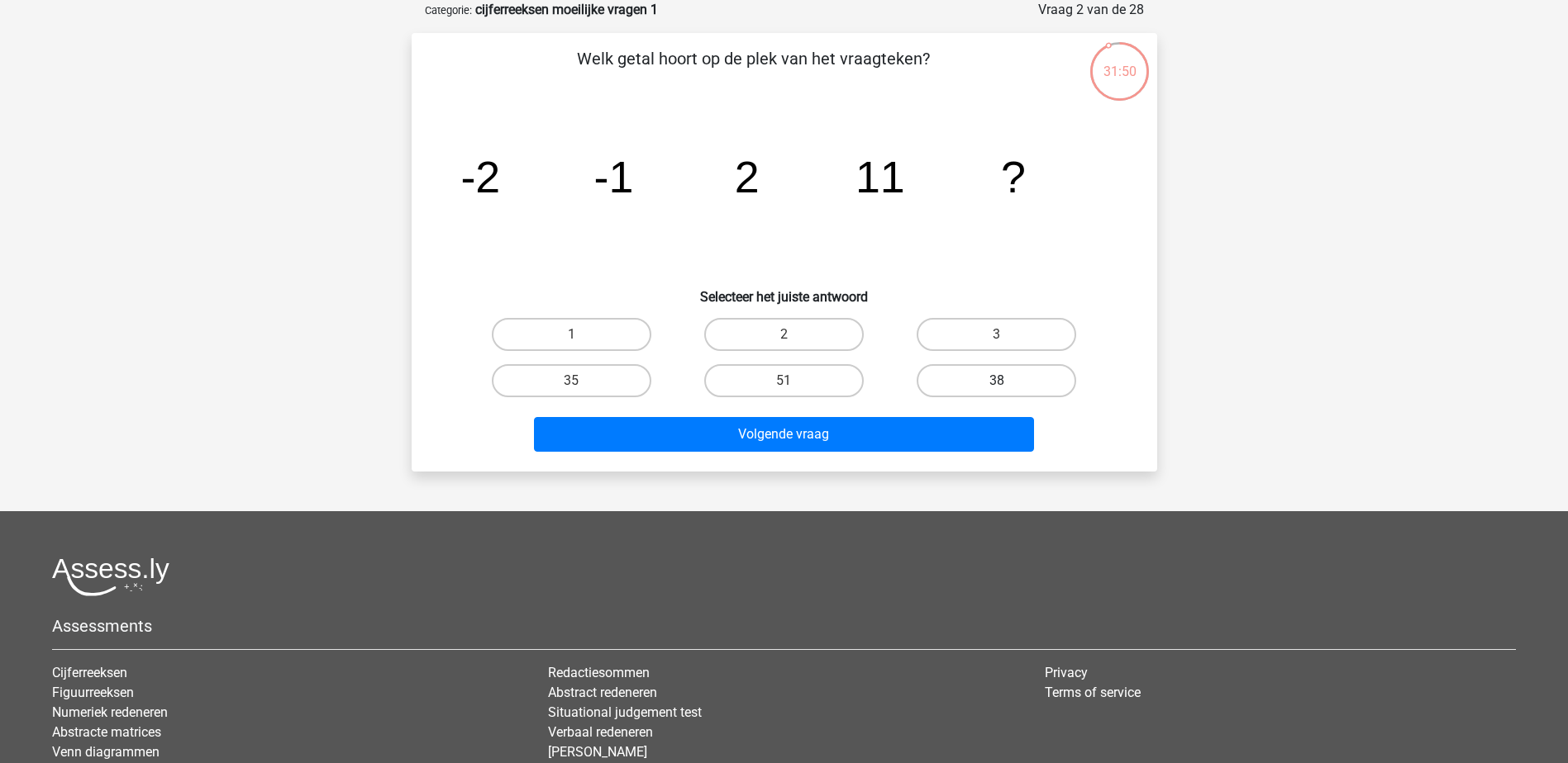
click at [950, 376] on label "38" at bounding box center [996, 381] width 160 height 33
click at [997, 381] on input "38" at bounding box center [1002, 387] width 11 height 11
radio input "true"
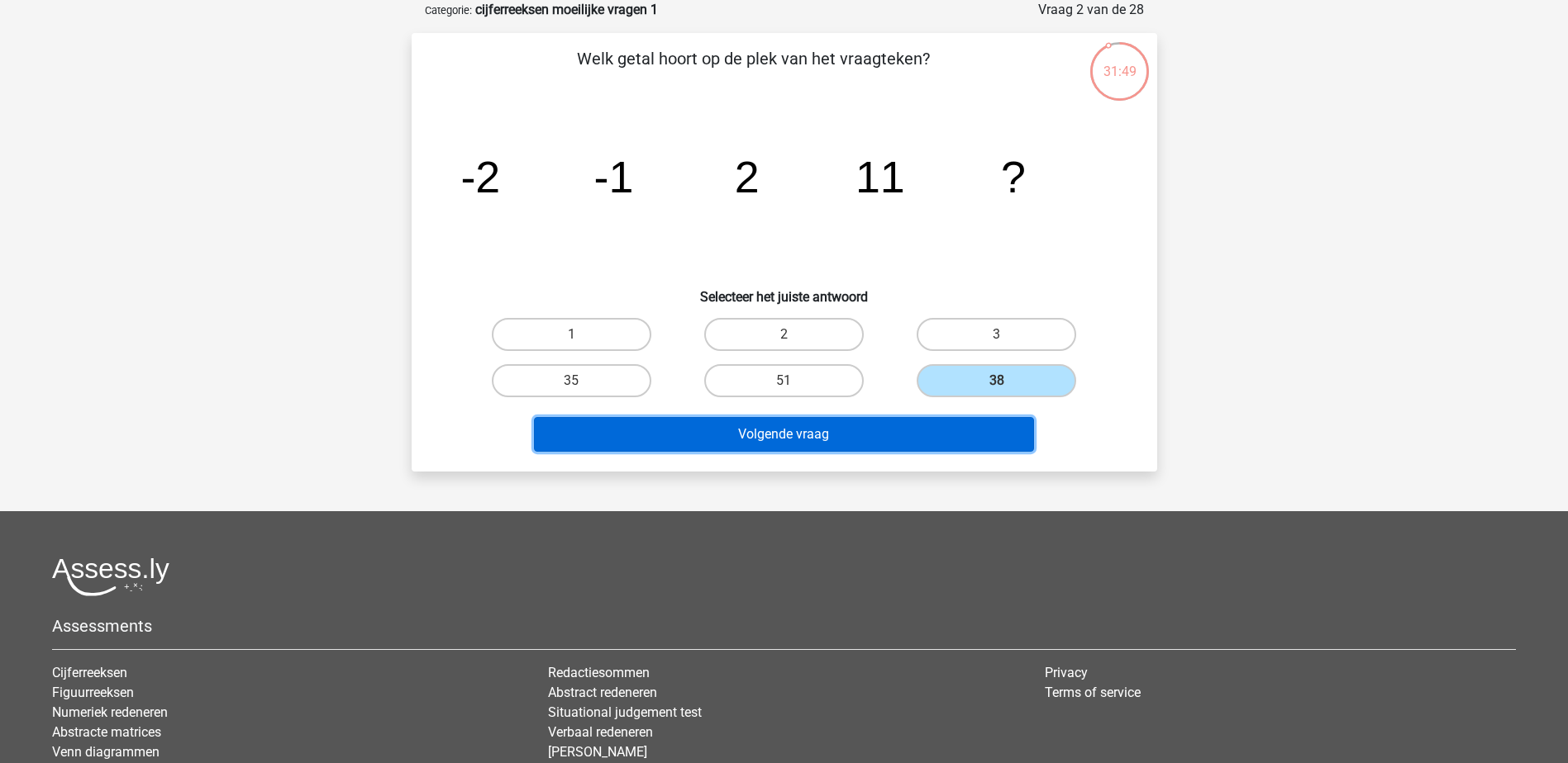
click at [861, 430] on button "Volgende vraag" at bounding box center [784, 435] width 500 height 35
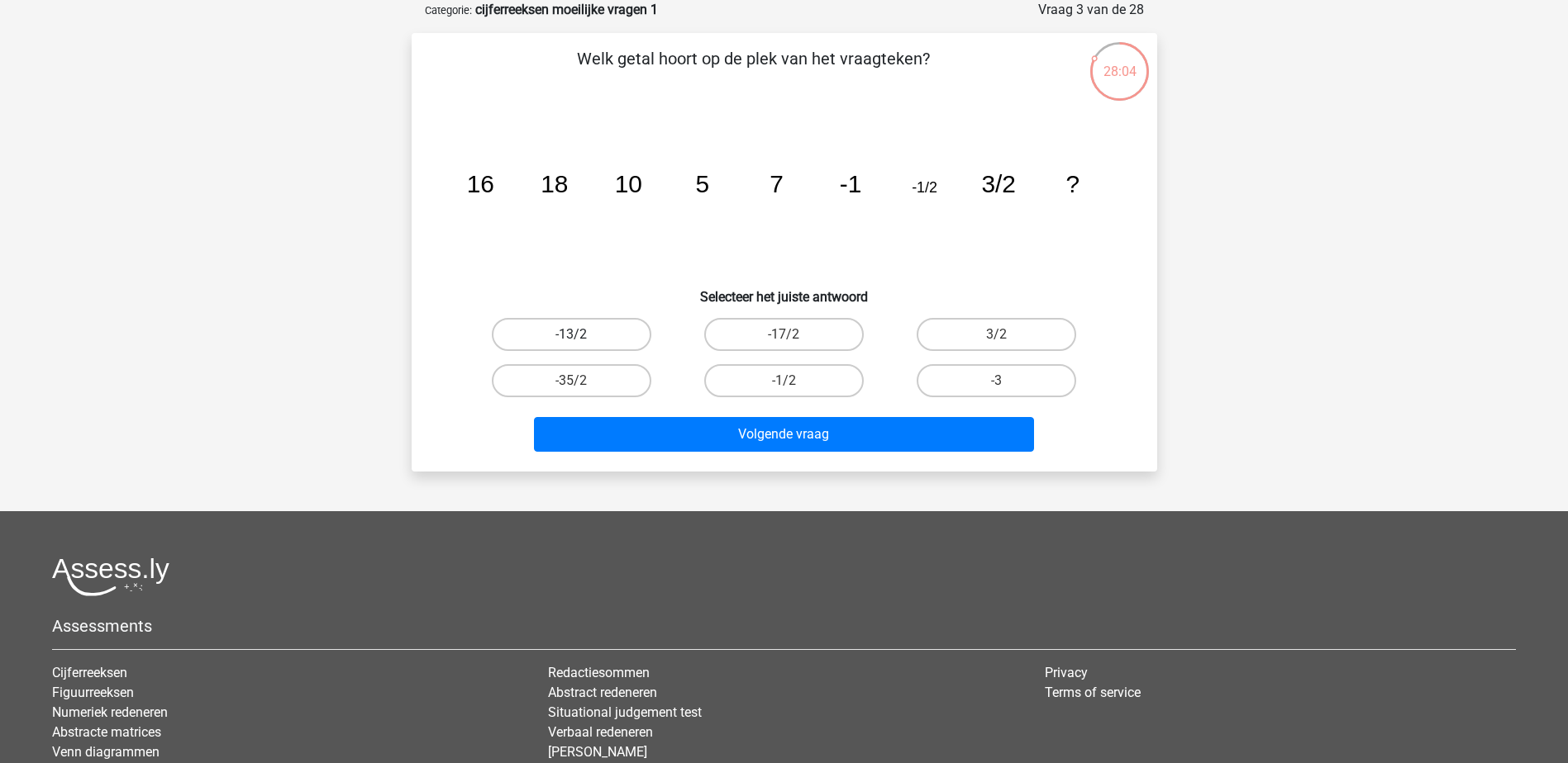
click at [547, 335] on label "-13/2" at bounding box center [571, 335] width 160 height 33
click at [571, 335] on input "-13/2" at bounding box center [576, 340] width 11 height 11
radio input "true"
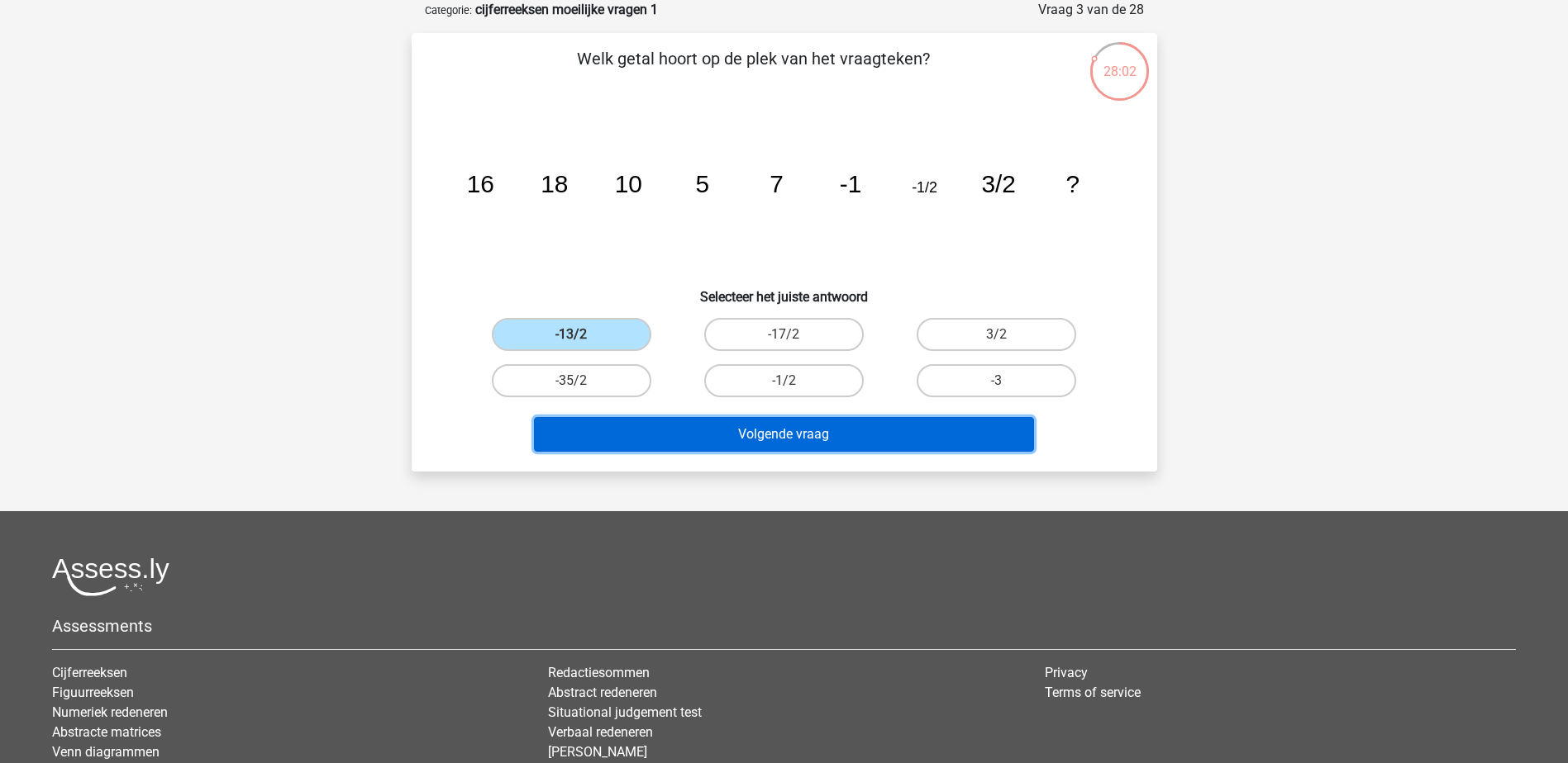
click at [697, 439] on button "Volgende vraag" at bounding box center [784, 435] width 500 height 35
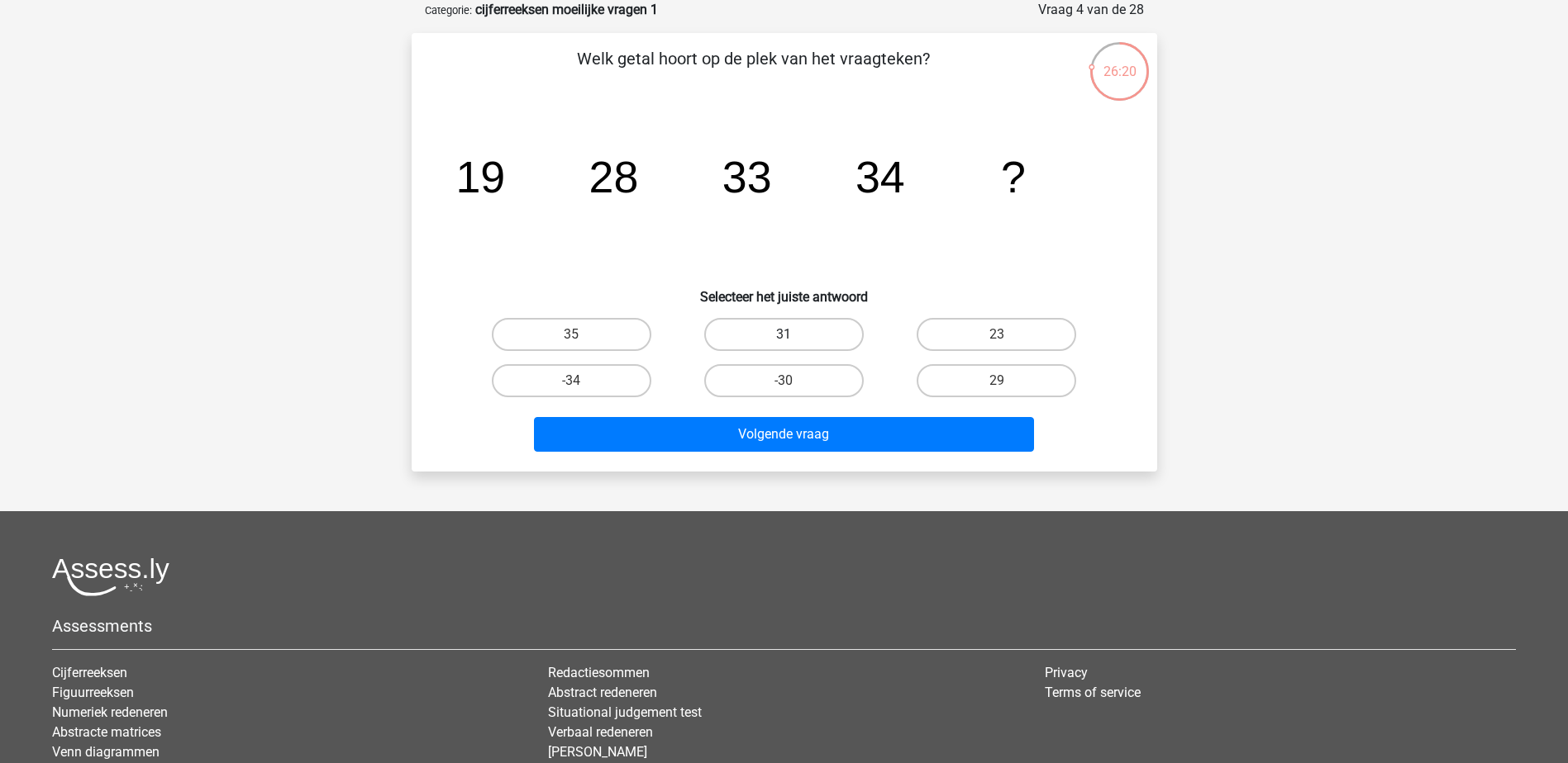
click at [781, 325] on label "31" at bounding box center [784, 335] width 160 height 33
click at [784, 335] on input "31" at bounding box center [789, 340] width 11 height 11
radio input "true"
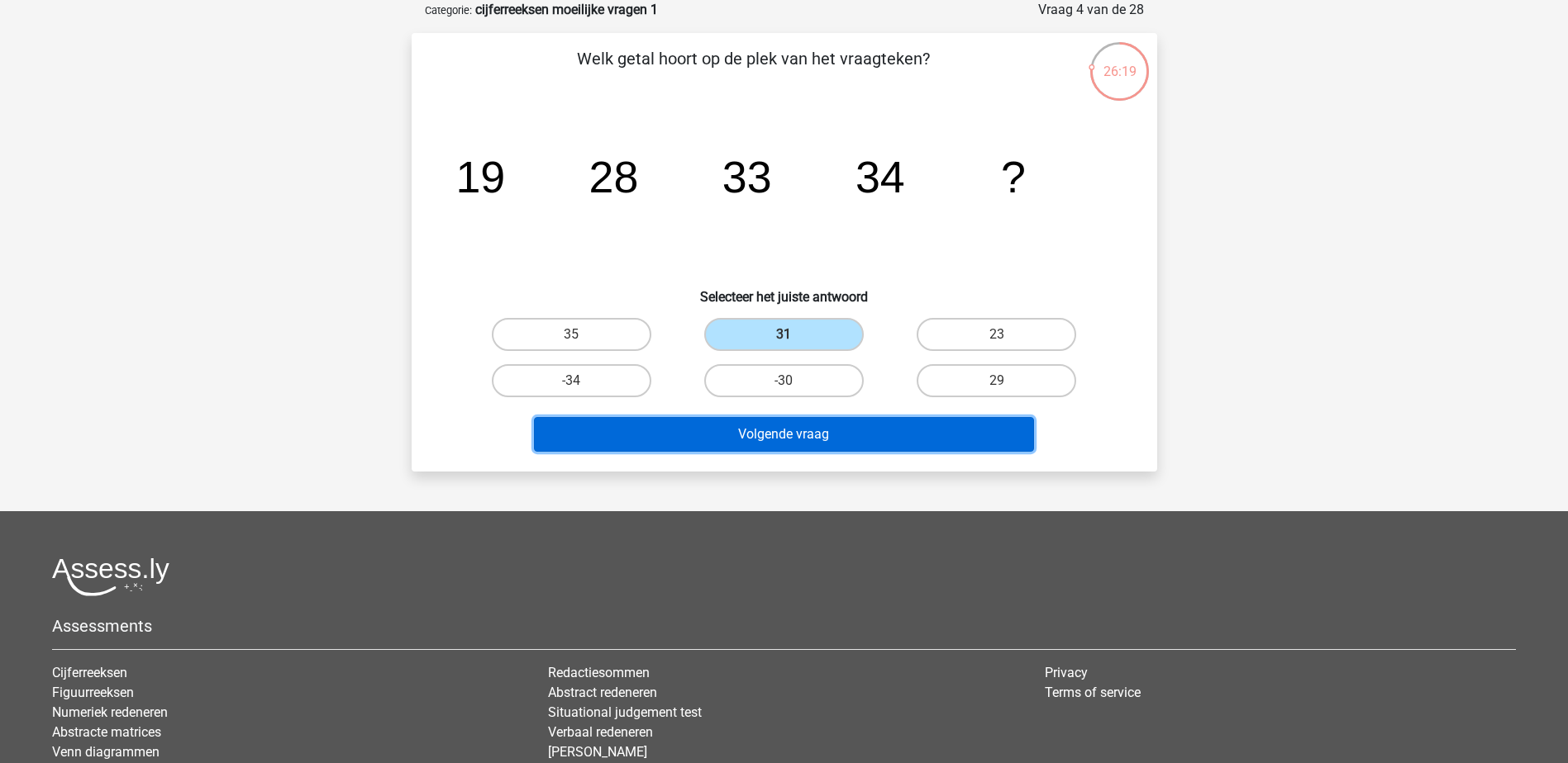
click at [783, 439] on button "Volgende vraag" at bounding box center [784, 435] width 500 height 35
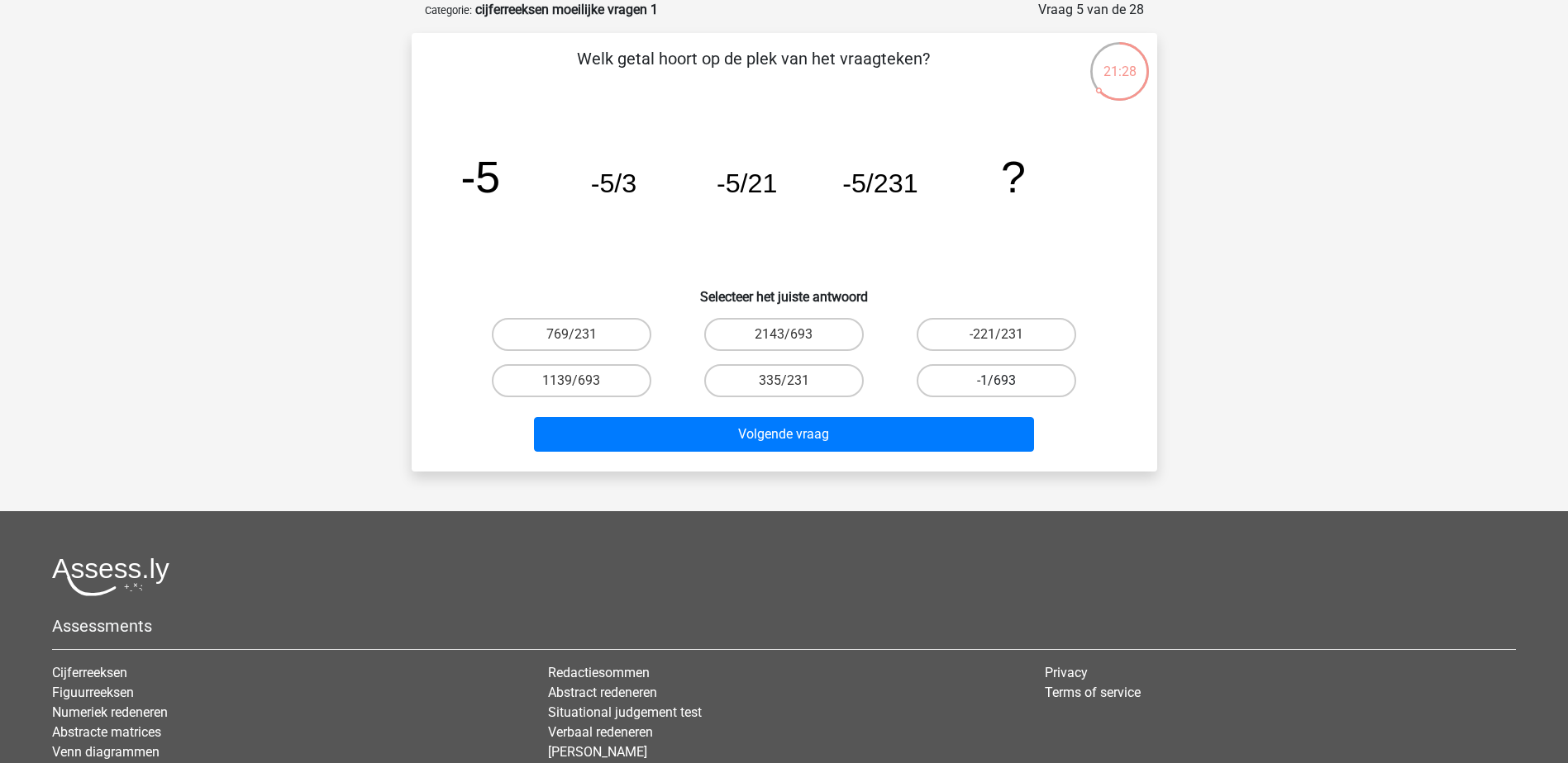
click at [1005, 373] on label "-1/693" at bounding box center [996, 381] width 160 height 33
click at [1005, 381] on input "-1/693" at bounding box center [1002, 387] width 11 height 11
radio input "true"
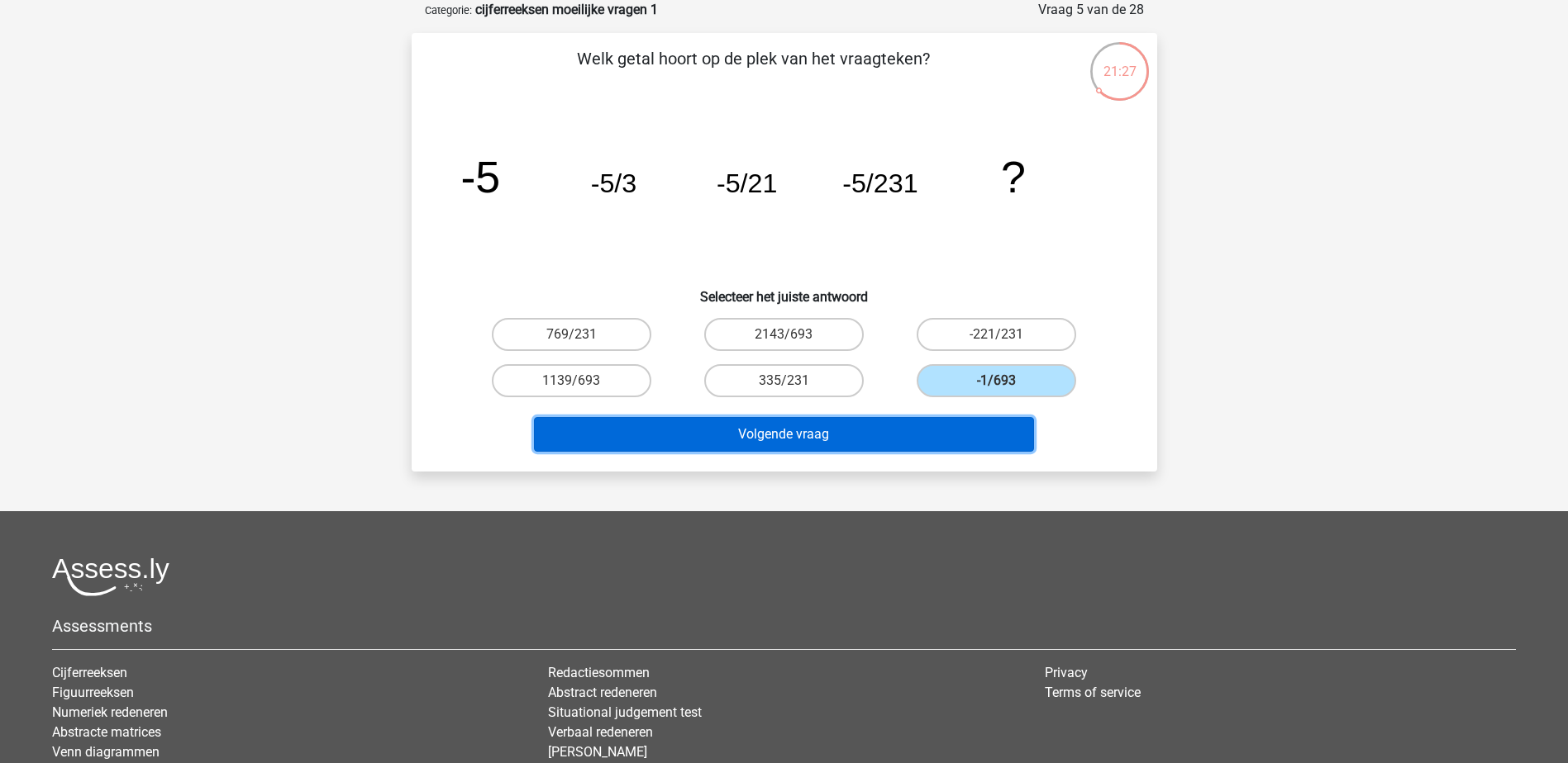
click at [857, 446] on button "Volgende vraag" at bounding box center [784, 435] width 500 height 35
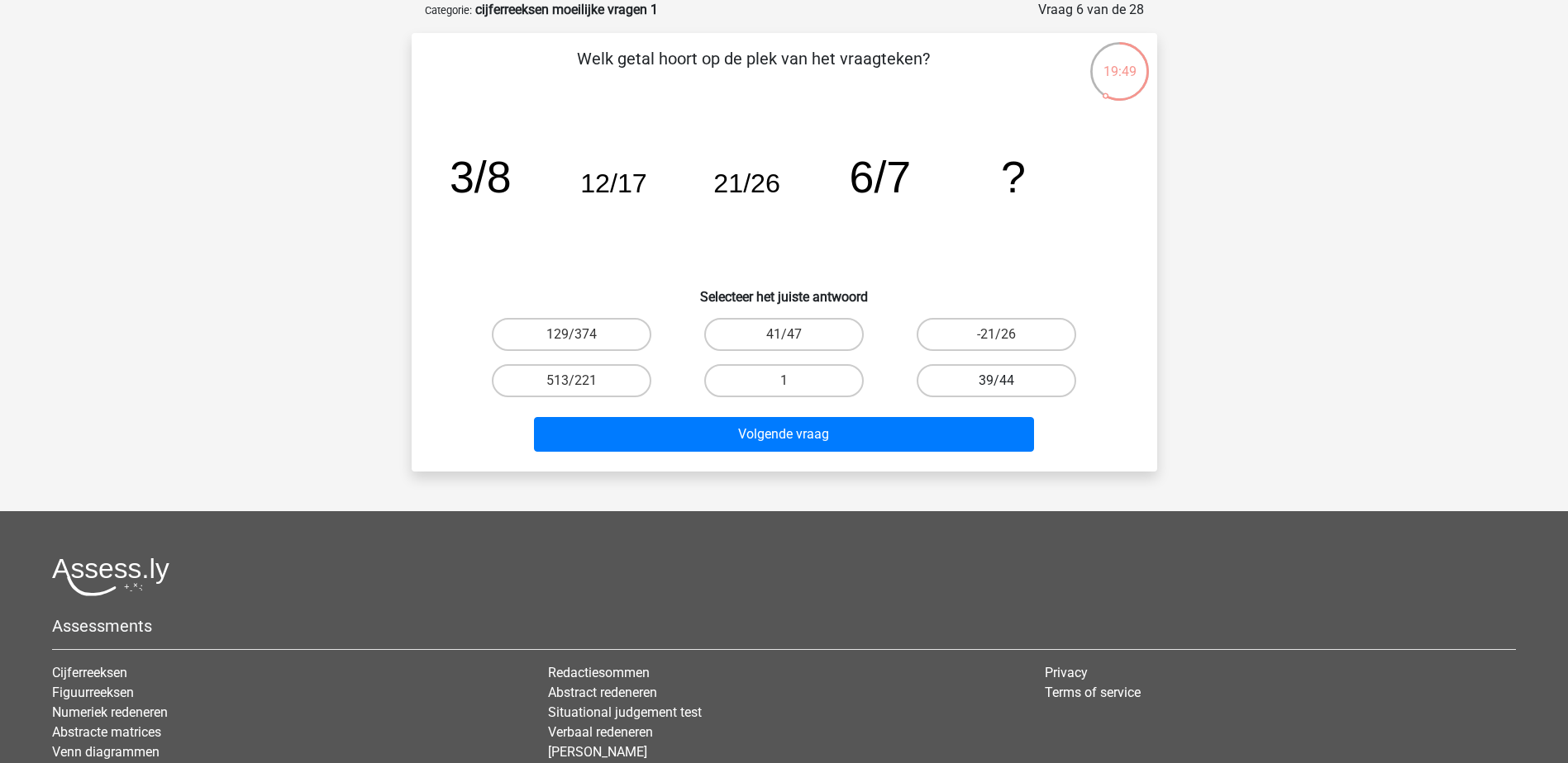
click at [933, 386] on label "39/44" at bounding box center [996, 381] width 160 height 33
click at [997, 386] on input "39/44" at bounding box center [1002, 387] width 11 height 11
radio input "true"
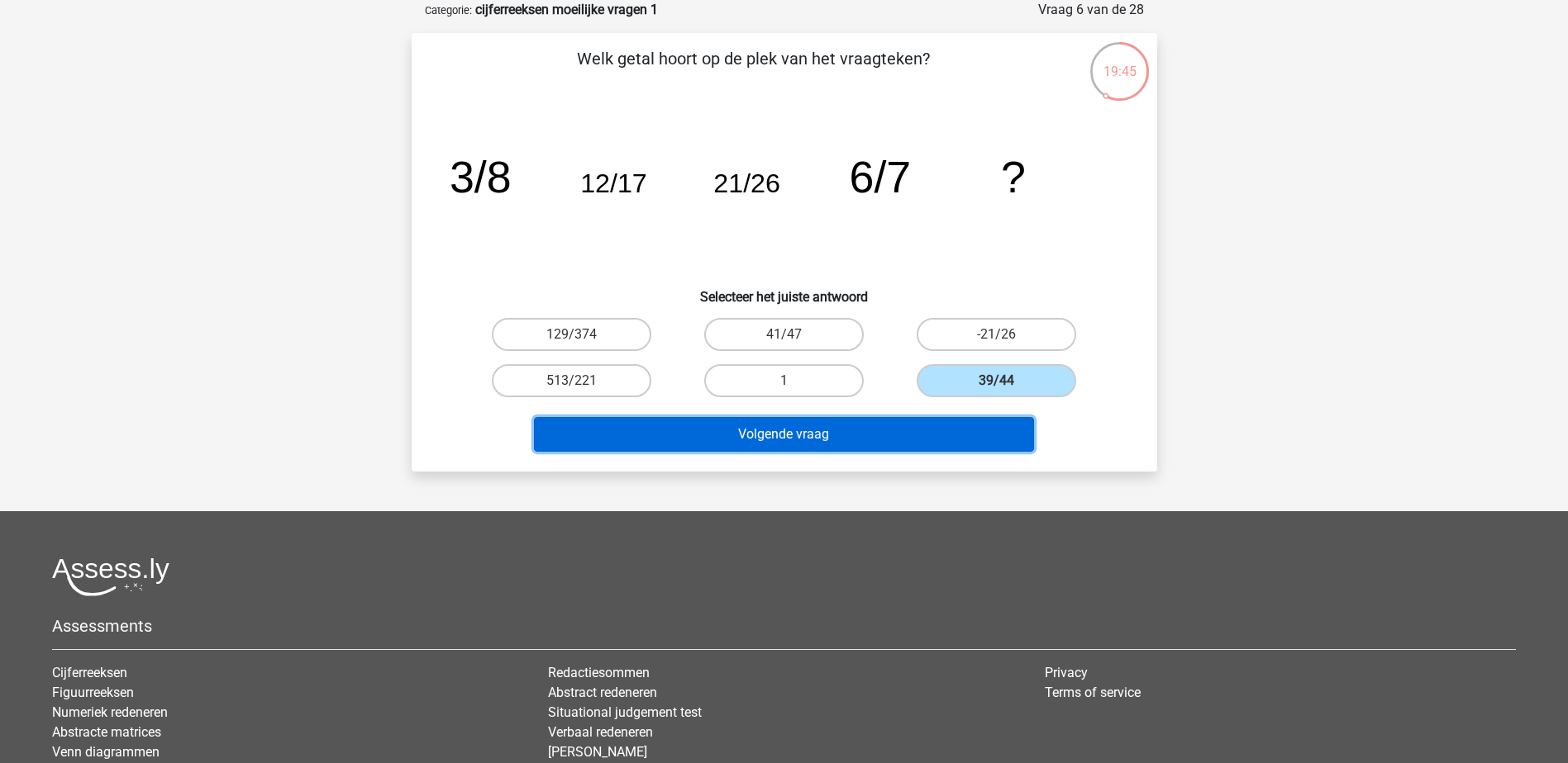
click at [843, 434] on button "Volgende vraag" at bounding box center [784, 435] width 500 height 35
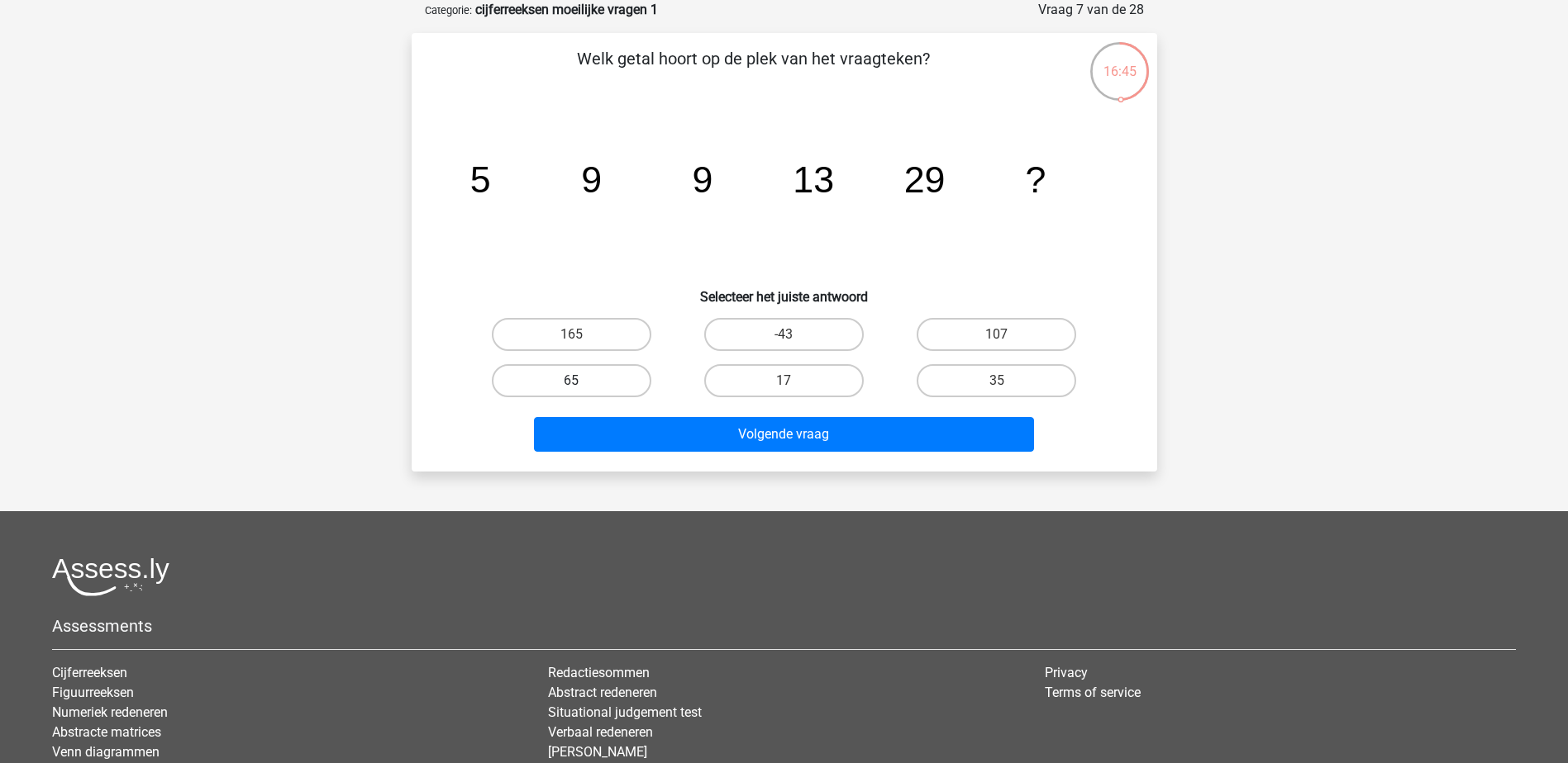
click at [557, 370] on label "65" at bounding box center [571, 381] width 160 height 33
click at [571, 381] on input "65" at bounding box center [576, 387] width 11 height 11
radio input "true"
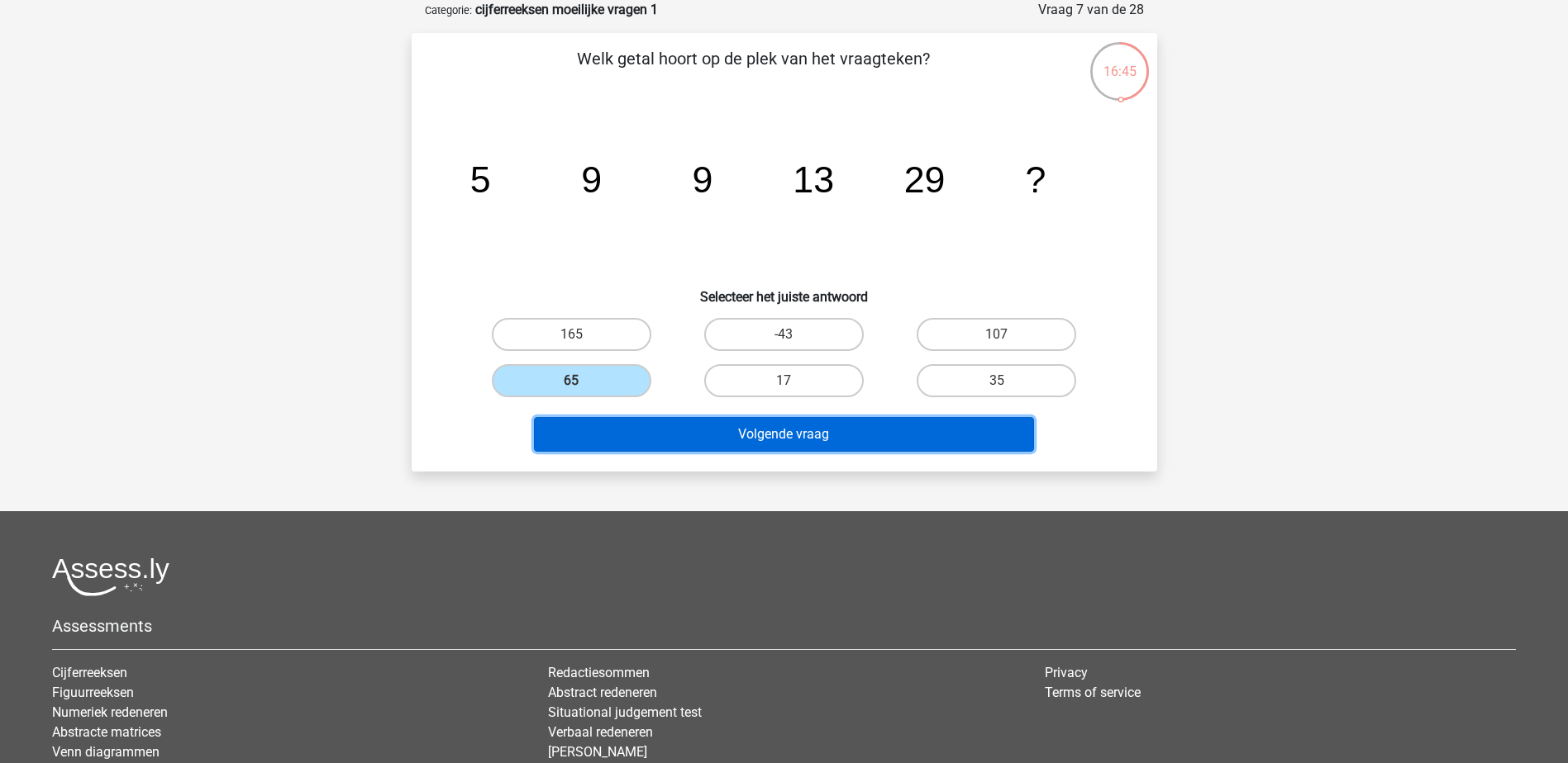
click at [622, 430] on button "Volgende vraag" at bounding box center [784, 435] width 500 height 35
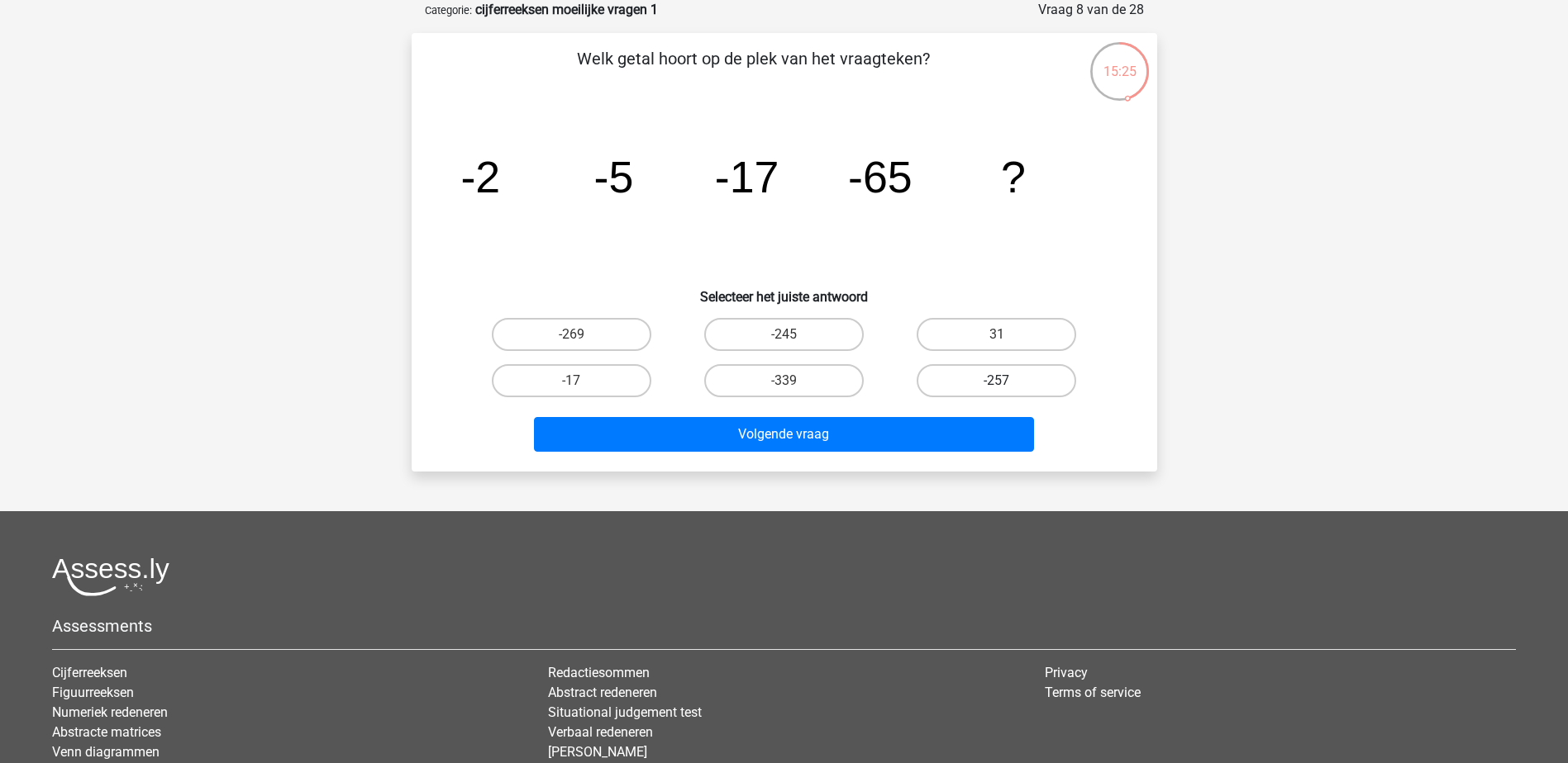
click at [954, 377] on label "-257" at bounding box center [996, 381] width 160 height 33
click at [997, 381] on input "-257" at bounding box center [1002, 387] width 11 height 11
radio input "true"
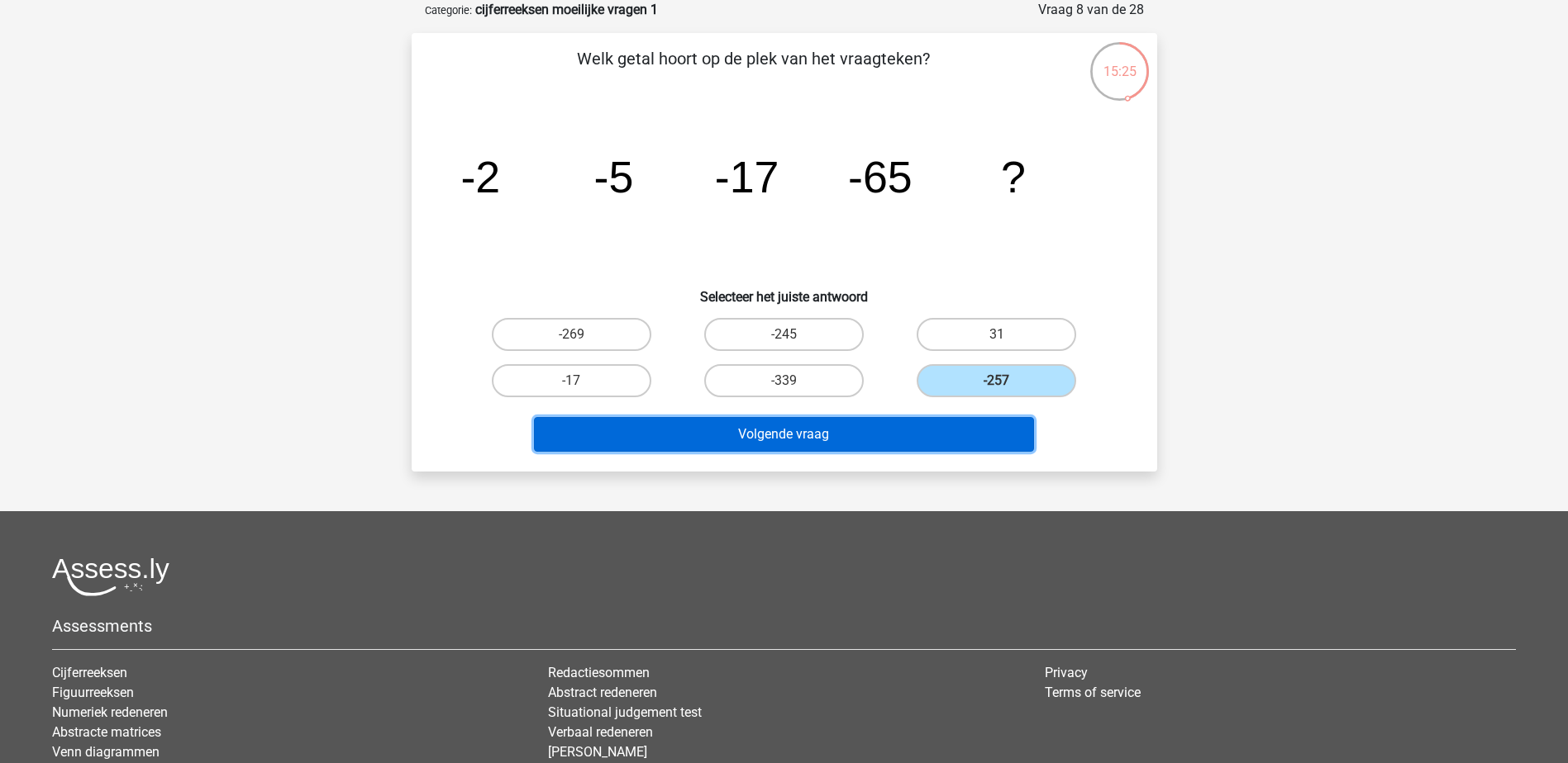
click at [914, 428] on button "Volgende vraag" at bounding box center [784, 435] width 500 height 35
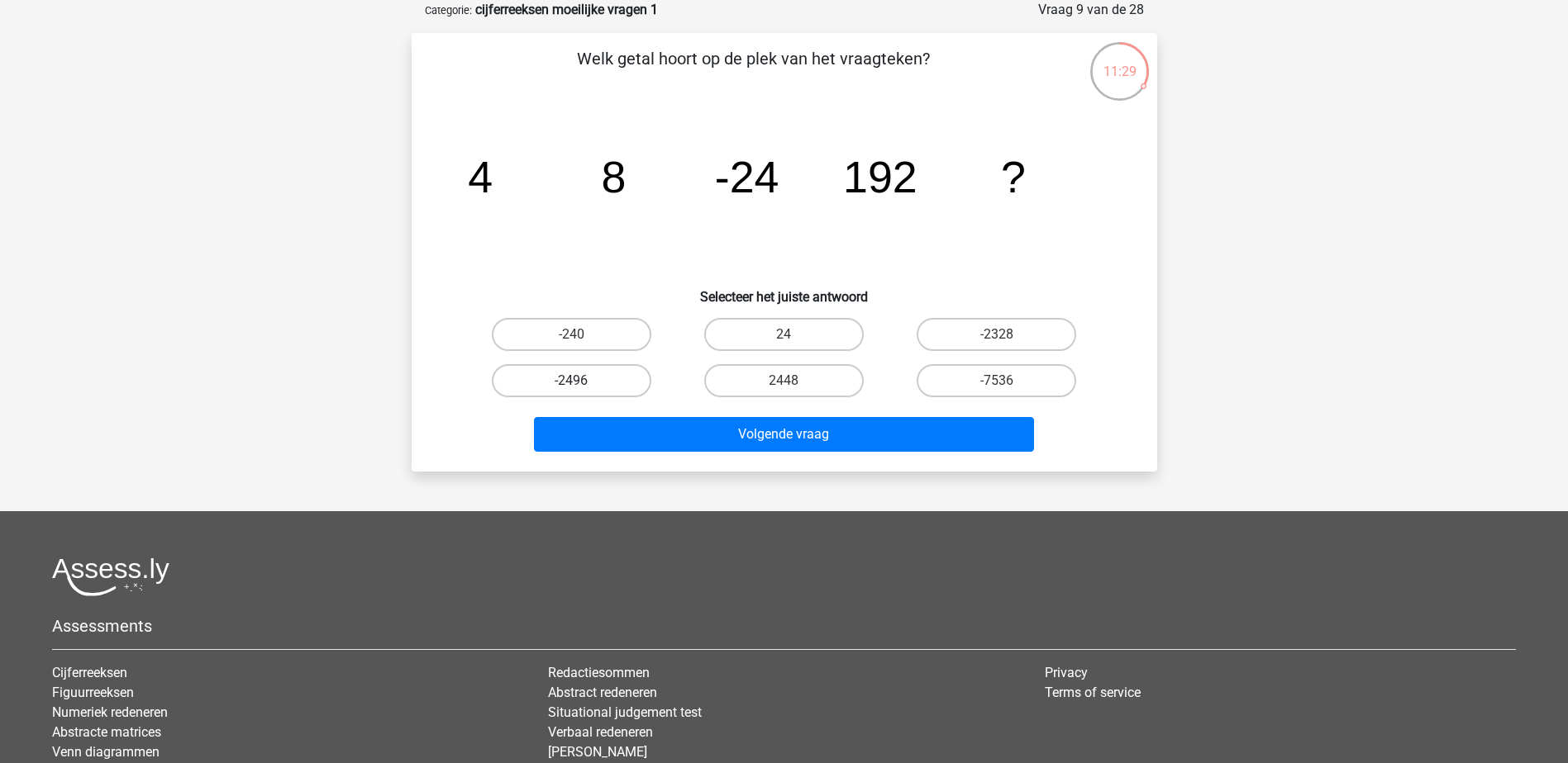
click at [597, 379] on label "-2496" at bounding box center [571, 381] width 160 height 33
click at [582, 381] on input "-2496" at bounding box center [576, 387] width 11 height 11
radio input "true"
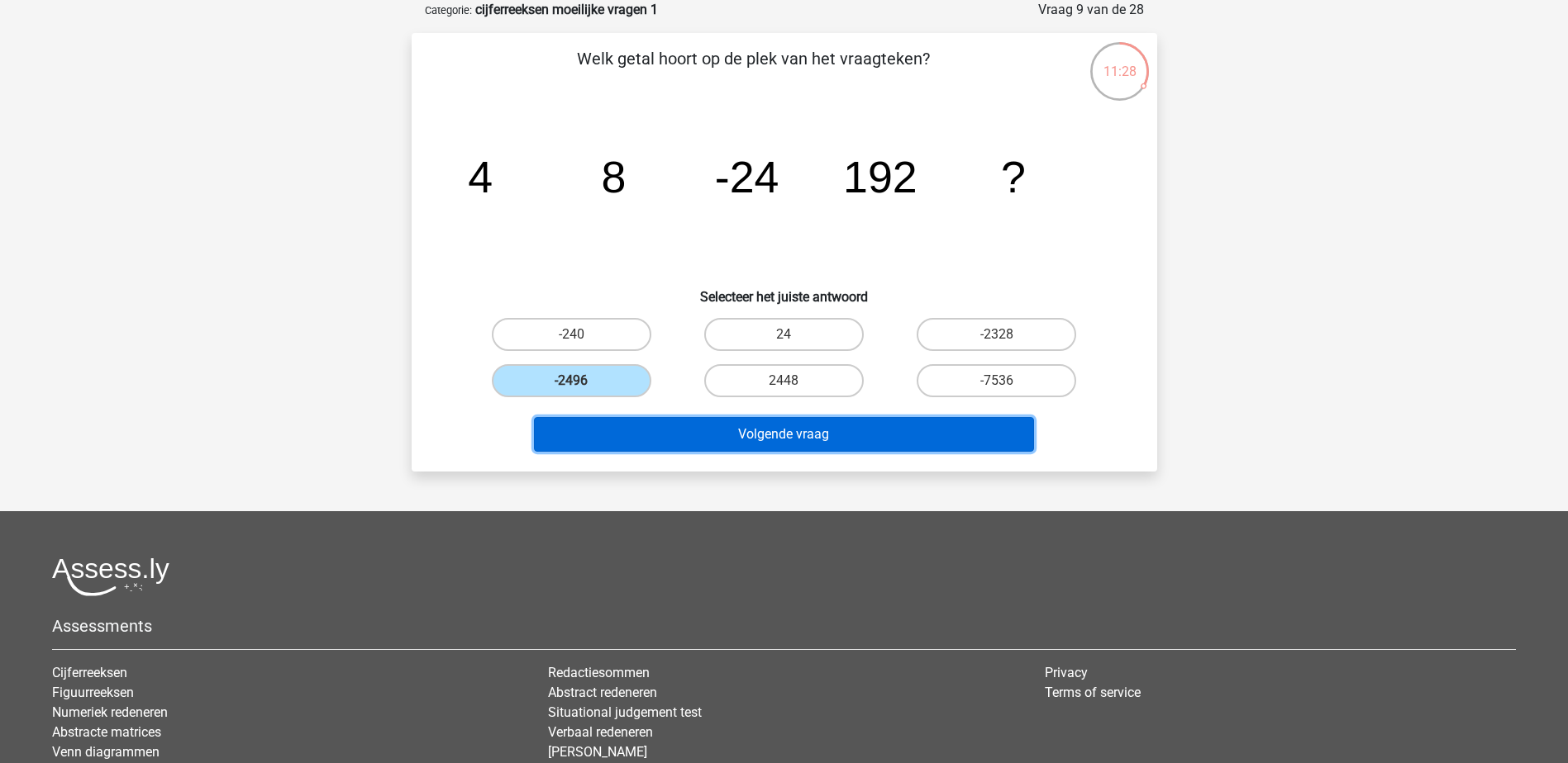
click at [628, 428] on button "Volgende vraag" at bounding box center [784, 435] width 500 height 35
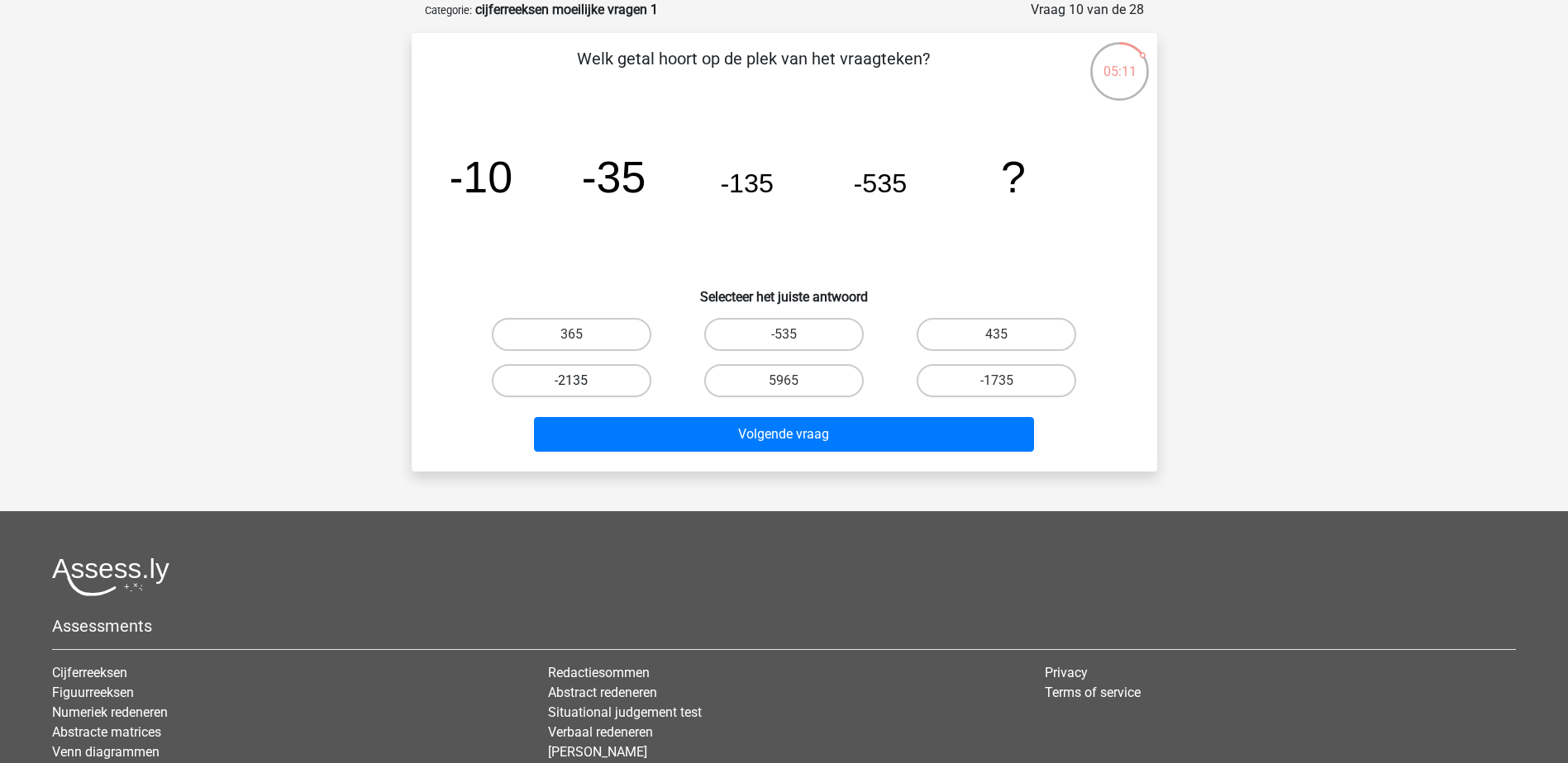
click at [619, 376] on label "-2135" at bounding box center [571, 381] width 160 height 33
click at [582, 381] on input "-2135" at bounding box center [576, 387] width 11 height 11
radio input "true"
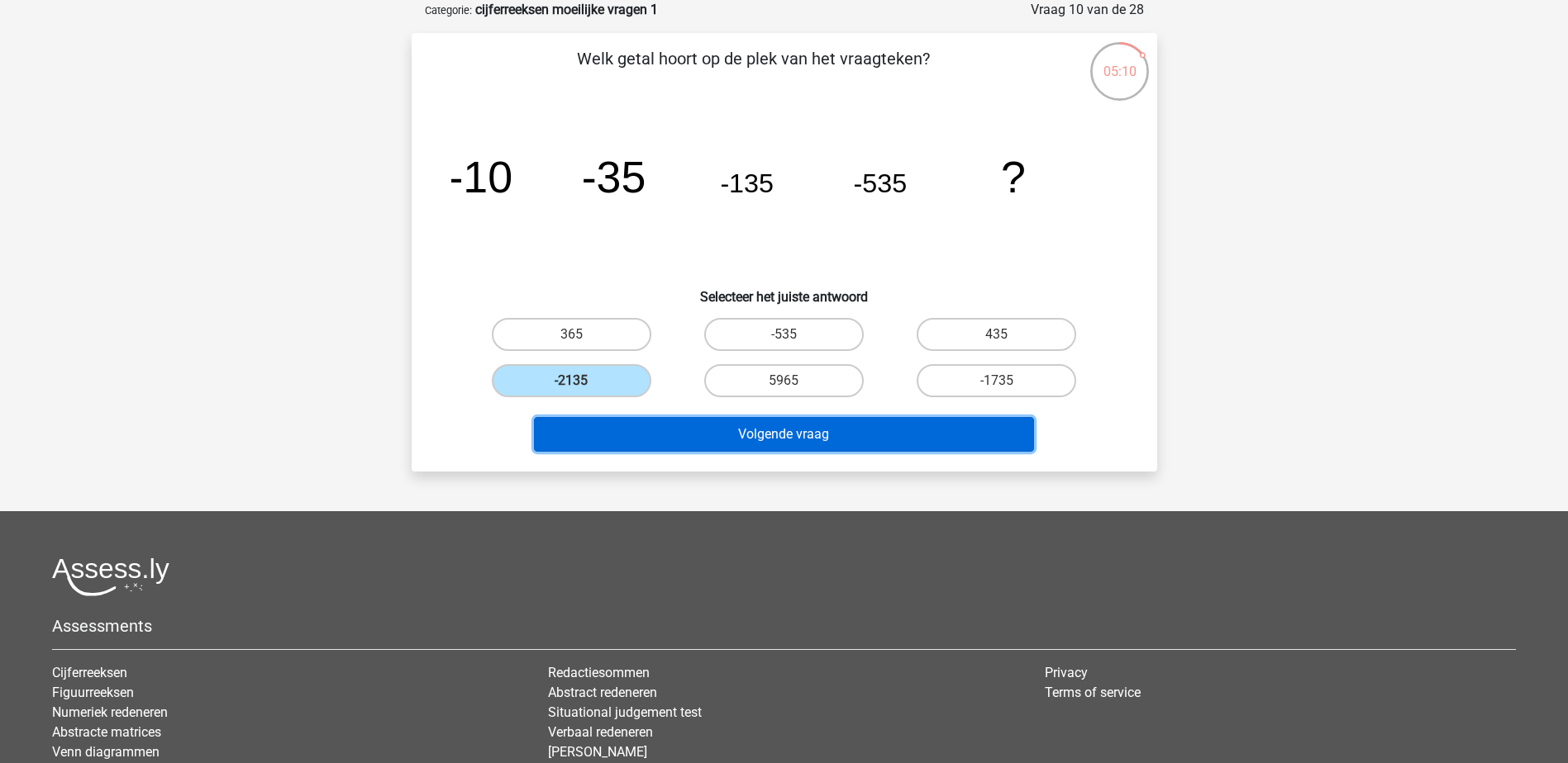
click at [648, 433] on button "Volgende vraag" at bounding box center [784, 435] width 500 height 35
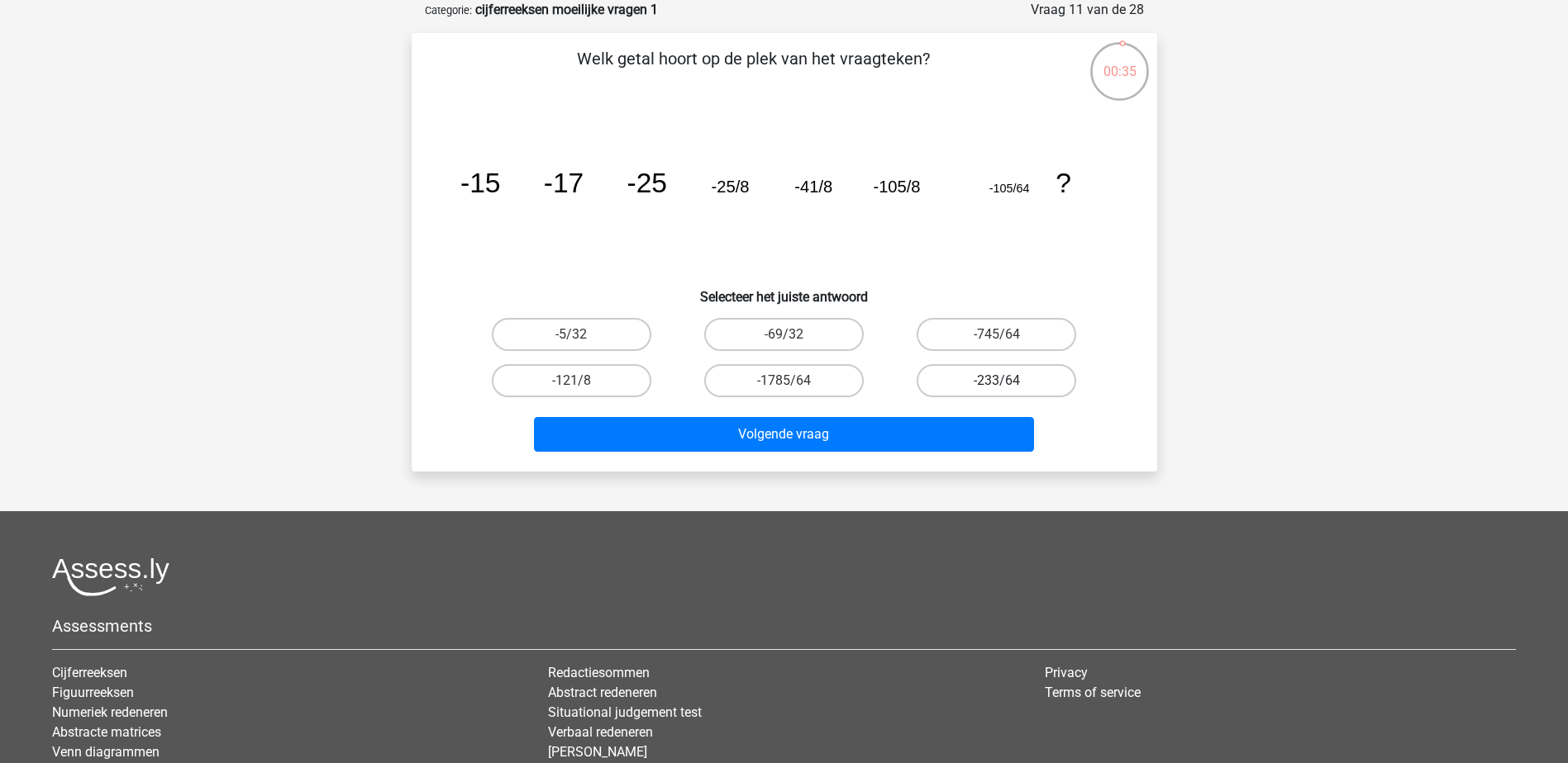
click at [982, 379] on label "-233/64" at bounding box center [996, 381] width 160 height 33
click at [997, 381] on input "-233/64" at bounding box center [1002, 387] width 11 height 11
radio input "true"
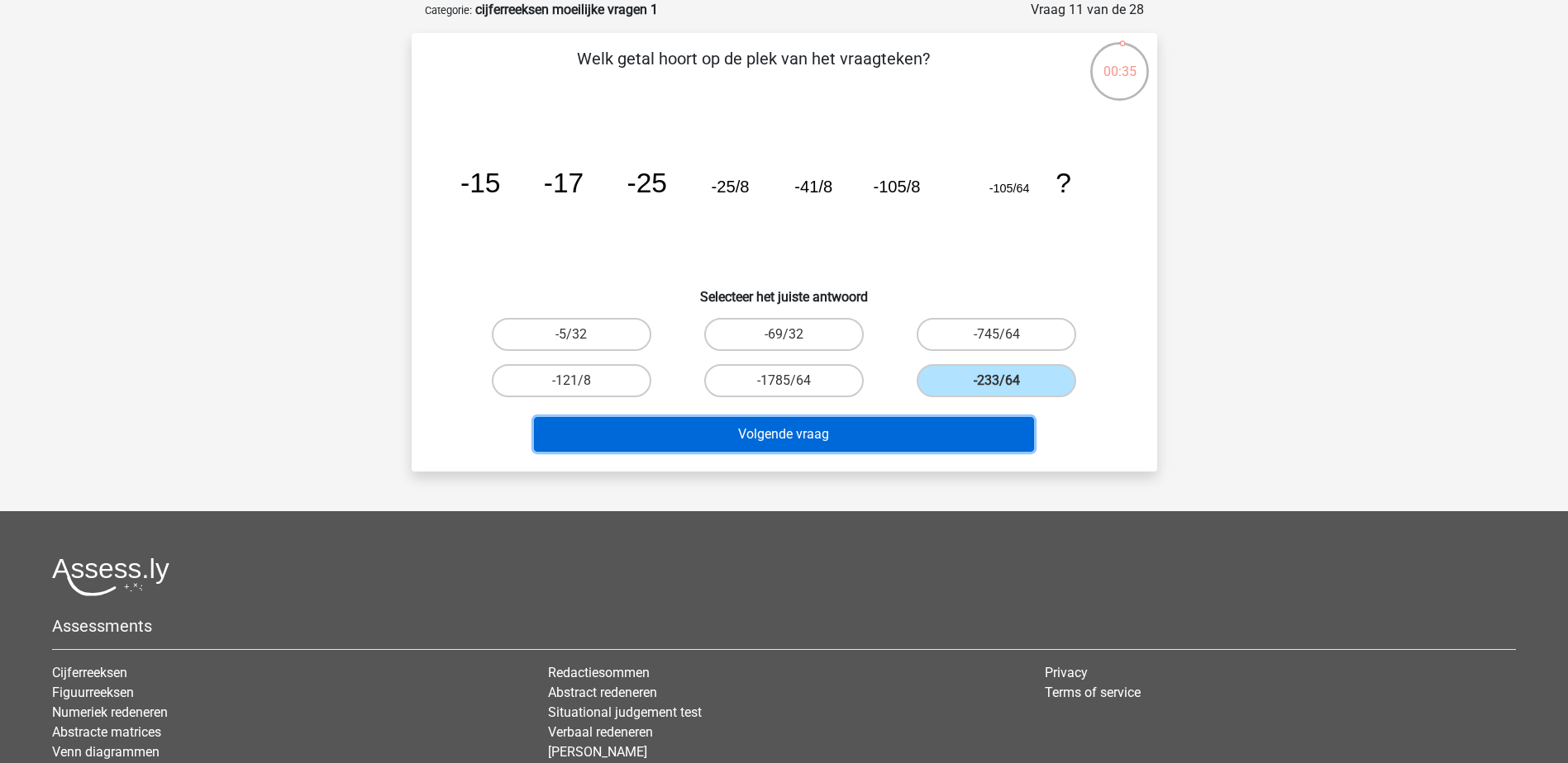
click at [940, 427] on button "Volgende vraag" at bounding box center [784, 435] width 500 height 35
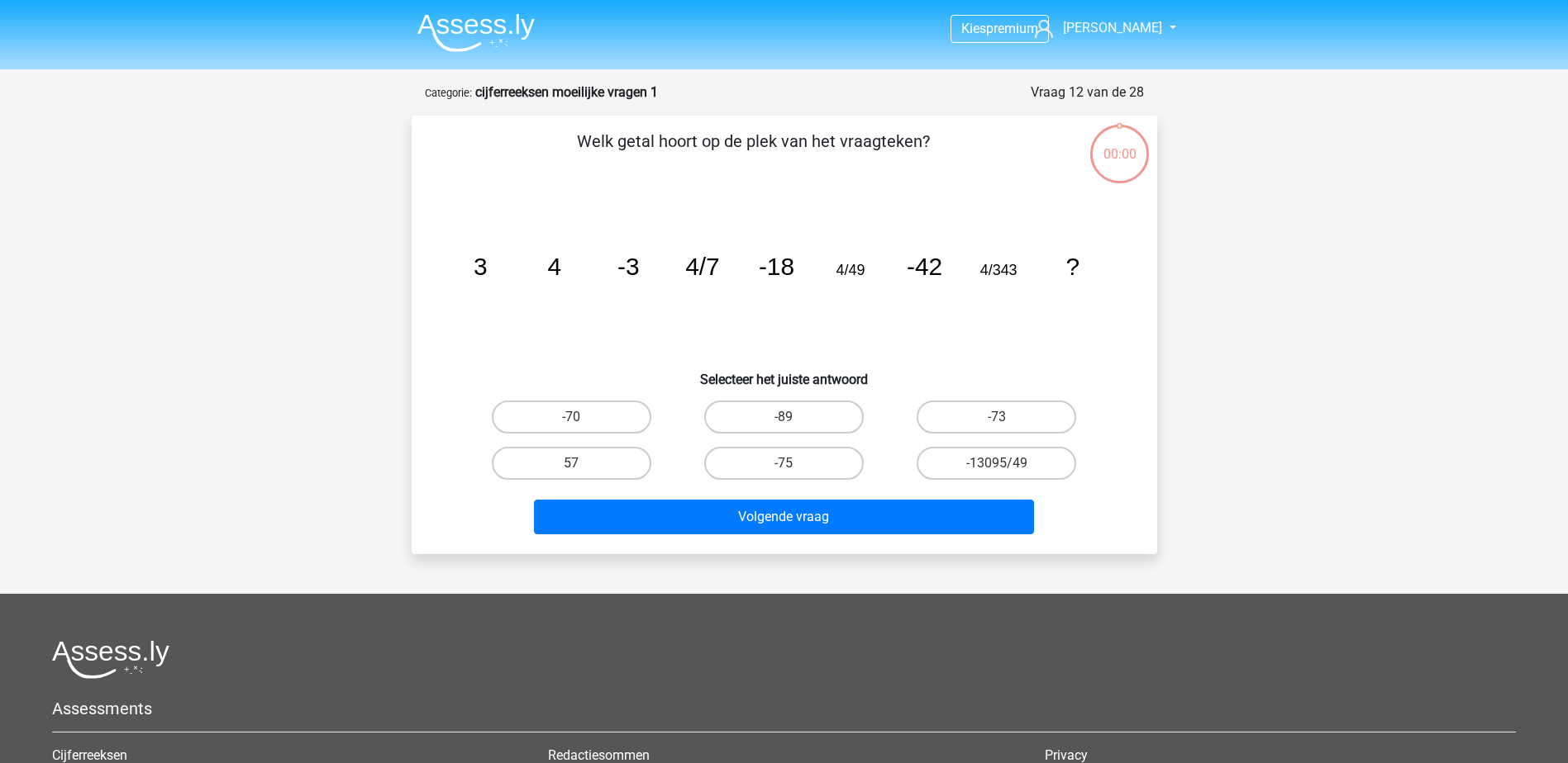
scroll to position [83, 0]
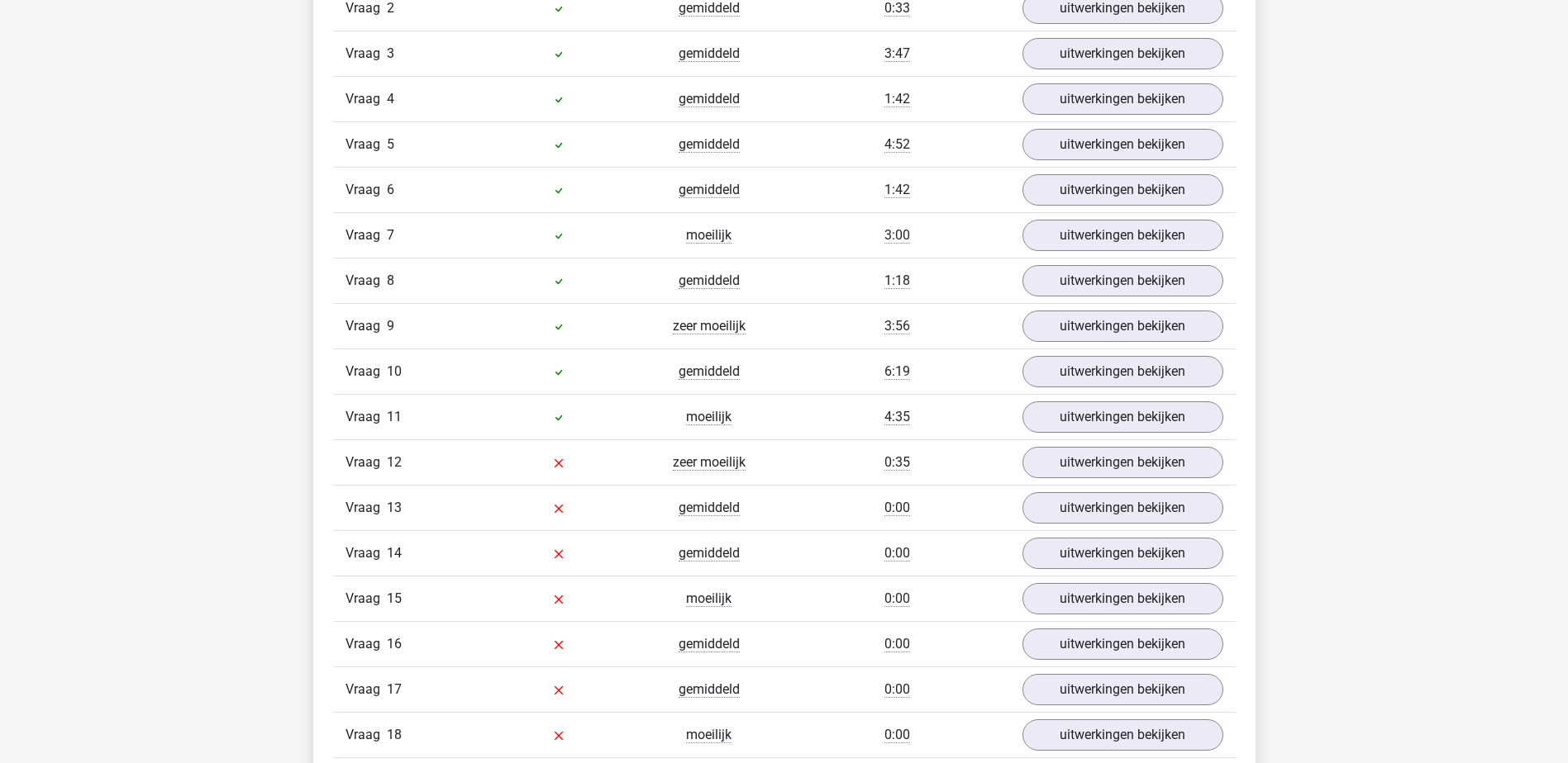
scroll to position [1487, 0]
click at [1125, 374] on link "uitwerkingen bekijken" at bounding box center [1121, 374] width 231 height 36
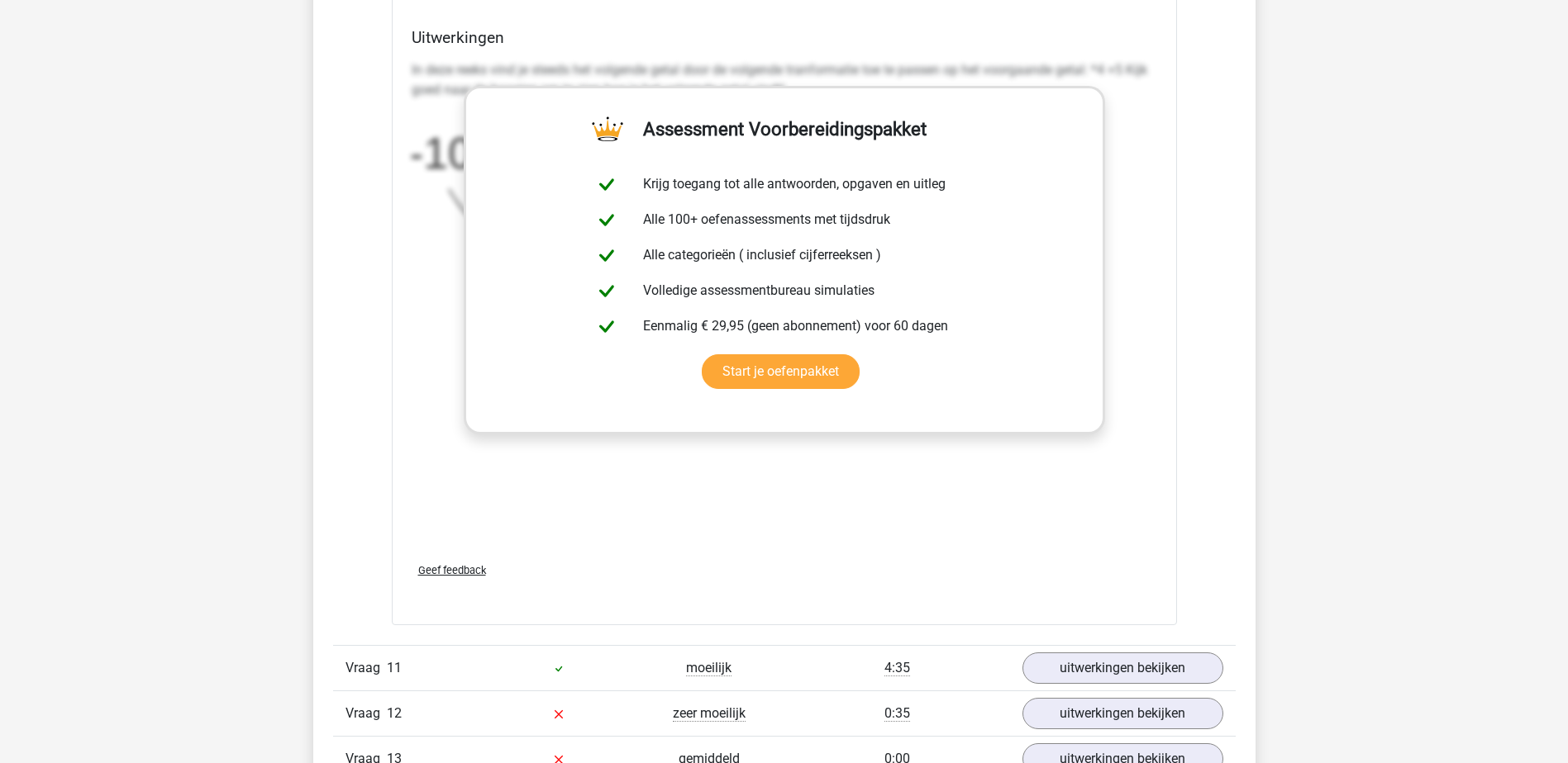
scroll to position [2313, 0]
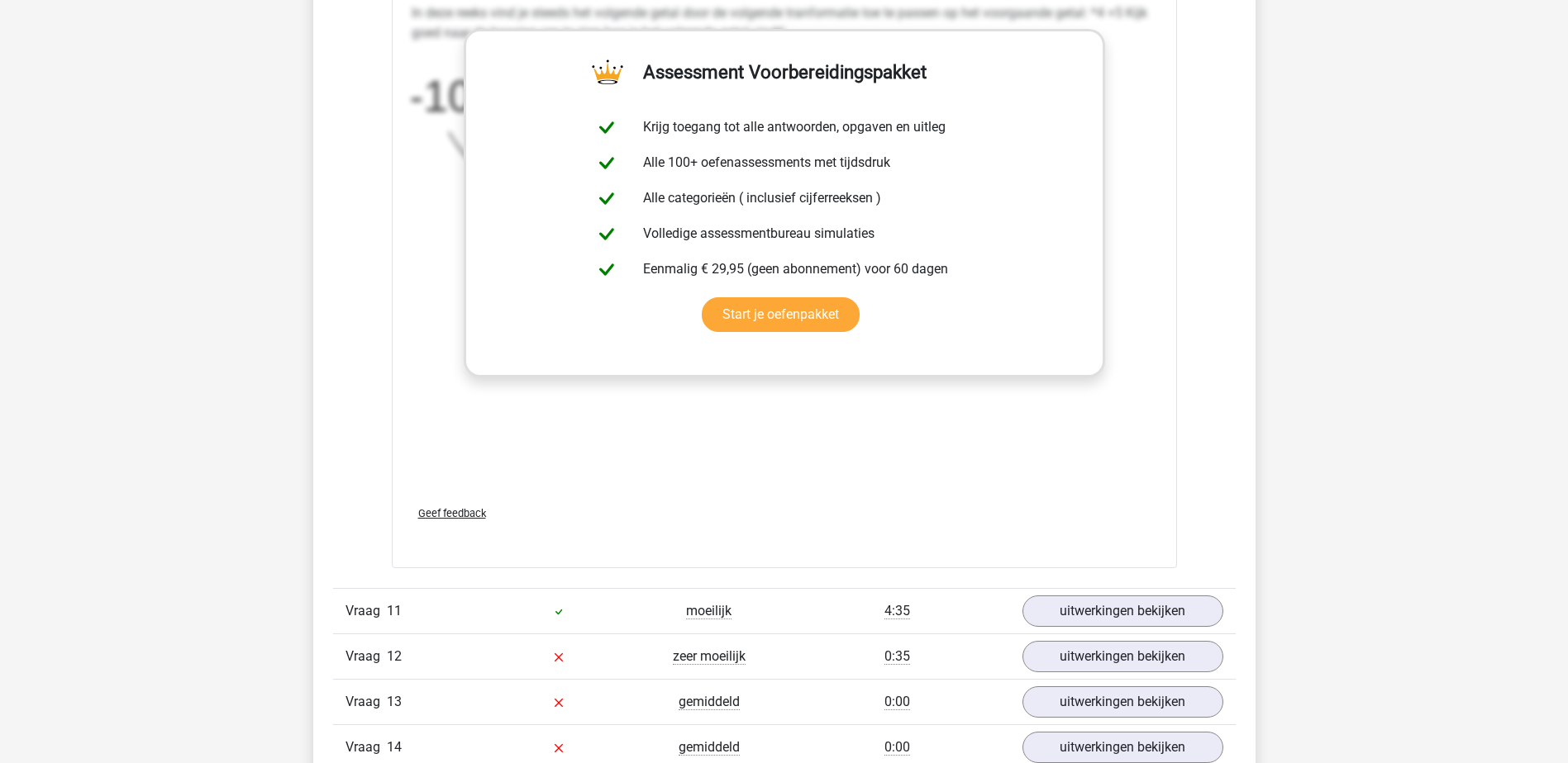
click at [776, 490] on div "In deze reeks vind je steeds het volgende getal door de volgende tranformatie t…" at bounding box center [784, 244] width 745 height 496
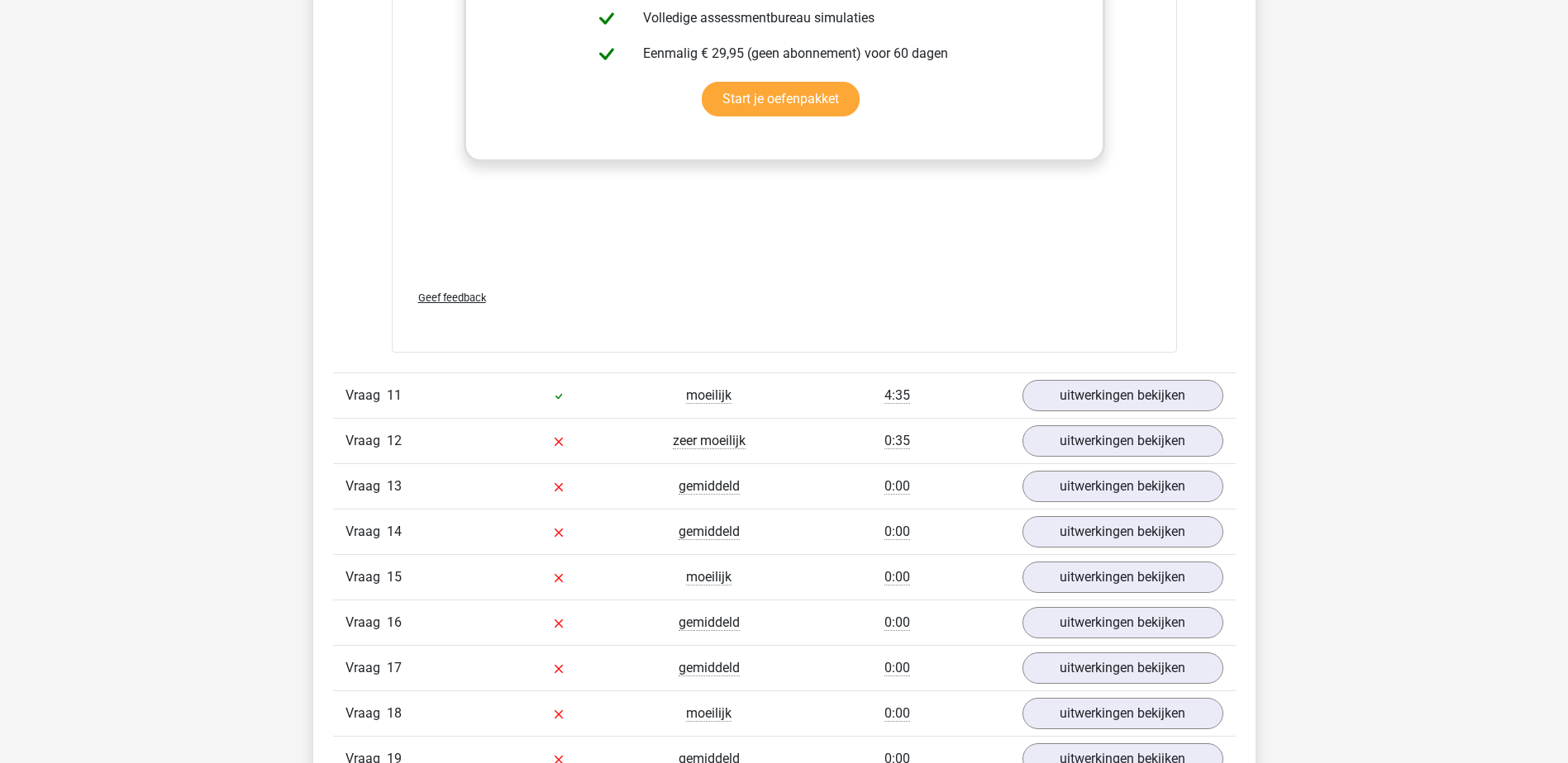
scroll to position [2561, 0]
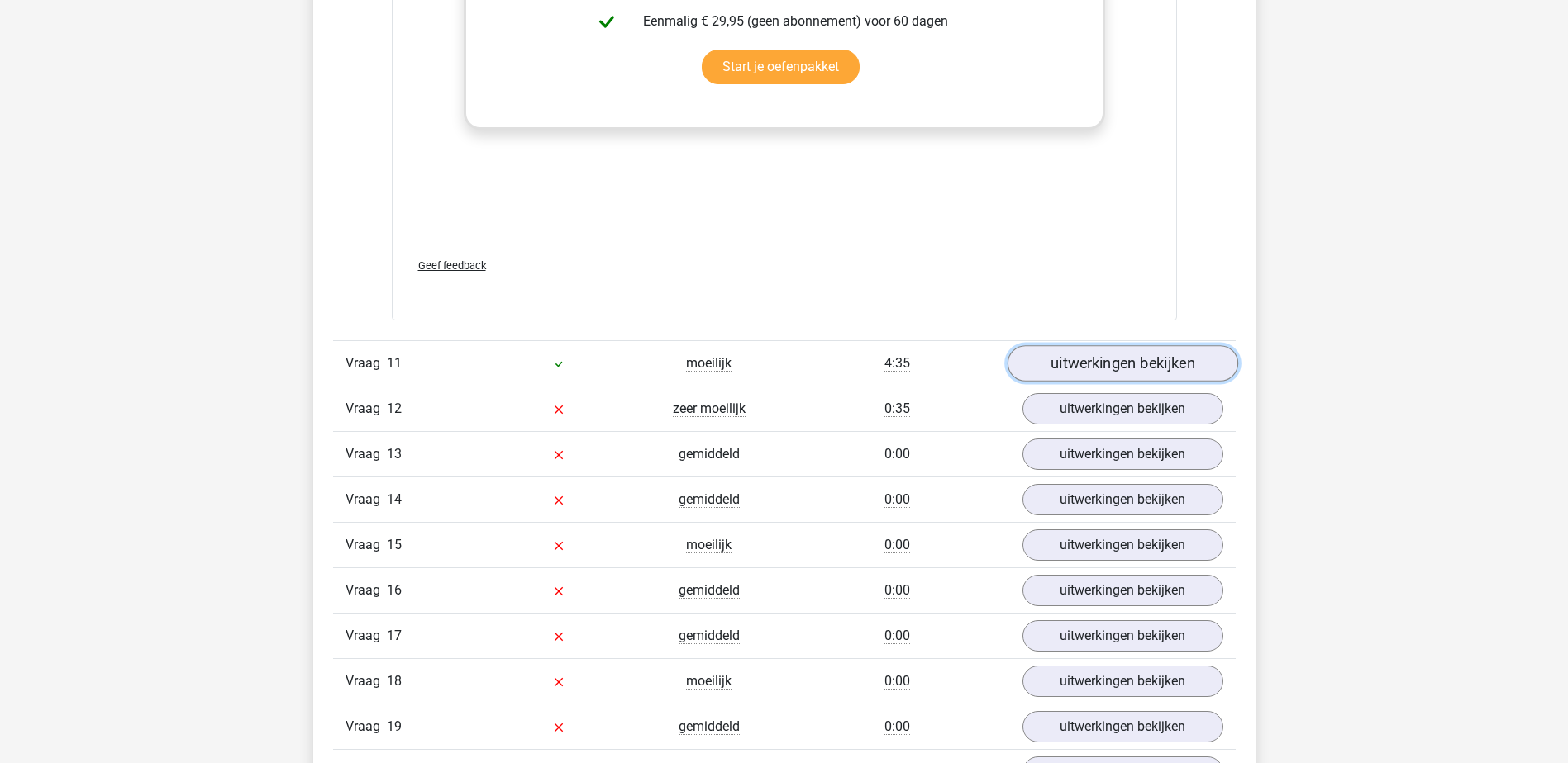
click at [1072, 356] on link "uitwerkingen bekijken" at bounding box center [1121, 364] width 231 height 36
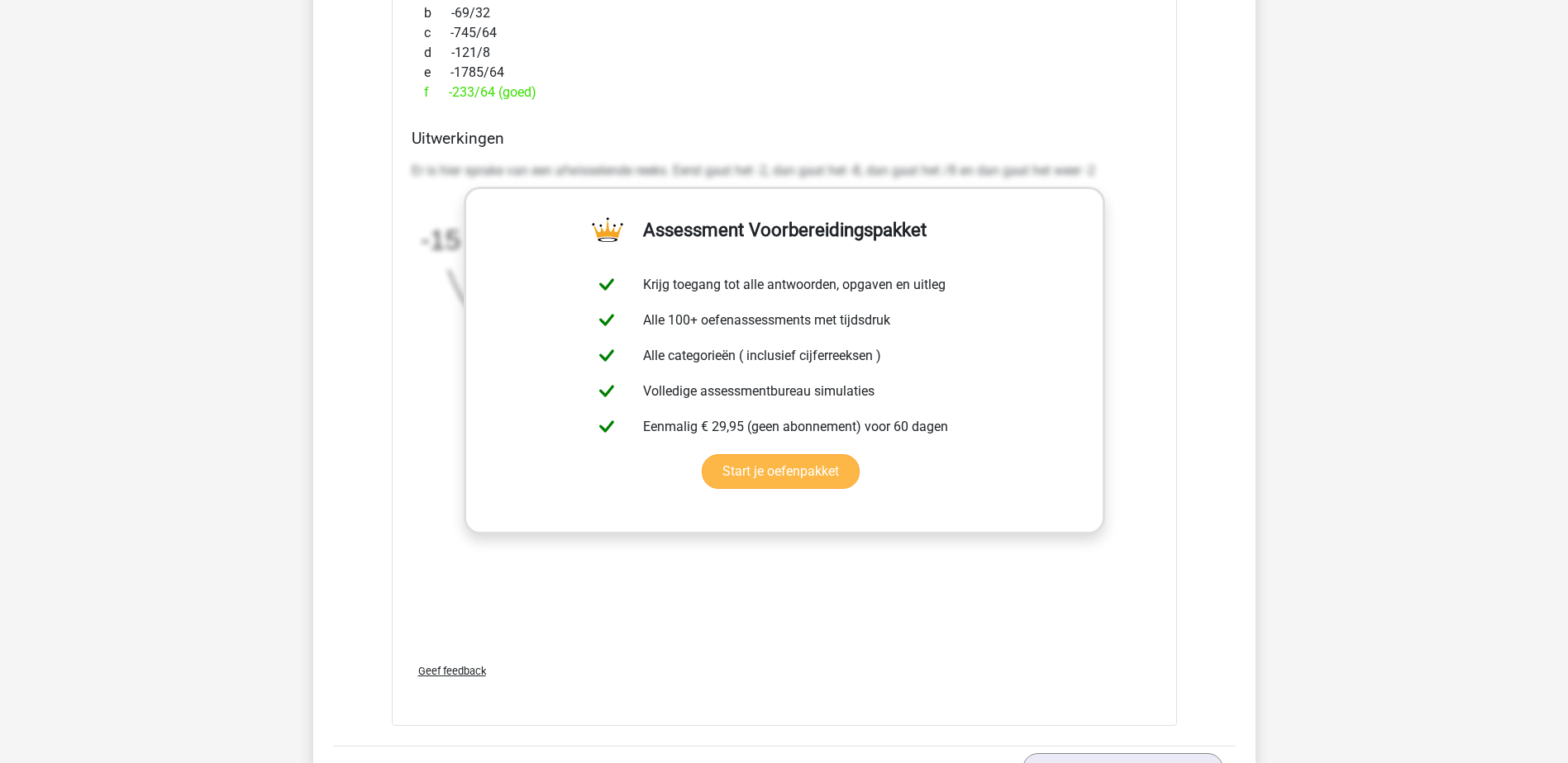
scroll to position [3634, 0]
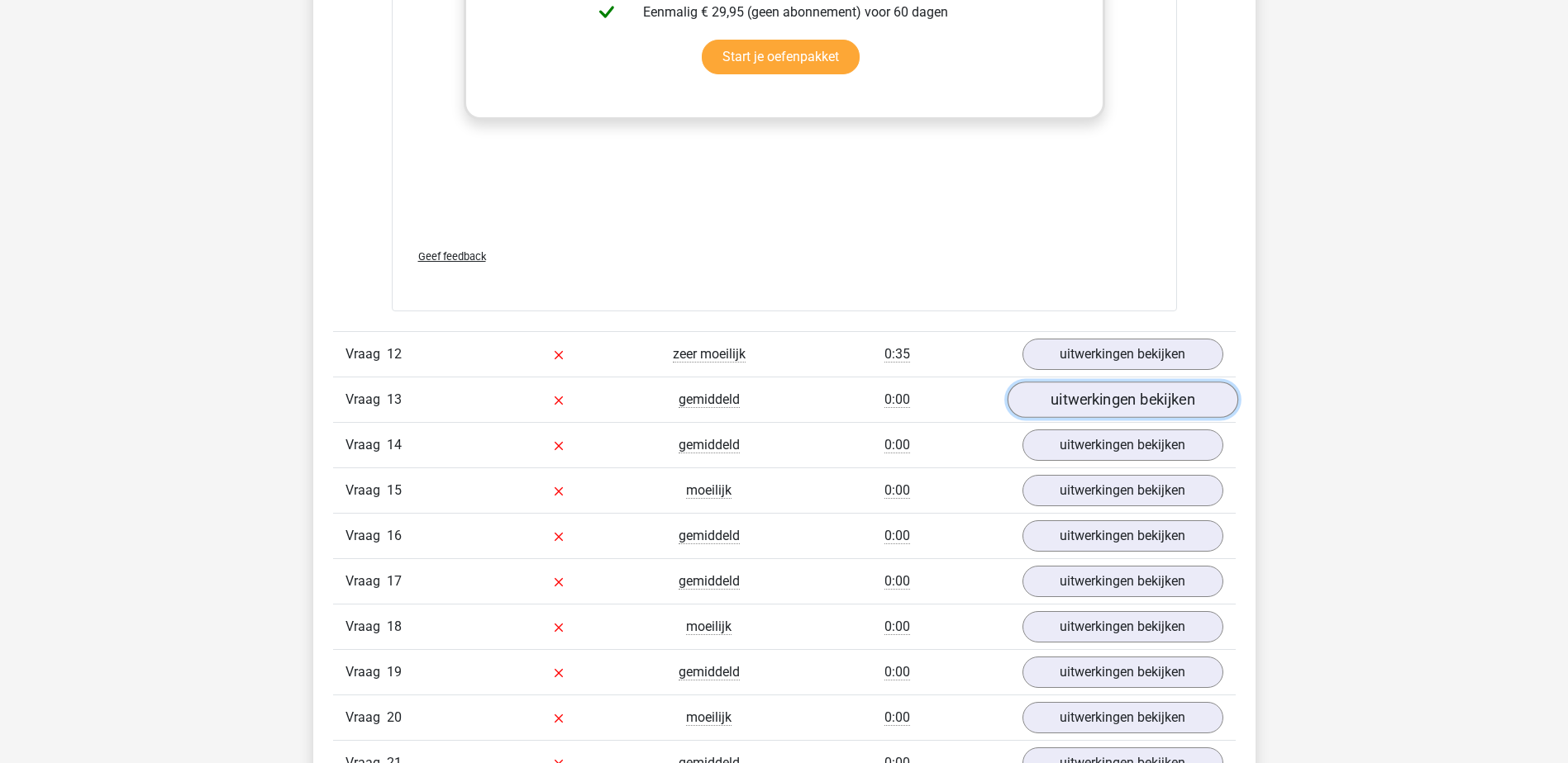
click at [1113, 397] on link "uitwerkingen bekijken" at bounding box center [1121, 400] width 231 height 36
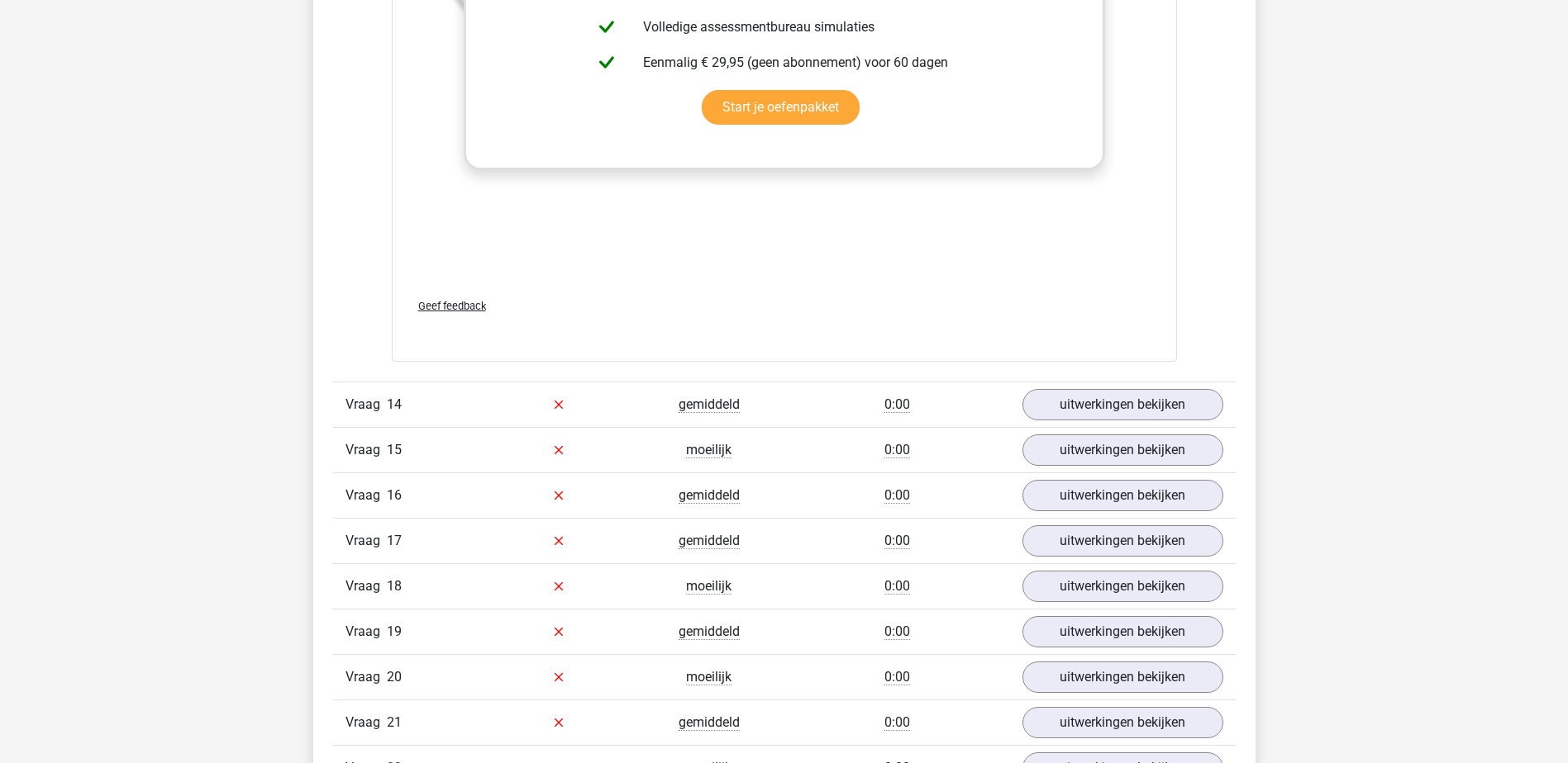
scroll to position [4707, 0]
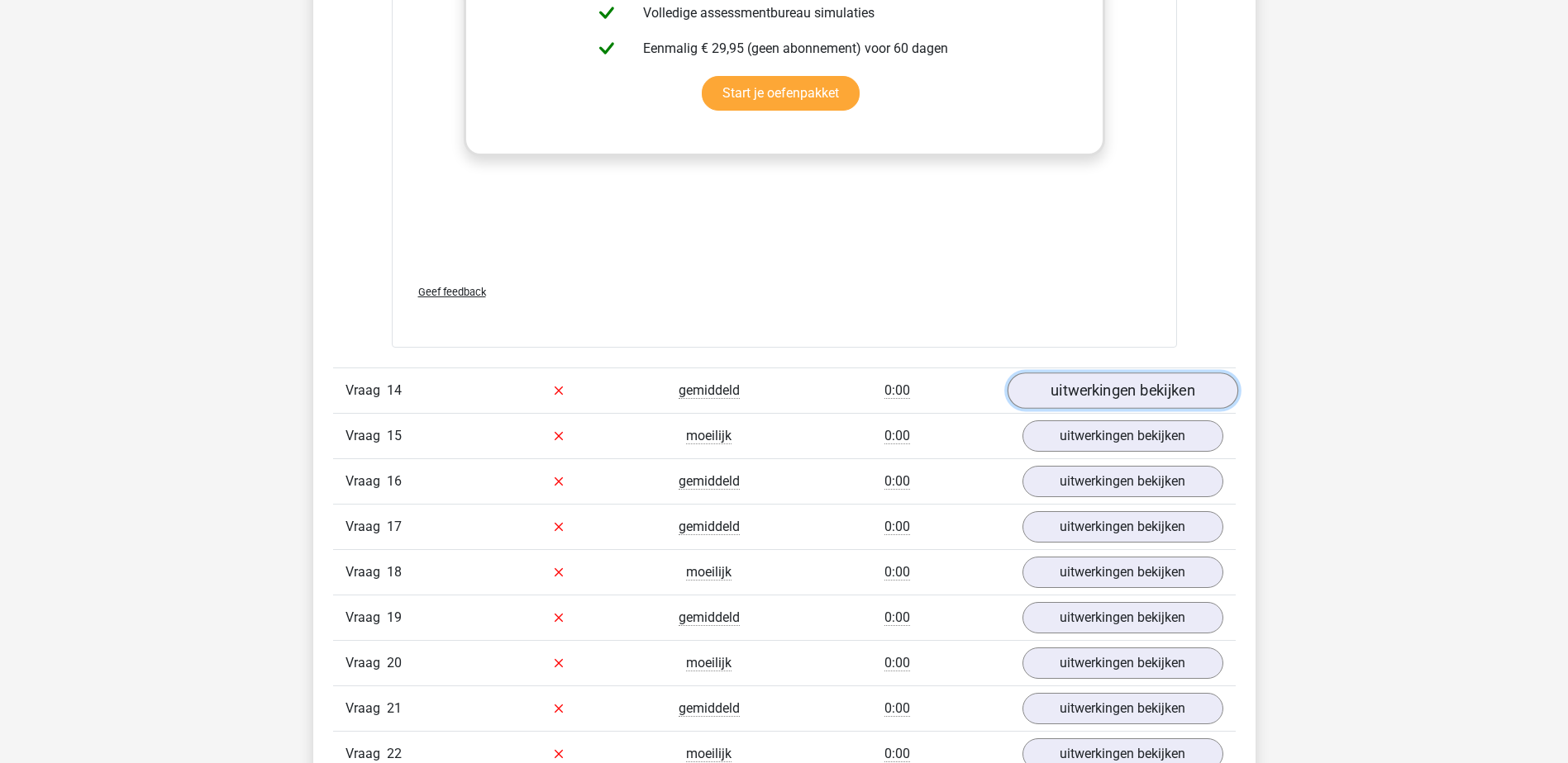
click at [1115, 391] on link "uitwerkingen bekijken" at bounding box center [1121, 391] width 231 height 36
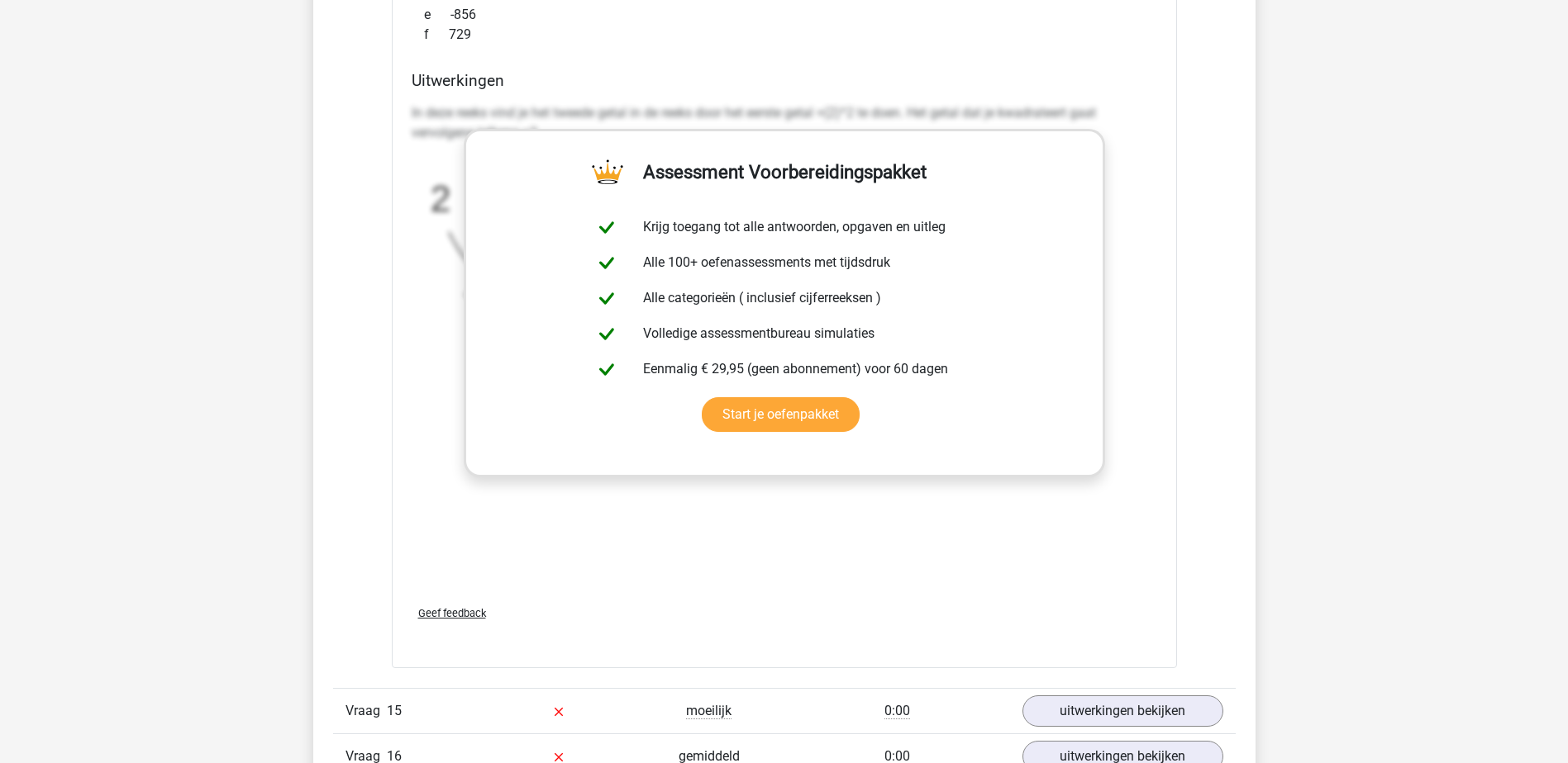
scroll to position [5533, 0]
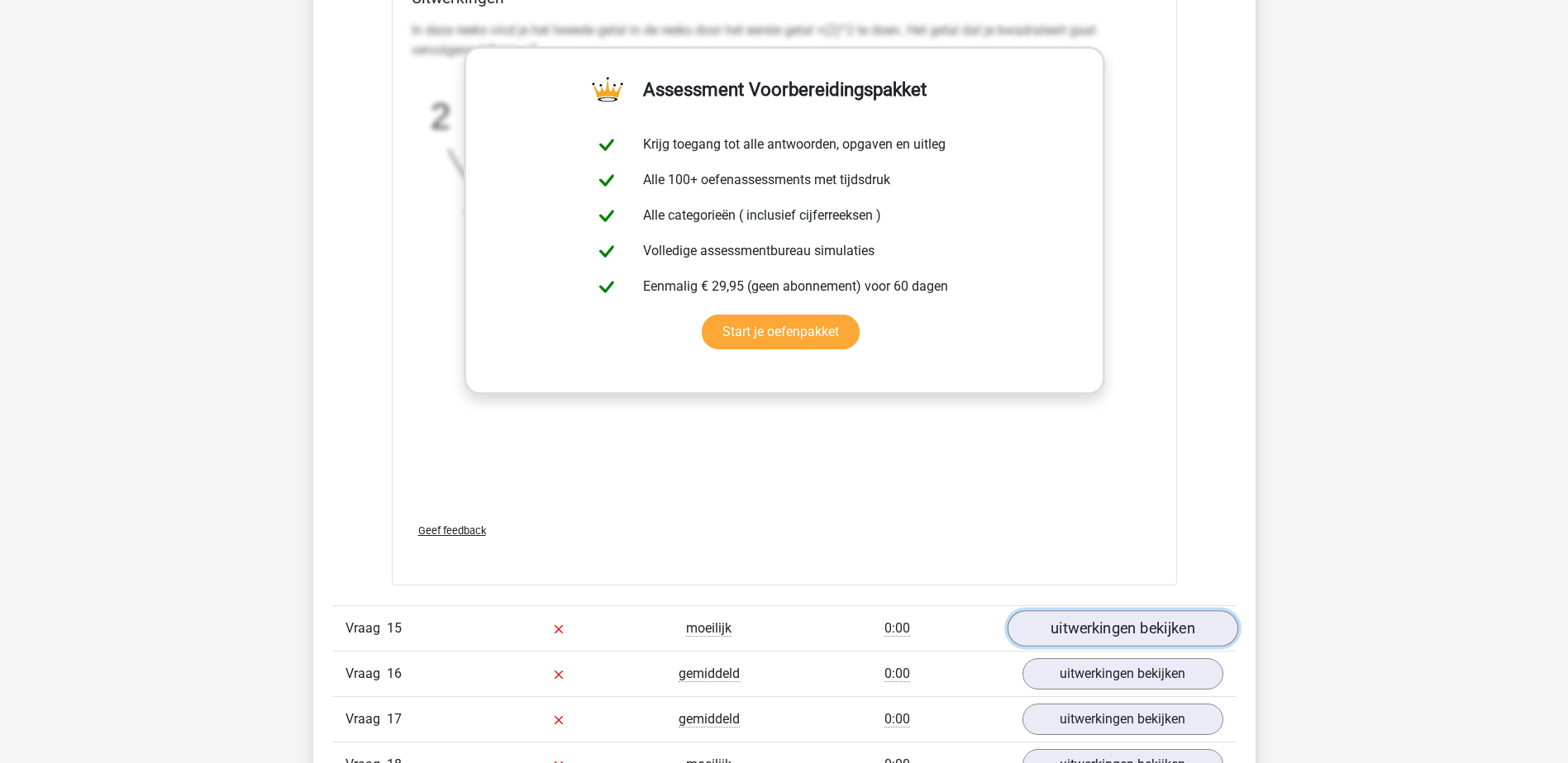
click at [1092, 628] on link "uitwerkingen bekijken" at bounding box center [1121, 629] width 231 height 36
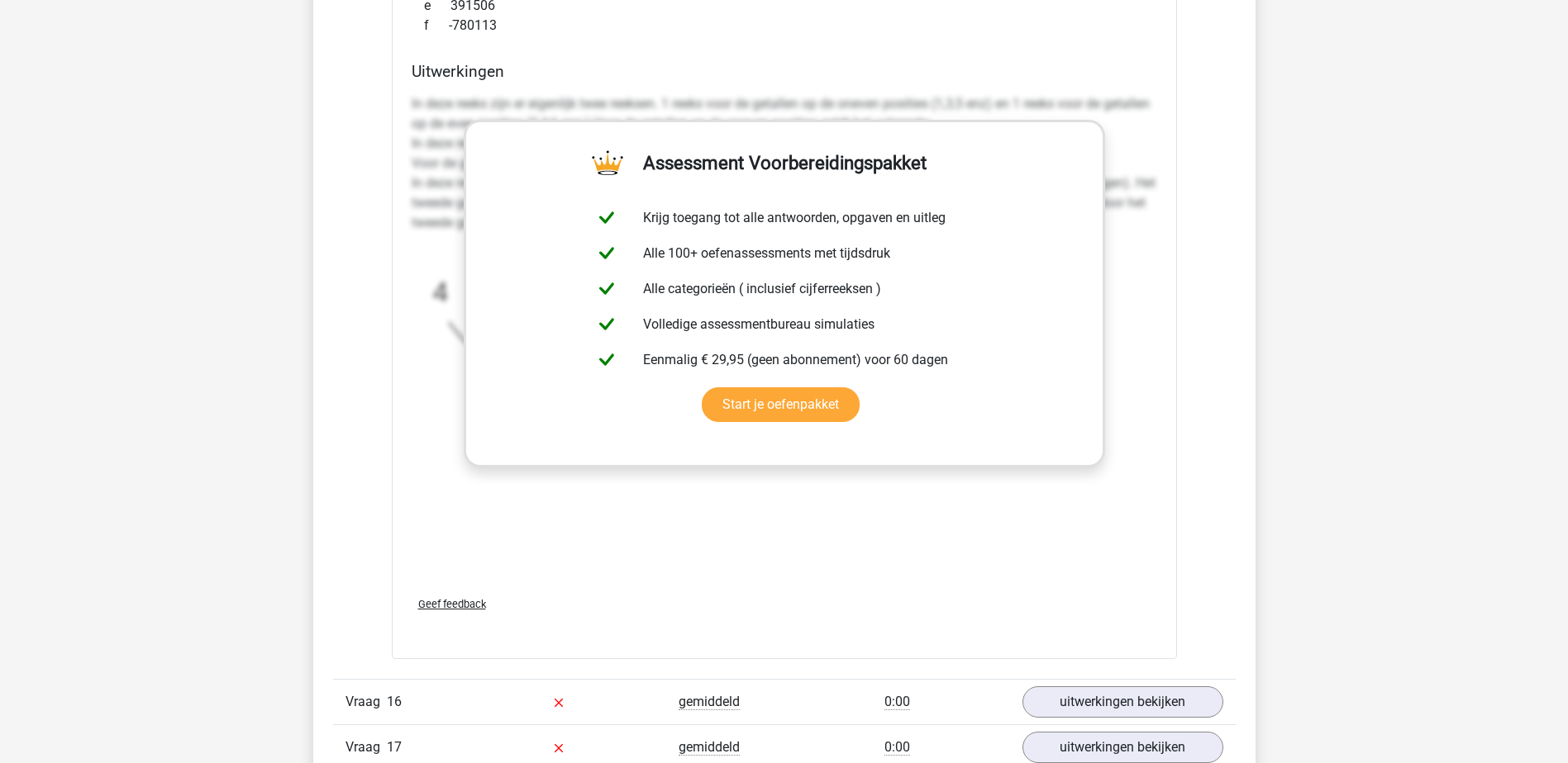
scroll to position [6607, 0]
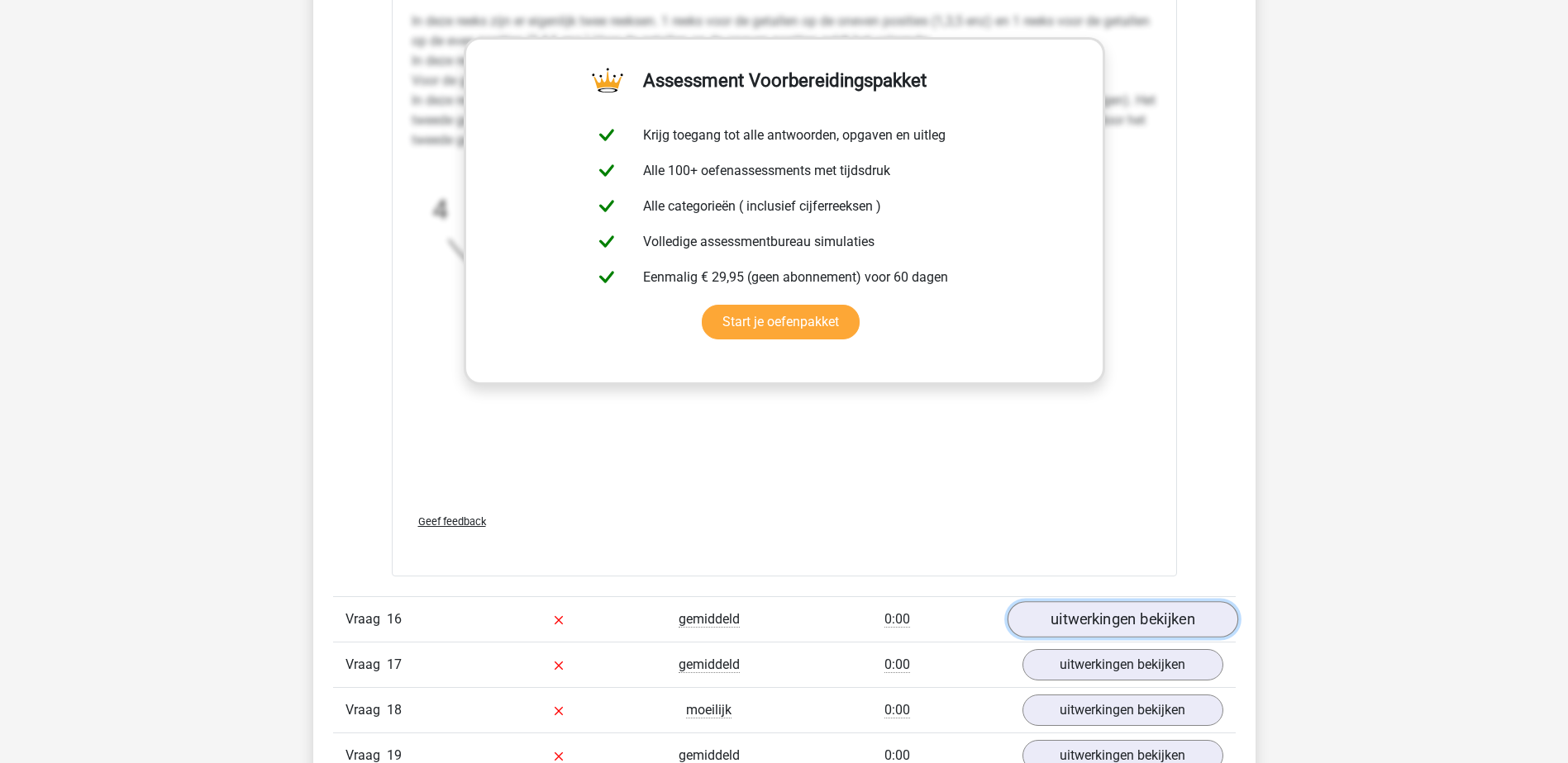
click at [1068, 613] on link "uitwerkingen bekijken" at bounding box center [1121, 620] width 231 height 36
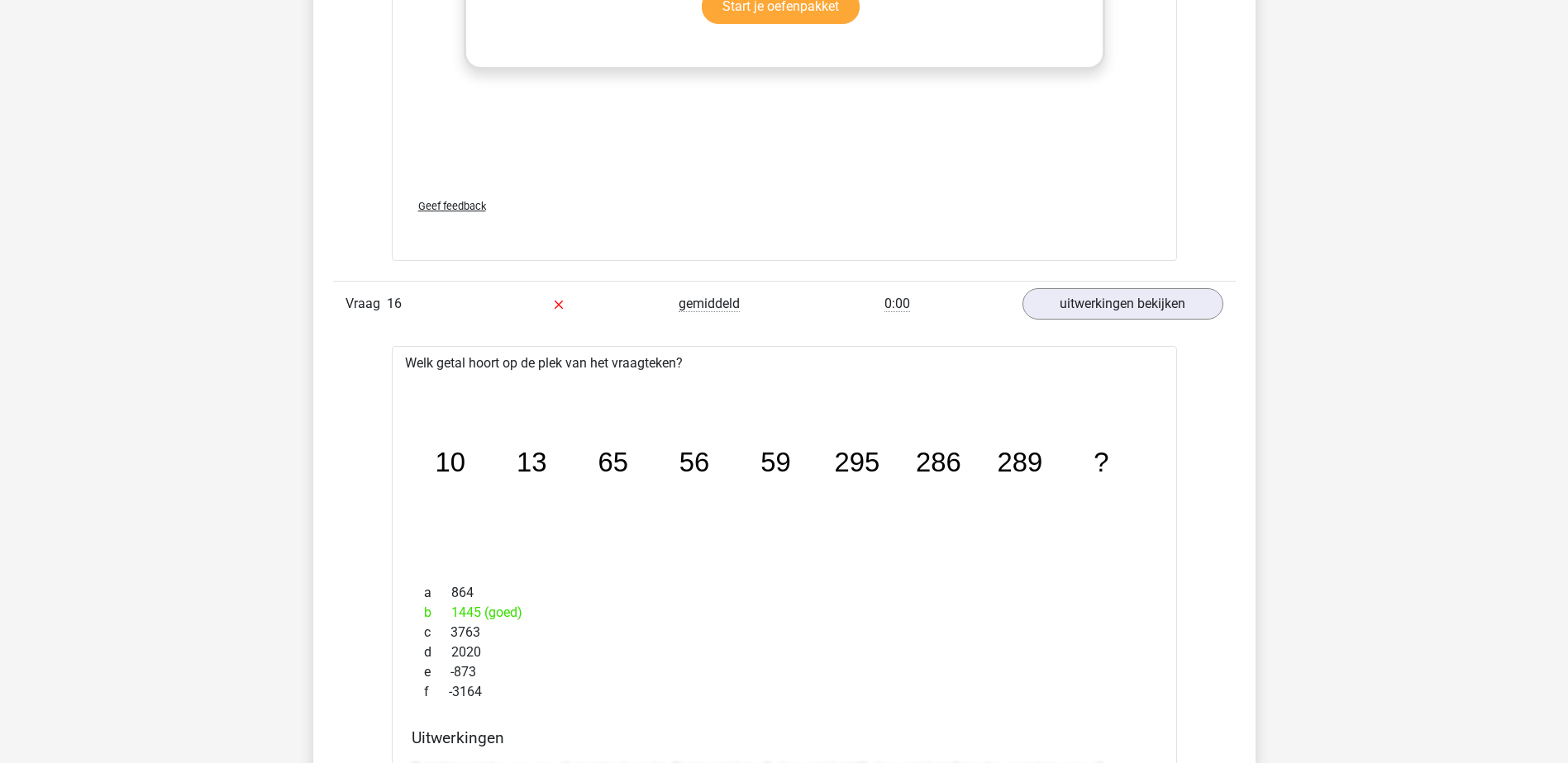
scroll to position [6937, 0]
